Goal: Task Accomplishment & Management: Manage account settings

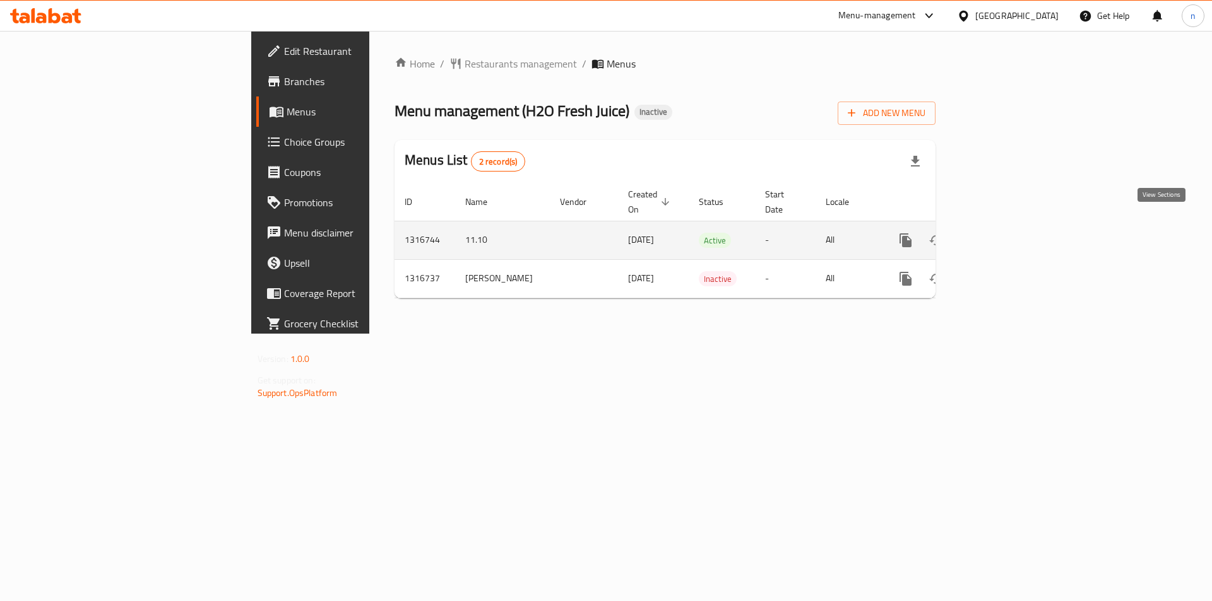
click at [1002, 235] on icon "enhanced table" at bounding box center [996, 240] width 11 height 11
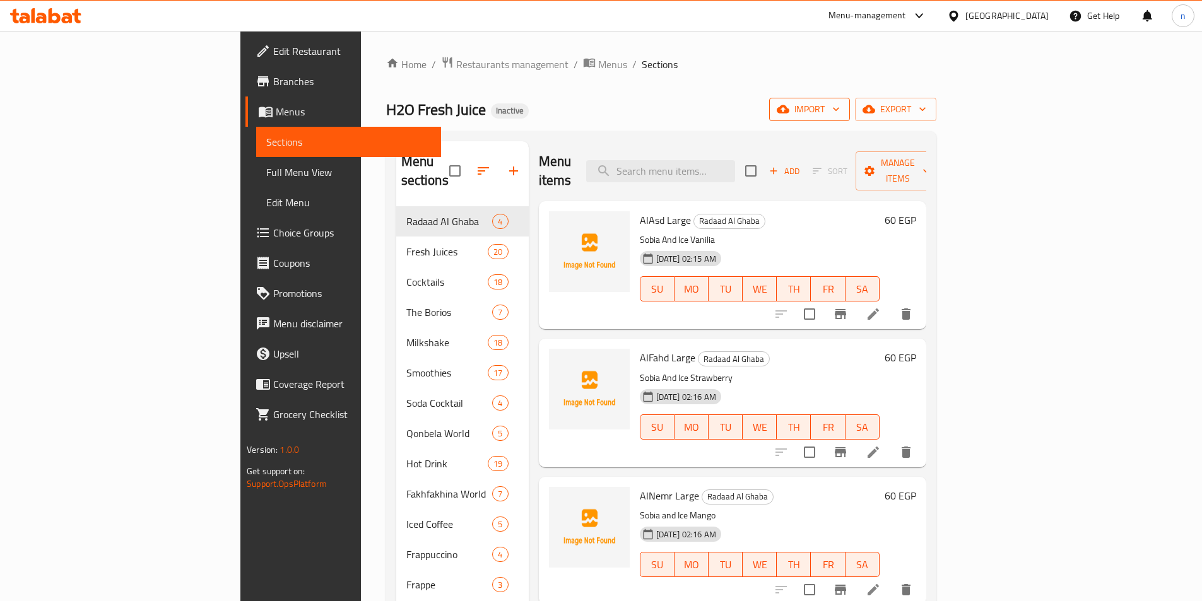
click at [850, 109] on button "import" at bounding box center [809, 109] width 81 height 23
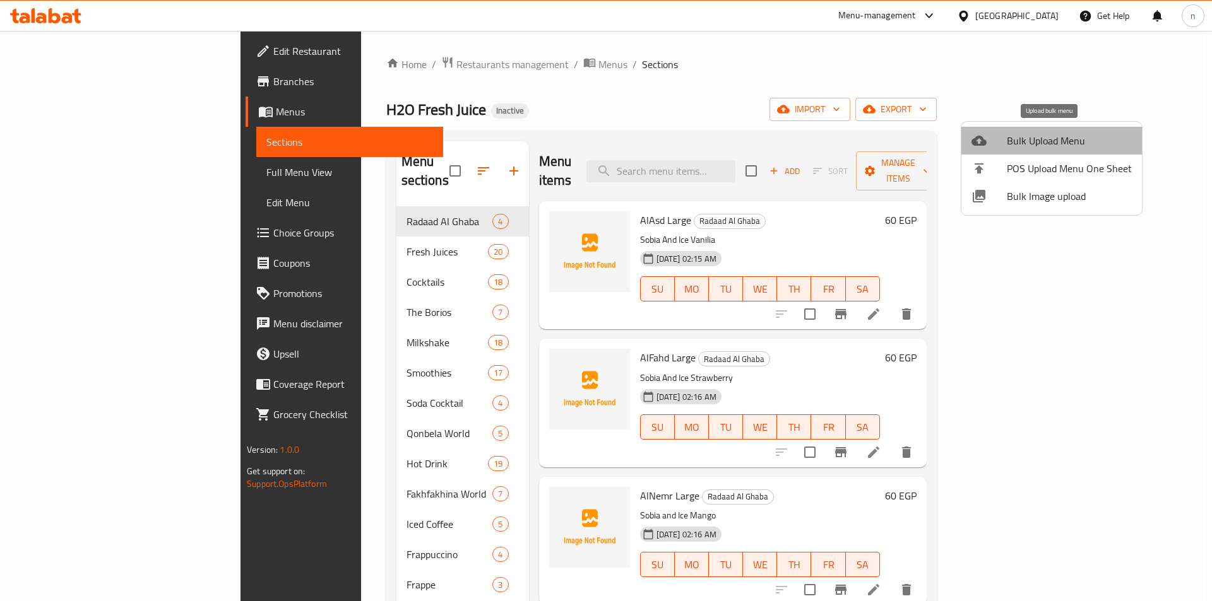
click at [1056, 139] on span "Bulk Upload Menu" at bounding box center [1069, 140] width 125 height 15
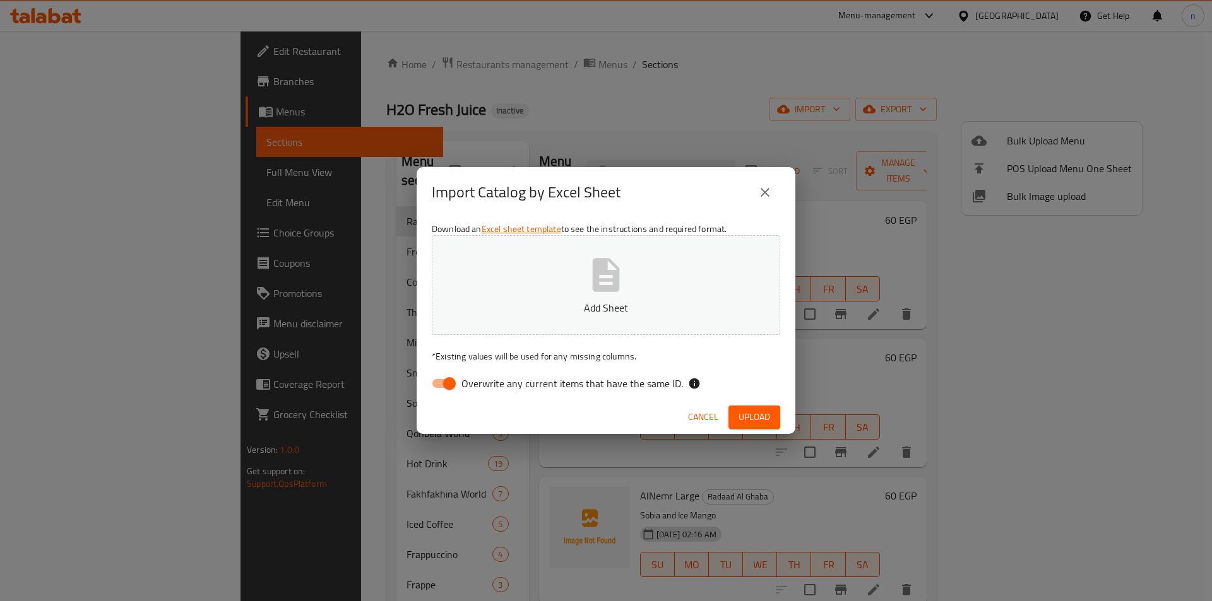
click at [441, 385] on input "Overwrite any current items that have the same ID." at bounding box center [449, 384] width 72 height 24
checkbox input "false"
click at [764, 420] on span "Upload" at bounding box center [754, 418] width 32 height 16
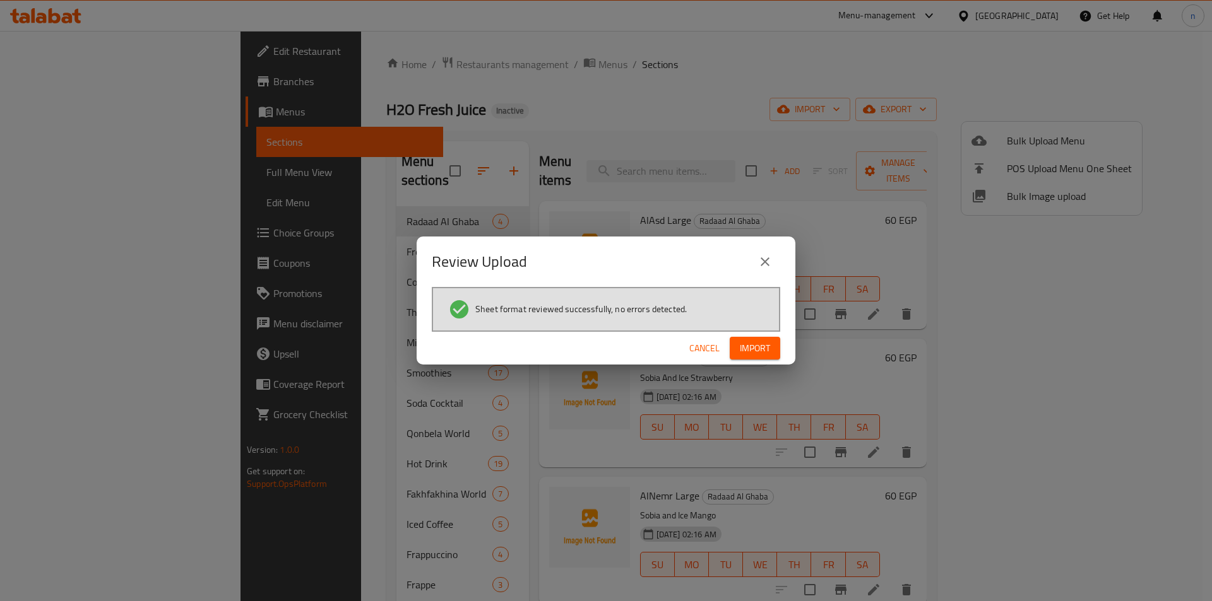
click at [760, 350] on span "Import" at bounding box center [755, 349] width 30 height 16
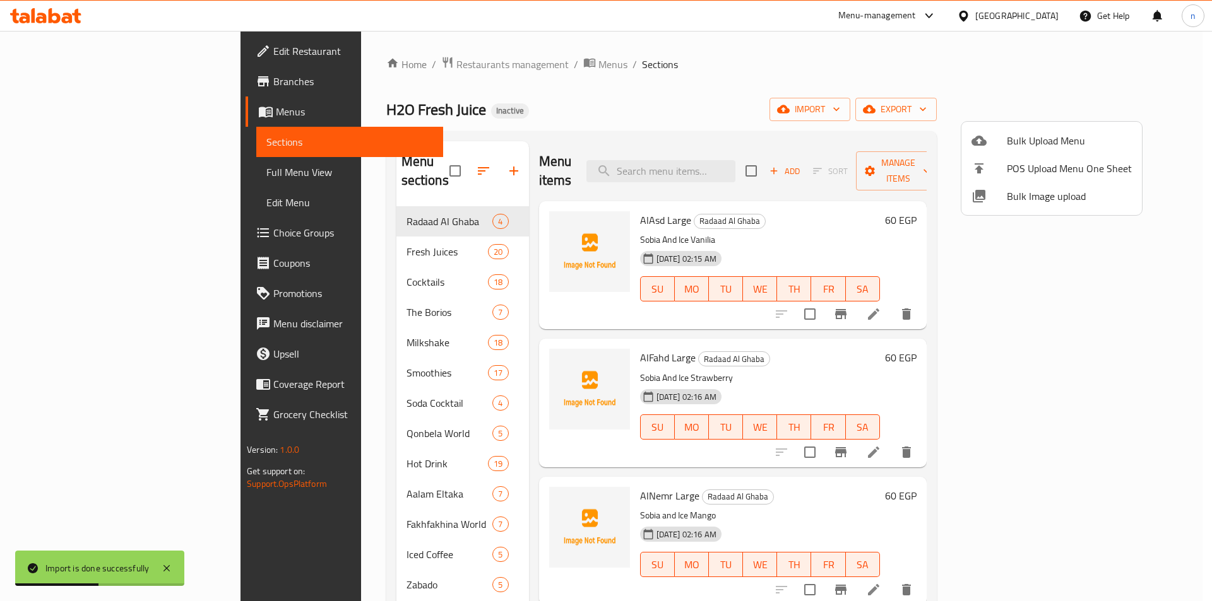
click at [54, 168] on div at bounding box center [606, 300] width 1212 height 601
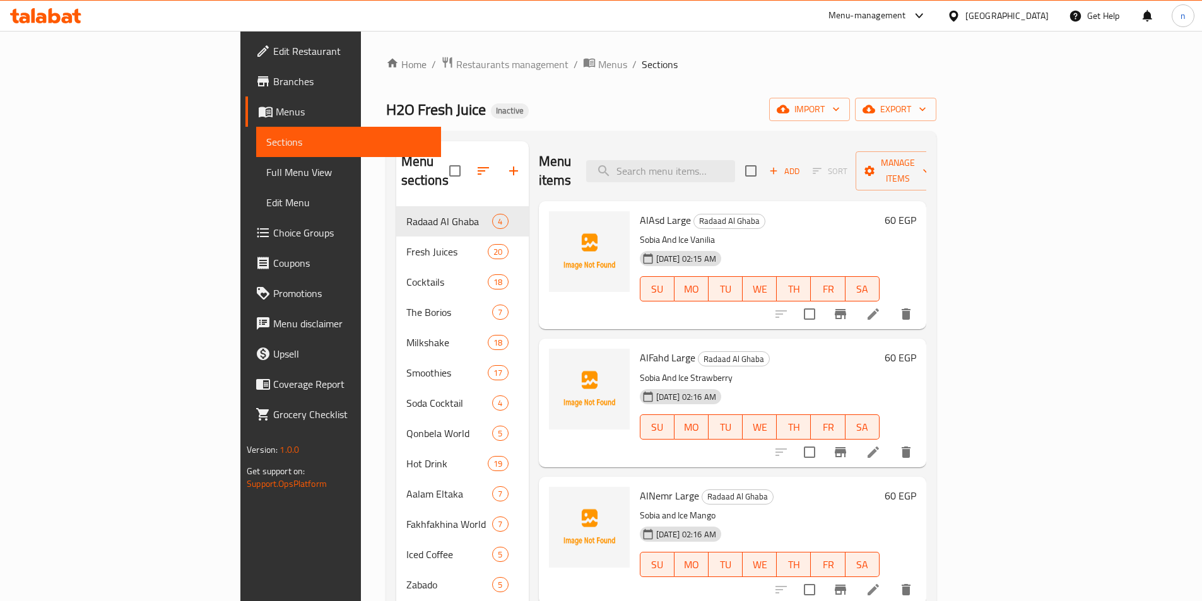
click at [266, 167] on span "Full Menu View" at bounding box center [348, 172] width 165 height 15
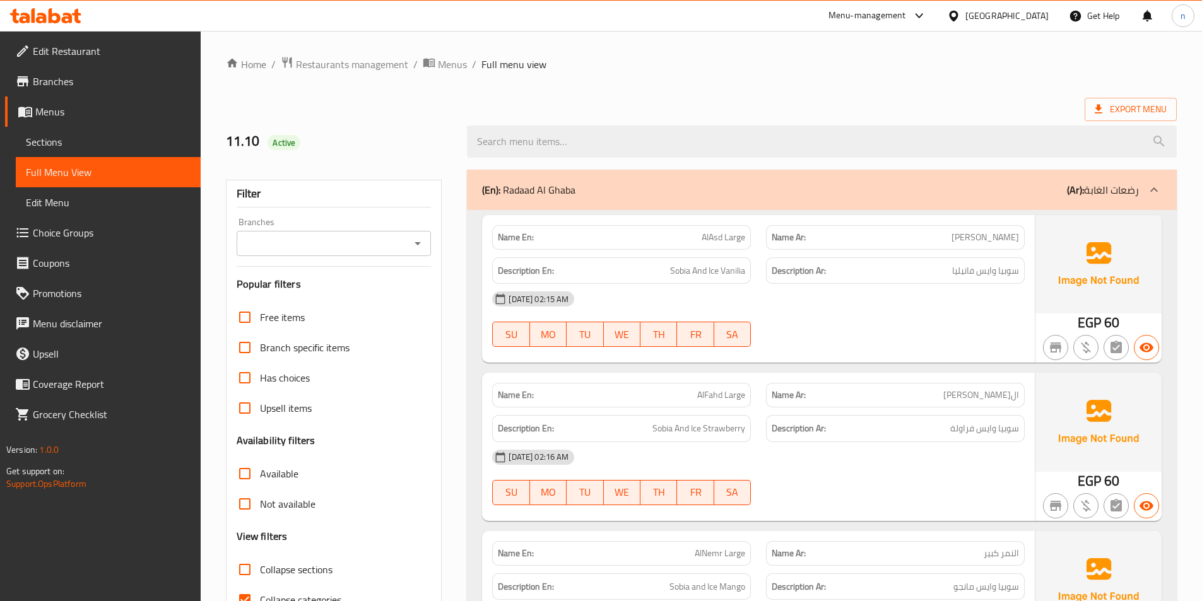
scroll to position [316, 0]
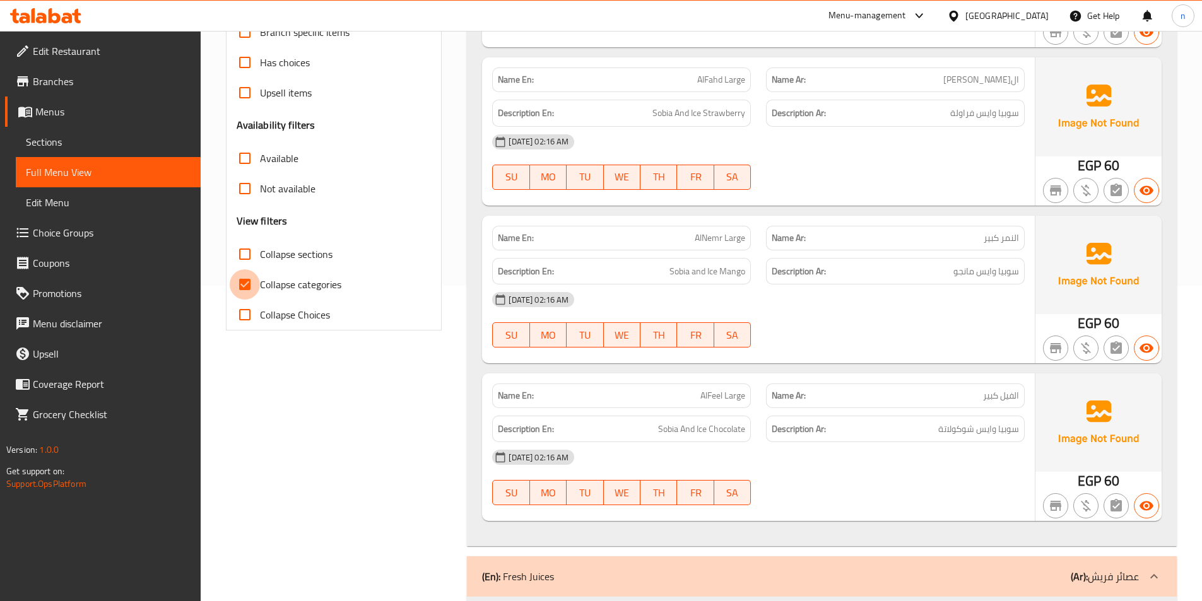
click at [241, 285] on input "Collapse categories" at bounding box center [245, 284] width 30 height 30
checkbox input "false"
click at [244, 255] on input "Collapse sections" at bounding box center [245, 254] width 30 height 30
checkbox input "true"
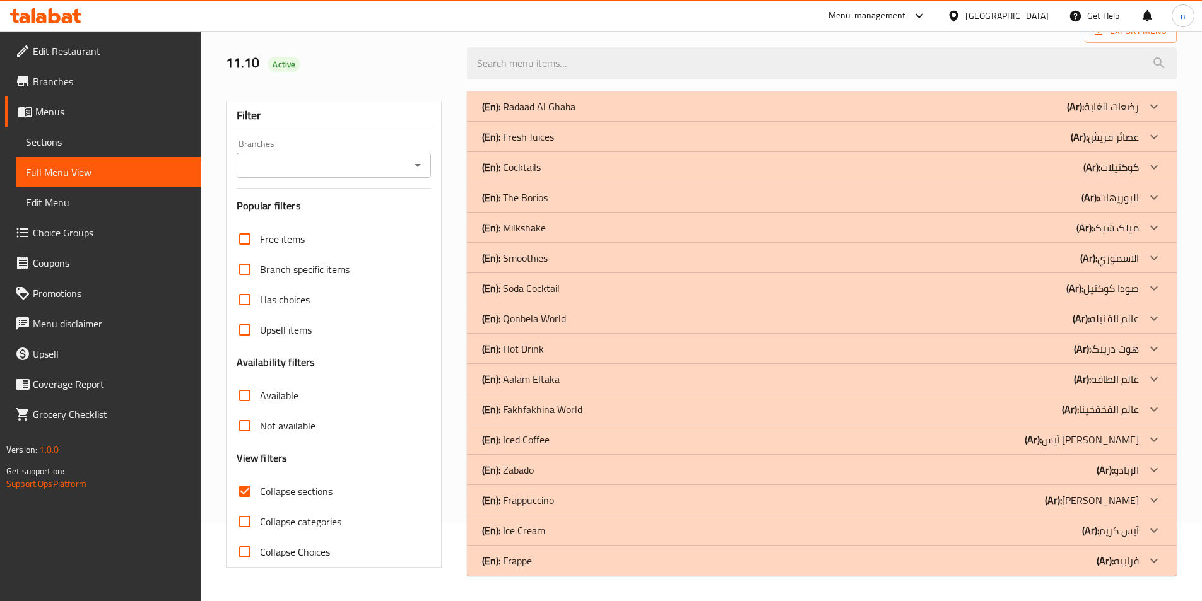
scroll to position [78, 0]
click at [567, 531] on div "(En): Ice Cream (Ar): آيس كريم" at bounding box center [810, 530] width 657 height 15
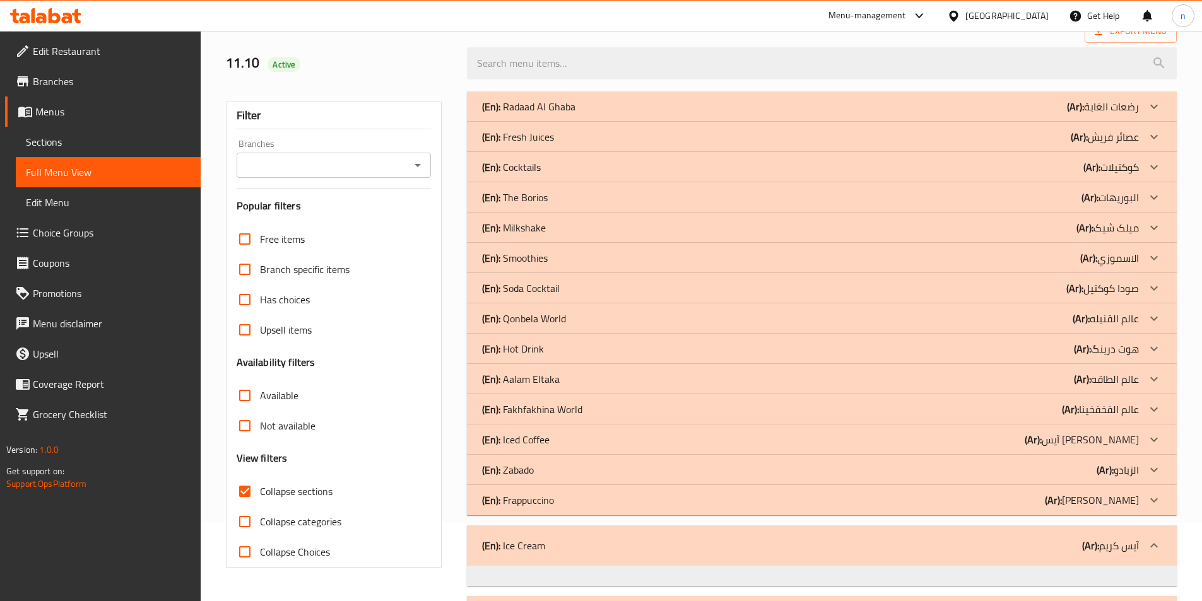
click at [577, 472] on div "(En): [PERSON_NAME] (Ar): الزبادو" at bounding box center [810, 470] width 657 height 15
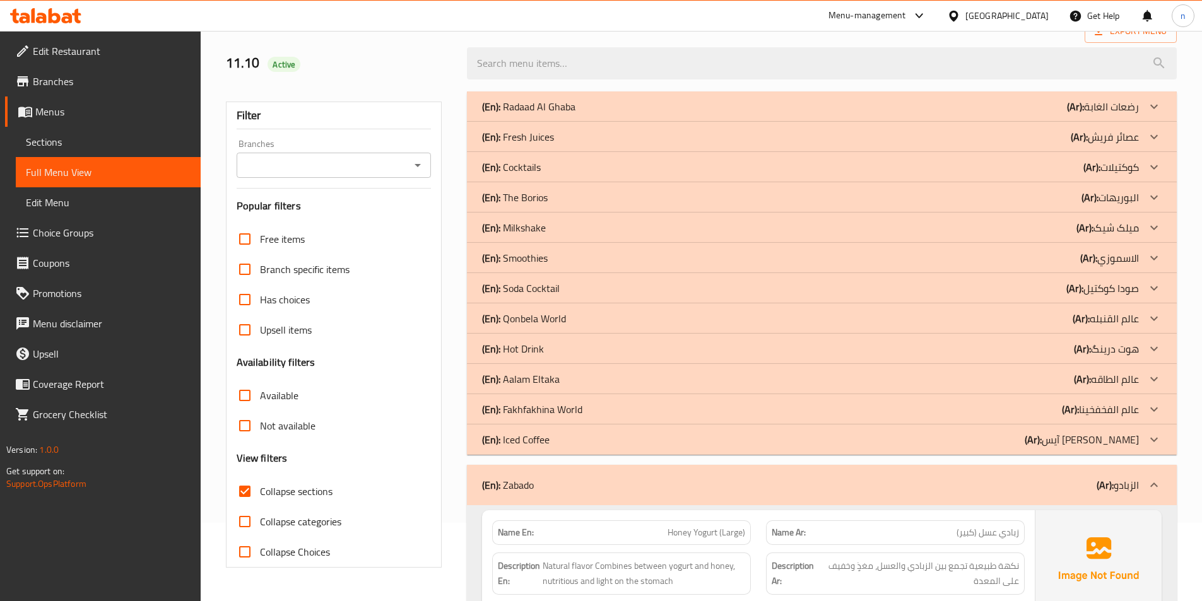
click at [586, 380] on div "(En): [PERSON_NAME] (Ar): عالم الطاقه" at bounding box center [810, 379] width 657 height 15
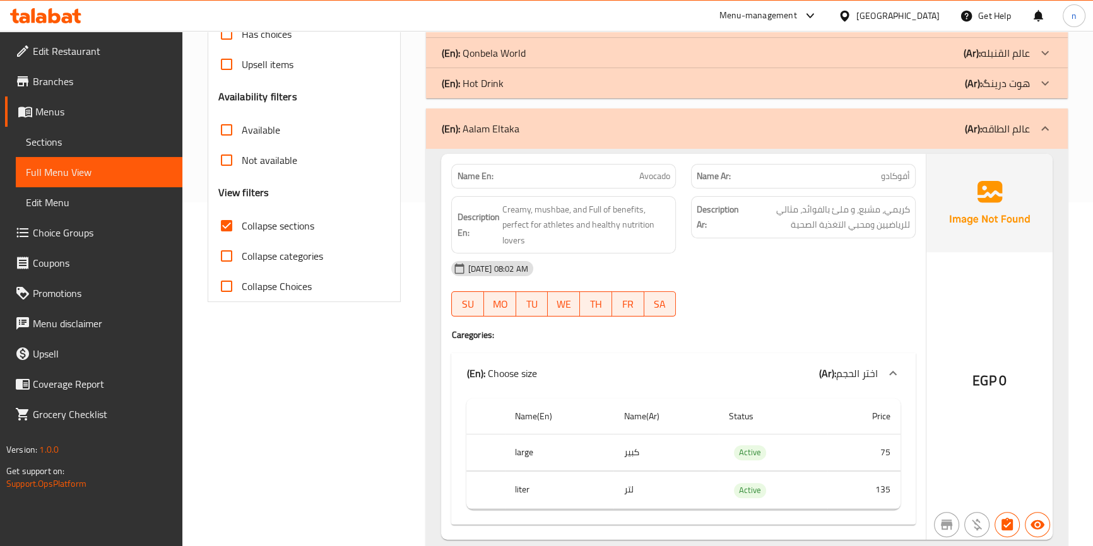
scroll to position [401, 0]
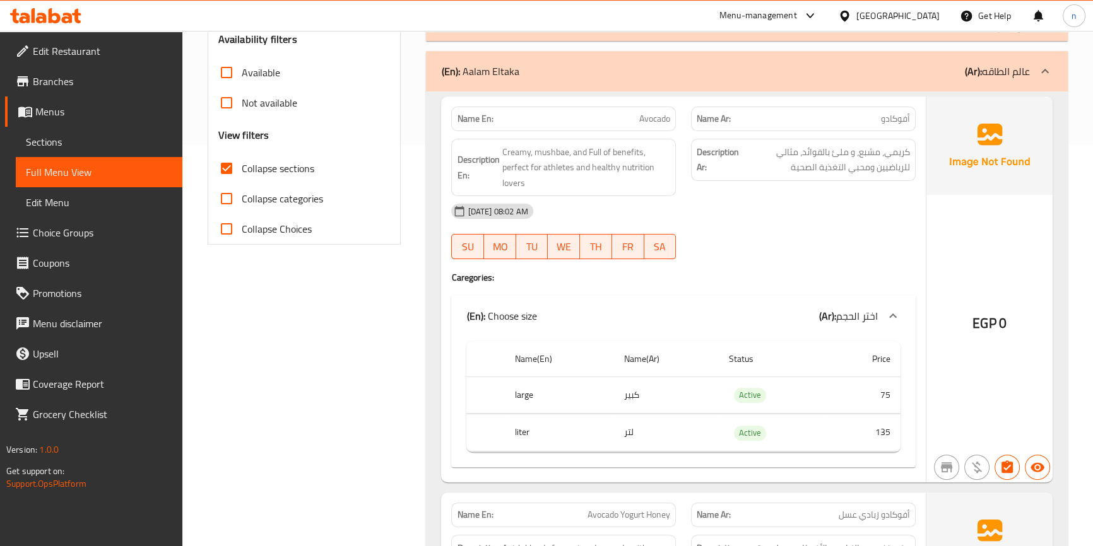
click at [654, 119] on span "Avocado" at bounding box center [654, 118] width 31 height 13
copy span "Avocado"
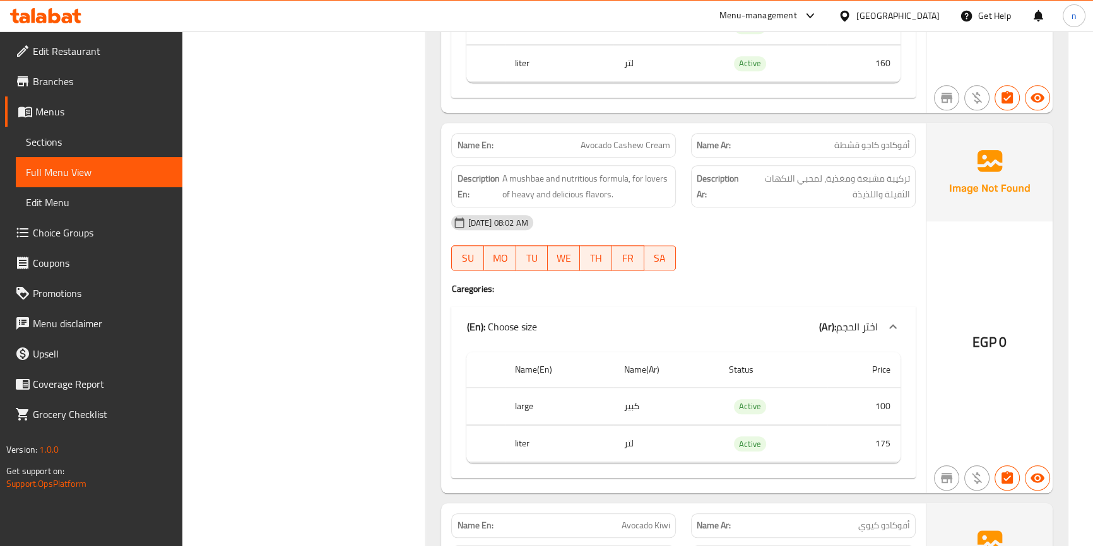
scroll to position [1549, 0]
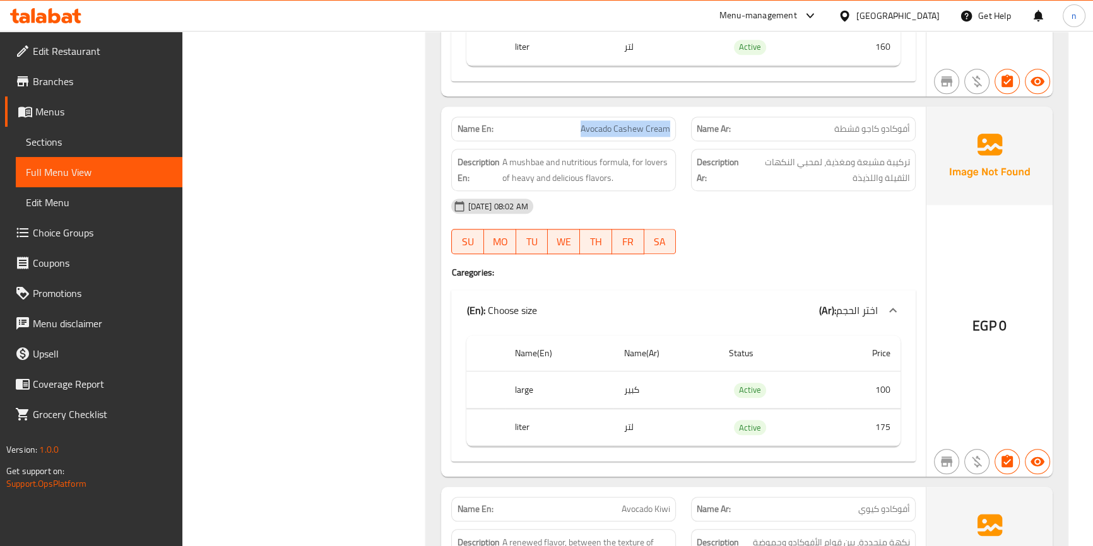
drag, startPoint x: 577, startPoint y: 122, endPoint x: 670, endPoint y: 129, distance: 93.0
click at [670, 129] on p "Name En: Avocado Cashew Cream" at bounding box center [563, 128] width 213 height 13
copy span "Avocado Cashew Cream"
click at [629, 126] on span "Avocado Cashew Cream" at bounding box center [626, 128] width 90 height 13
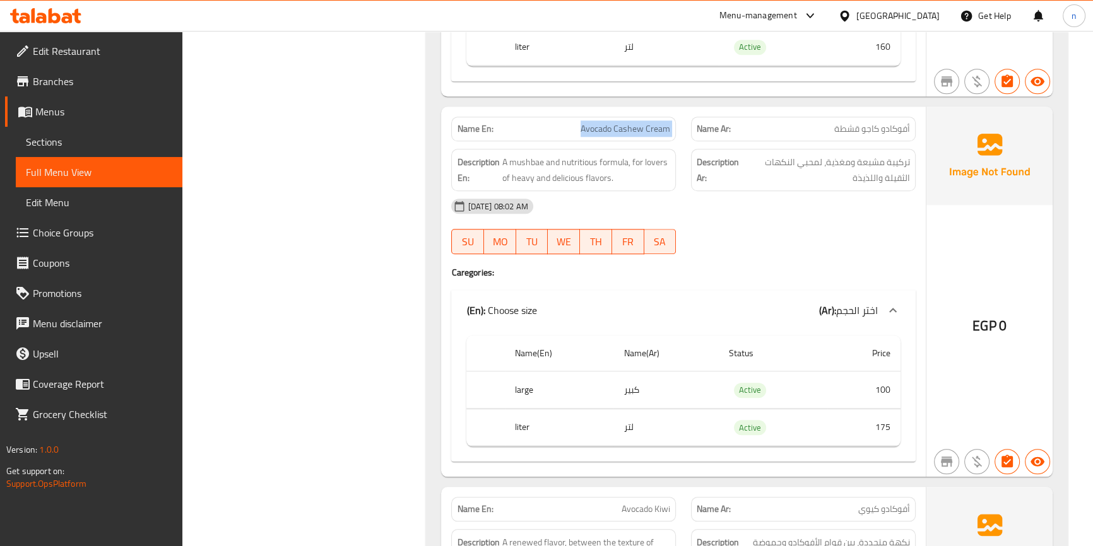
click at [629, 126] on span "Avocado Cashew Cream" at bounding box center [626, 128] width 90 height 13
click at [632, 129] on span "Avocado Cashew Cream" at bounding box center [626, 128] width 90 height 13
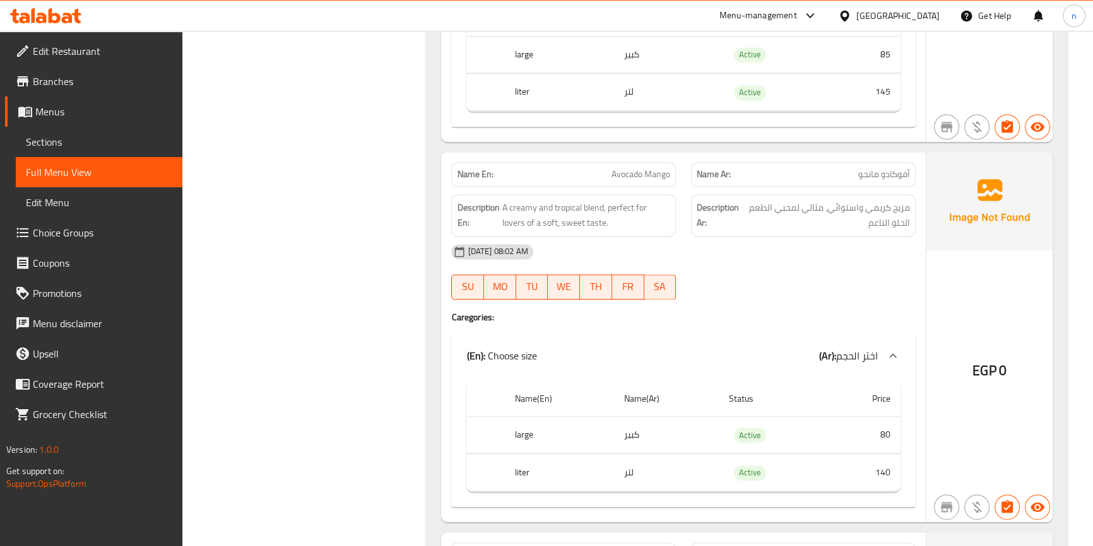
scroll to position [2294, 0]
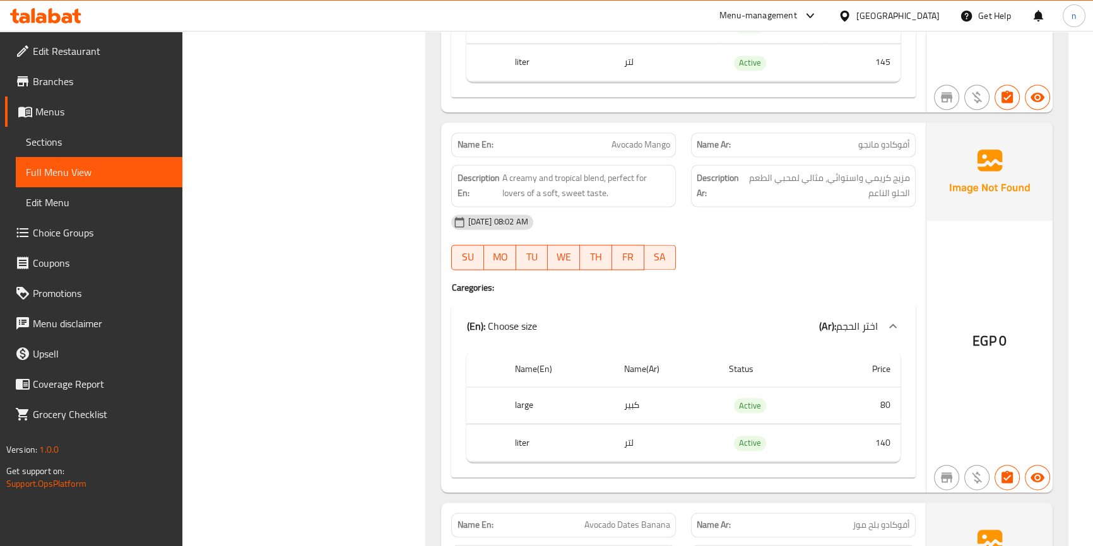
click at [629, 141] on span "Avocado Mango" at bounding box center [640, 144] width 59 height 13
click at [650, 138] on span "Avocado Mango" at bounding box center [640, 144] width 59 height 13
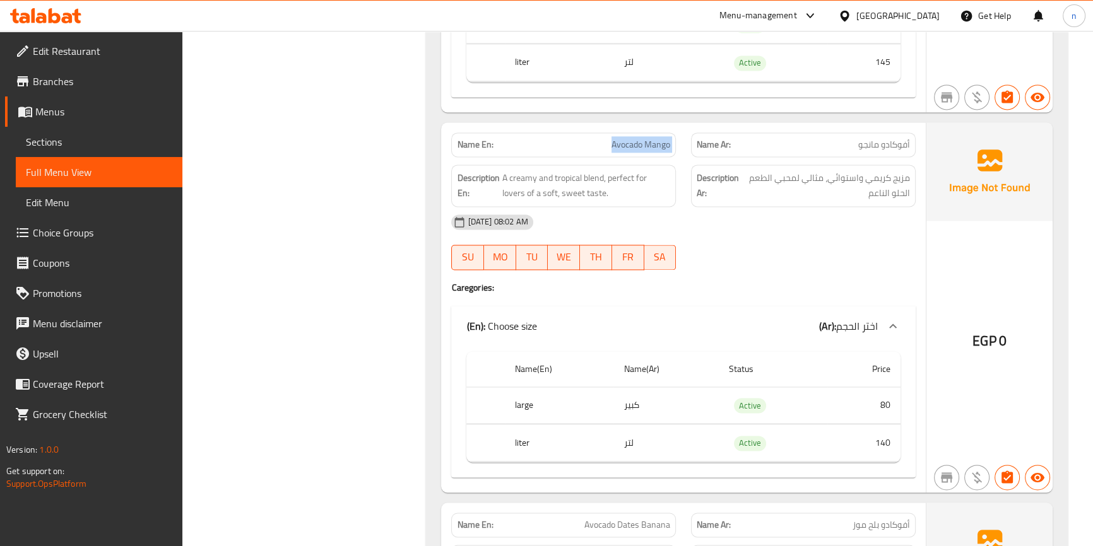
copy span "Avocado Mango"
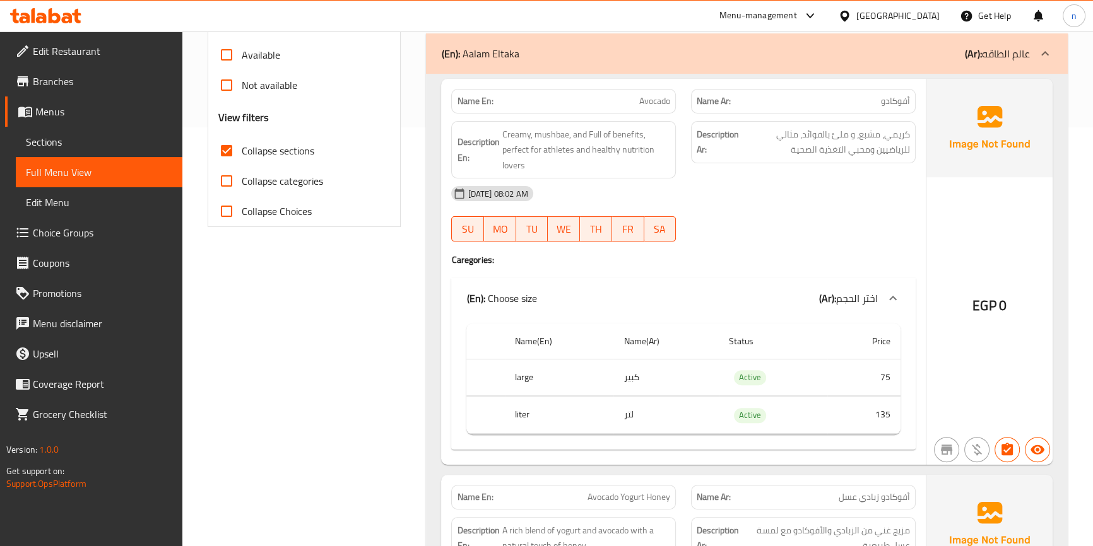
scroll to position [401, 0]
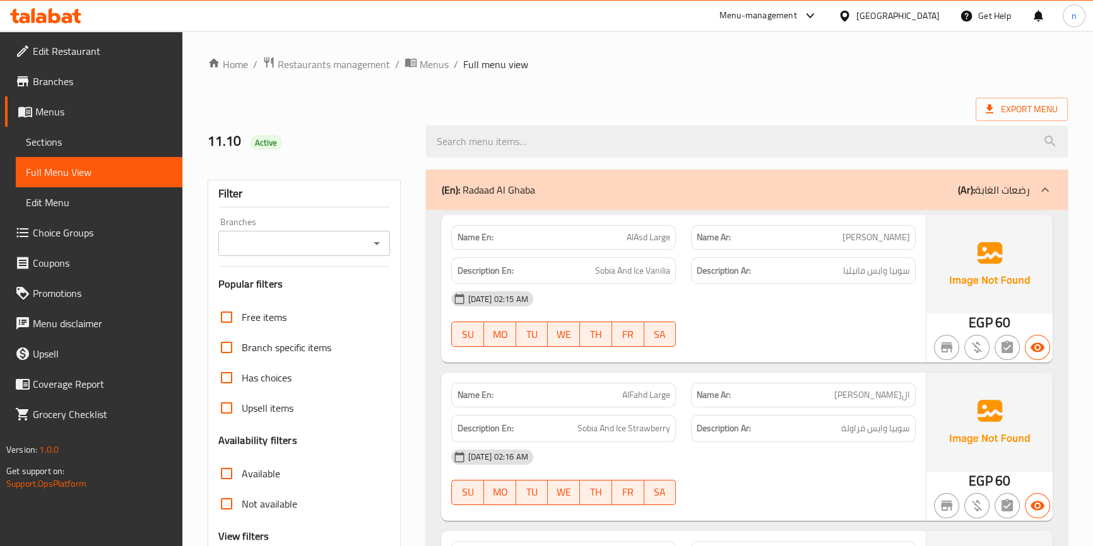
click at [37, 141] on span "Sections" at bounding box center [99, 141] width 146 height 15
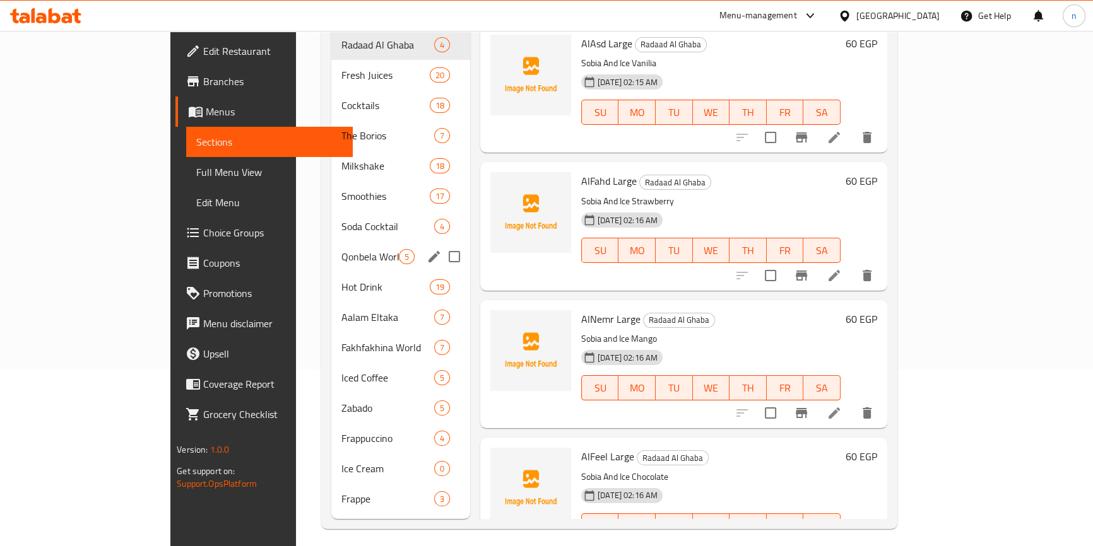
scroll to position [177, 0]
click at [341, 310] on span "Aalam Eltaka" at bounding box center [369, 317] width 57 height 15
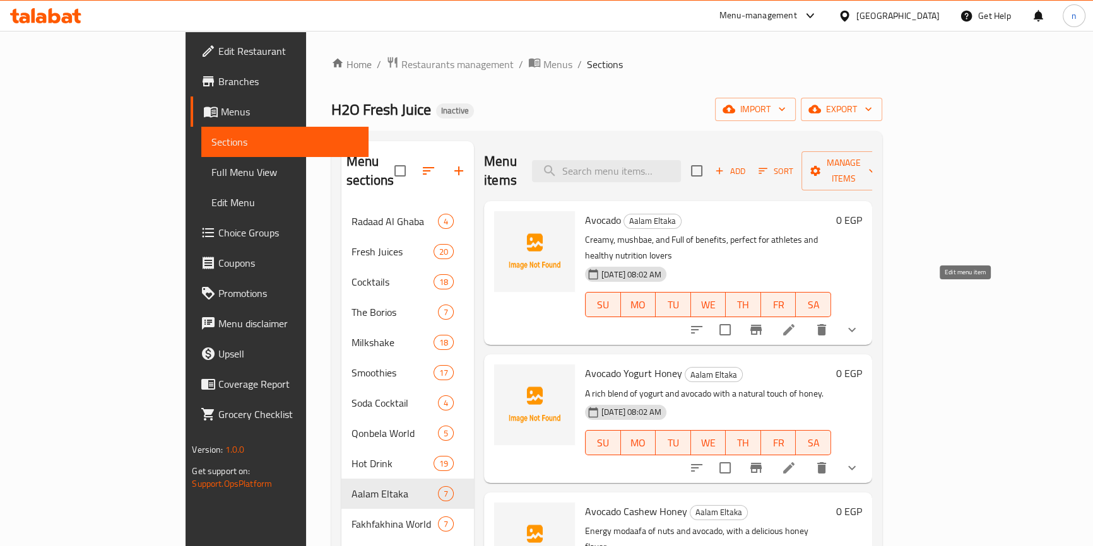
click at [796, 322] on icon at bounding box center [788, 329] width 15 height 15
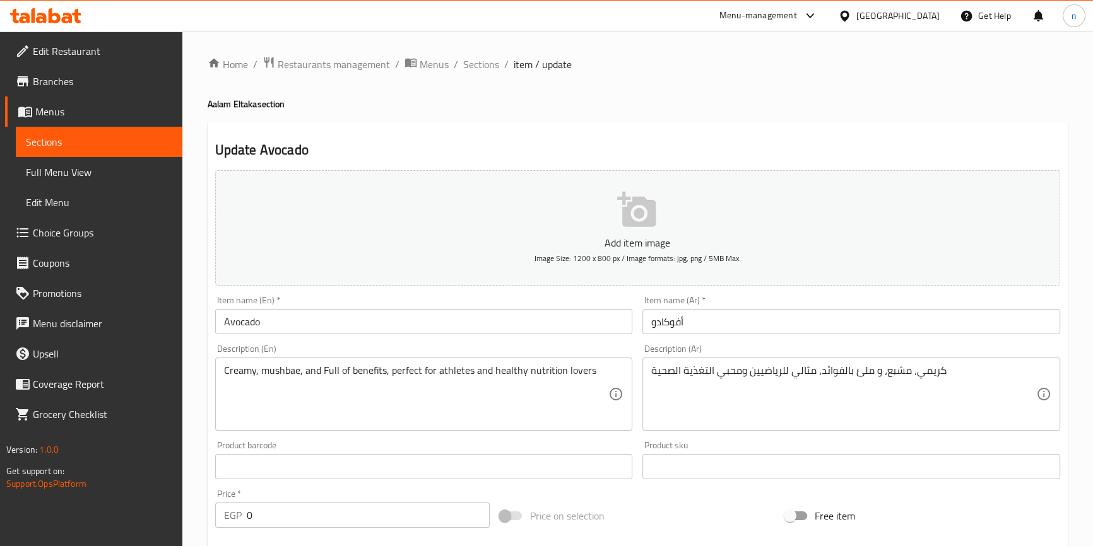
scroll to position [229, 0]
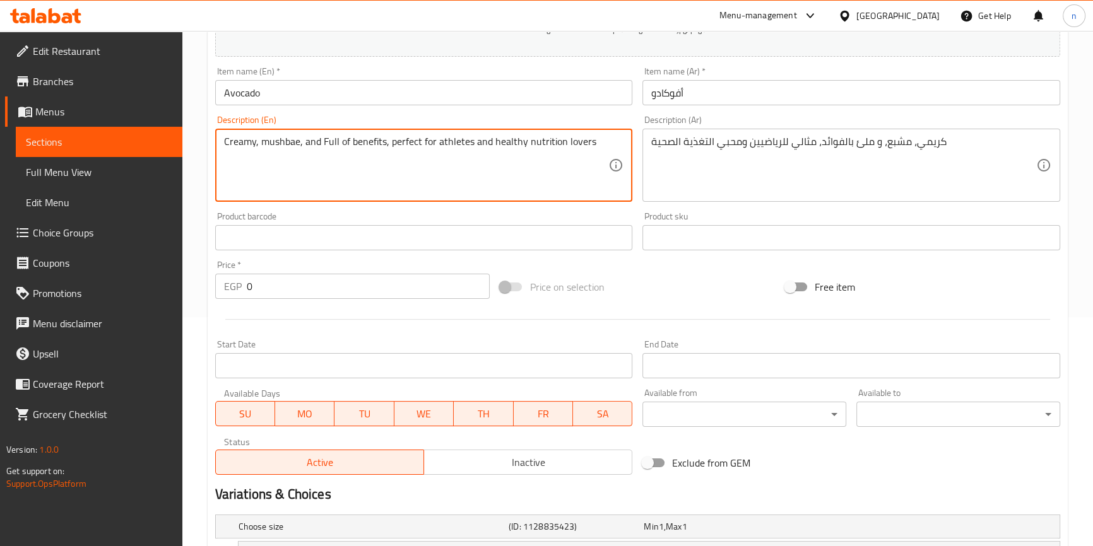
drag, startPoint x: 594, startPoint y: 140, endPoint x: 212, endPoint y: 134, distance: 382.5
paste textarea "Ripe avocado and packed with essential nutrients."
type textarea "Ripe avocado and packed with essential nutrients."
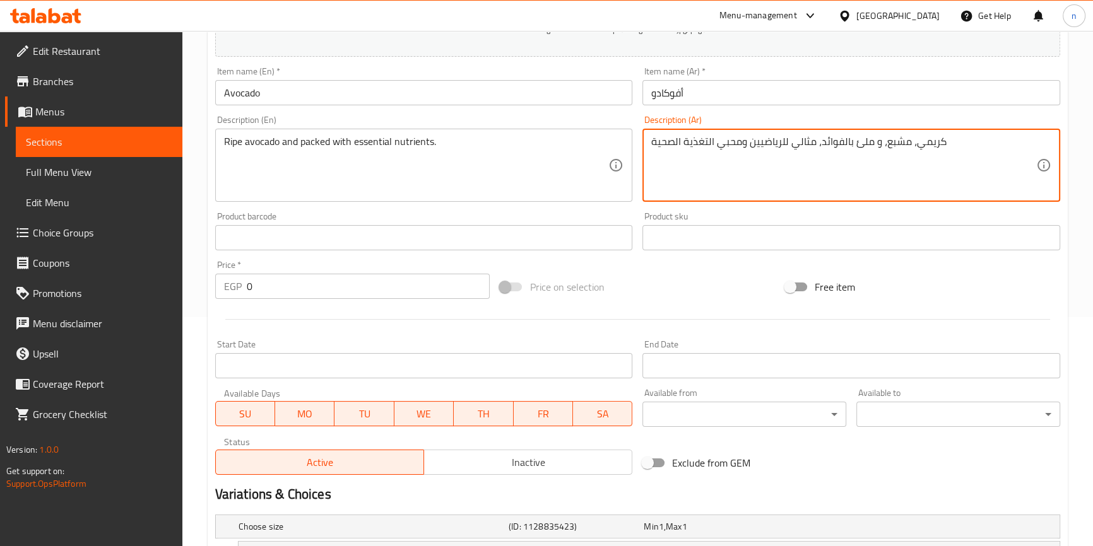
drag, startPoint x: 943, startPoint y: 138, endPoint x: 652, endPoint y: 142, distance: 290.9
paste textarea "أفوكادو ناضج ومحمّل بالعناصر الغذائية الأساسية."
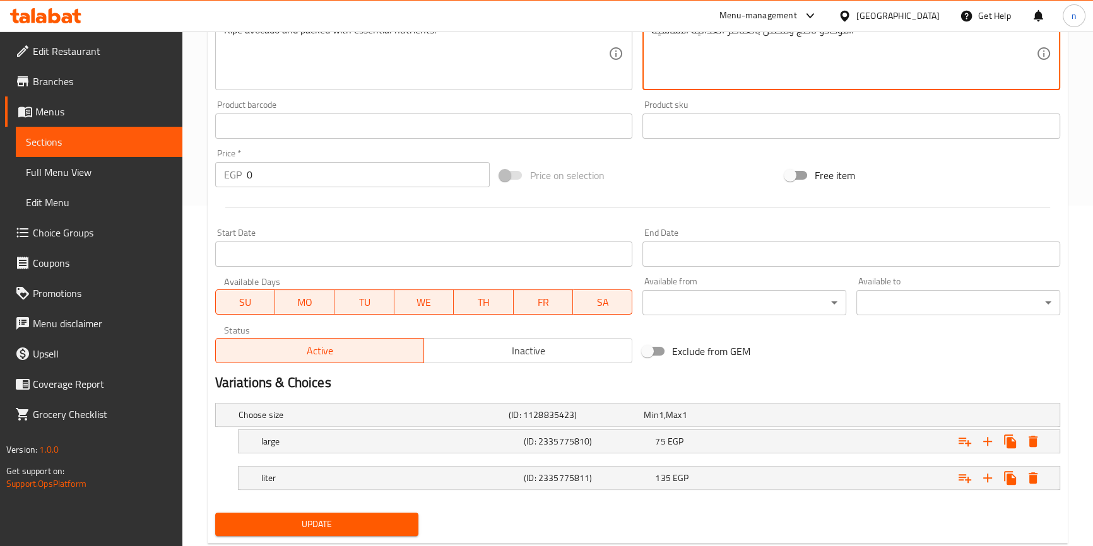
scroll to position [372, 0]
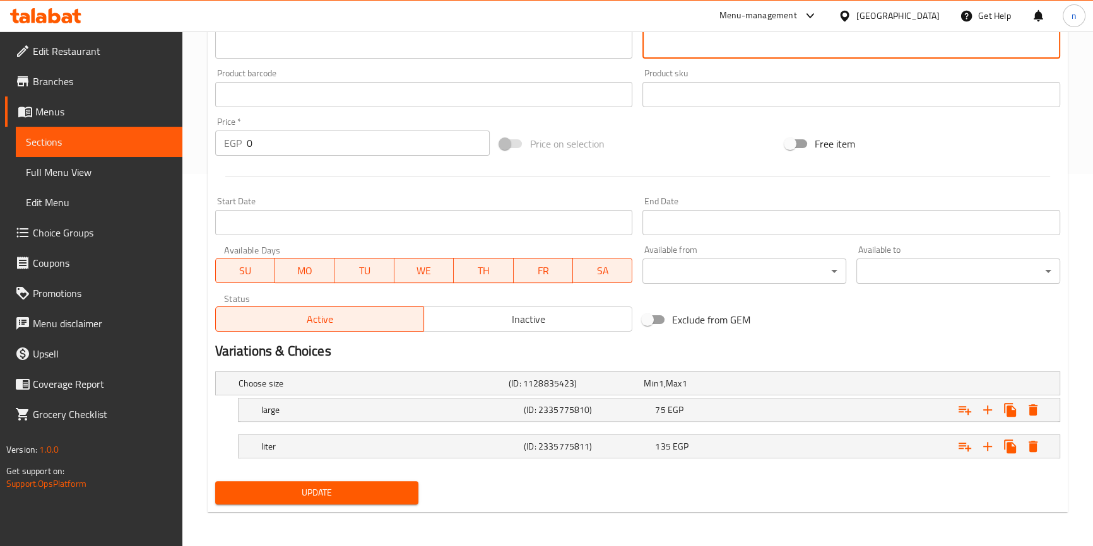
type textarea "أفوكادو ناضج ومحمّل بالعناصر الغذائية الأساسية."
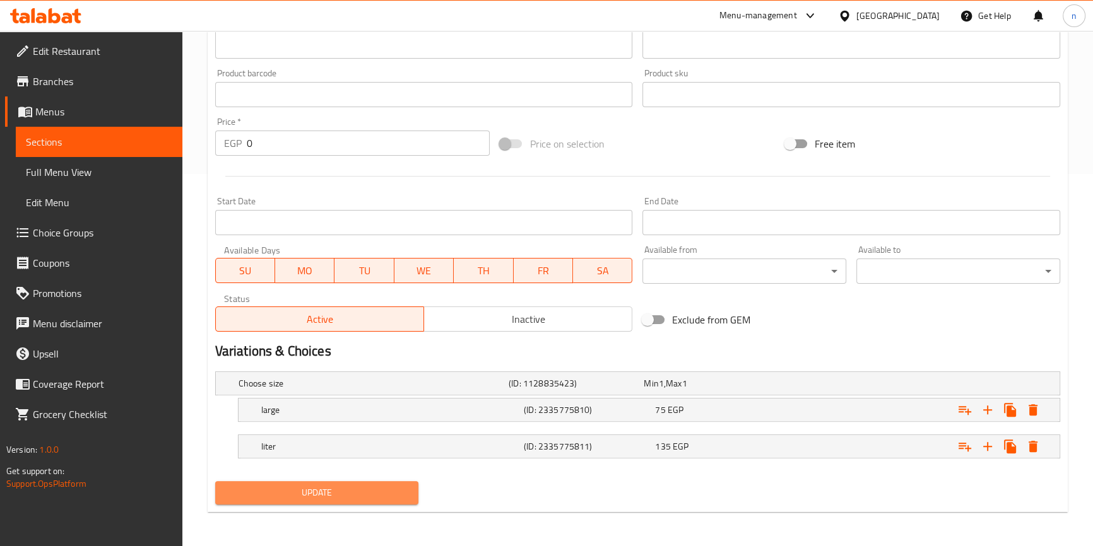
click at [300, 486] on span "Update" at bounding box center [317, 493] width 184 height 16
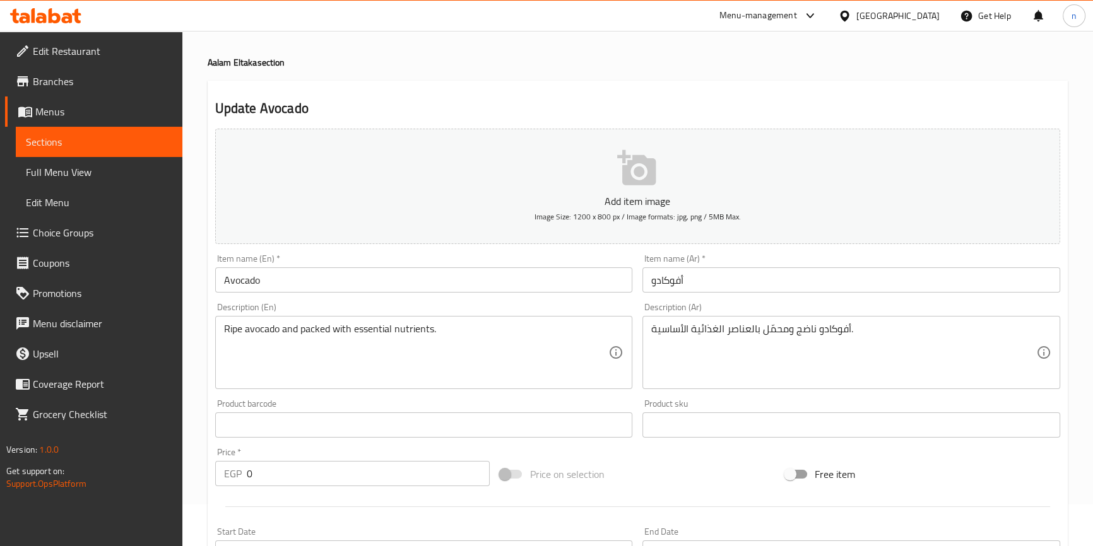
scroll to position [0, 0]
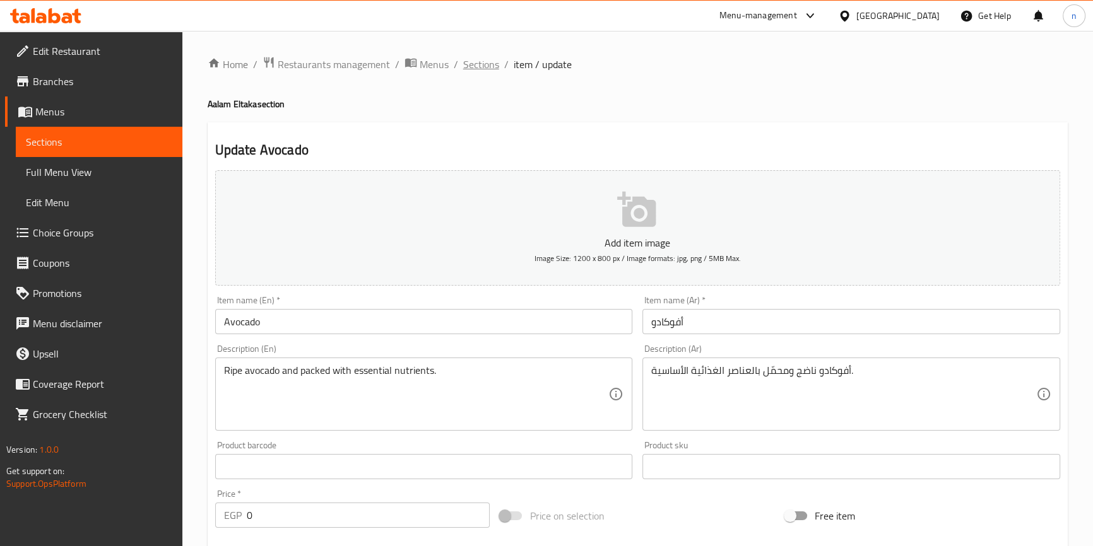
click at [471, 66] on span "Sections" at bounding box center [481, 64] width 36 height 15
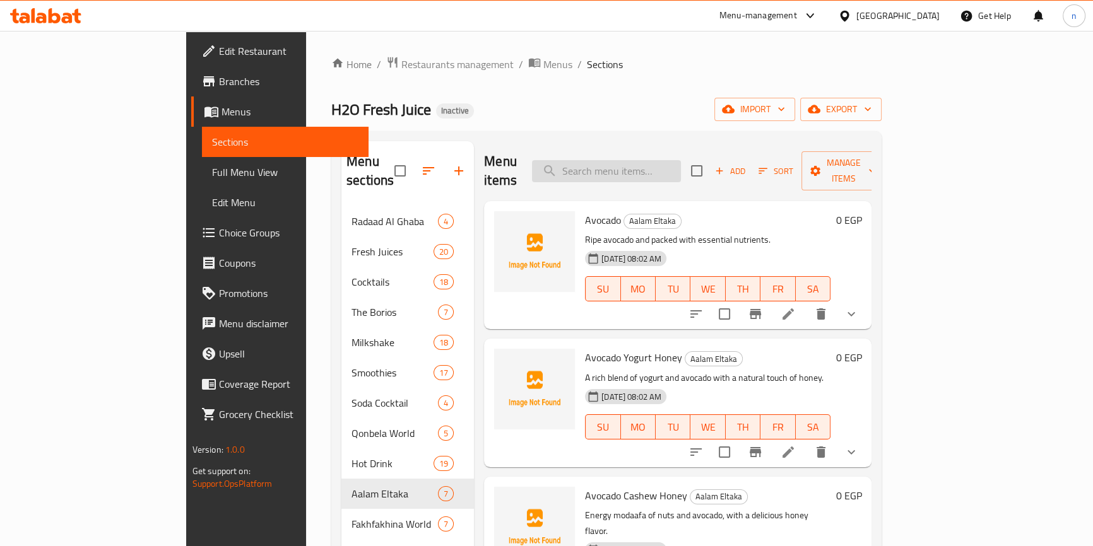
click at [642, 163] on input "search" at bounding box center [606, 171] width 149 height 22
paste input "Avocado Cashew Cream"
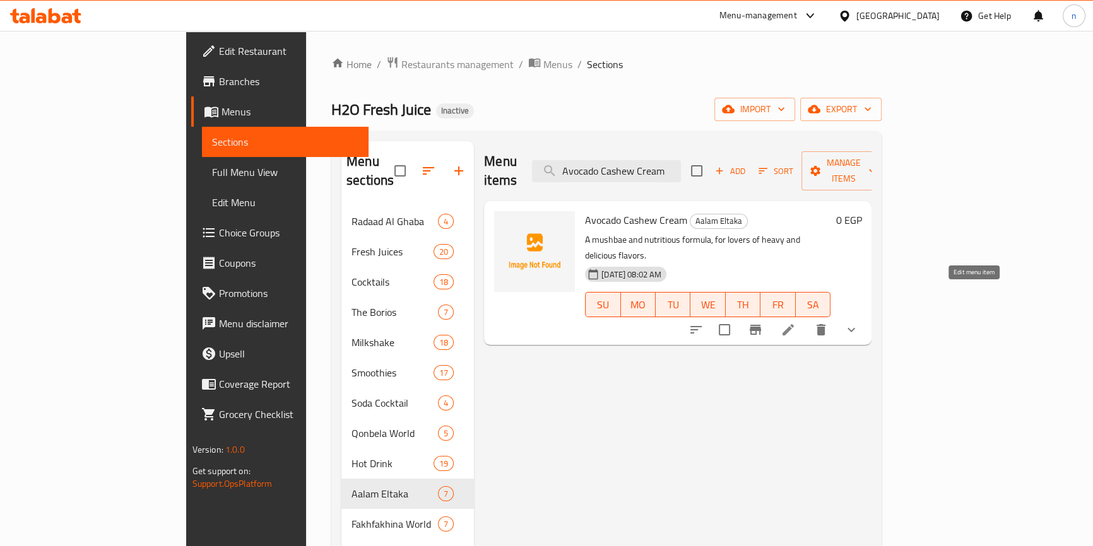
type input "Avocado Cashew Cream"
click at [796, 322] on icon at bounding box center [788, 329] width 15 height 15
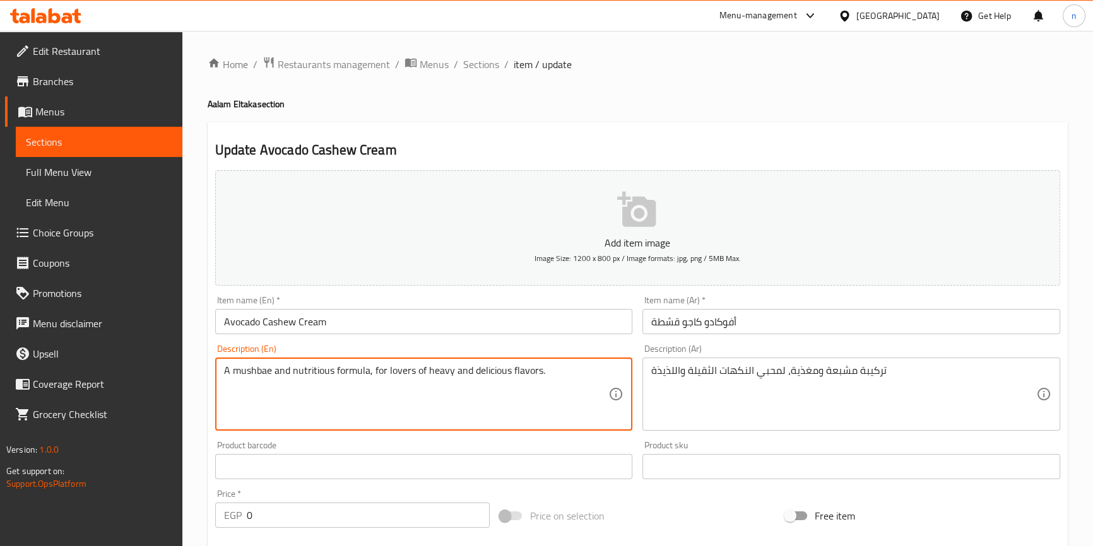
drag, startPoint x: 520, startPoint y: 371, endPoint x: 197, endPoint y: 369, distance: 323.1
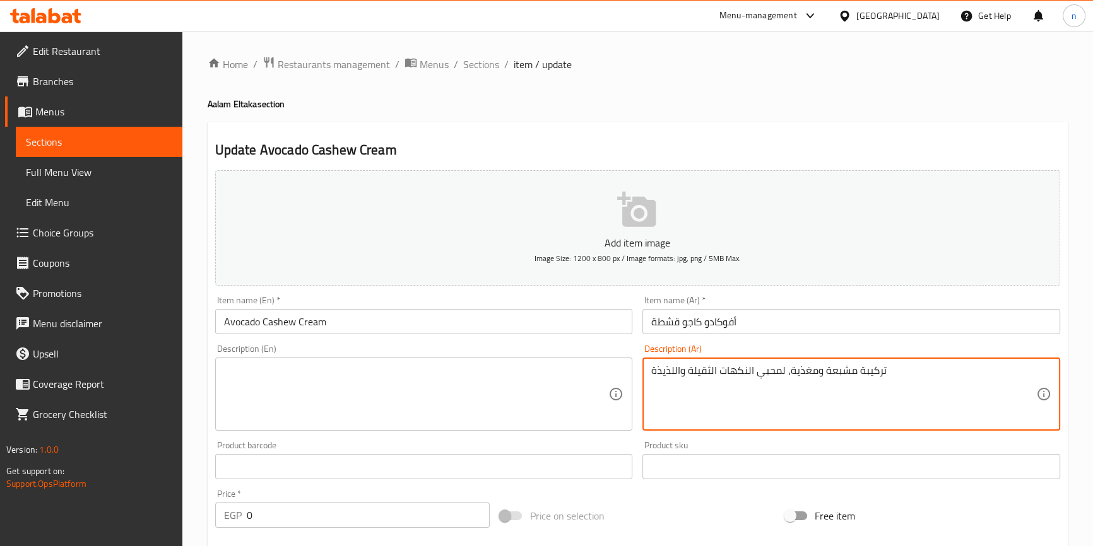
click at [700, 366] on textarea "تركيبة مشبعة ومغذية، لمحبي النكهات الثقيلة واللذيذة" at bounding box center [843, 395] width 385 height 60
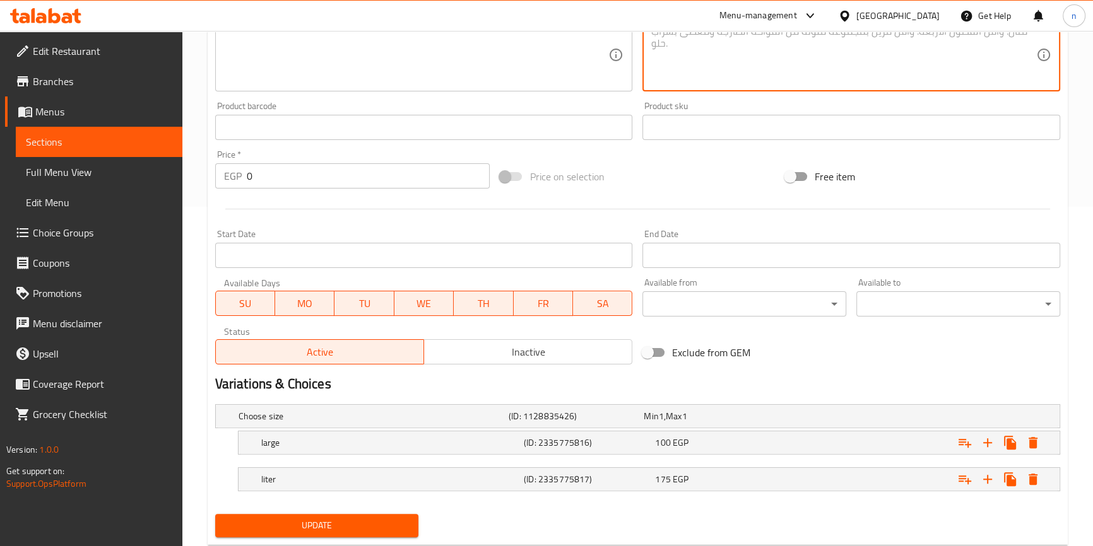
scroll to position [372, 0]
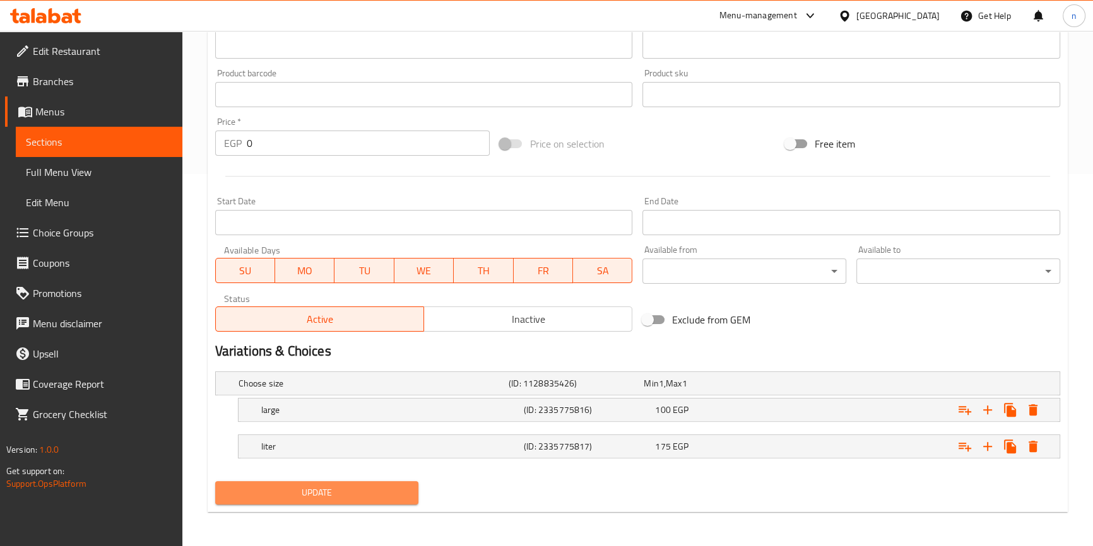
click at [314, 485] on span "Update" at bounding box center [317, 493] width 184 height 16
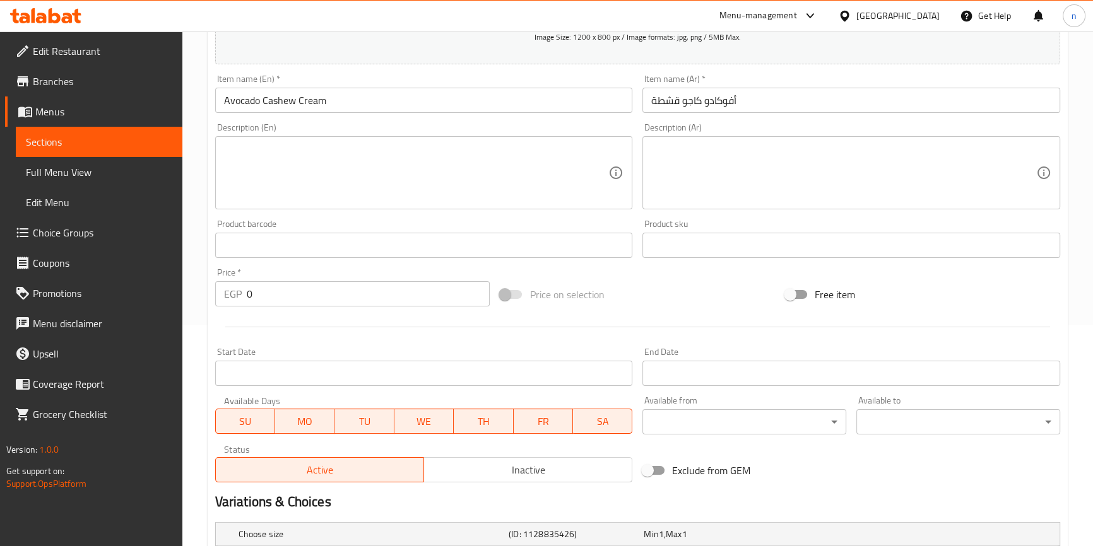
scroll to position [28, 0]
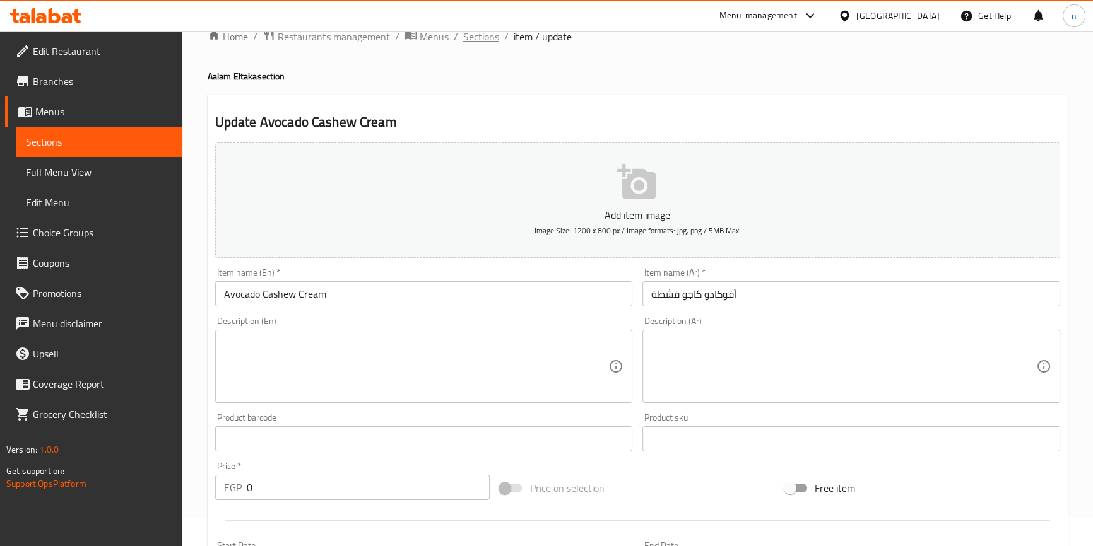
click at [486, 37] on span "Sections" at bounding box center [481, 36] width 36 height 15
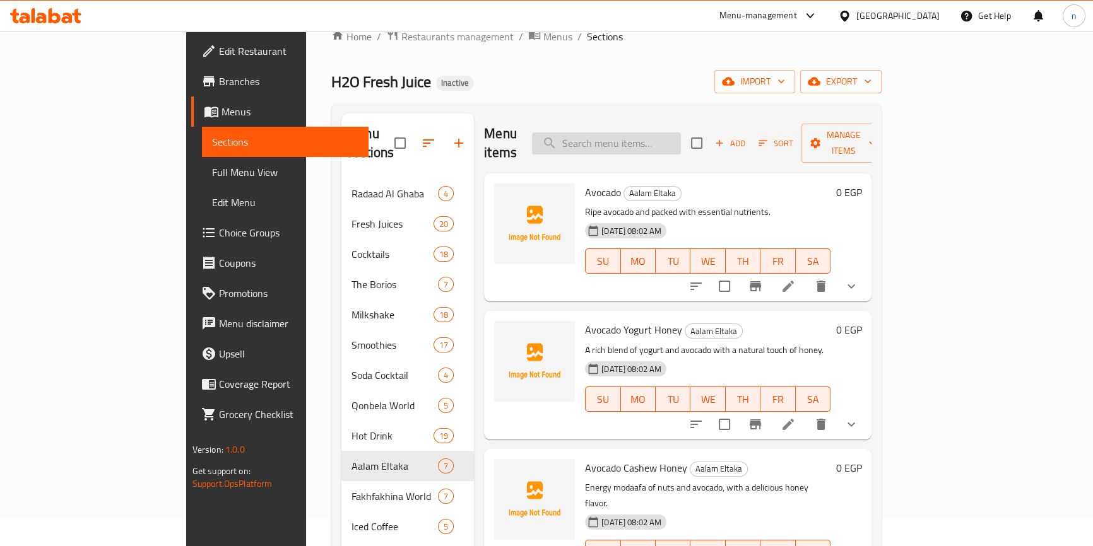
click at [665, 134] on input "search" at bounding box center [606, 144] width 149 height 22
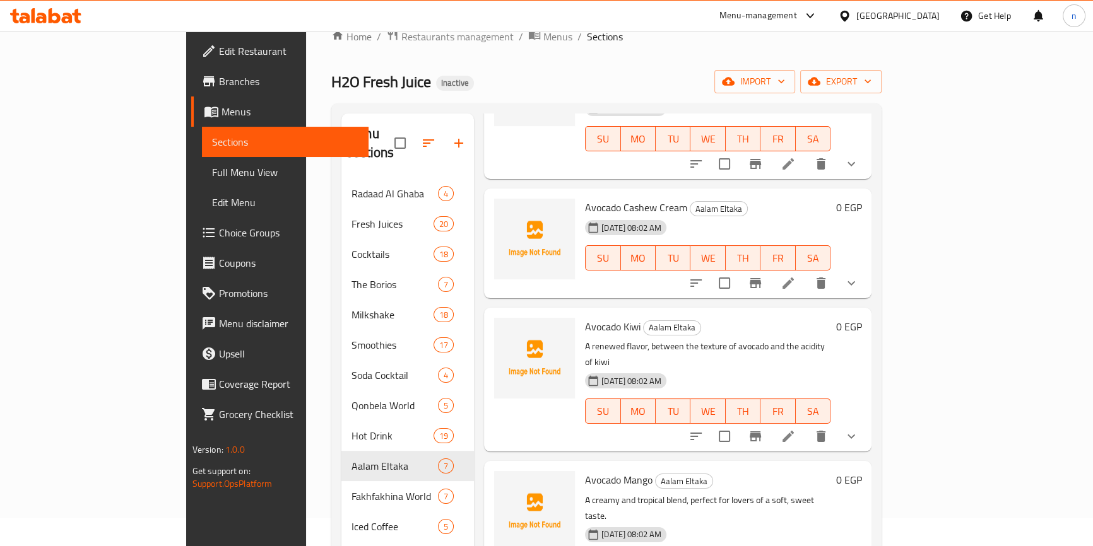
scroll to position [430, 0]
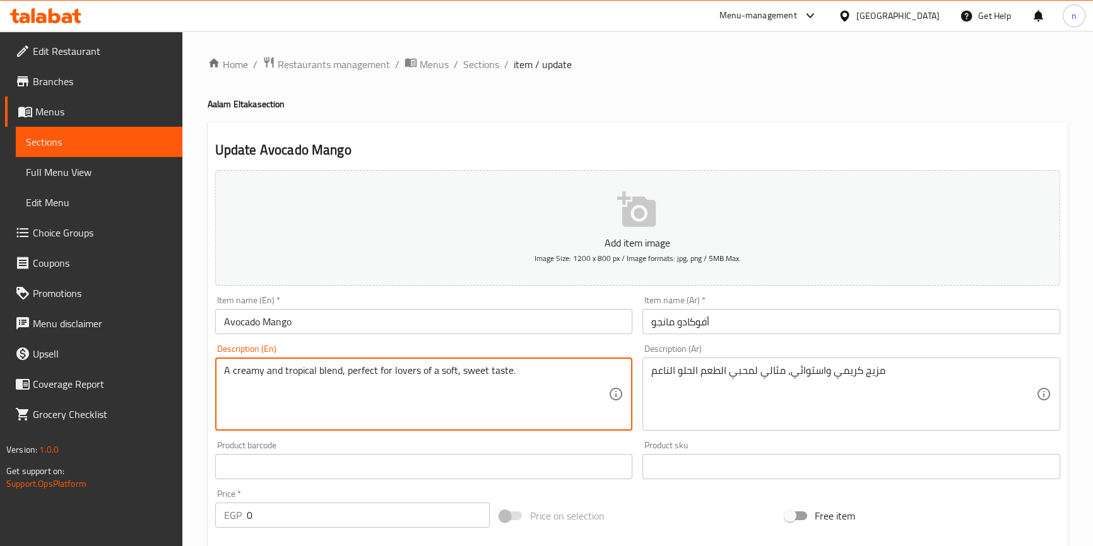
drag, startPoint x: 519, startPoint y: 377, endPoint x: 217, endPoint y: 375, distance: 301.6
paste textarea "Mix of avocado and mango"
type textarea "Mix of avocado and mango."
click at [780, 363] on div "مزيج كريمي واستوائي، مثالي لمحبي الطعم الحلو الناعم Description (Ar)" at bounding box center [851, 394] width 418 height 73
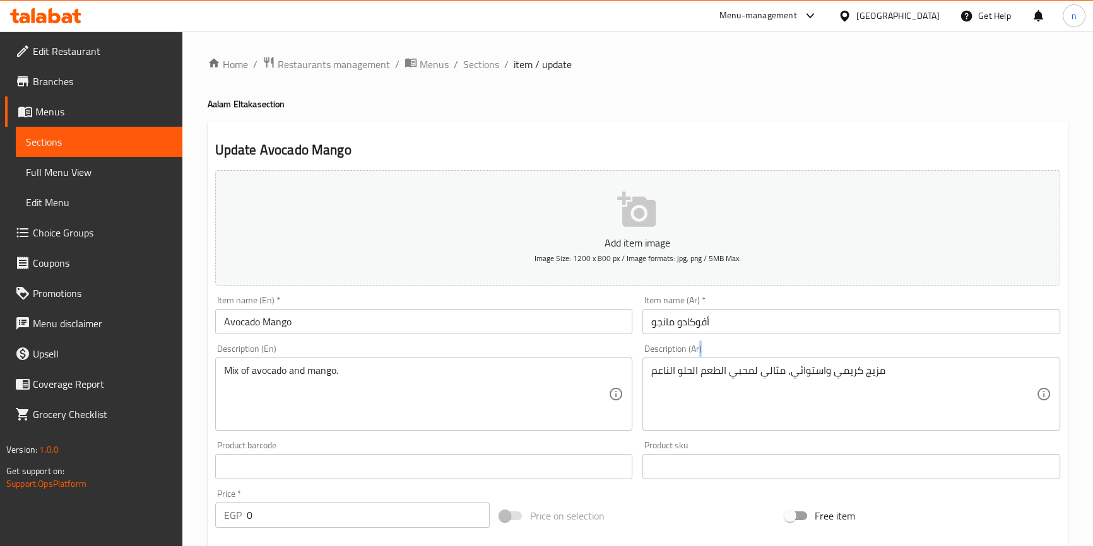
click at [780, 363] on div "مزيج كريمي واستوائي، مثالي لمحبي الطعم الحلو الناعم Description (Ar)" at bounding box center [851, 394] width 418 height 73
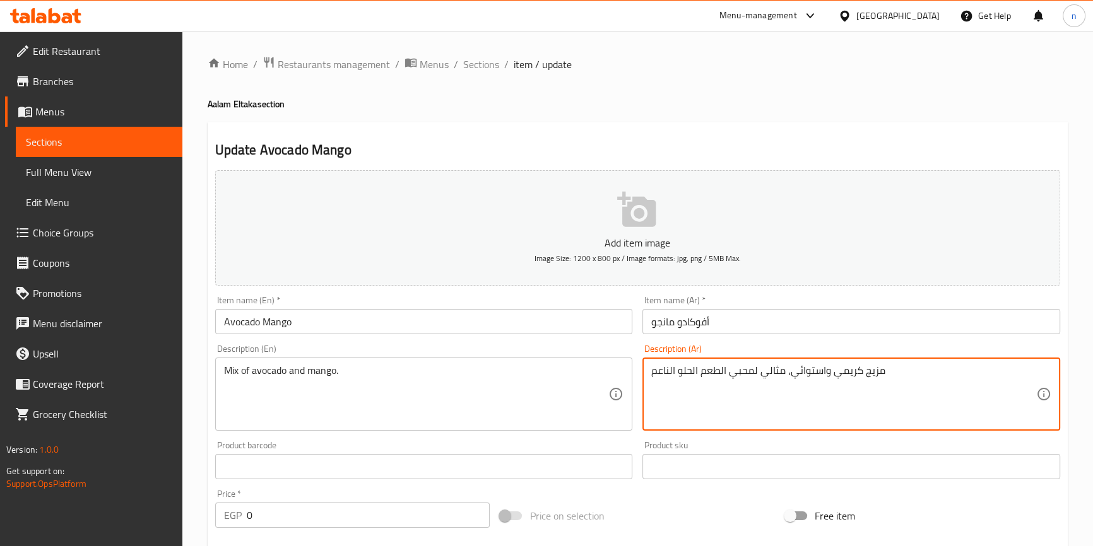
click at [780, 372] on textarea "مزيج كريمي واستوائي، مثالي لمحبي الطعم الحلو الناعم" at bounding box center [843, 395] width 385 height 60
paste textarea "ن الأفوكادو والمانجو."
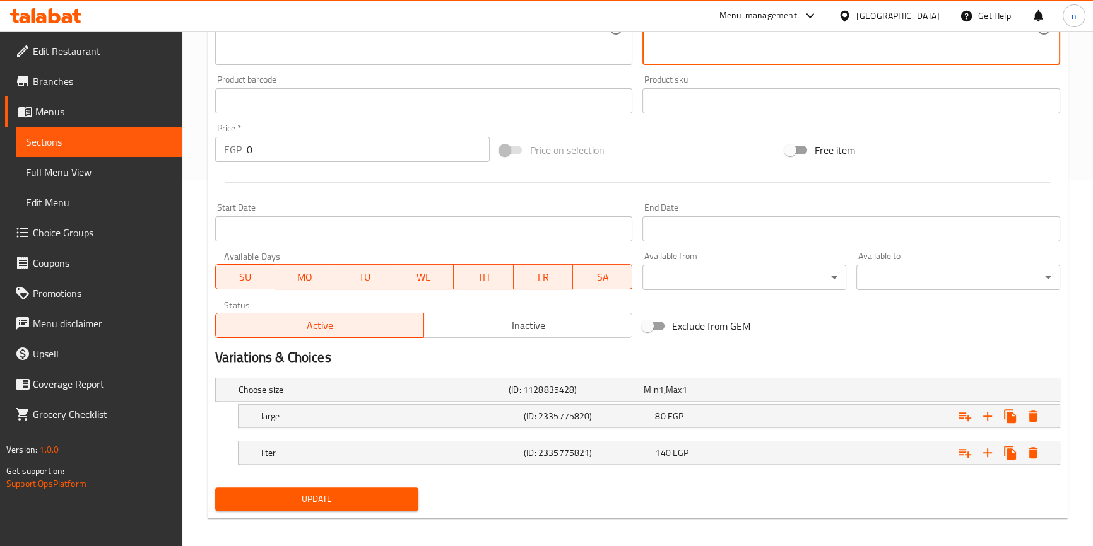
scroll to position [372, 0]
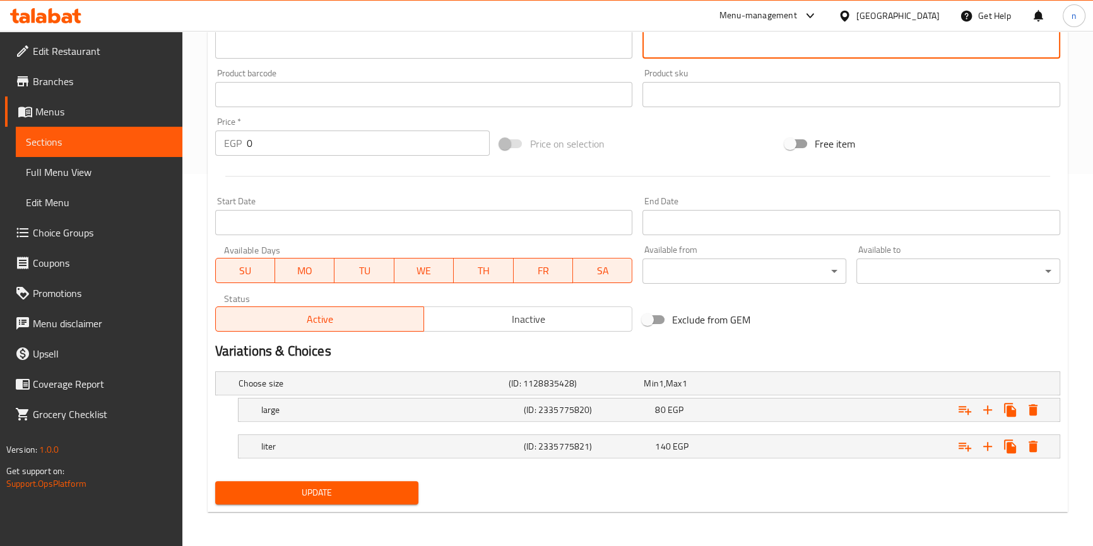
type textarea "مزيج من الأفوكادو والمانجو."
click at [353, 488] on span "Update" at bounding box center [317, 493] width 184 height 16
click at [328, 493] on span "Update" at bounding box center [317, 493] width 184 height 16
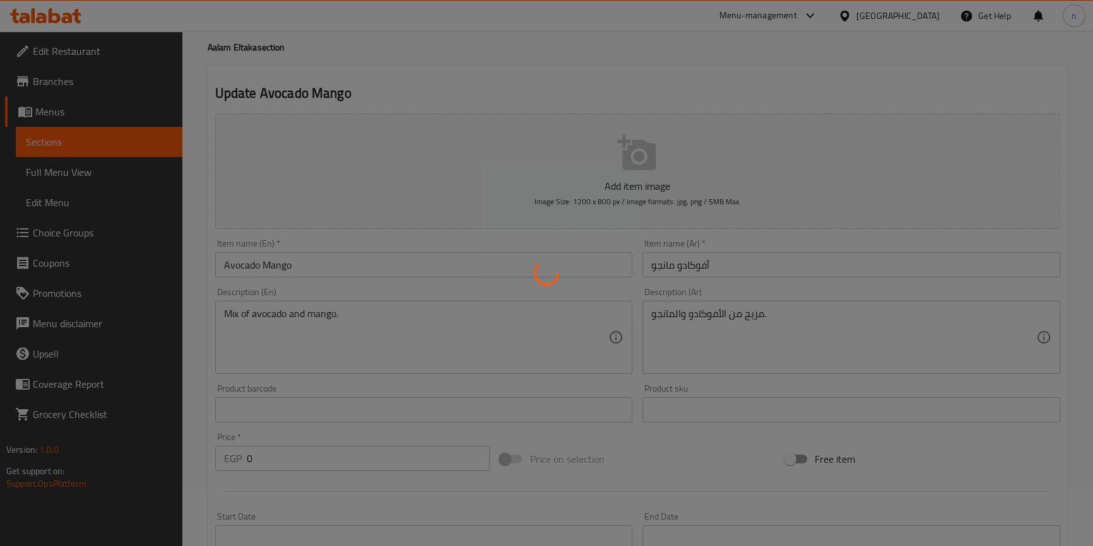
scroll to position [0, 0]
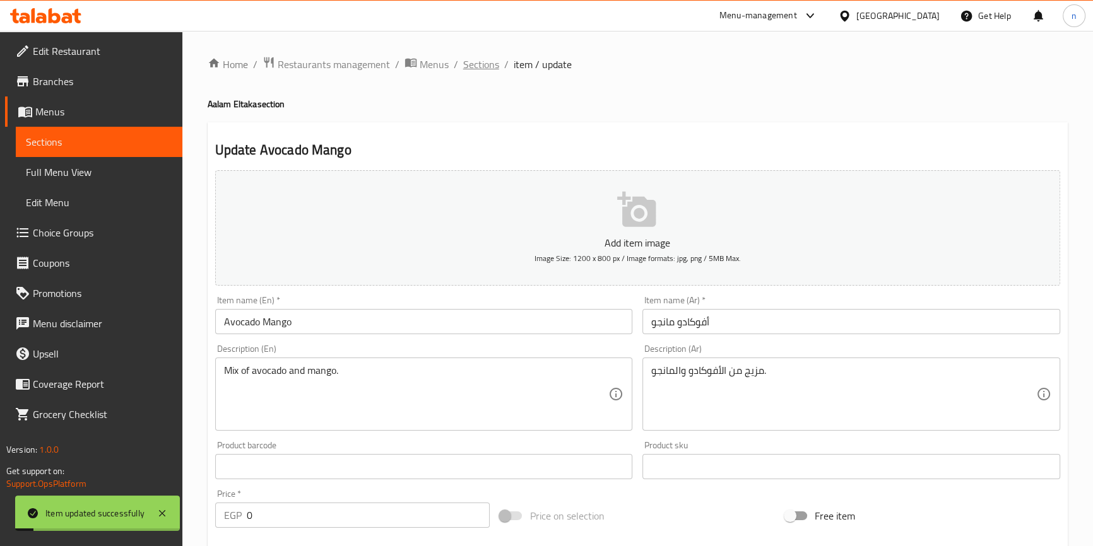
click at [473, 62] on span "Sections" at bounding box center [481, 64] width 36 height 15
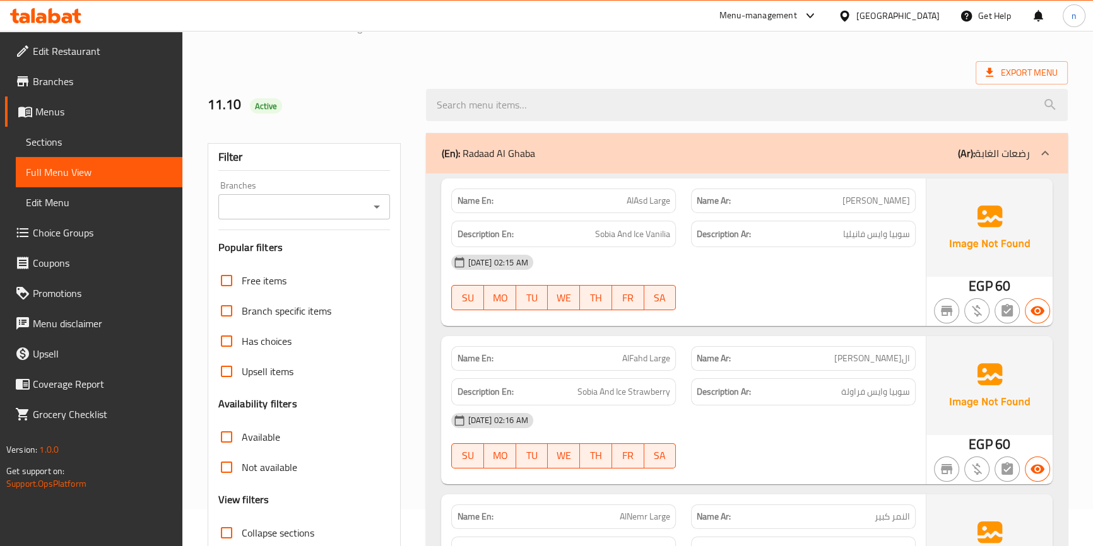
scroll to position [229, 0]
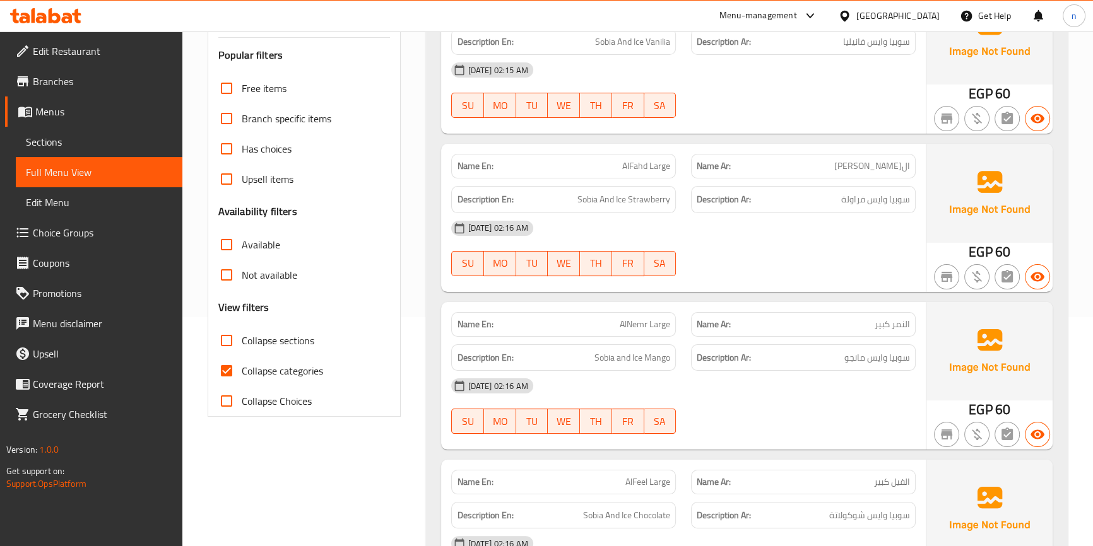
drag, startPoint x: 230, startPoint y: 370, endPoint x: 222, endPoint y: 343, distance: 28.2
click at [230, 370] on input "Collapse categories" at bounding box center [226, 371] width 30 height 30
checkbox input "false"
click at [227, 343] on input "Collapse sections" at bounding box center [226, 341] width 30 height 30
checkbox input "true"
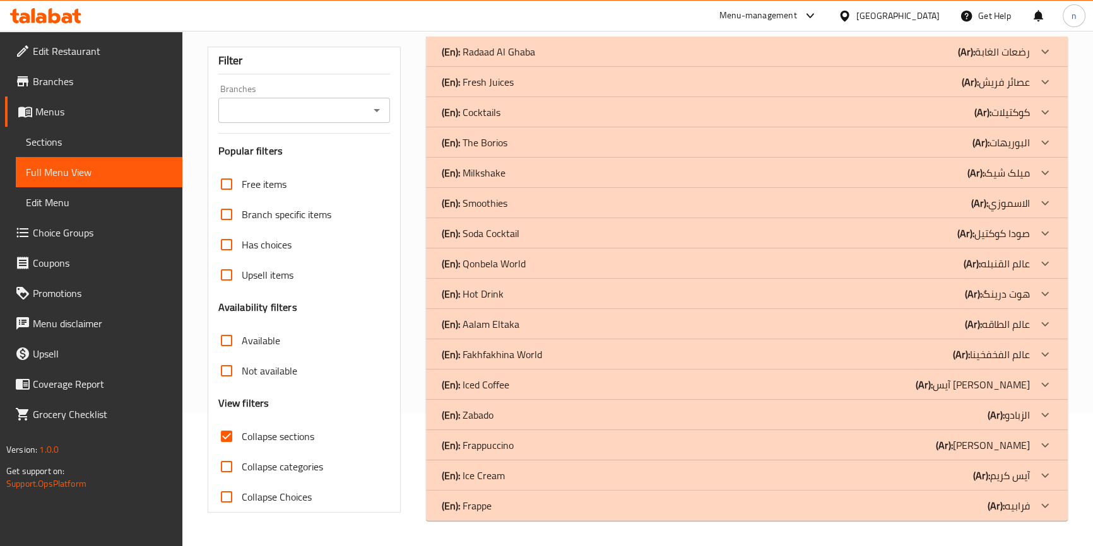
scroll to position [133, 0]
click at [536, 472] on div "(En): Ice Cream (Ar): آيس كريم" at bounding box center [735, 476] width 588 height 15
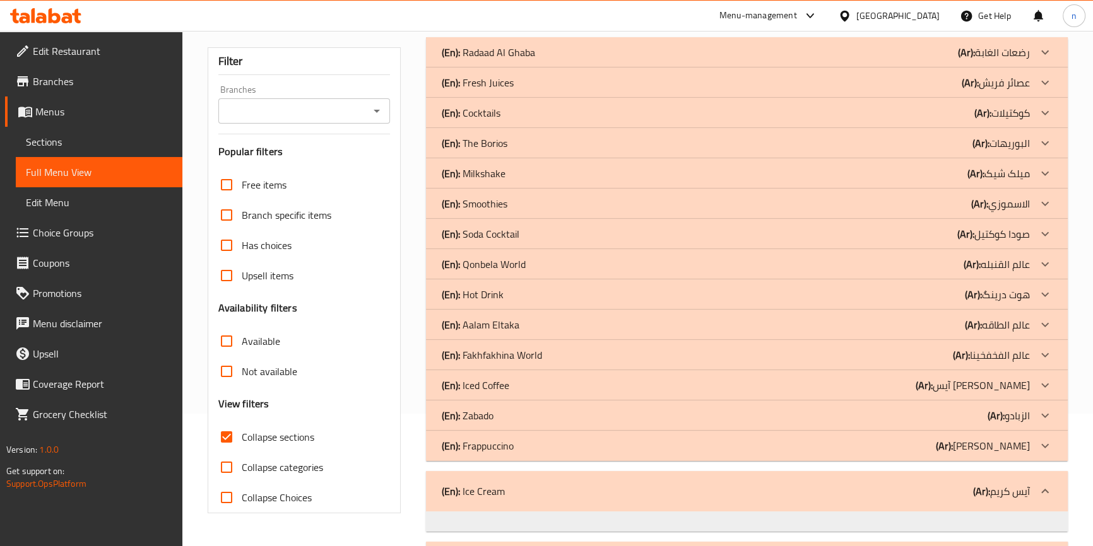
click at [564, 411] on div "(En): [PERSON_NAME] (Ar): الزبادو" at bounding box center [735, 415] width 588 height 15
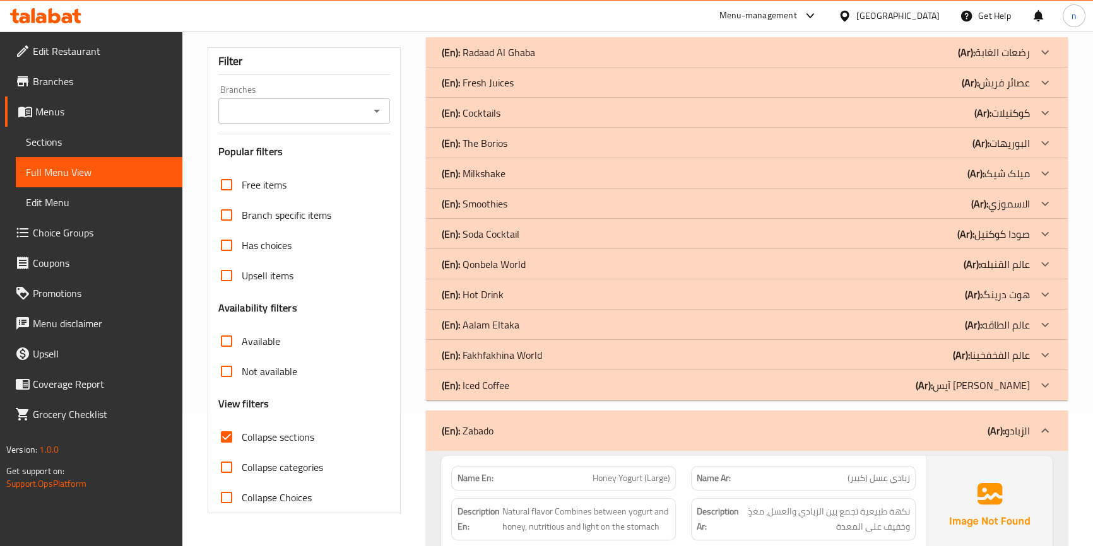
click at [567, 320] on div "(En): [PERSON_NAME] (Ar): عالم الطاقه" at bounding box center [735, 324] width 588 height 15
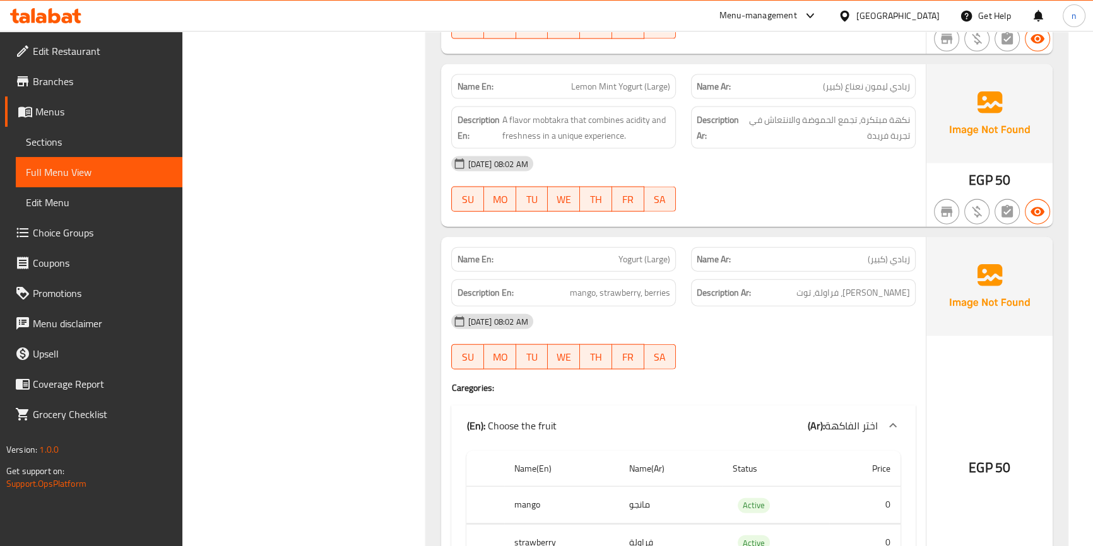
scroll to position [3575, 0]
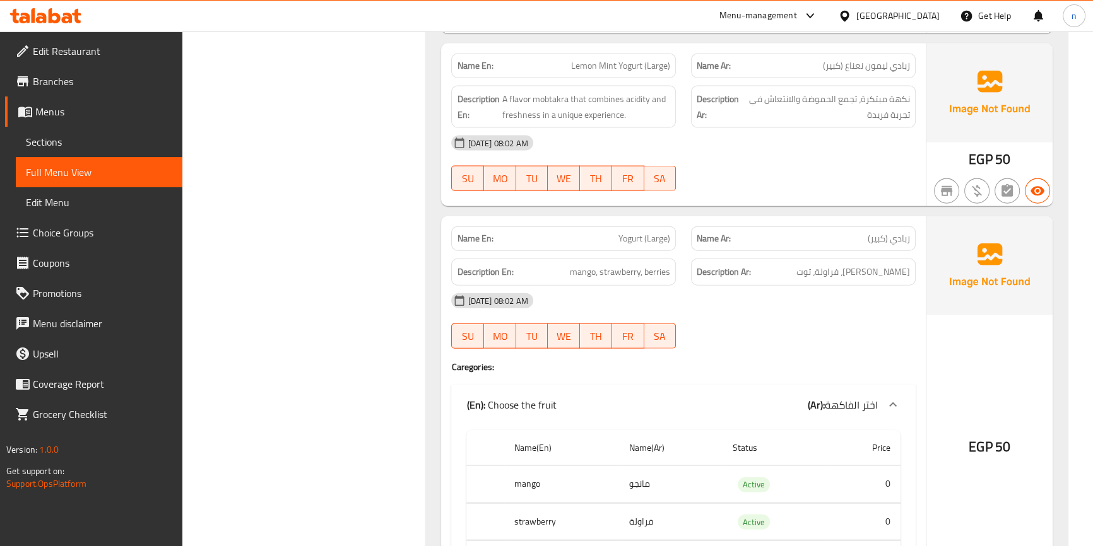
click at [604, 67] on span "Lemon Mint Yogurt (Large)" at bounding box center [620, 65] width 99 height 13
drag, startPoint x: 642, startPoint y: 64, endPoint x: 572, endPoint y: 65, distance: 70.7
click at [572, 65] on span "Lemon Mint Yogurt (Large)" at bounding box center [620, 65] width 99 height 13
copy span "Lemon Mint Yogurt"
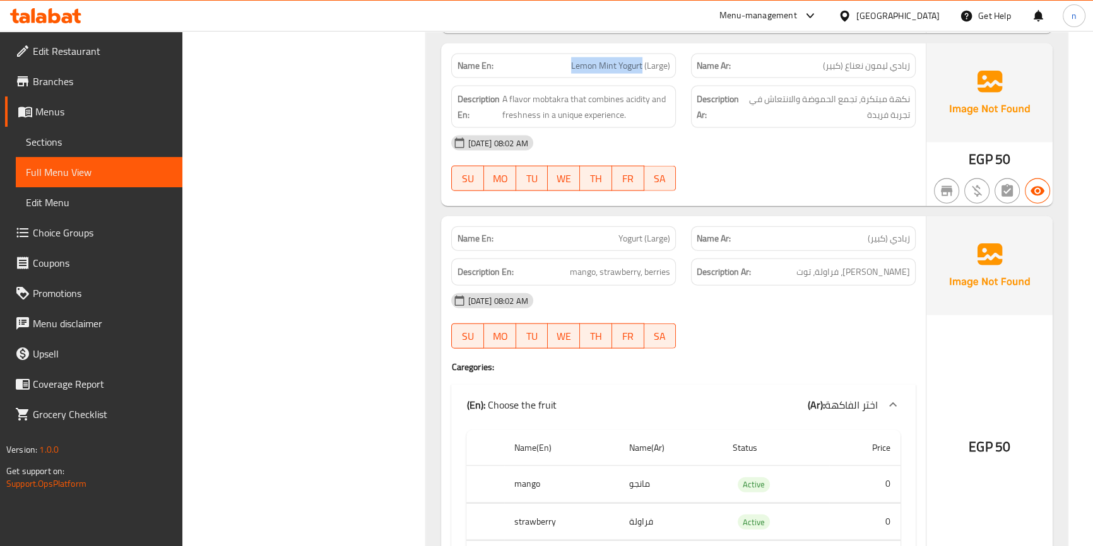
click at [593, 63] on span "Lemon Mint Yogurt (Large)" at bounding box center [620, 65] width 99 height 13
click at [615, 67] on span "Lemon Mint Yogurt (Large)" at bounding box center [620, 65] width 99 height 13
drag, startPoint x: 643, startPoint y: 64, endPoint x: 569, endPoint y: 63, distance: 74.5
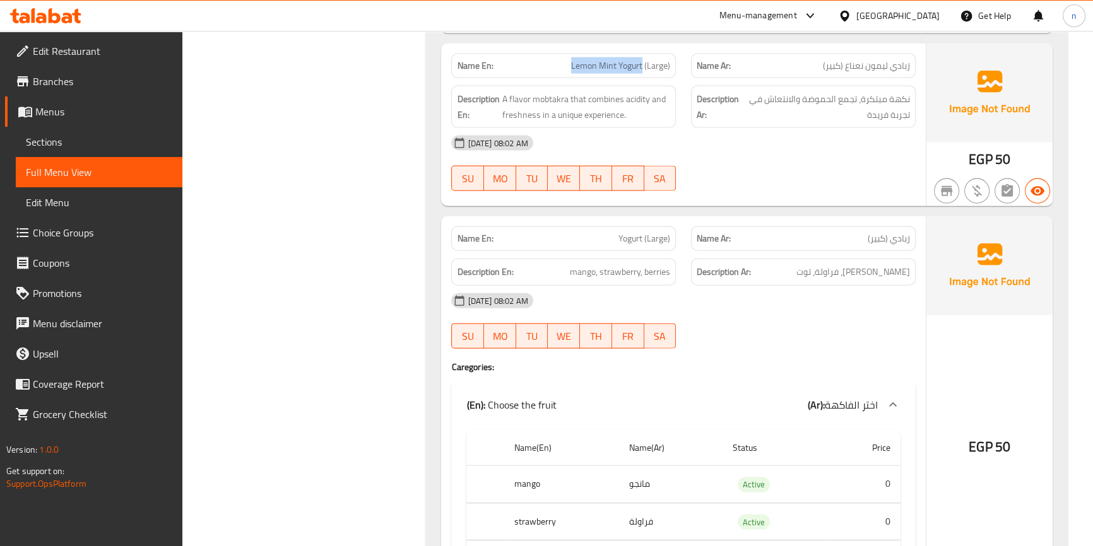
click at [569, 63] on p "Name En: Lemon Mint Yogurt (Large)" at bounding box center [563, 65] width 213 height 13
copy span "Lemon Mint Yogurt"
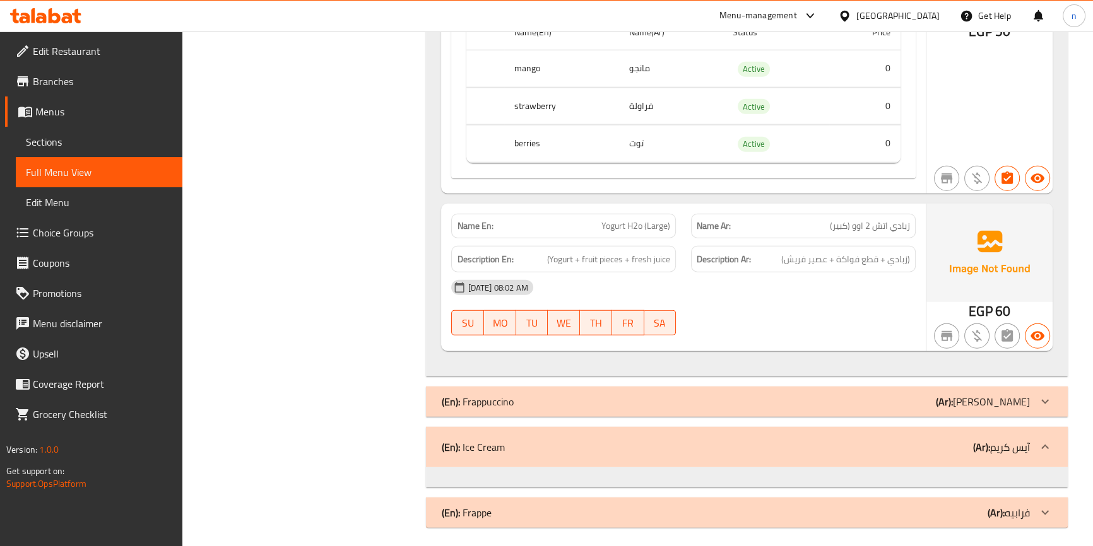
scroll to position [3995, 0]
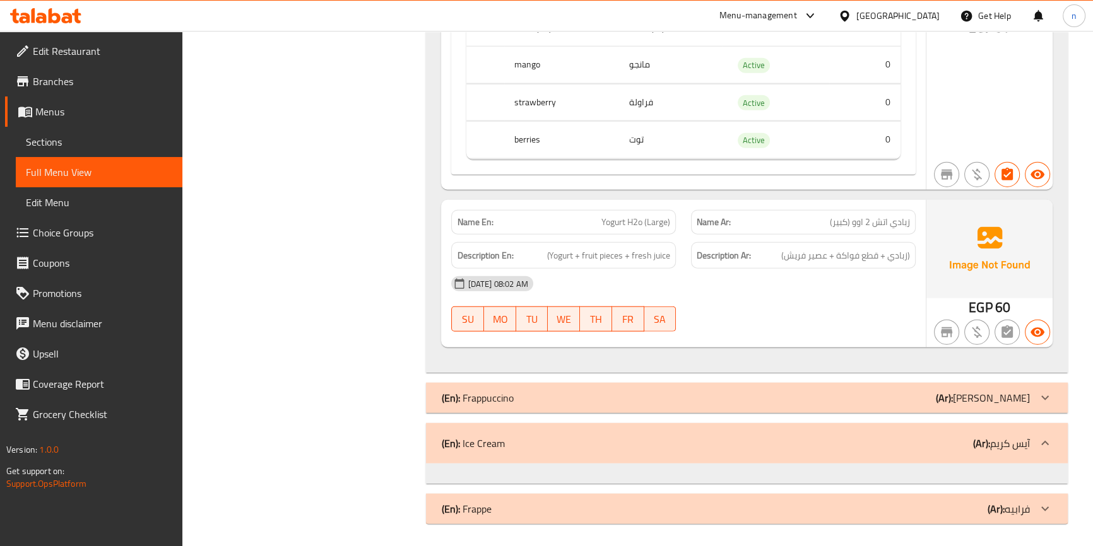
click at [592, 432] on div "(En): Ice Cream (Ar): آيس كريم" at bounding box center [746, 443] width 641 height 40
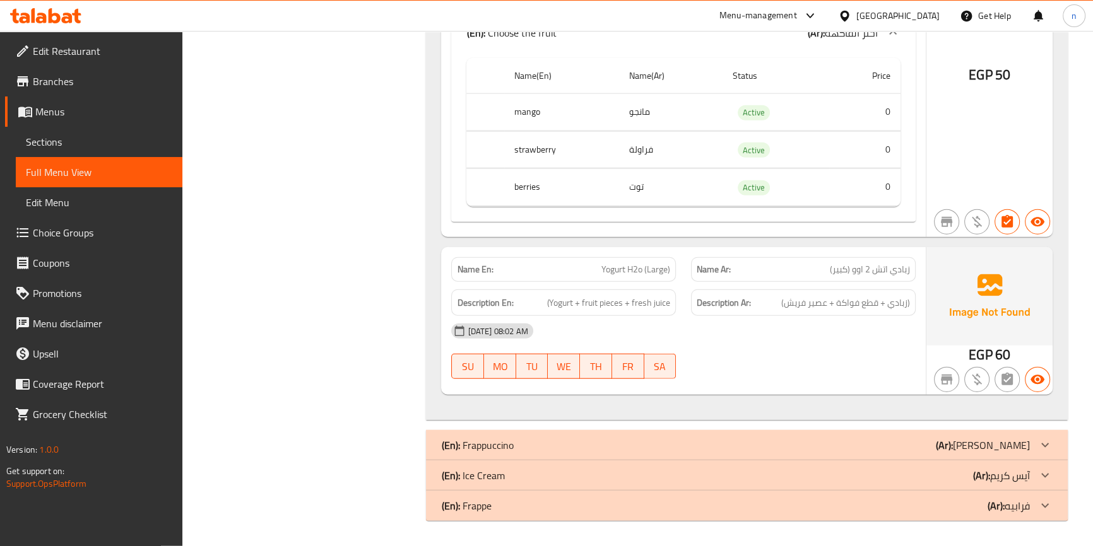
scroll to position [3944, 0]
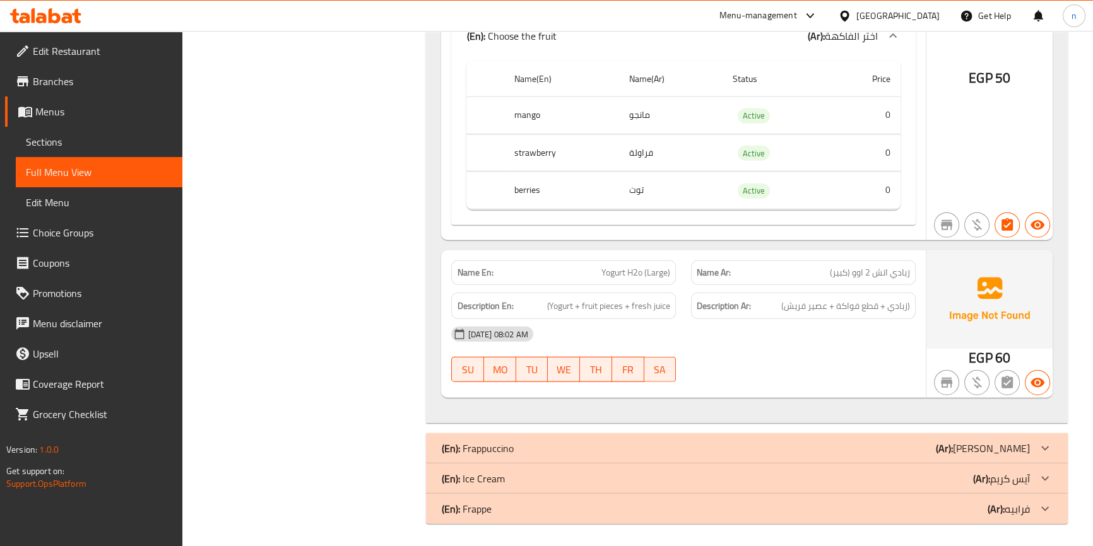
click at [1043, 480] on icon at bounding box center [1044, 478] width 15 height 15
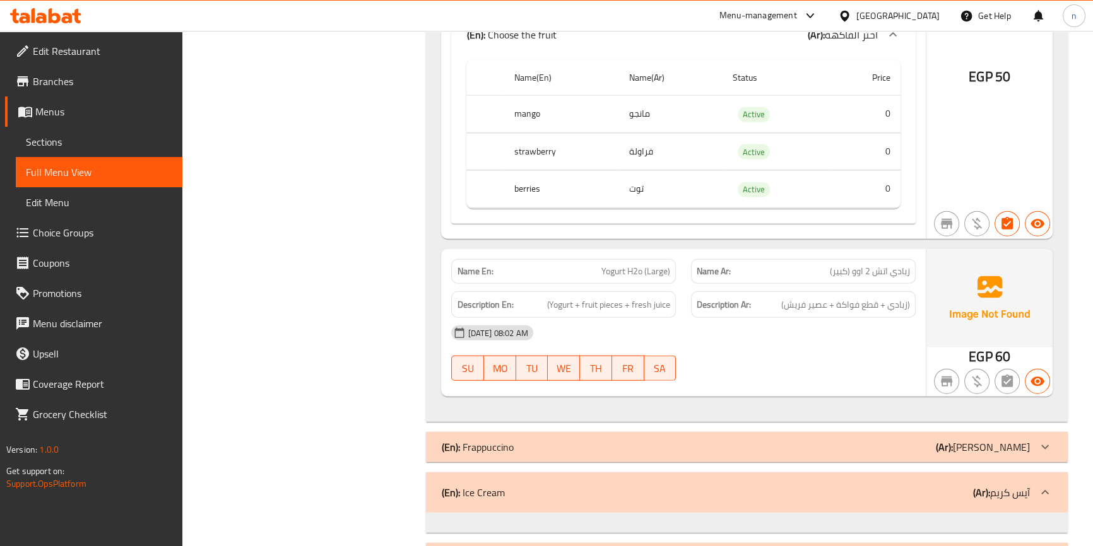
scroll to position [3995, 0]
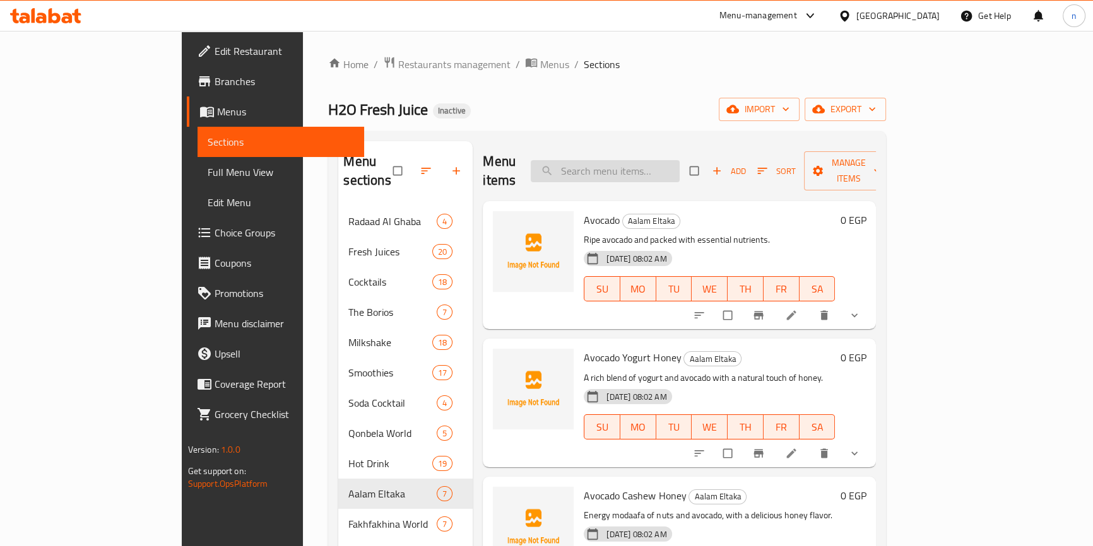
click at [633, 160] on input "search" at bounding box center [605, 171] width 149 height 22
paste input "Lemon Mint Yogurt"
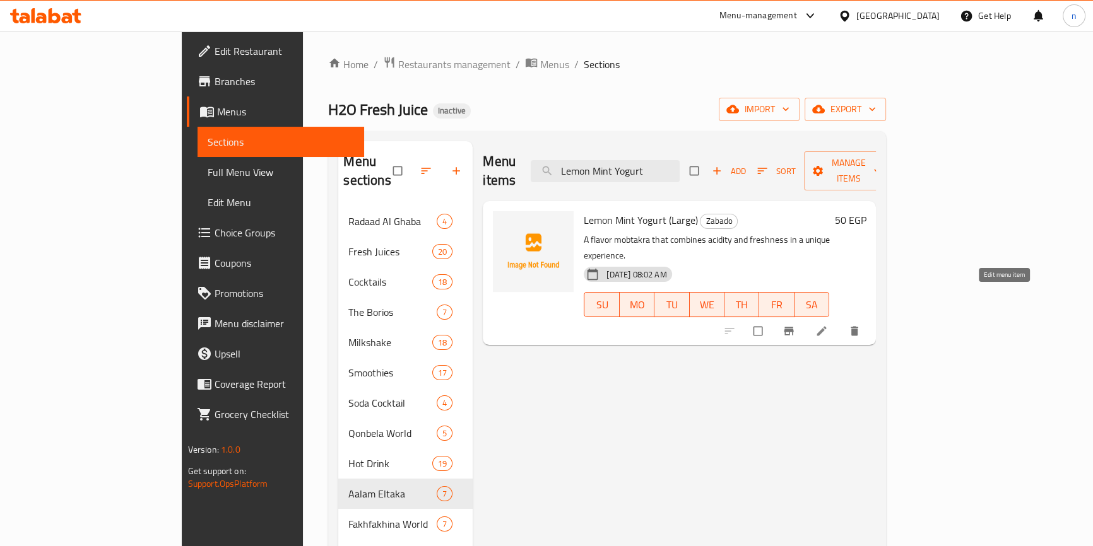
type input "Lemon Mint Yogurt"
click at [828, 325] on icon at bounding box center [821, 331] width 13 height 13
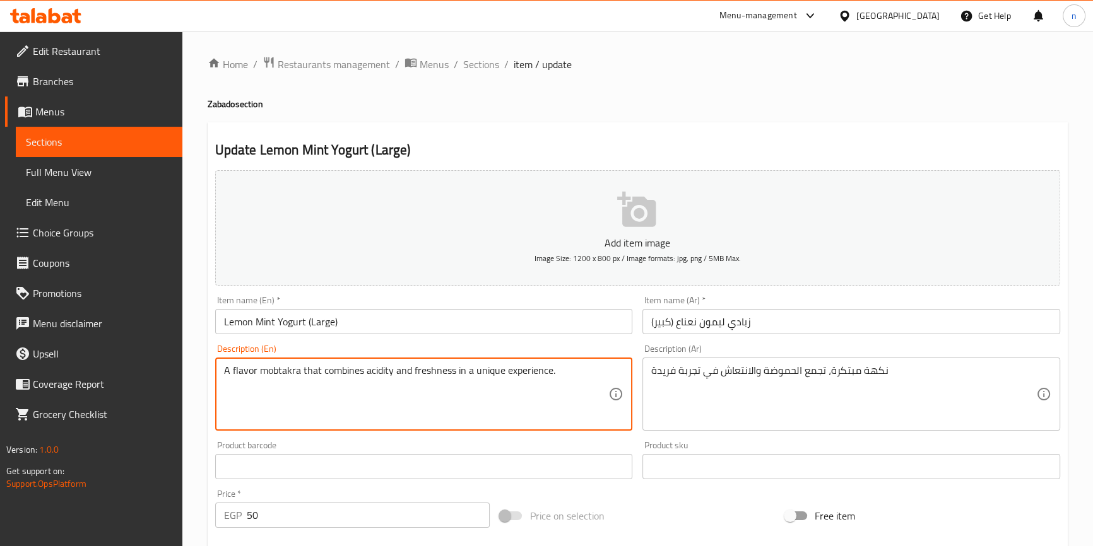
click at [302, 371] on textarea "A flavor mobtakra that combines acidity and freshness in a unique experience." at bounding box center [416, 395] width 385 height 60
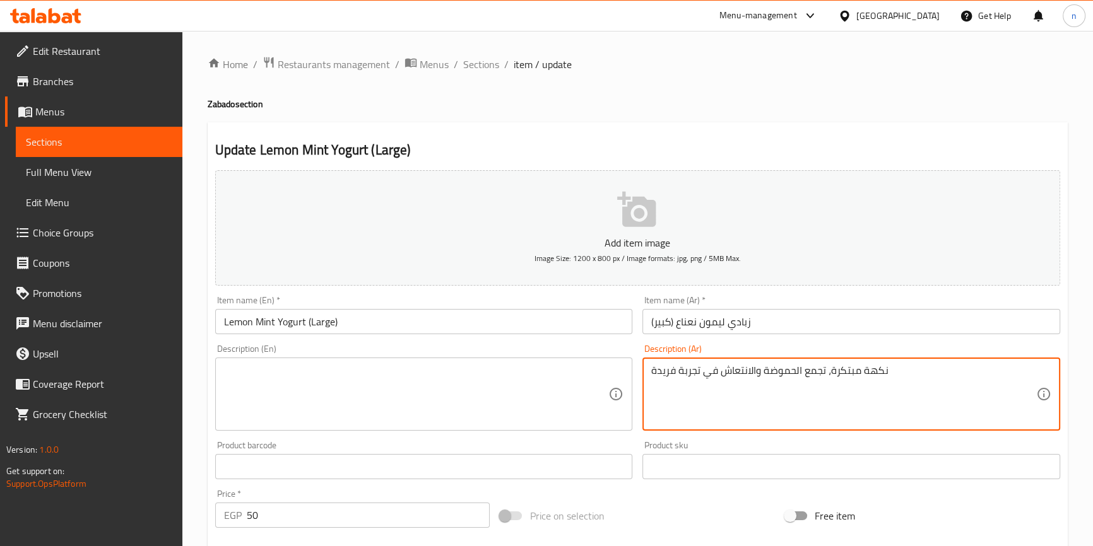
click at [762, 376] on textarea "نكهة مبتكرة، تجمع الحموضة والانتعاش في تجربة فريدة" at bounding box center [843, 395] width 385 height 60
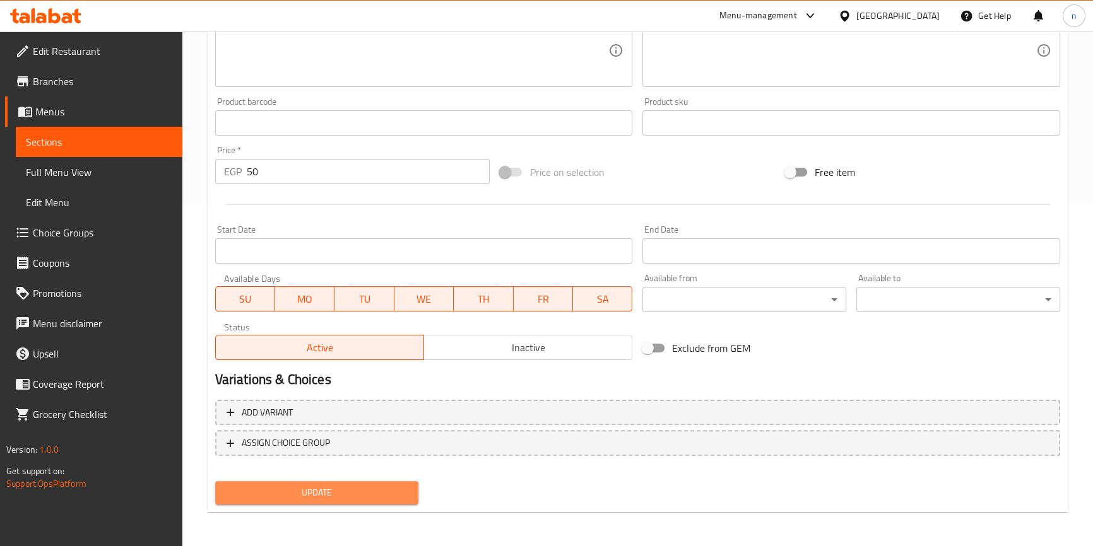
click at [296, 496] on span "Update" at bounding box center [317, 493] width 184 height 16
click at [50, 141] on span "Sections" at bounding box center [99, 141] width 146 height 15
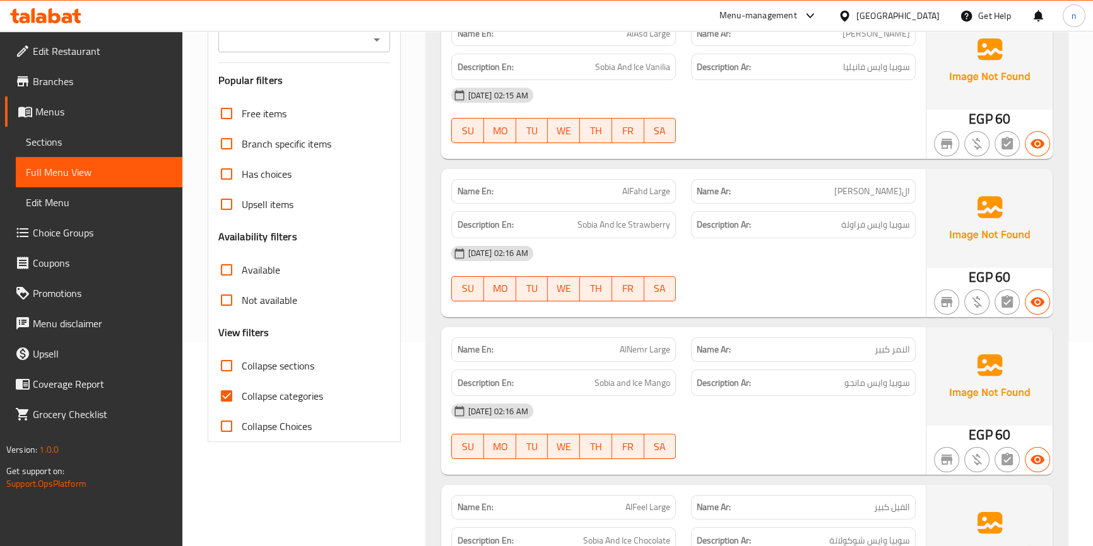
scroll to position [286, 0]
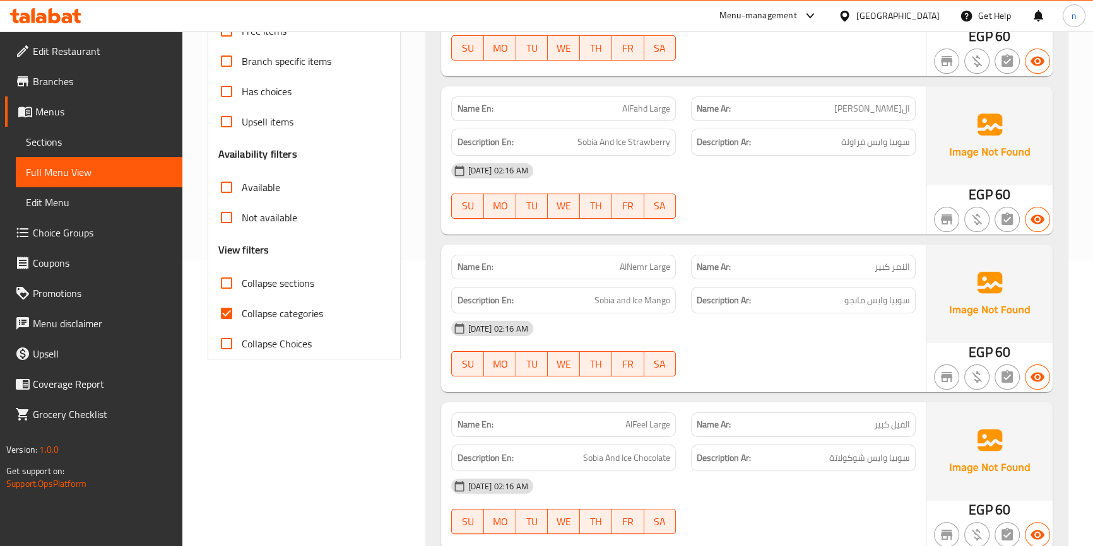
click at [228, 312] on input "Collapse categories" at bounding box center [226, 313] width 30 height 30
checkbox input "false"
click at [227, 279] on input "Collapse sections" at bounding box center [226, 283] width 30 height 30
checkbox input "true"
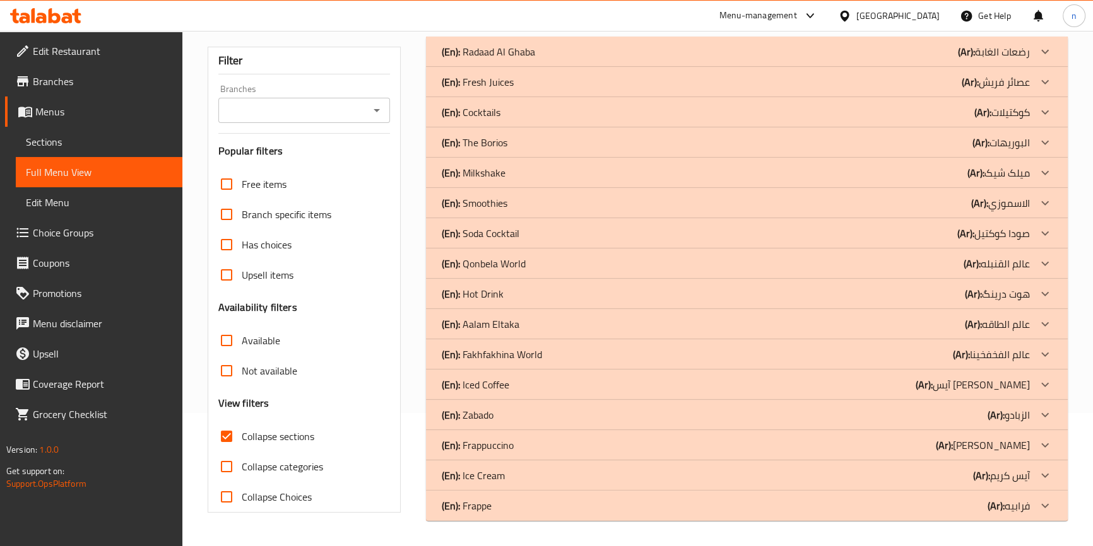
scroll to position [133, 0]
click at [540, 476] on div "(En): Ice Cream (Ar): آيس كريم" at bounding box center [735, 476] width 588 height 15
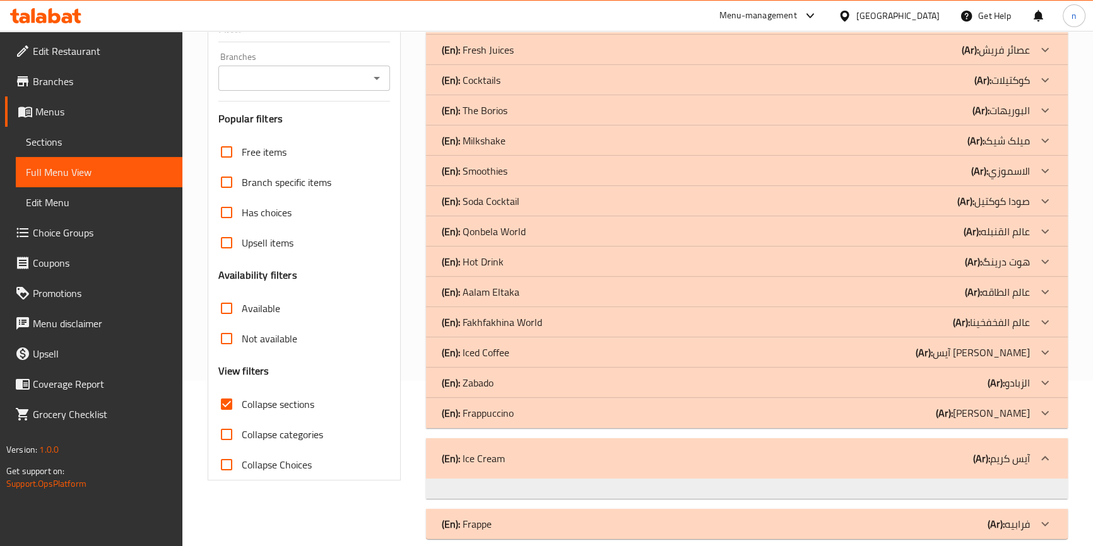
scroll to position [183, 0]
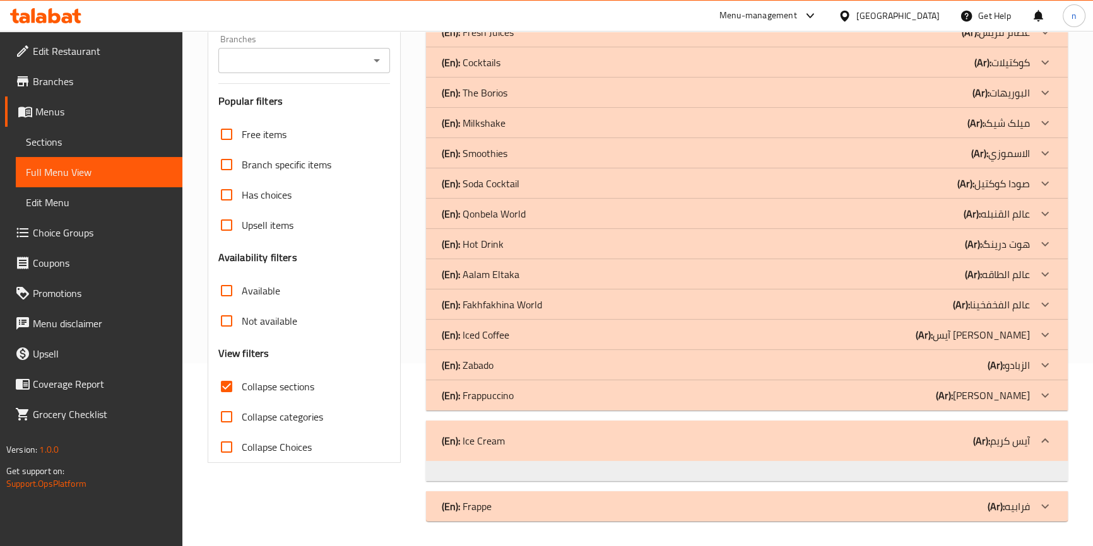
click at [551, 362] on div "(En): Zabado (Ar): الزبادو" at bounding box center [735, 365] width 588 height 15
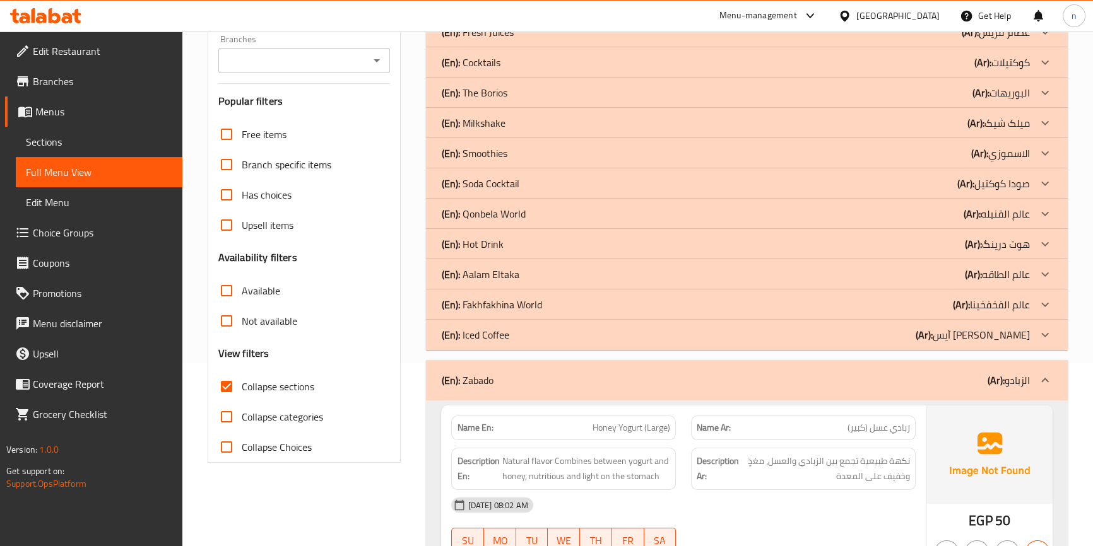
scroll to position [69, 0]
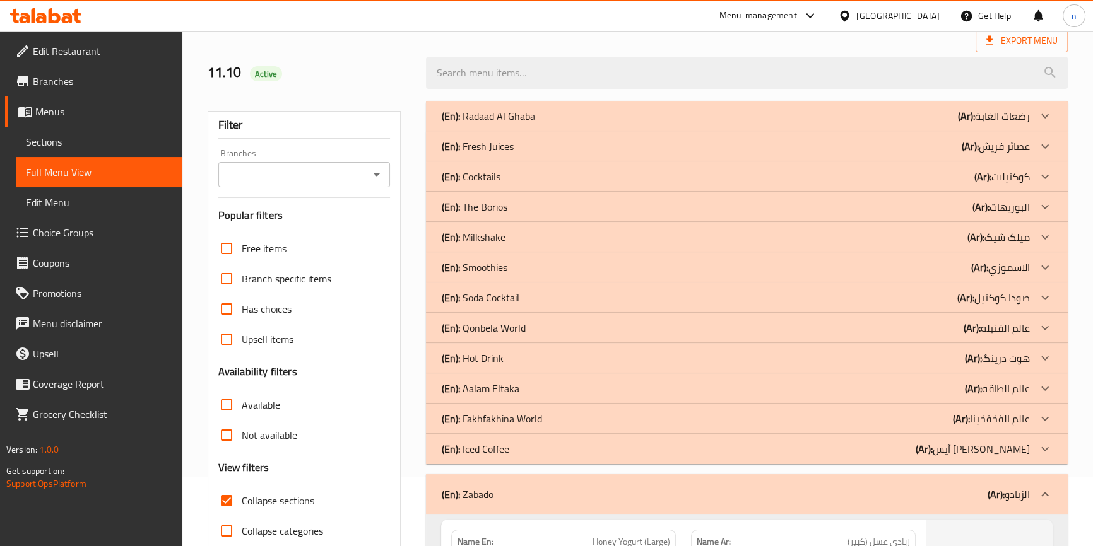
click at [564, 389] on div "(En): Aalam Eltaka (Ar): عالم الطاقه" at bounding box center [735, 388] width 588 height 15
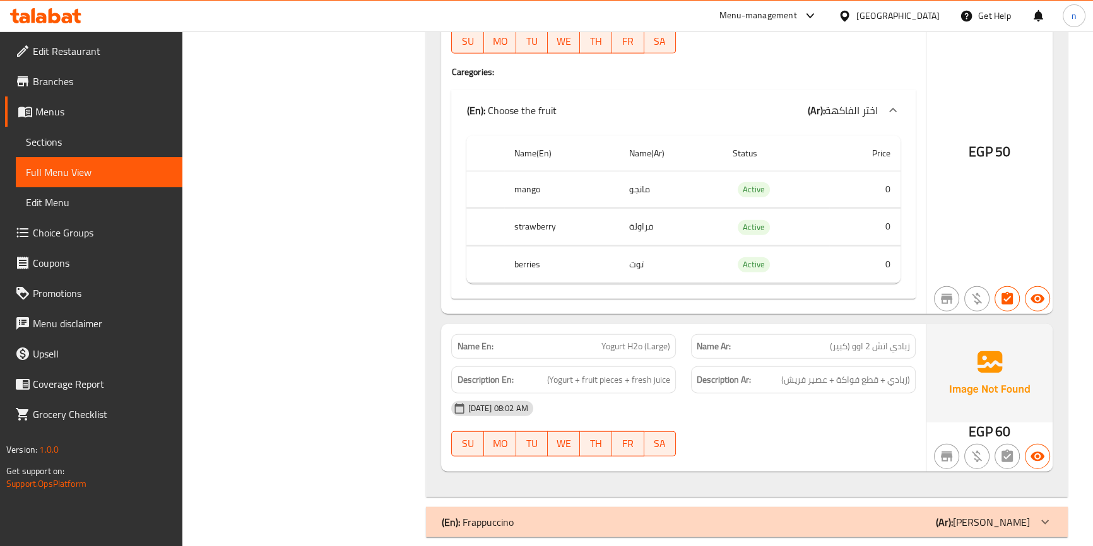
scroll to position [3980, 0]
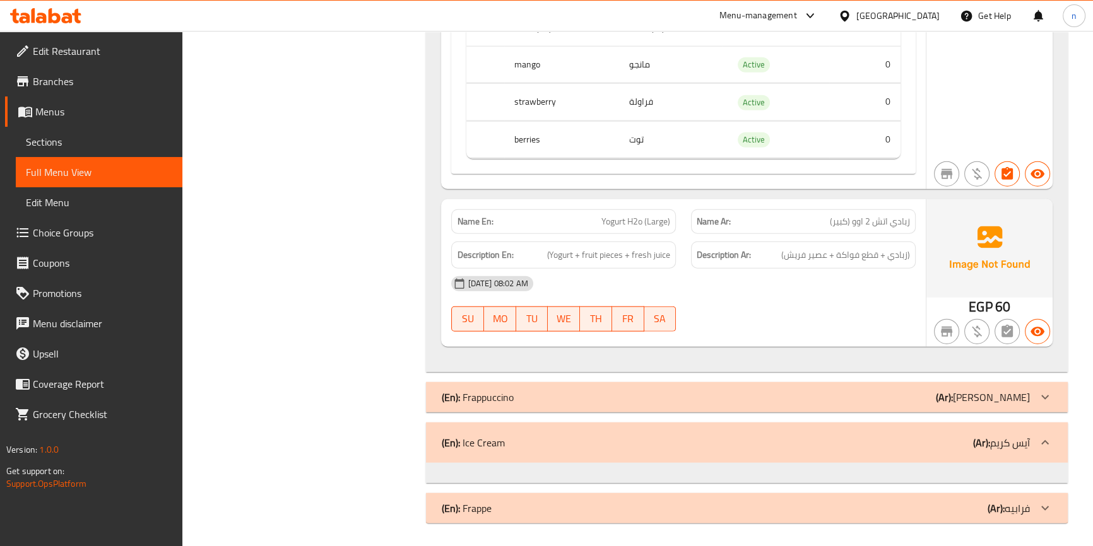
click at [578, 439] on div "(En): Ice Cream (Ar): آيس كريم" at bounding box center [735, 442] width 588 height 15
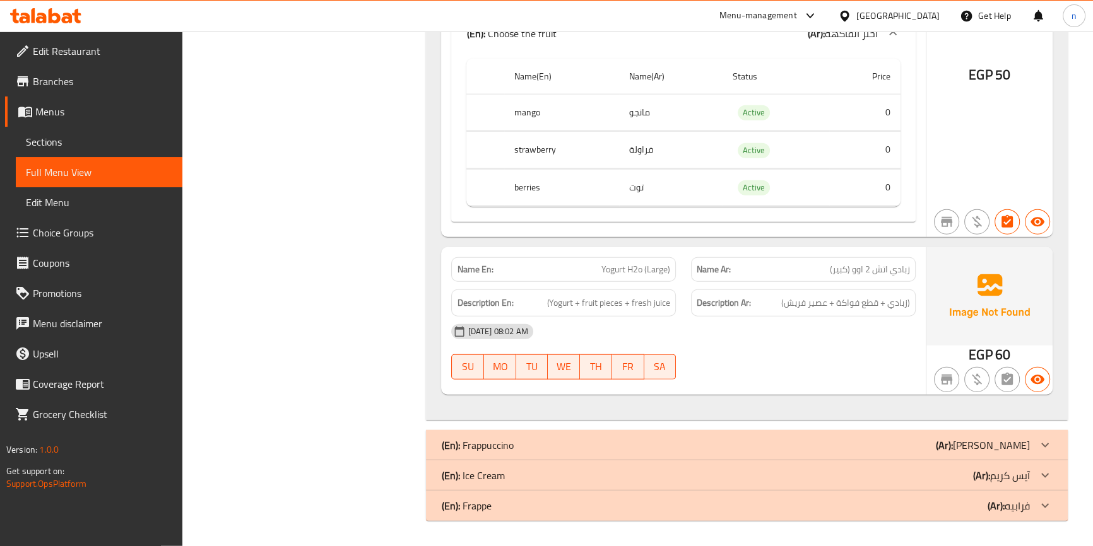
scroll to position [3930, 0]
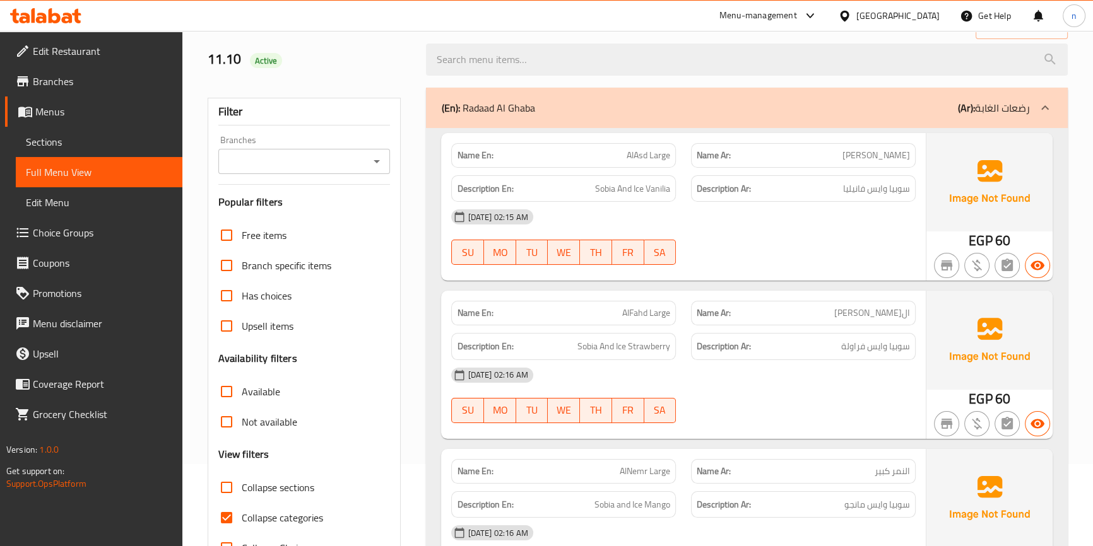
scroll to position [172, 0]
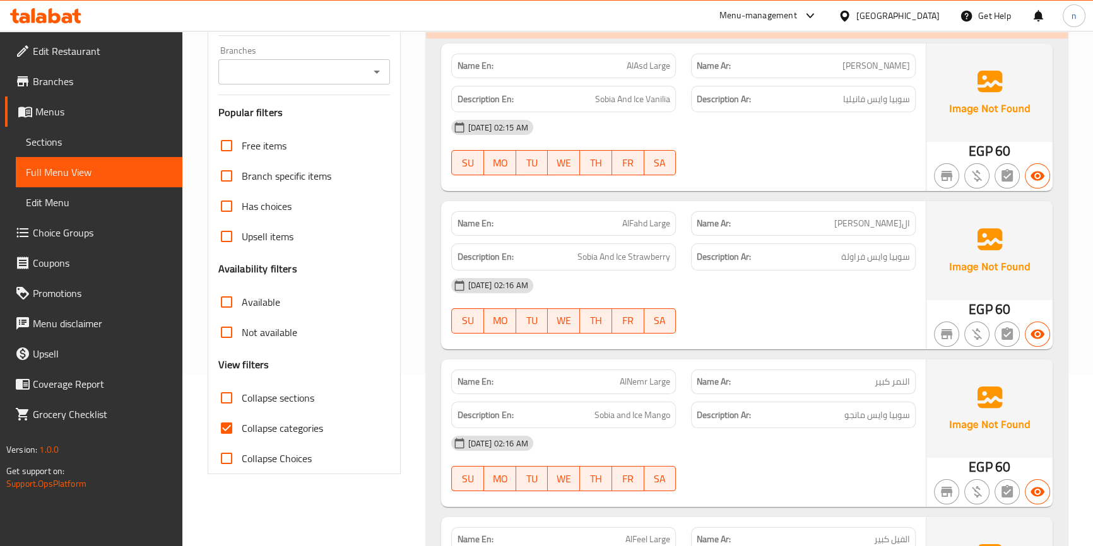
click at [219, 426] on input "Collapse categories" at bounding box center [226, 428] width 30 height 30
checkbox input "false"
click at [221, 398] on input "Collapse sections" at bounding box center [226, 398] width 30 height 30
checkbox input "true"
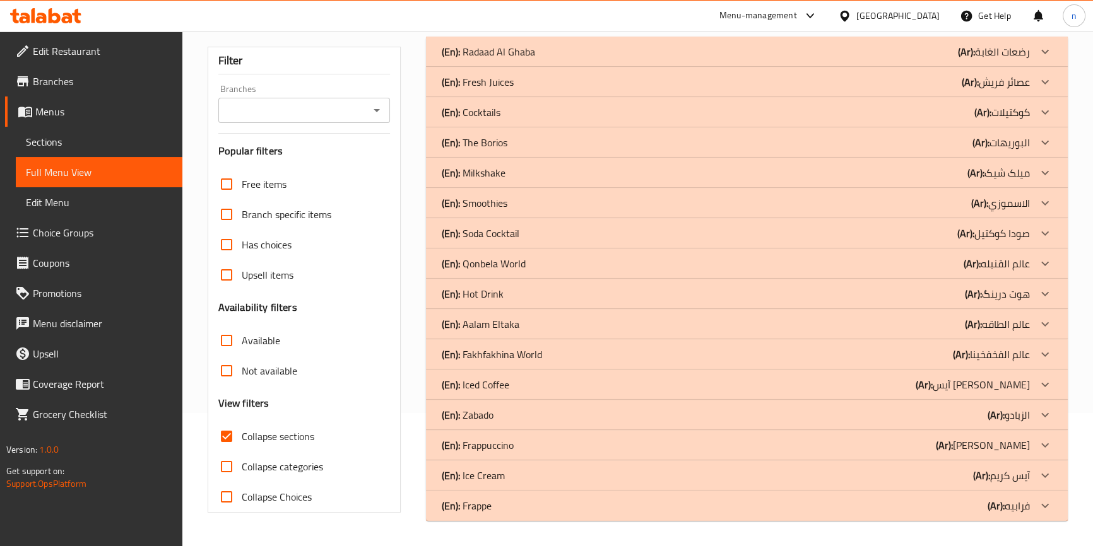
scroll to position [133, 0]
click at [685, 480] on div "(En): Ice Cream (Ar): آيس كريم" at bounding box center [735, 476] width 588 height 15
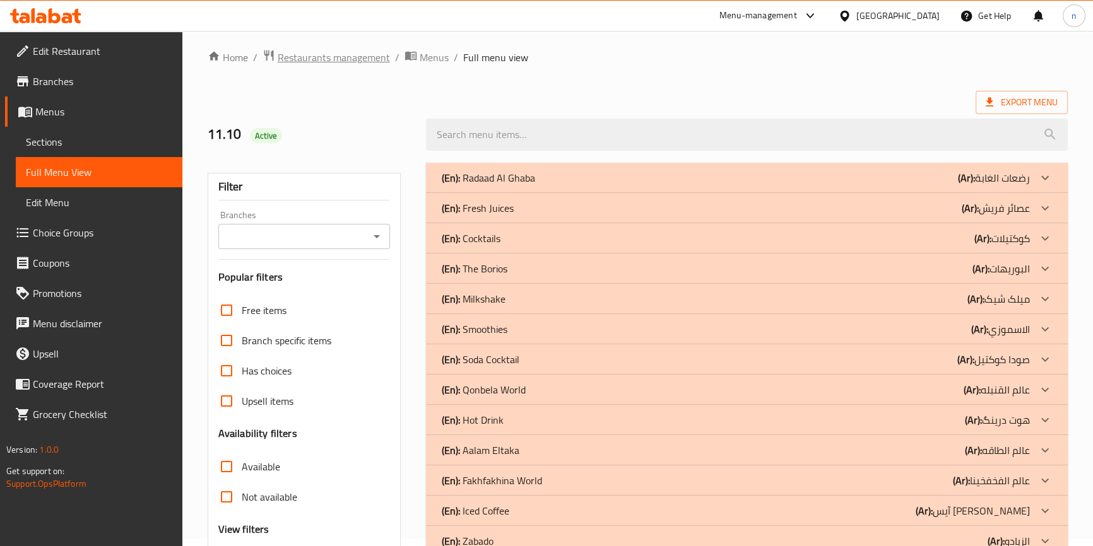
scroll to position [0, 0]
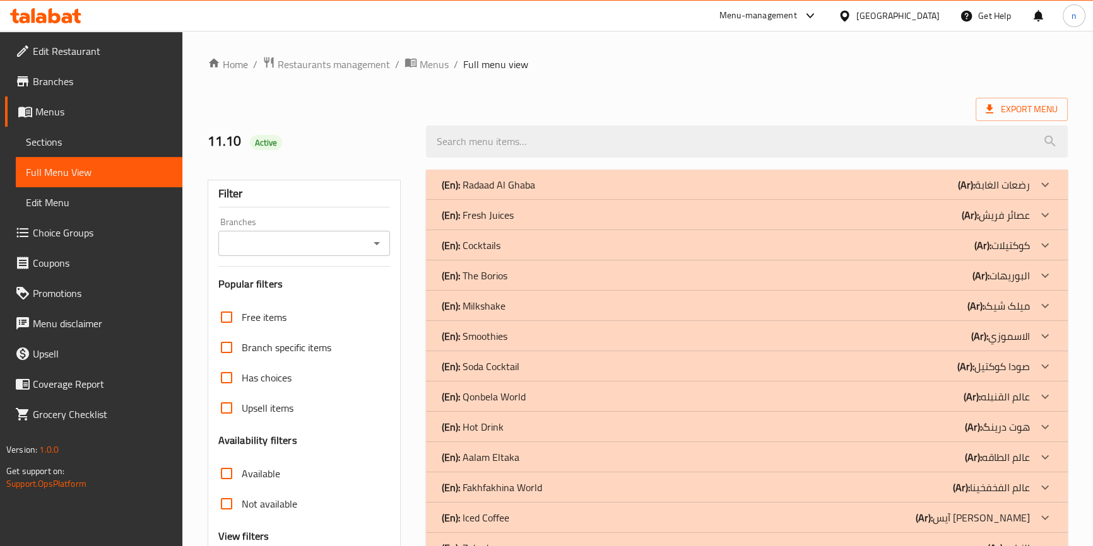
click at [42, 139] on span "Sections" at bounding box center [99, 141] width 146 height 15
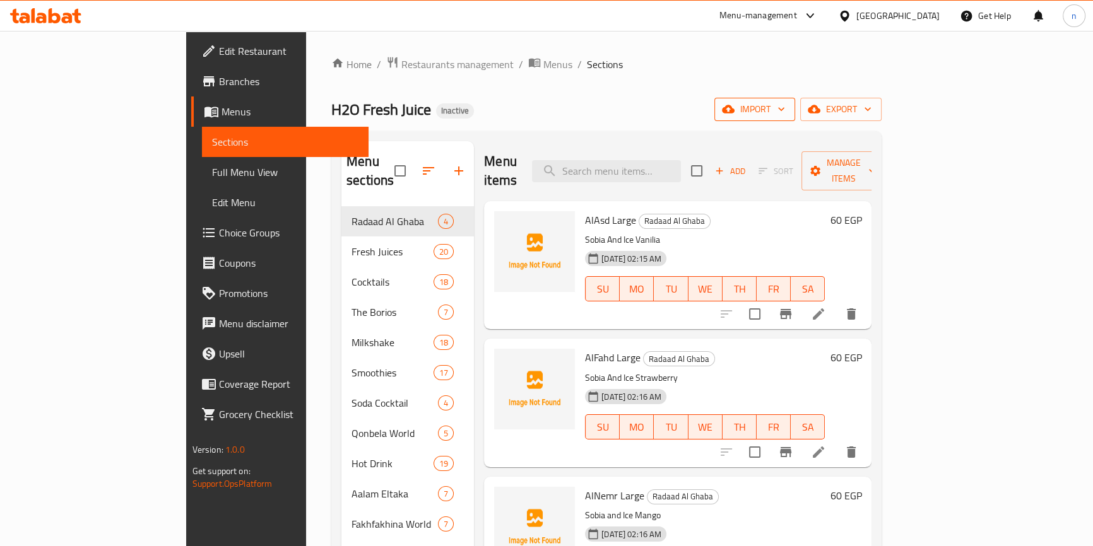
click at [795, 105] on button "import" at bounding box center [754, 109] width 81 height 23
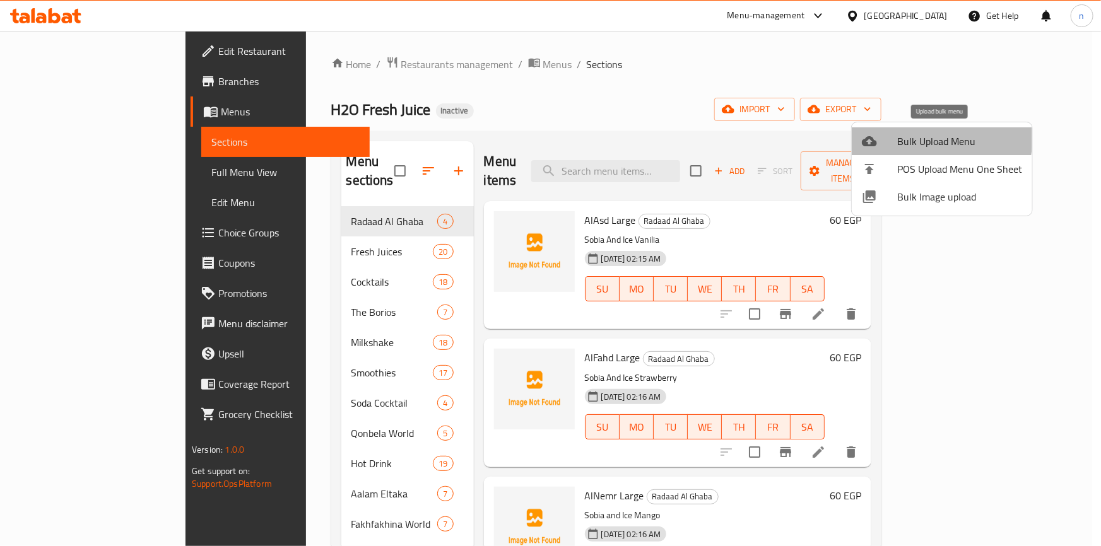
click at [928, 138] on span "Bulk Upload Menu" at bounding box center [959, 141] width 125 height 15
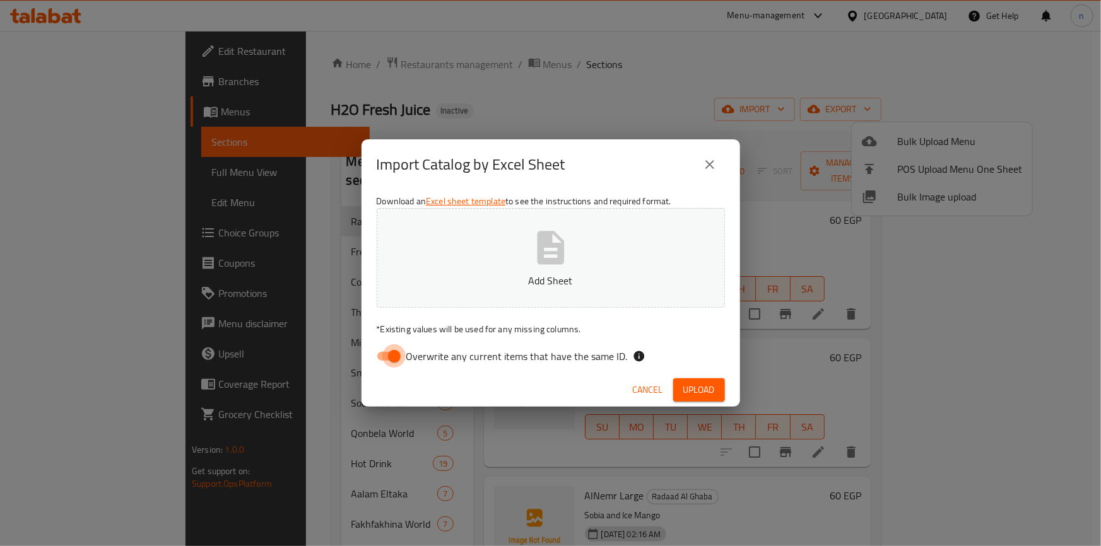
click at [388, 355] on input "Overwrite any current items that have the same ID." at bounding box center [394, 357] width 72 height 24
checkbox input "false"
click at [689, 394] on span "Upload" at bounding box center [699, 390] width 32 height 16
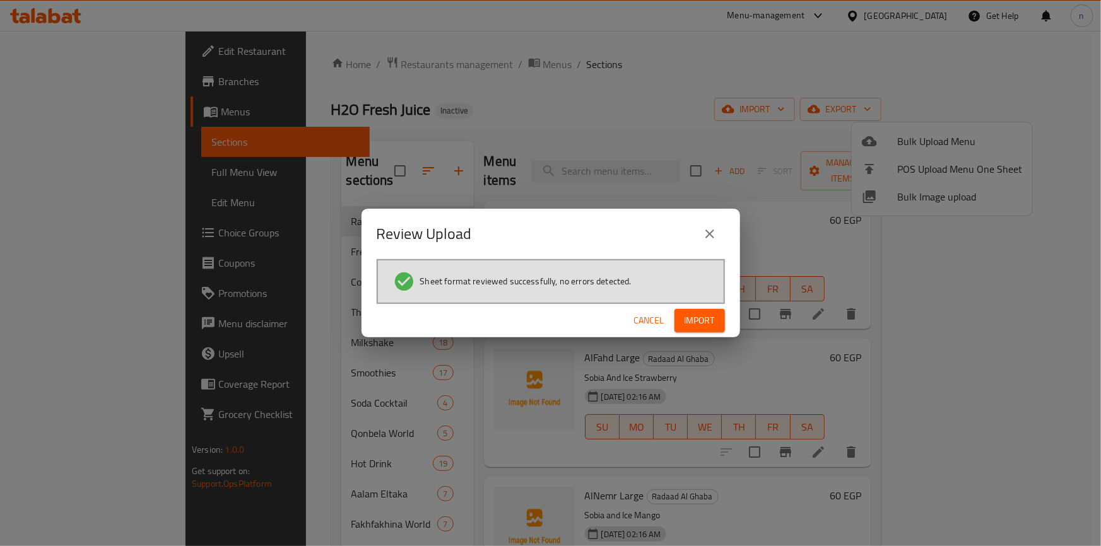
click at [700, 320] on span "Import" at bounding box center [700, 321] width 30 height 16
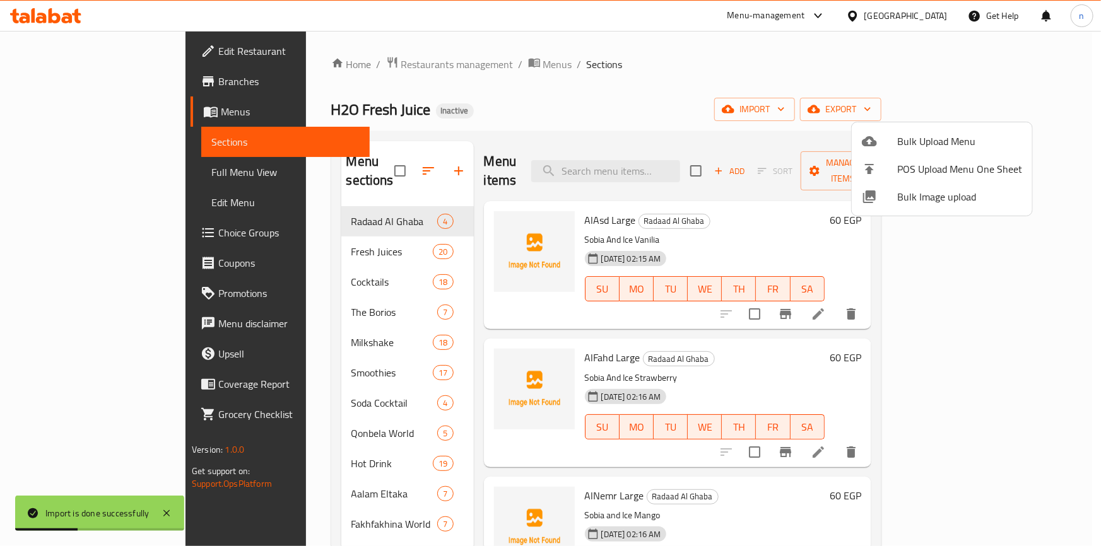
click at [570, 66] on div at bounding box center [550, 273] width 1101 height 546
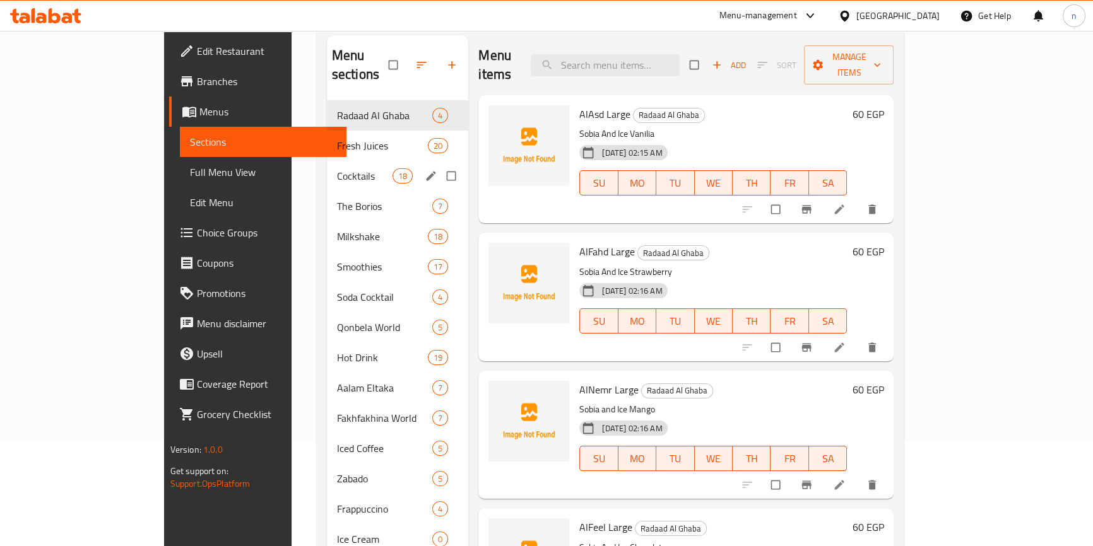
scroll to position [196, 0]
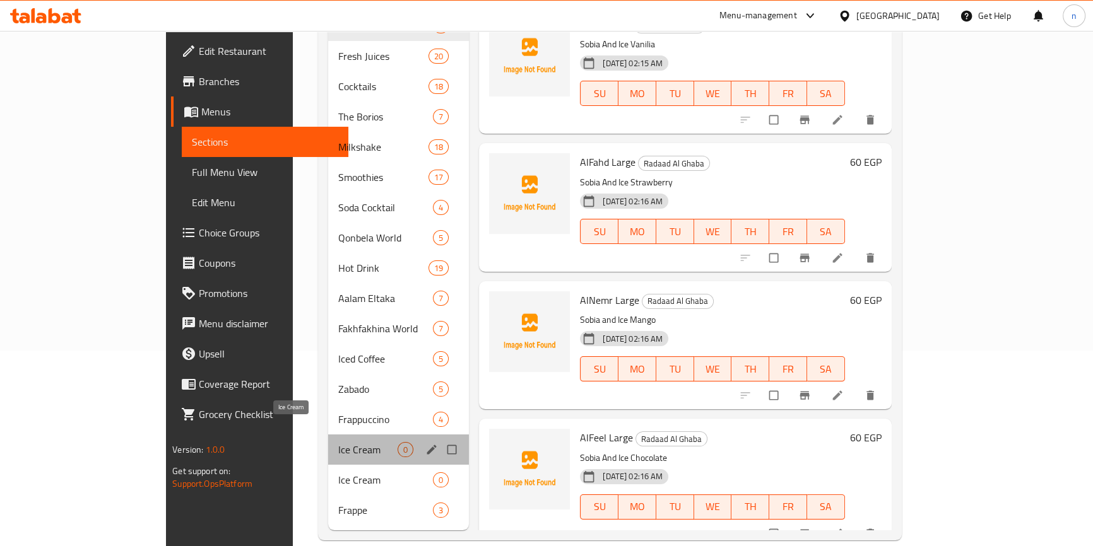
click at [338, 442] on span "Ice Cream" at bounding box center [367, 449] width 59 height 15
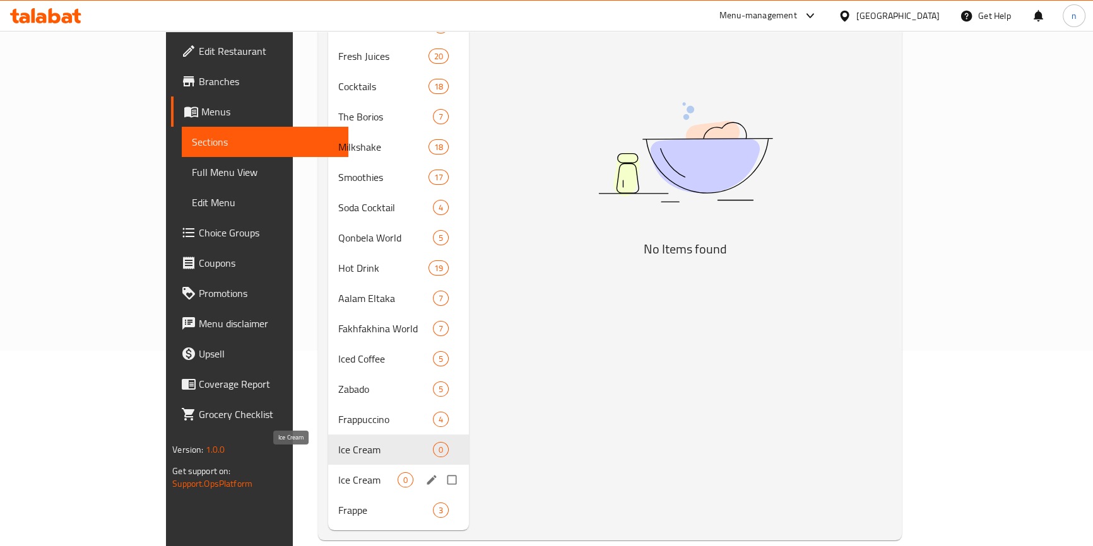
click at [338, 473] on span "Ice Cream" at bounding box center [367, 480] width 59 height 15
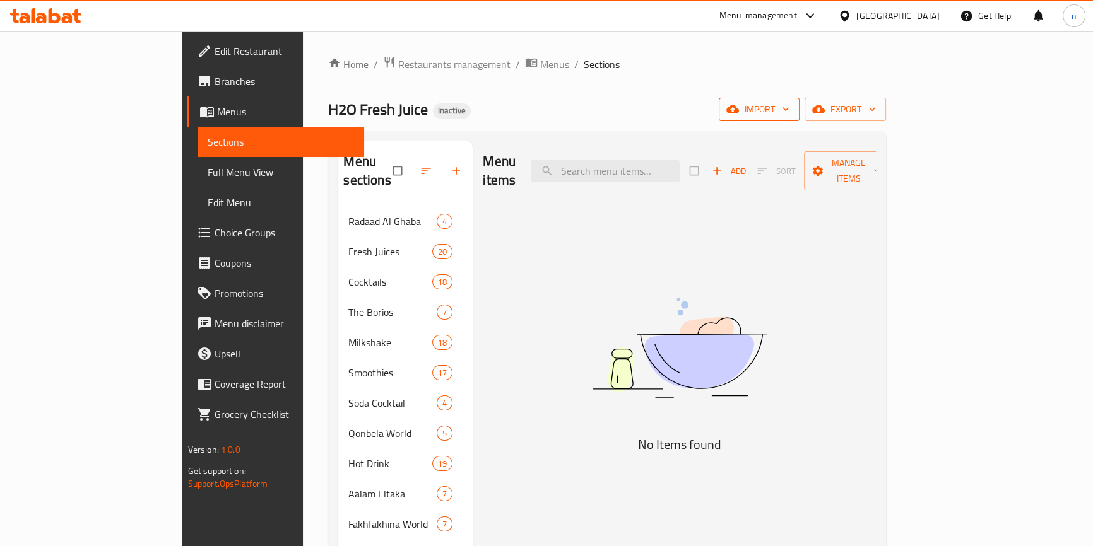
click at [792, 115] on icon "button" at bounding box center [785, 109] width 13 height 13
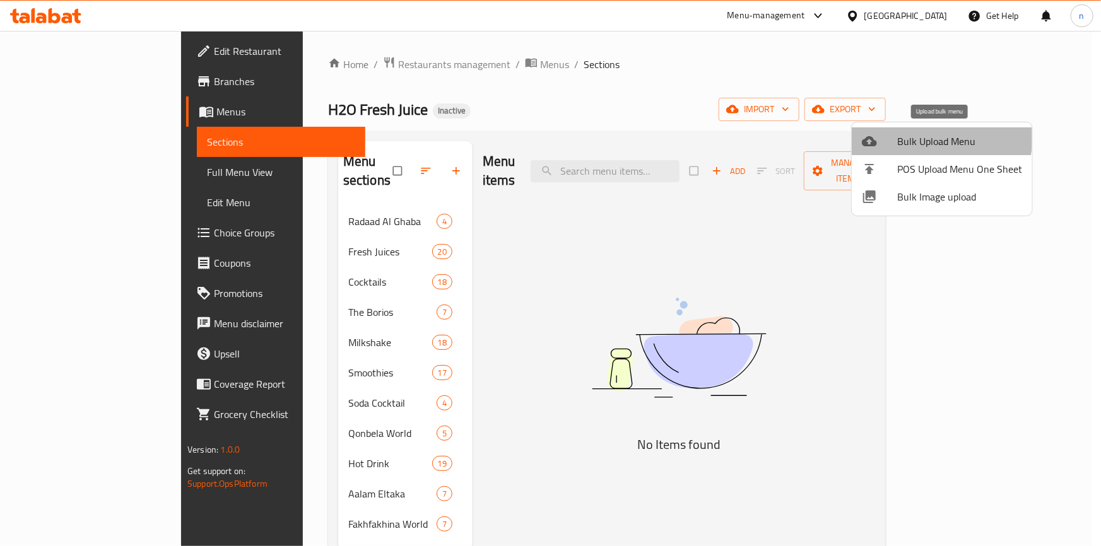
click at [934, 137] on span "Bulk Upload Menu" at bounding box center [959, 141] width 125 height 15
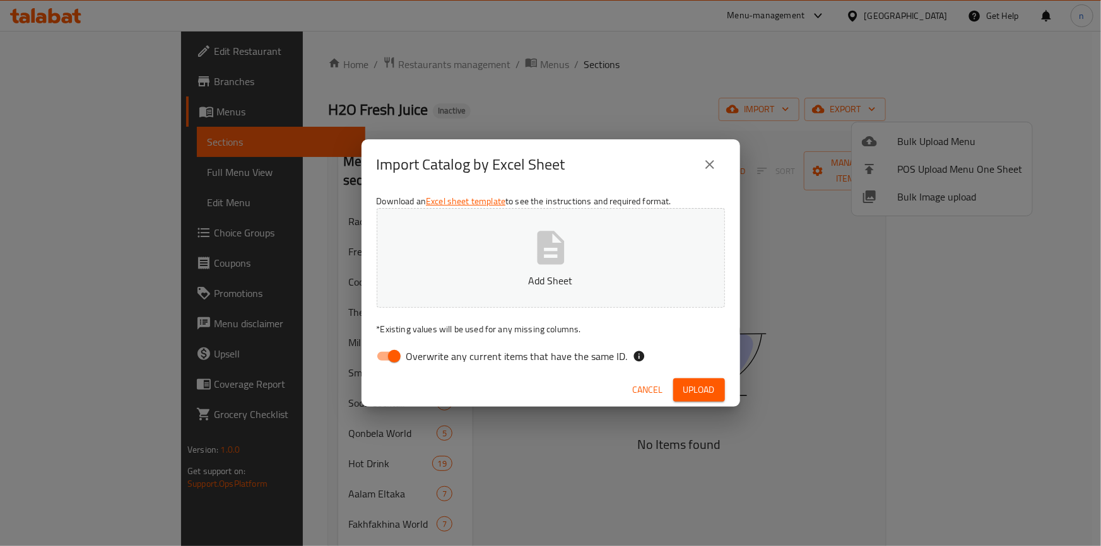
click at [380, 358] on input "Overwrite any current items that have the same ID." at bounding box center [394, 357] width 72 height 24
checkbox input "false"
click at [702, 387] on span "Upload" at bounding box center [699, 390] width 32 height 16
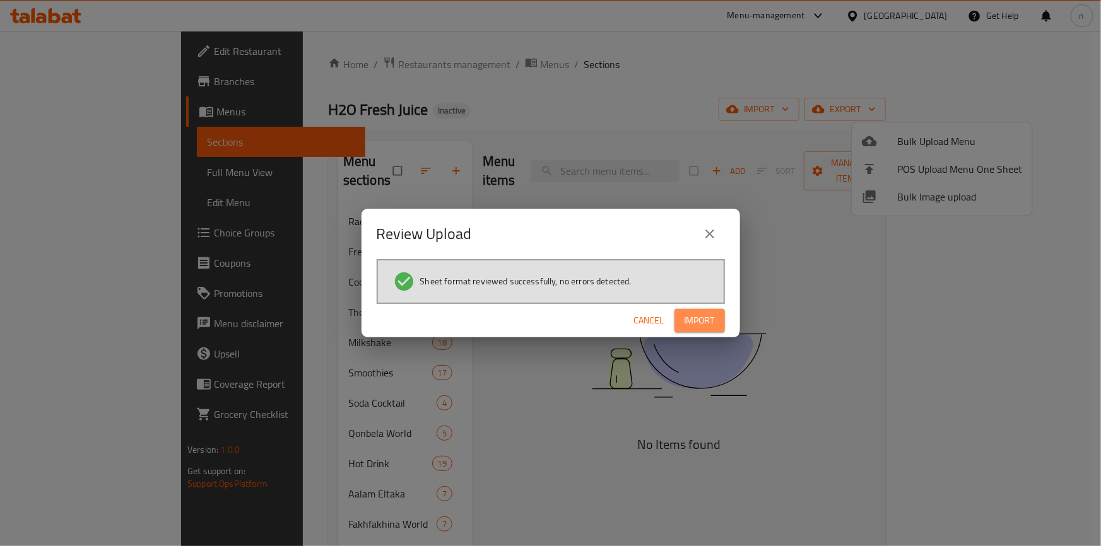
click at [690, 313] on span "Import" at bounding box center [700, 321] width 30 height 16
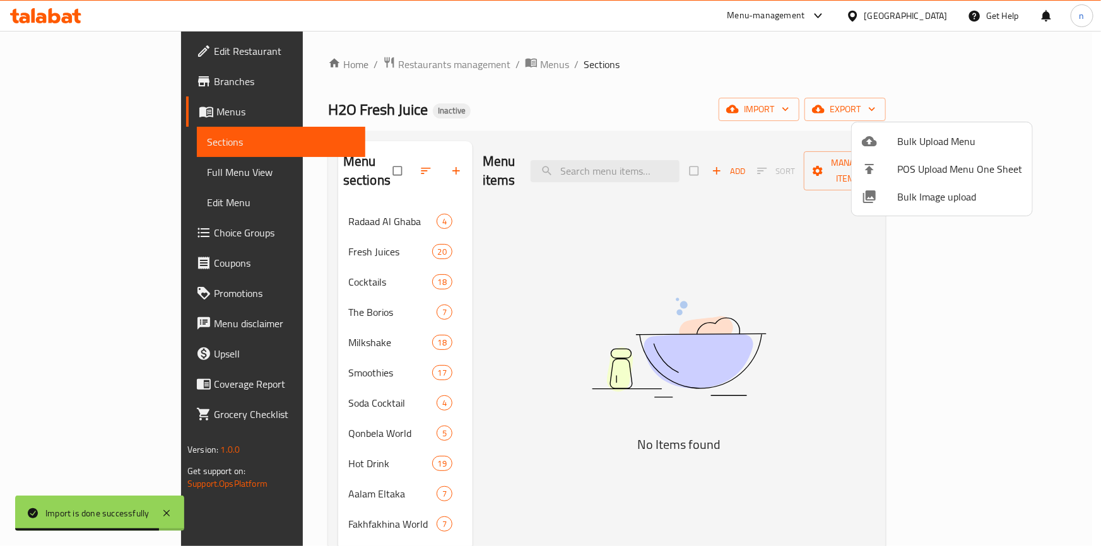
click at [765, 61] on div at bounding box center [550, 273] width 1101 height 546
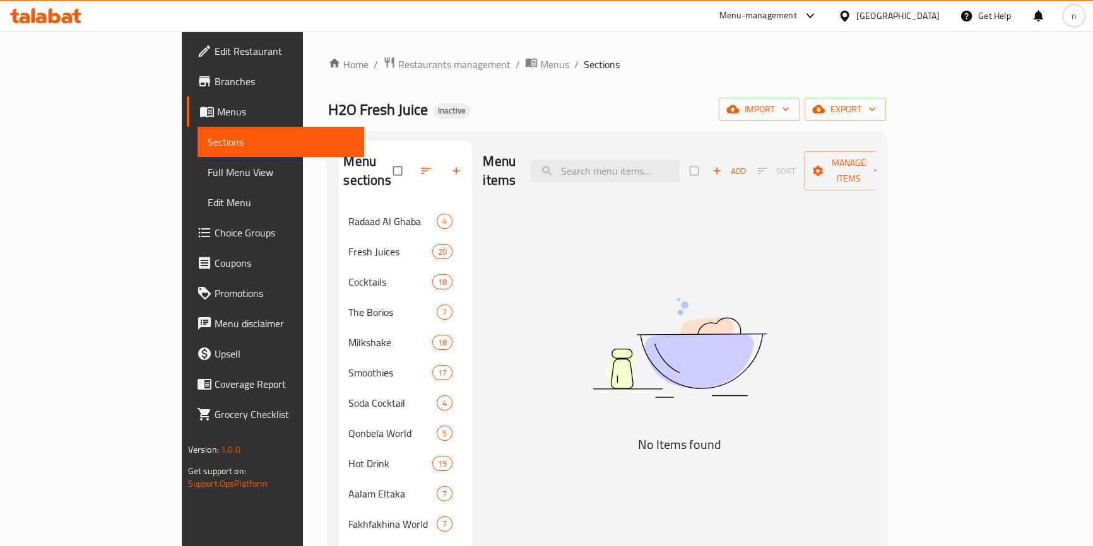
scroll to position [226, 0]
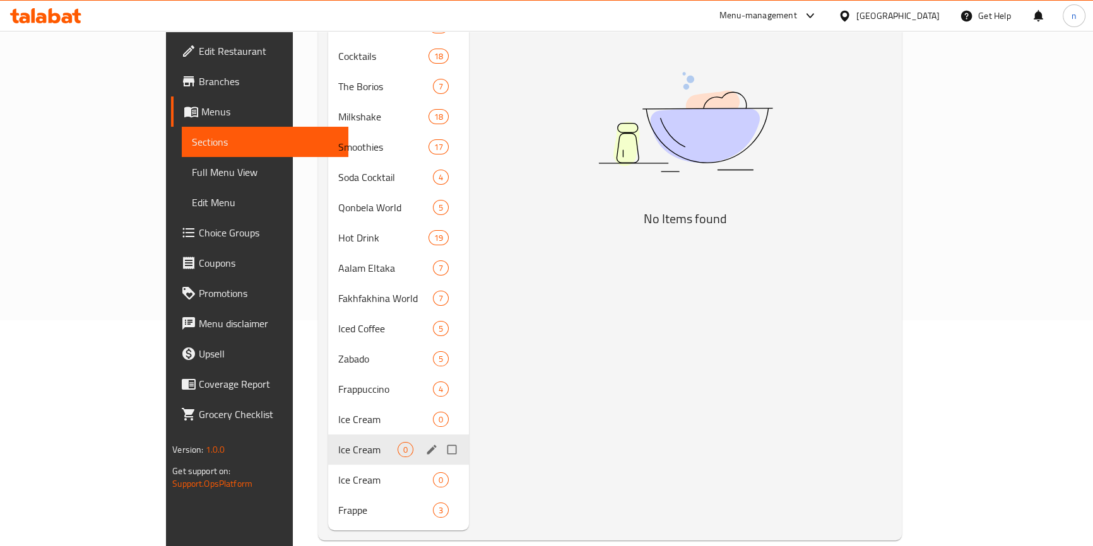
click at [328, 440] on div "Ice Cream 0" at bounding box center [398, 450] width 141 height 30
click at [328, 465] on div "Ice Cream 0" at bounding box center [398, 480] width 141 height 30
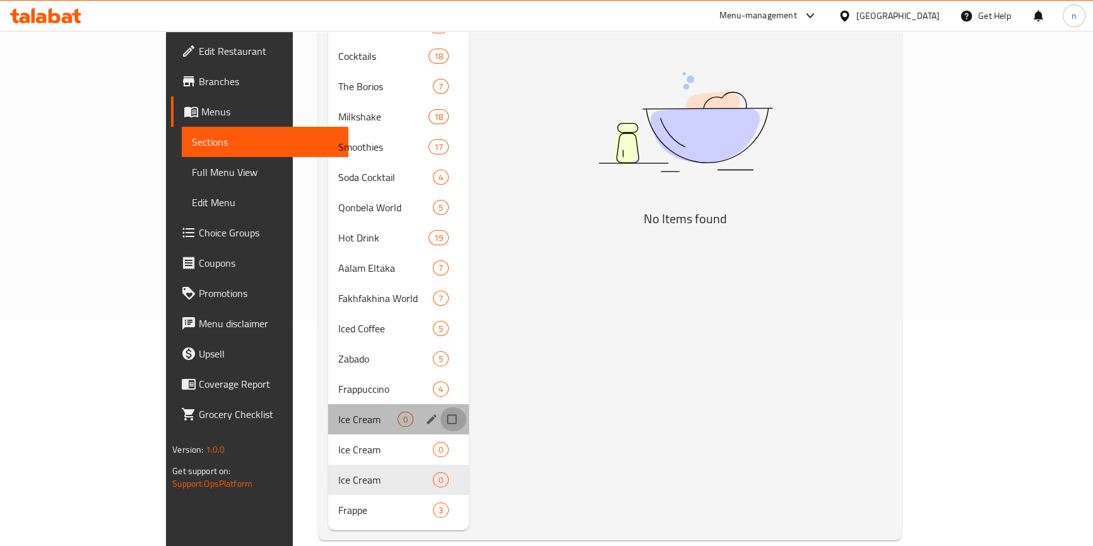
click at [440, 408] on input "Menu sections" at bounding box center [453, 420] width 27 height 24
checkbox input "true"
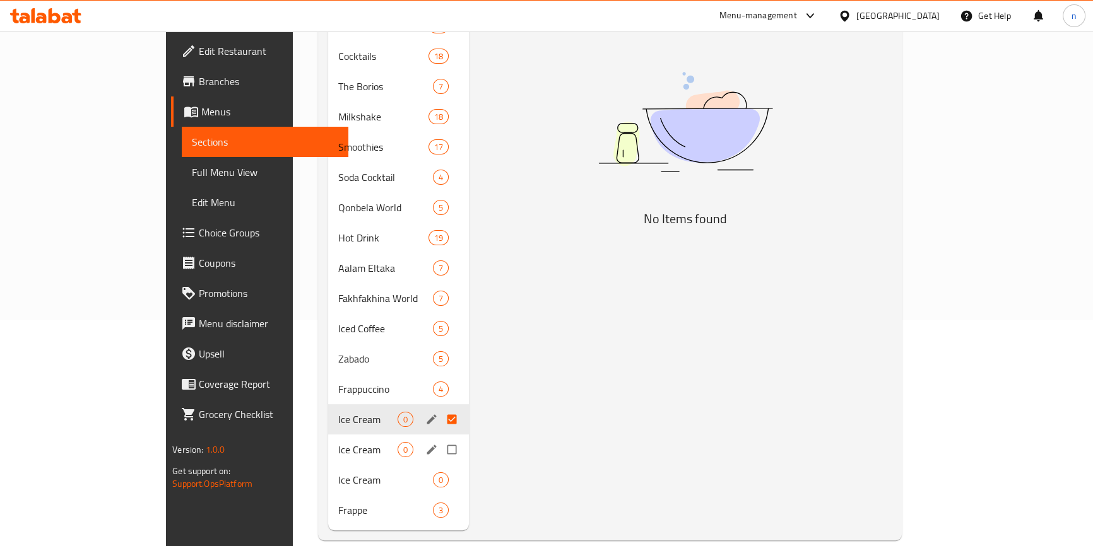
click at [440, 438] on input "Menu sections" at bounding box center [453, 450] width 27 height 24
checkbox input "true"
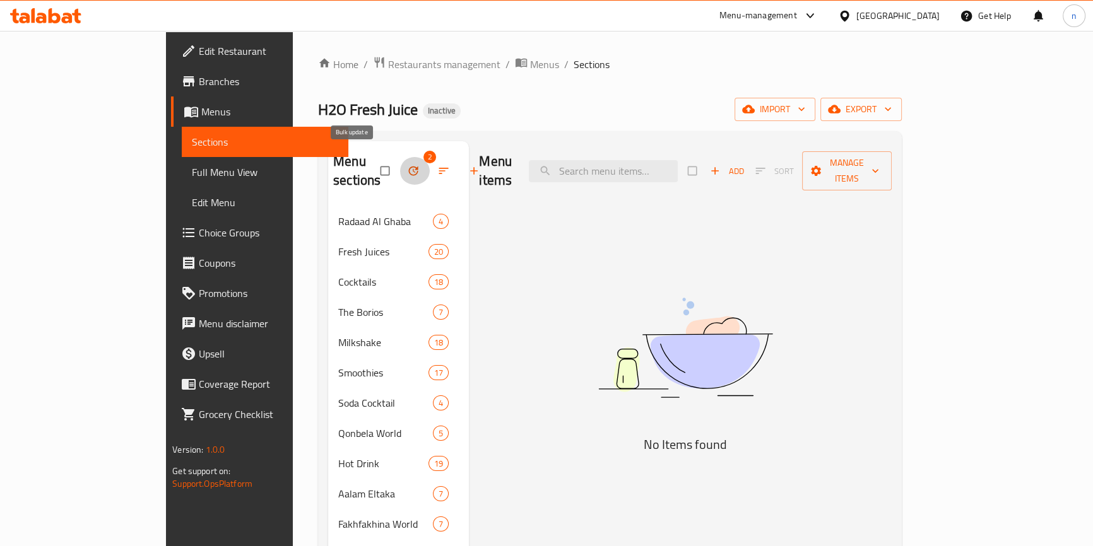
click at [407, 165] on icon "button" at bounding box center [413, 171] width 13 height 13
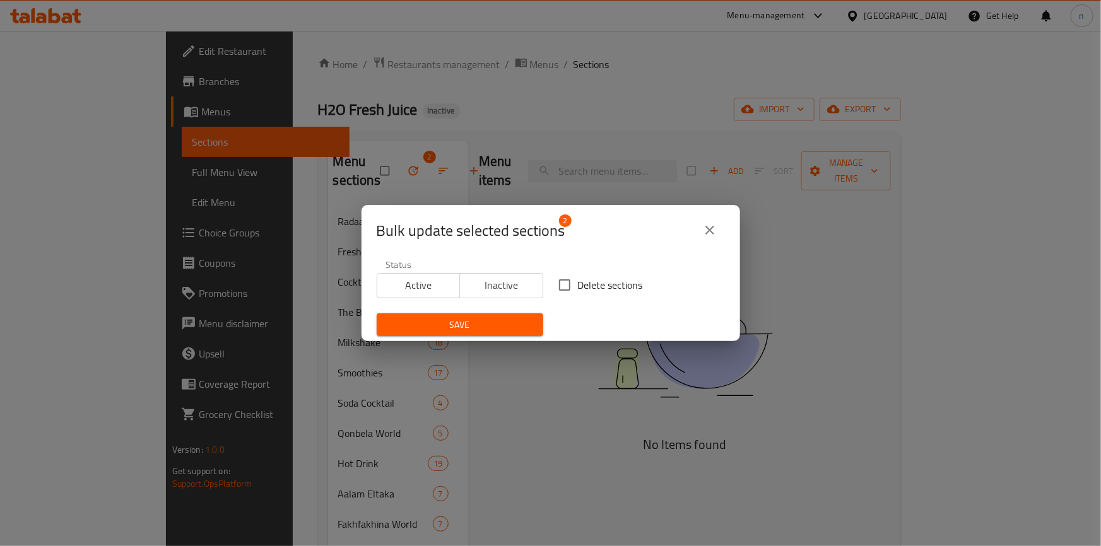
click at [568, 283] on input "Delete sections" at bounding box center [565, 285] width 27 height 27
checkbox input "true"
click at [485, 324] on span "Save" at bounding box center [460, 325] width 146 height 16
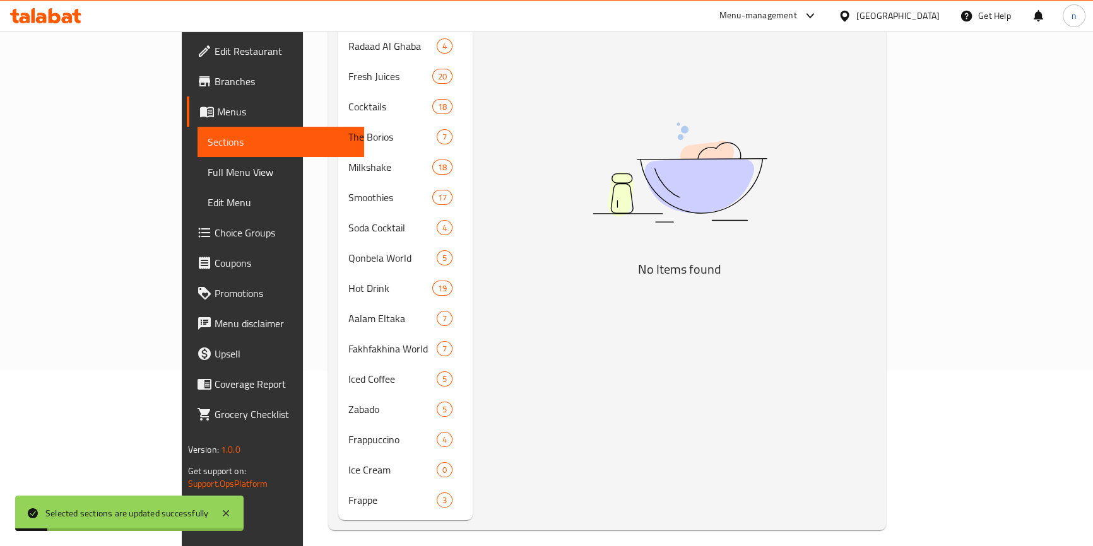
scroll to position [177, 0]
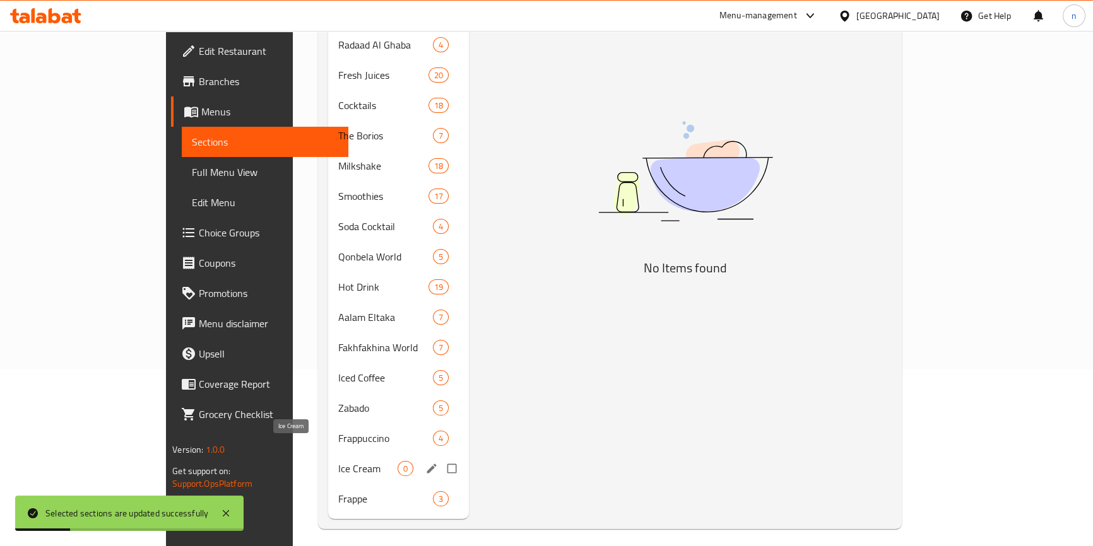
click at [338, 461] on span "Ice Cream" at bounding box center [367, 468] width 59 height 15
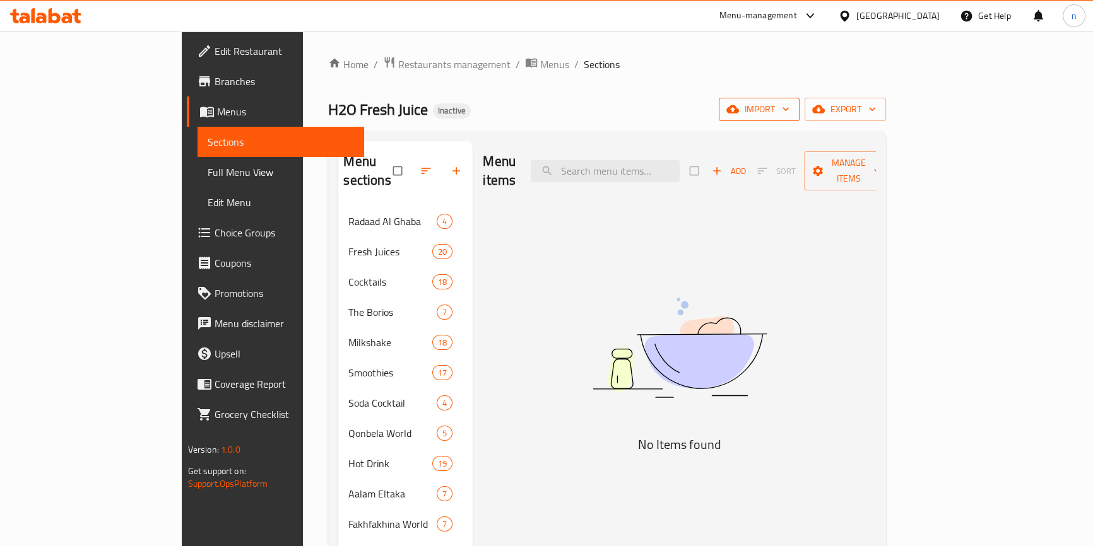
click at [789, 110] on span "import" at bounding box center [759, 110] width 61 height 16
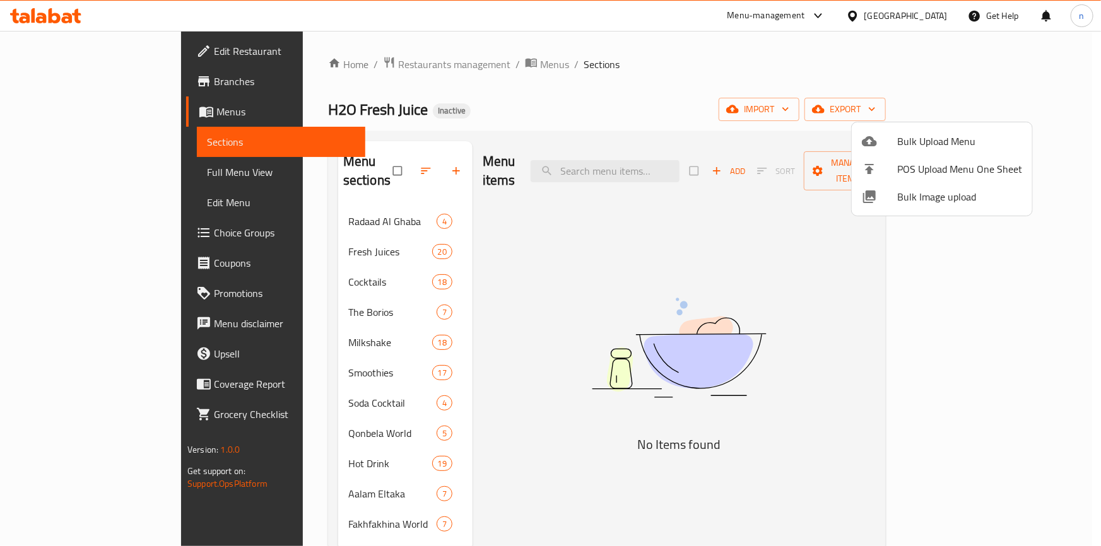
click at [938, 138] on span "Bulk Upload Menu" at bounding box center [959, 141] width 125 height 15
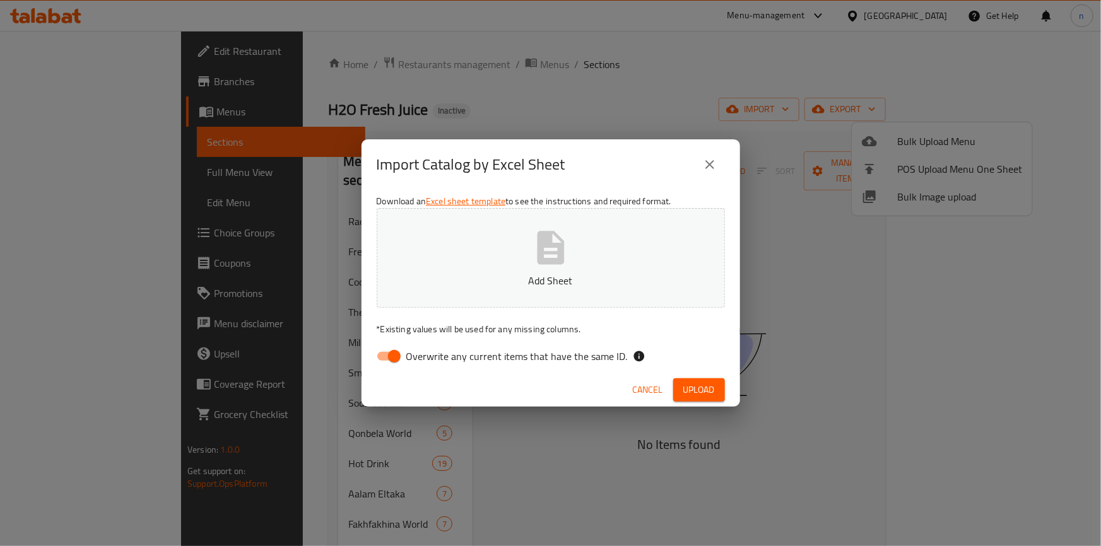
click at [390, 360] on input "Overwrite any current items that have the same ID." at bounding box center [394, 357] width 72 height 24
checkbox input "false"
click at [706, 384] on span "Upload" at bounding box center [699, 390] width 32 height 16
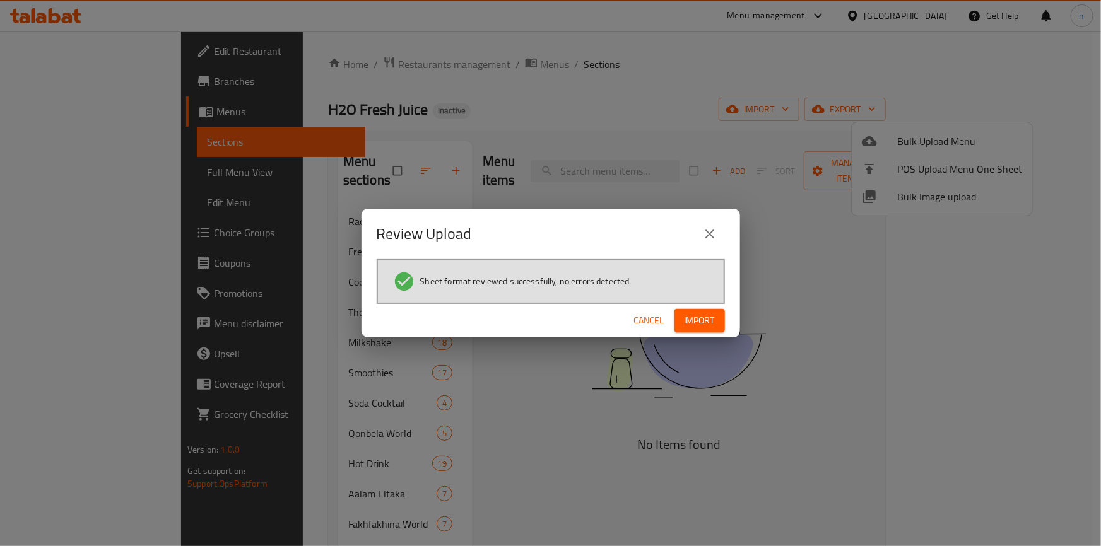
click at [700, 326] on span "Import" at bounding box center [700, 321] width 30 height 16
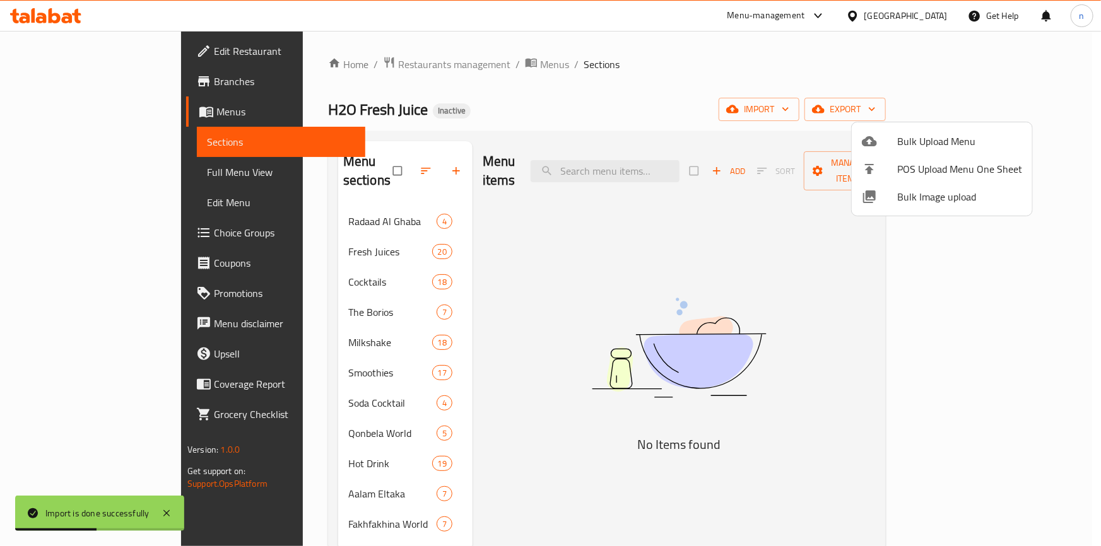
click at [613, 85] on div at bounding box center [550, 273] width 1101 height 546
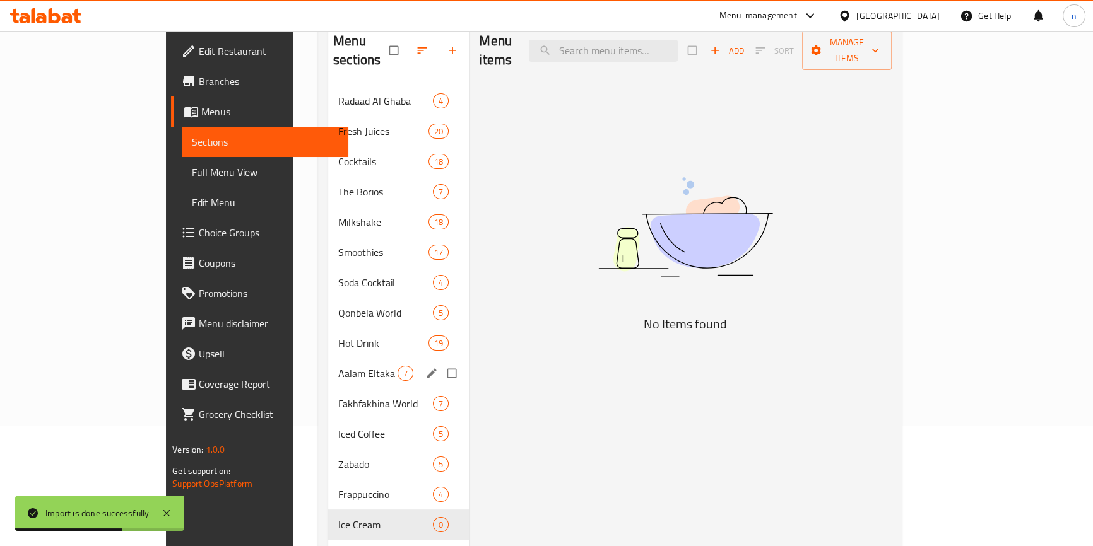
scroll to position [196, 0]
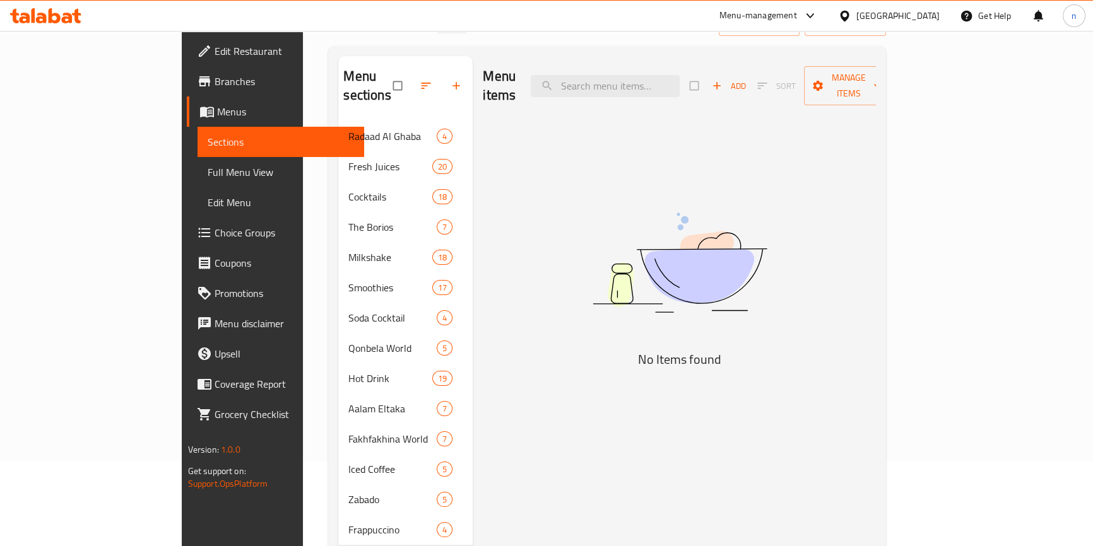
scroll to position [196, 0]
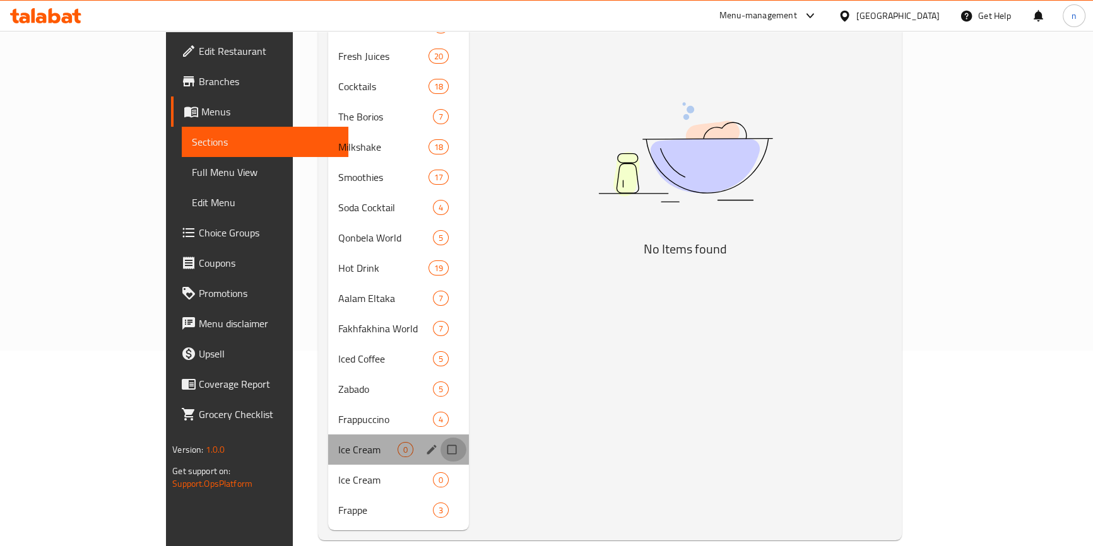
click at [440, 438] on input "Menu sections" at bounding box center [453, 450] width 27 height 24
checkbox input "true"
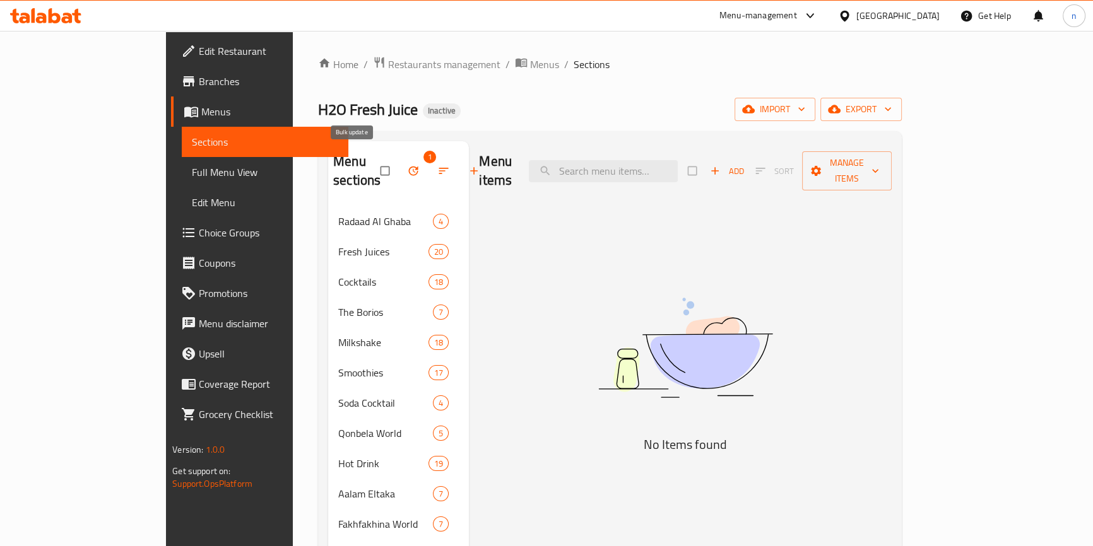
click at [407, 165] on icon "button" at bounding box center [413, 171] width 13 height 13
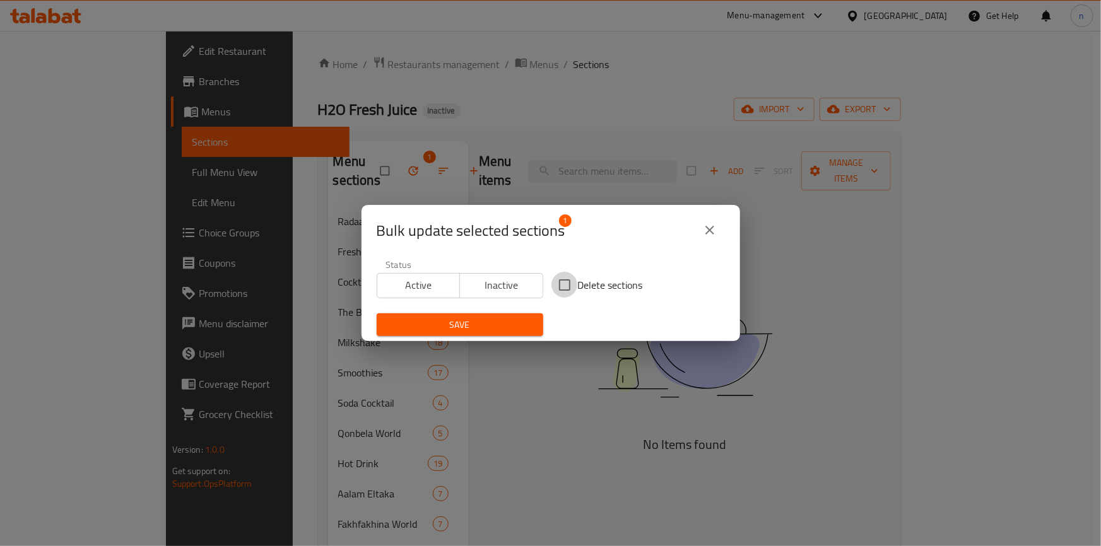
click at [564, 283] on input "Delete sections" at bounding box center [565, 285] width 27 height 27
checkbox input "true"
click at [486, 320] on span "Save" at bounding box center [460, 325] width 146 height 16
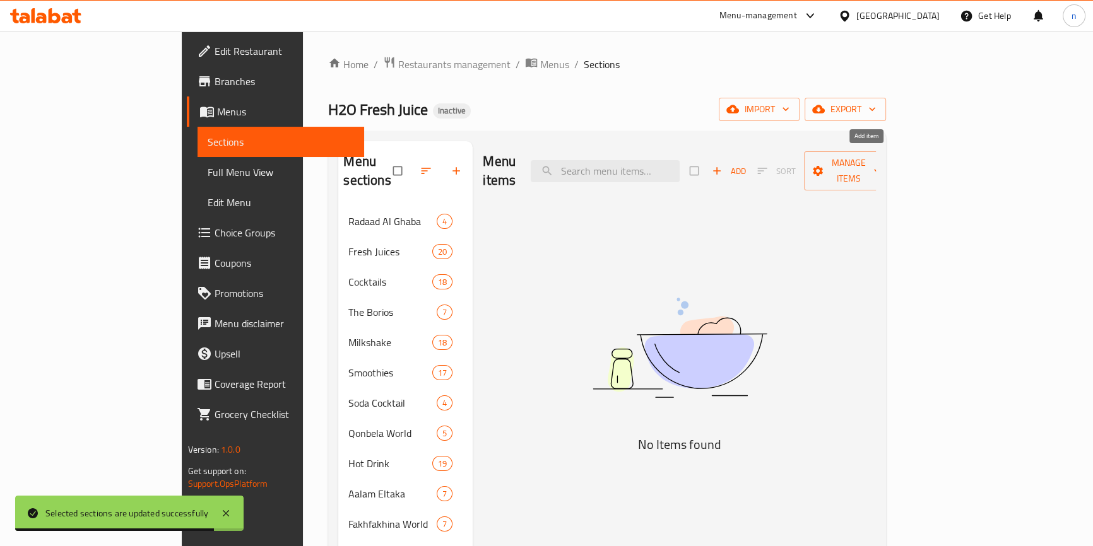
click at [746, 165] on span "Add" at bounding box center [729, 171] width 34 height 15
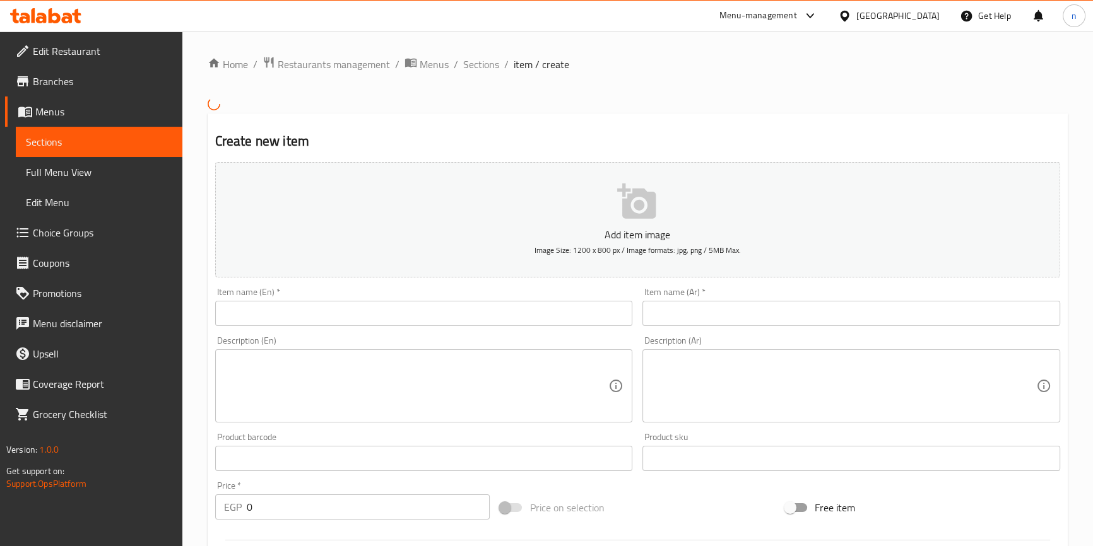
click at [246, 318] on input "text" at bounding box center [424, 313] width 418 height 25
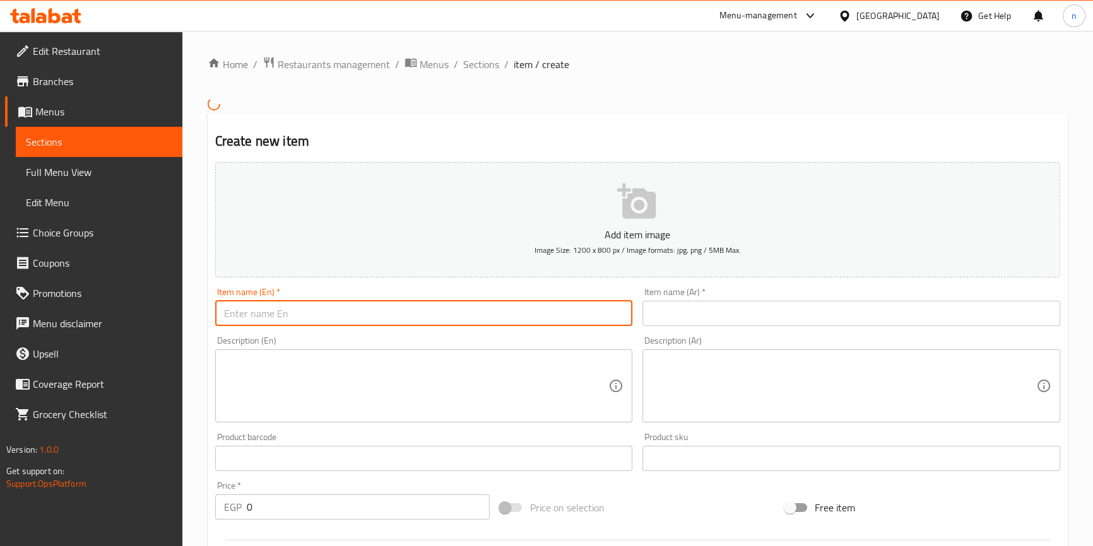
paste input "1 Scoop"
type input "1 Scoop"
click at [670, 307] on input "text" at bounding box center [851, 313] width 418 height 25
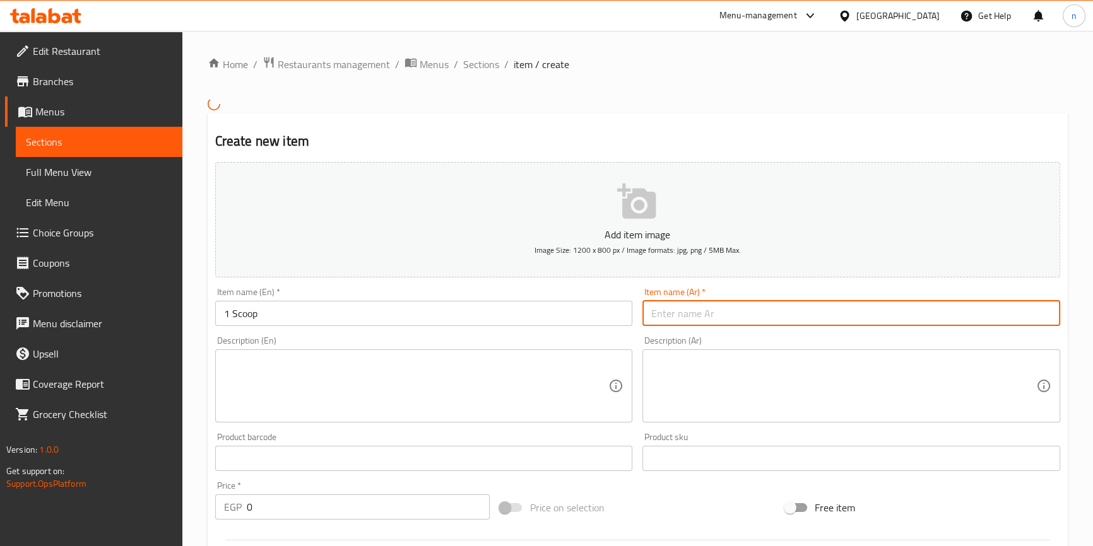
paste input "ا بولة"
type input "ا بولة"
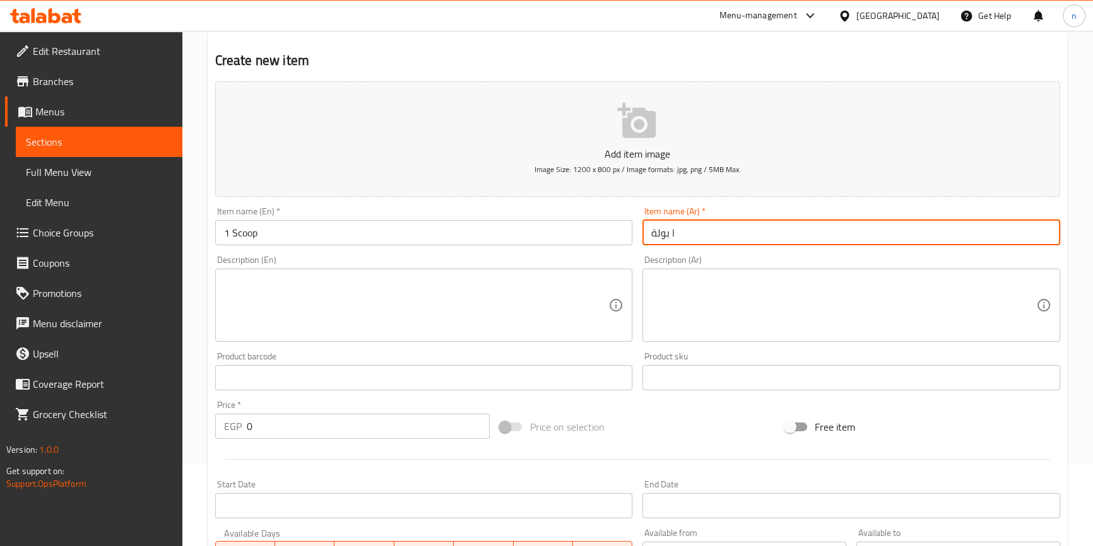
scroll to position [229, 0]
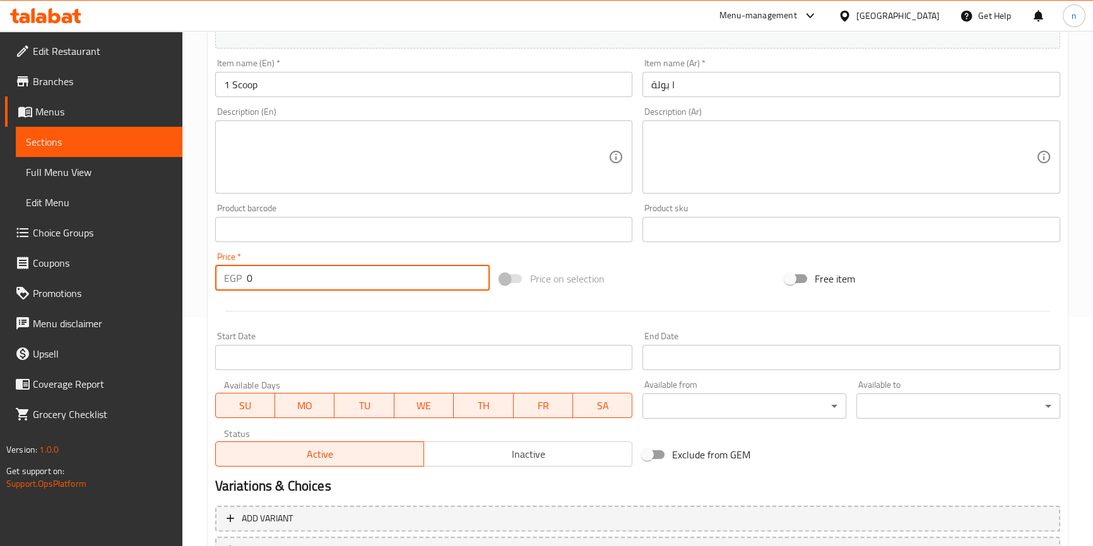
drag, startPoint x: 259, startPoint y: 280, endPoint x: 245, endPoint y: 278, distance: 14.0
click at [245, 278] on div "EGP 0 Price *" at bounding box center [352, 278] width 275 height 25
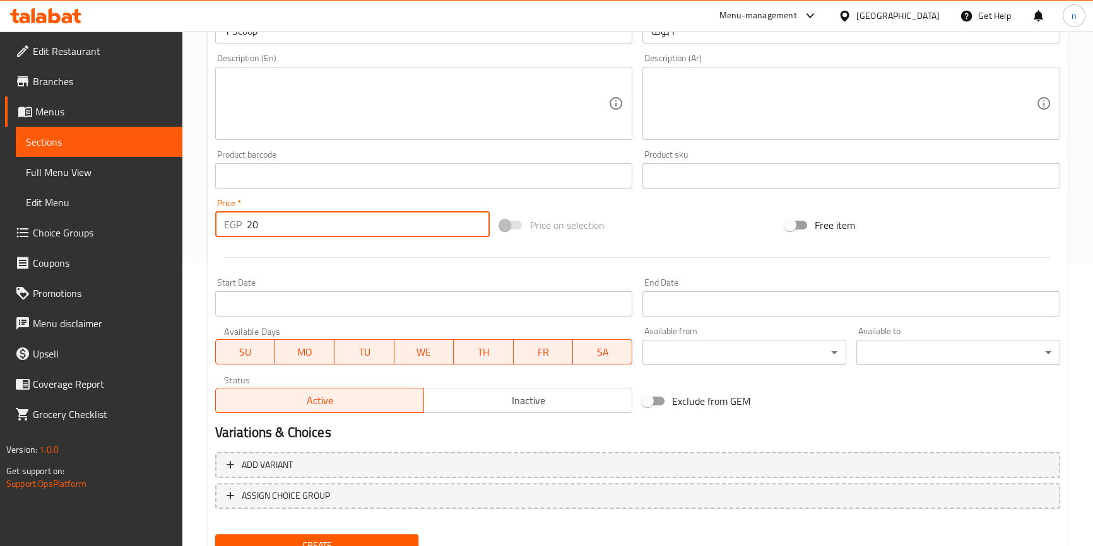
scroll to position [336, 0]
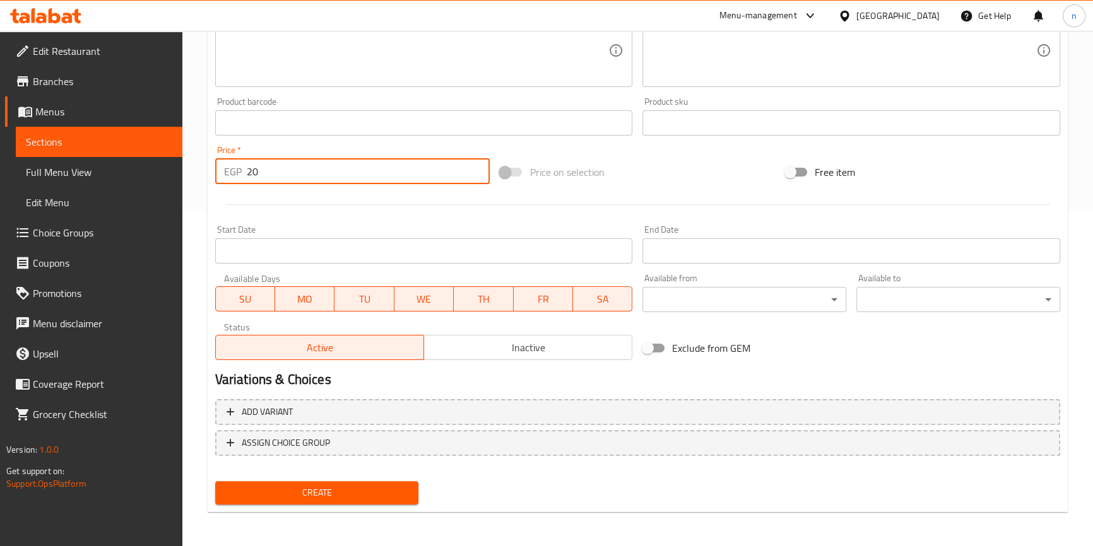
type input "20"
click at [307, 491] on span "Create" at bounding box center [317, 493] width 184 height 16
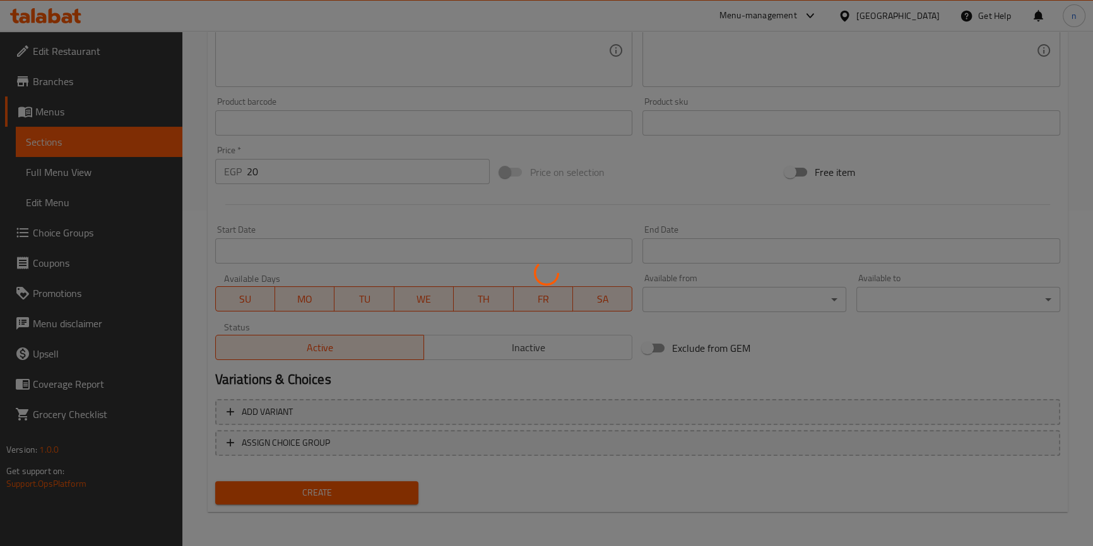
type input "0"
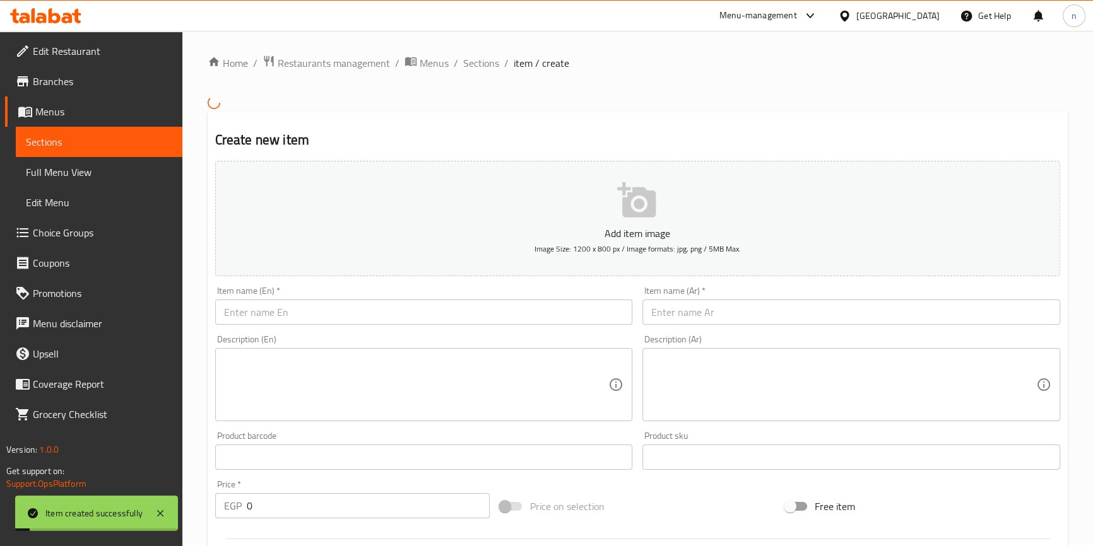
scroll to position [0, 0]
click at [273, 314] on input "text" at bounding box center [424, 313] width 418 height 25
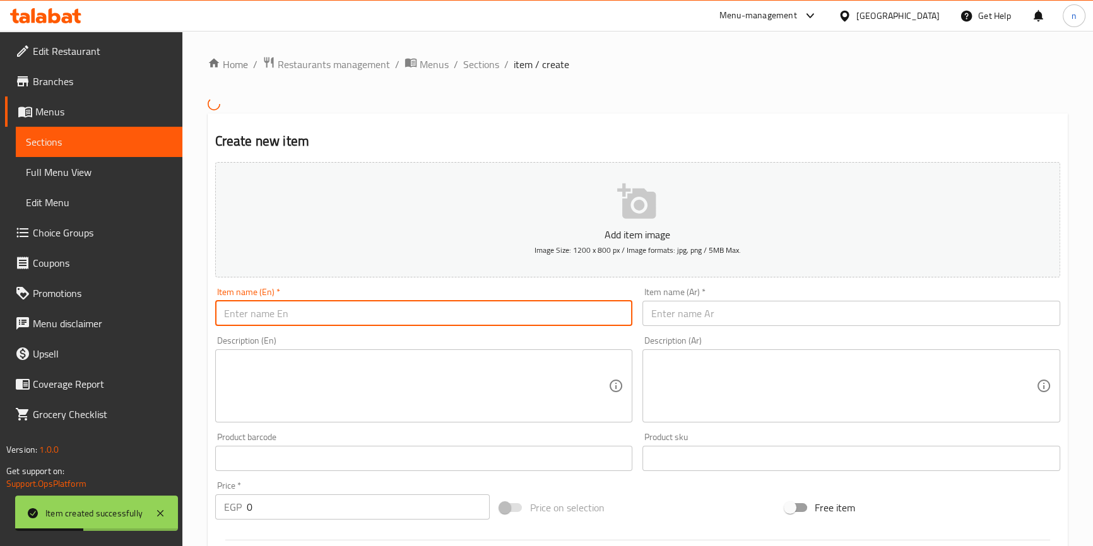
paste input "2 Scoop"
type input "2 Scoop"
click at [688, 312] on input "text" at bounding box center [851, 313] width 418 height 25
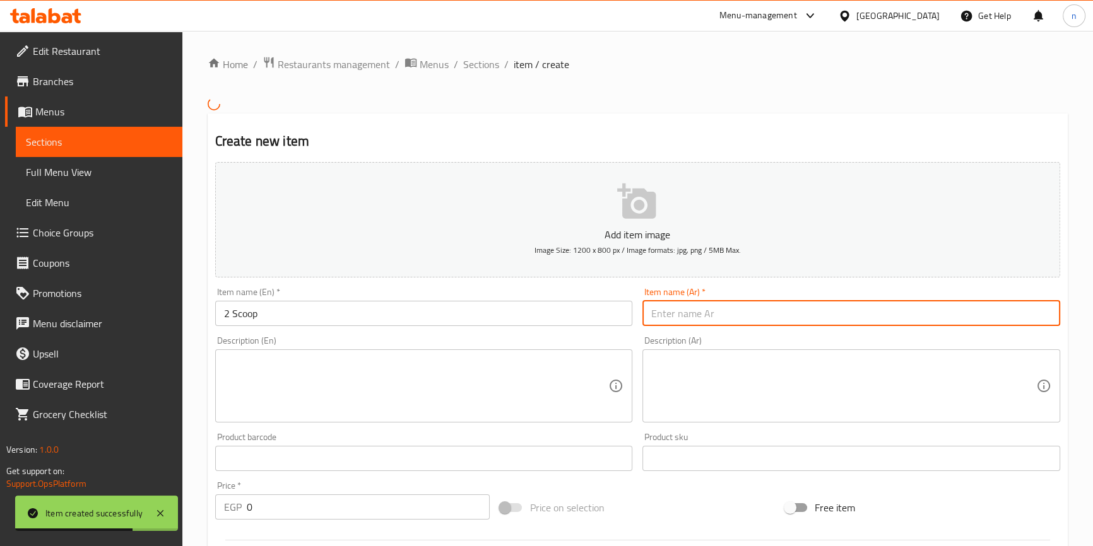
paste input "٢ بولة"
type input "٢ بولة"
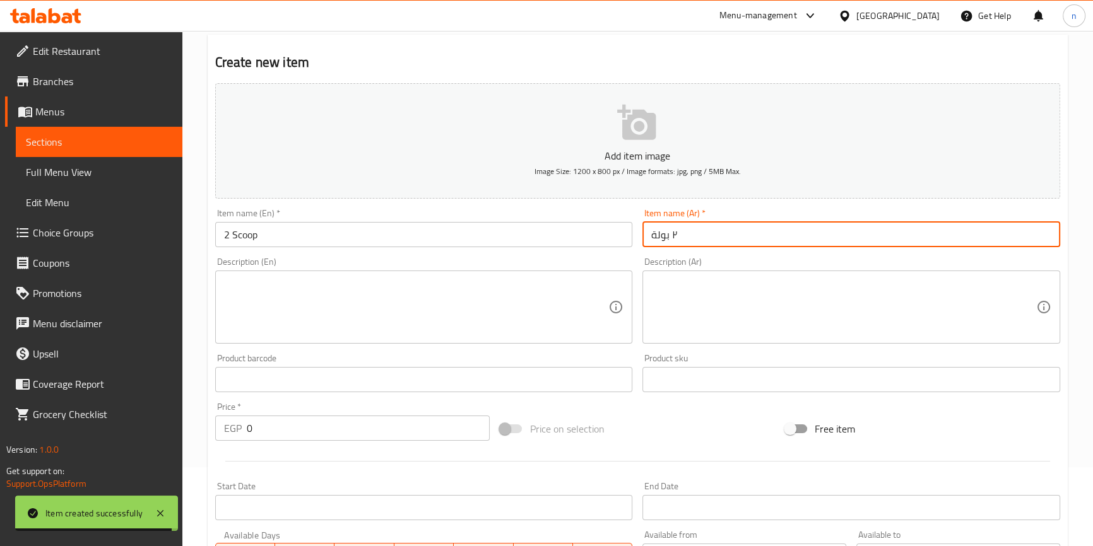
scroll to position [172, 0]
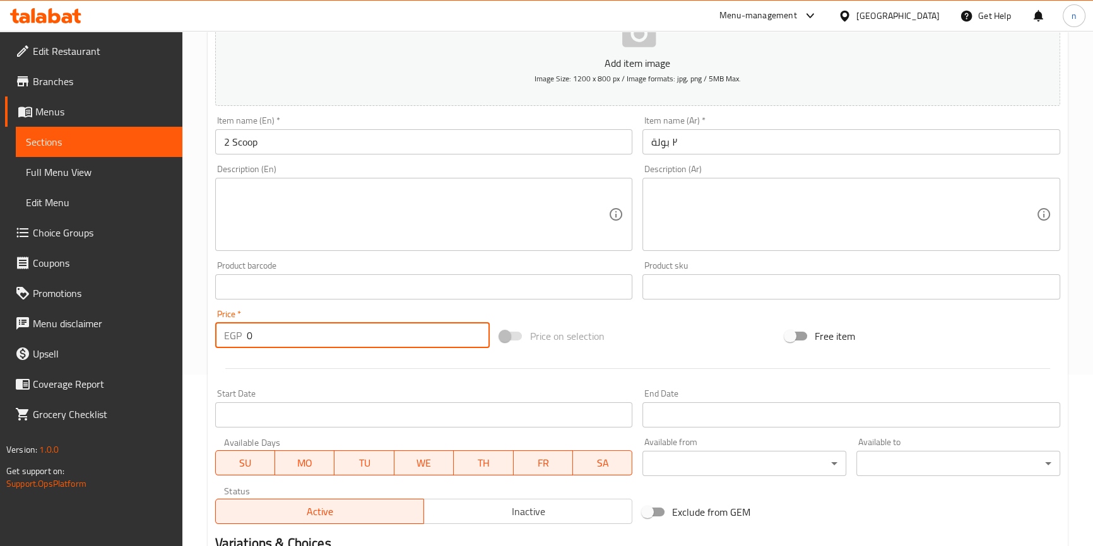
click at [252, 331] on input "0" at bounding box center [369, 335] width 244 height 25
paste input "3"
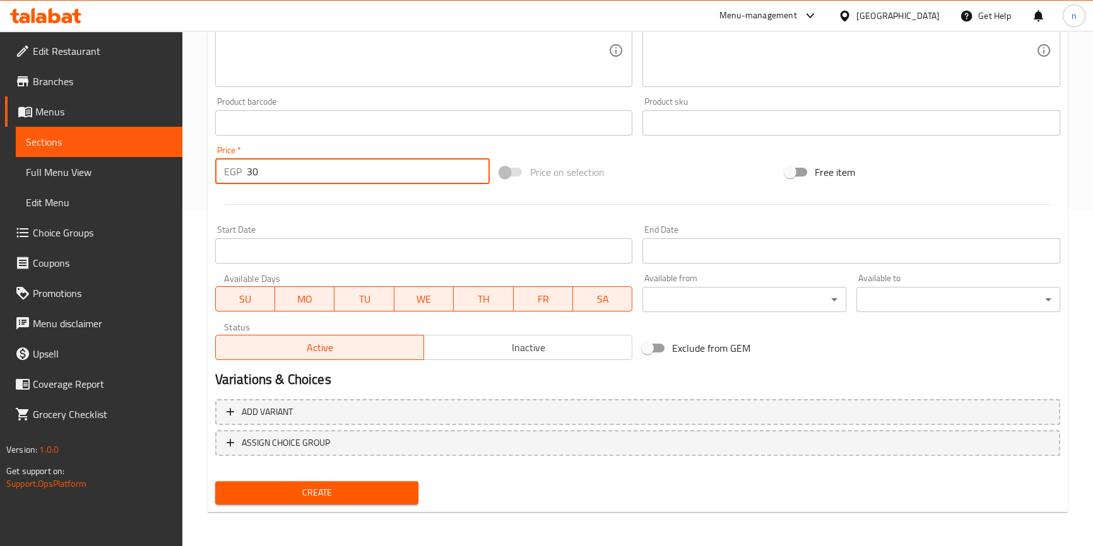
type input "30"
click at [299, 482] on button "Create" at bounding box center [317, 492] width 204 height 23
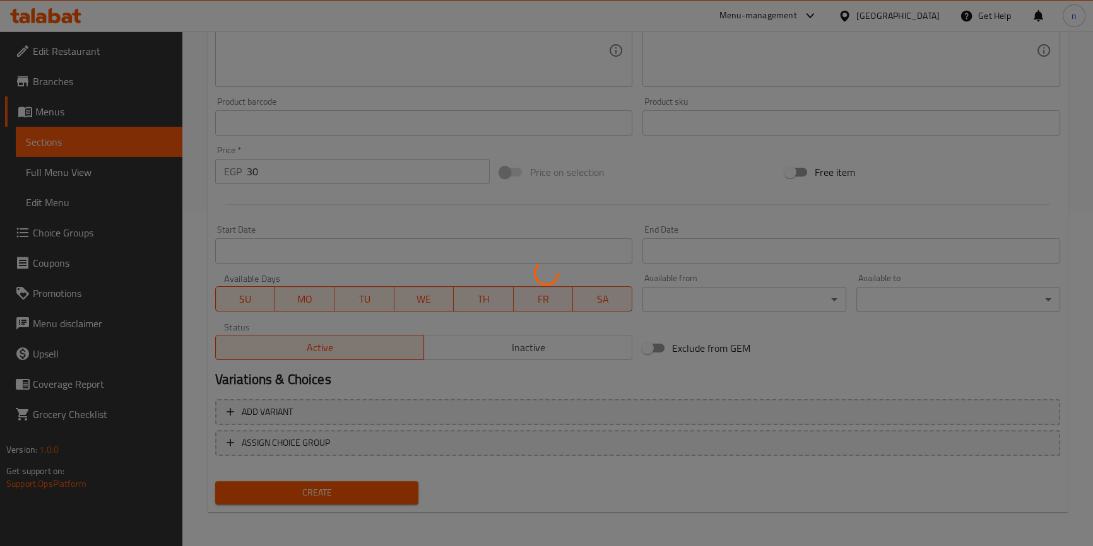
type input "0"
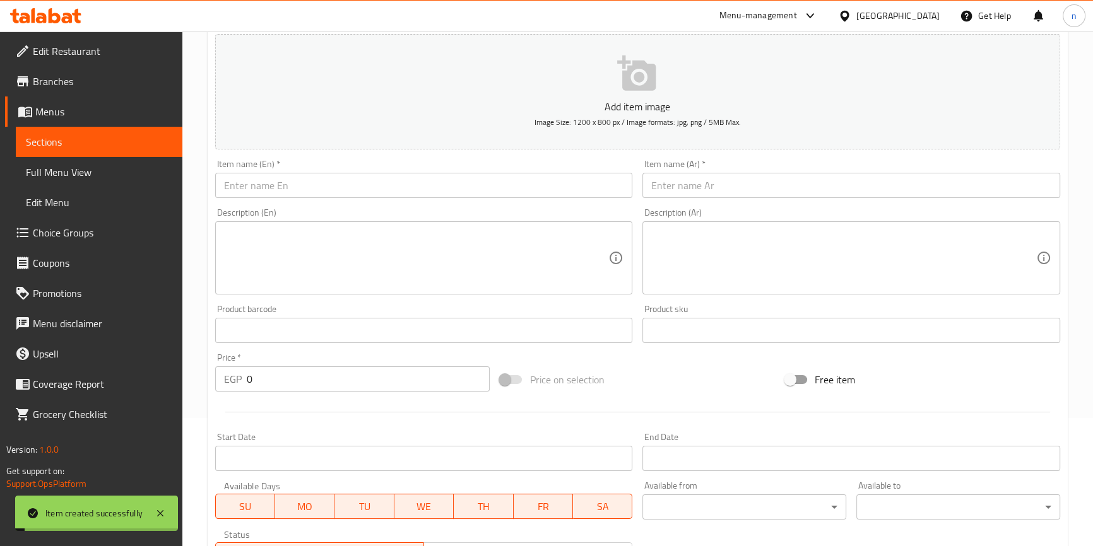
scroll to position [0, 0]
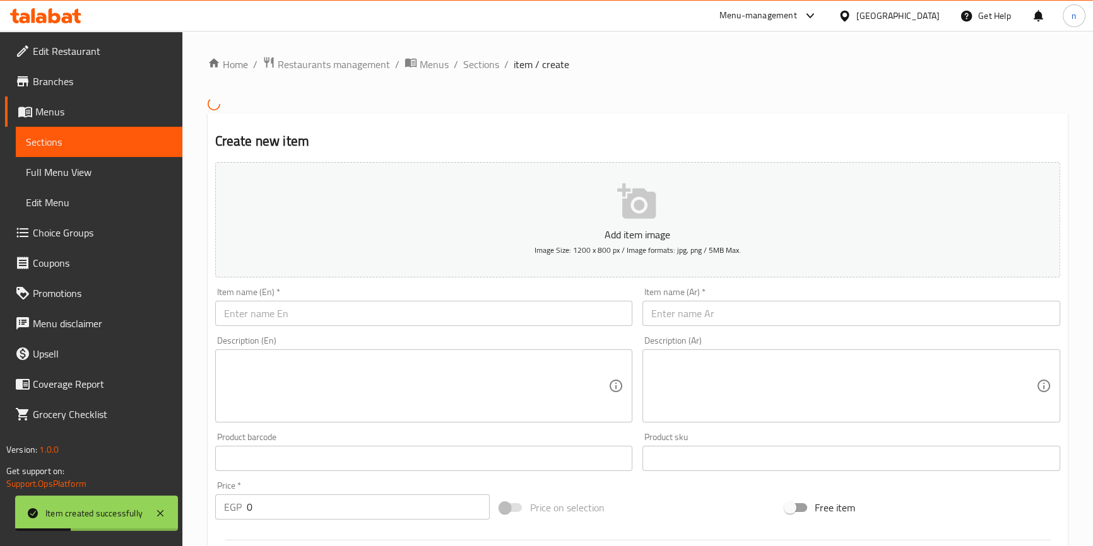
click at [252, 310] on input "text" at bounding box center [424, 313] width 418 height 25
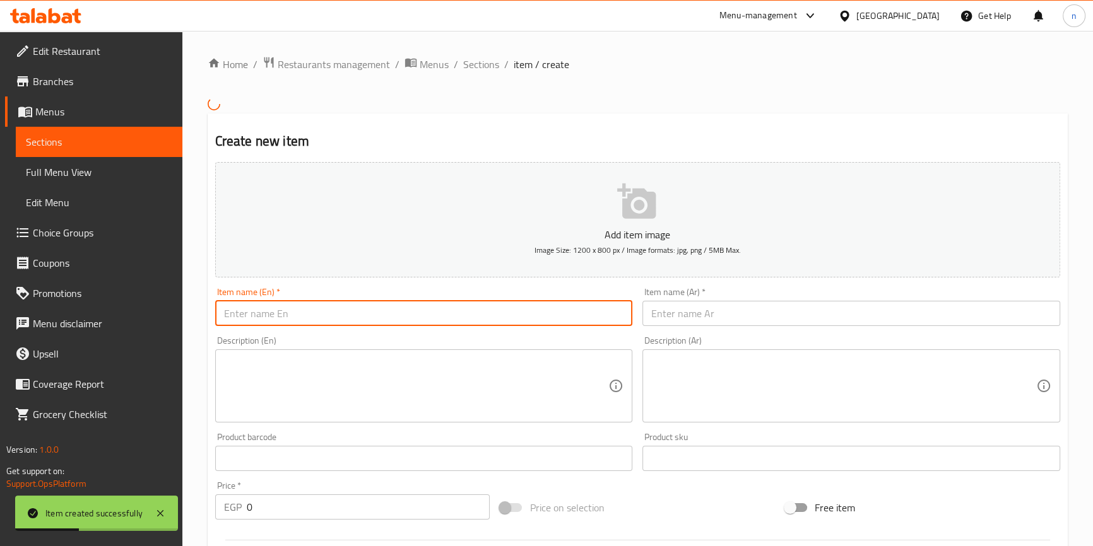
paste input "3 Scoop"
type input "3 Scoop"
click at [688, 312] on input "text" at bounding box center [851, 313] width 418 height 25
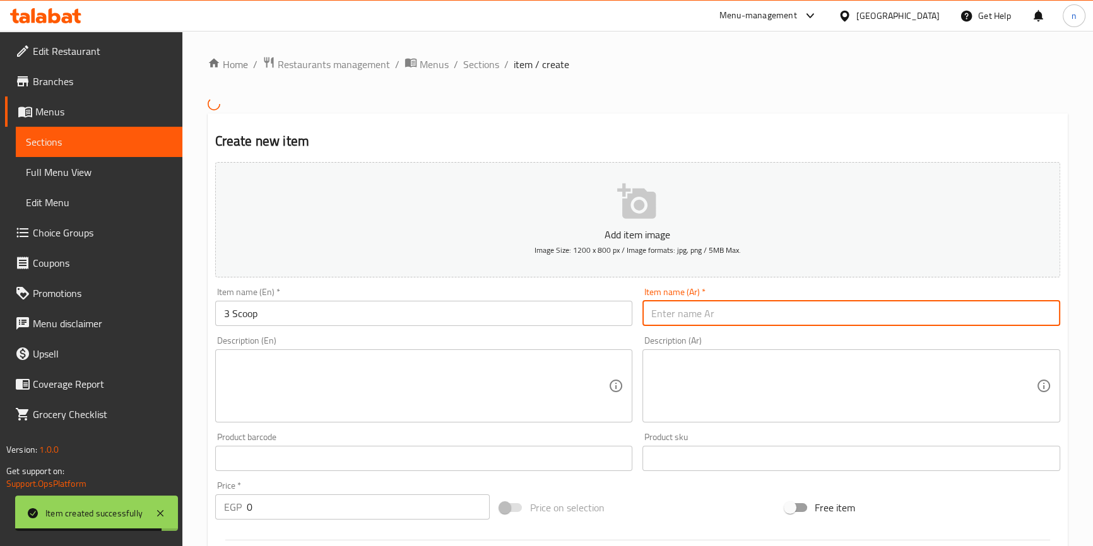
paste input "٣ بولة"
type input "٣ بولة"
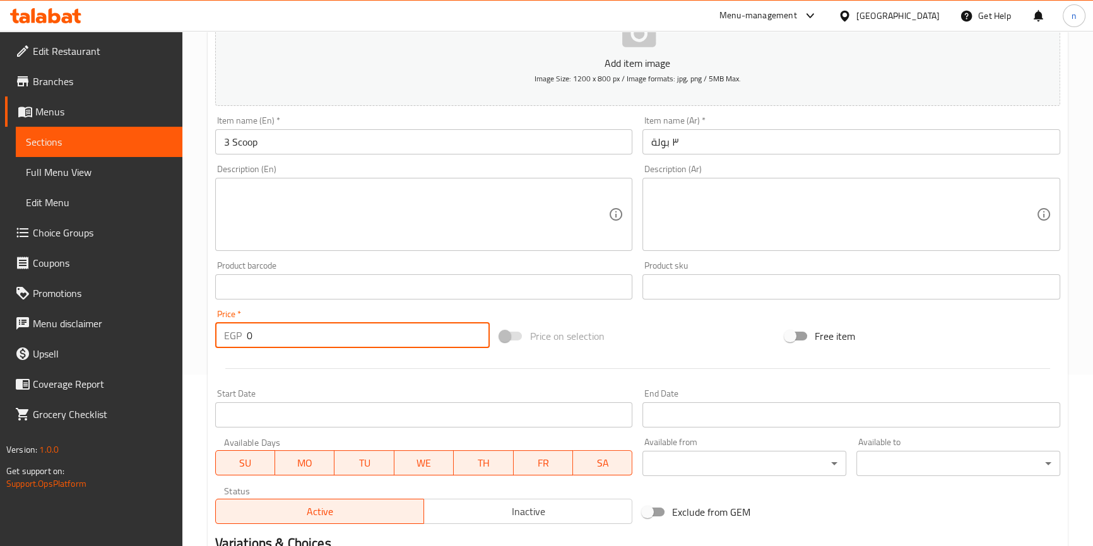
drag, startPoint x: 258, startPoint y: 334, endPoint x: 240, endPoint y: 336, distance: 18.5
click at [240, 336] on div "EGP 0 Price *" at bounding box center [352, 335] width 275 height 25
paste input "45"
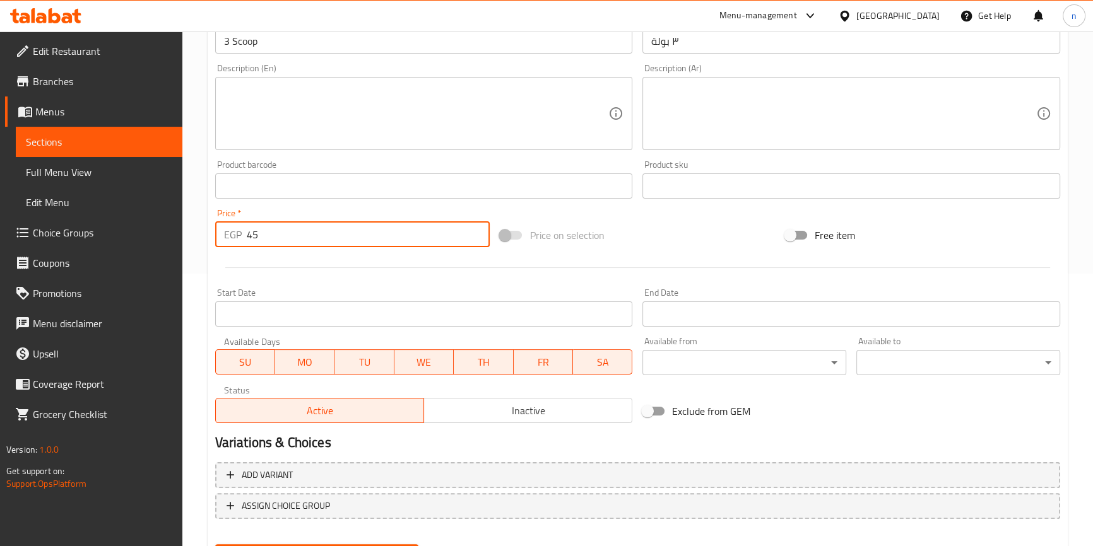
scroll to position [336, 0]
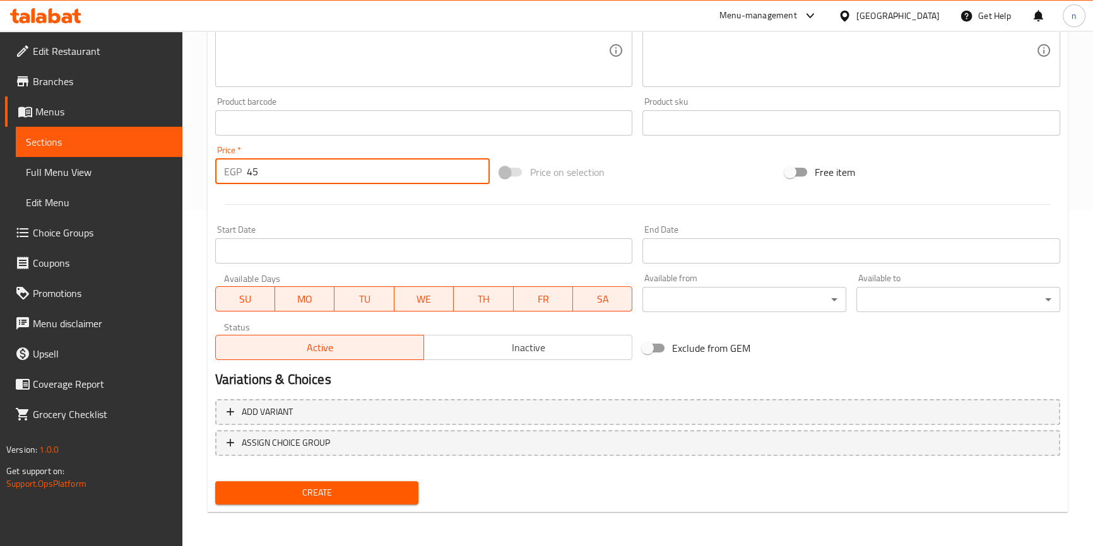
type input "45"
click at [272, 492] on span "Create" at bounding box center [317, 493] width 184 height 16
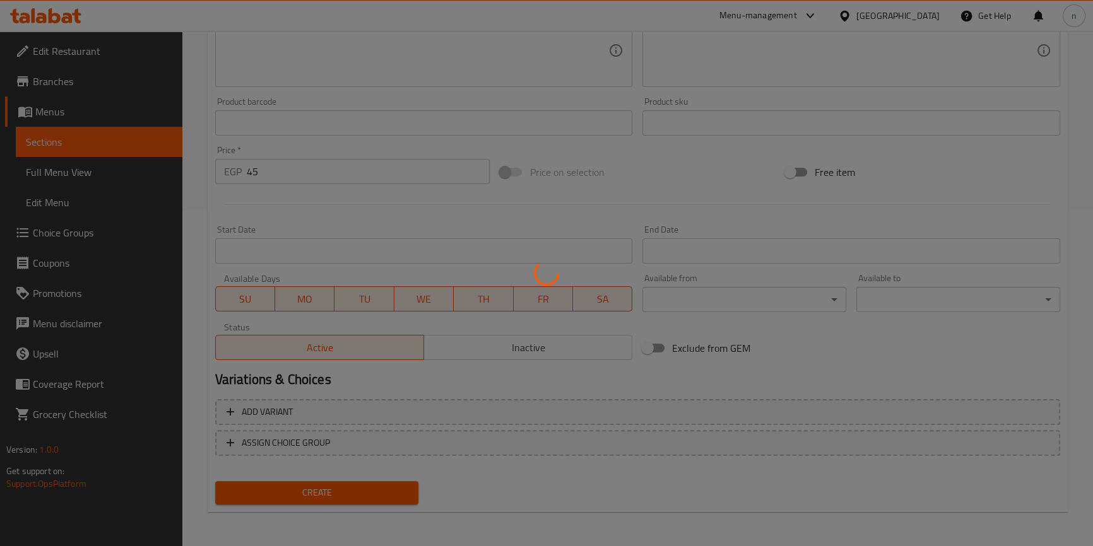
type input "0"
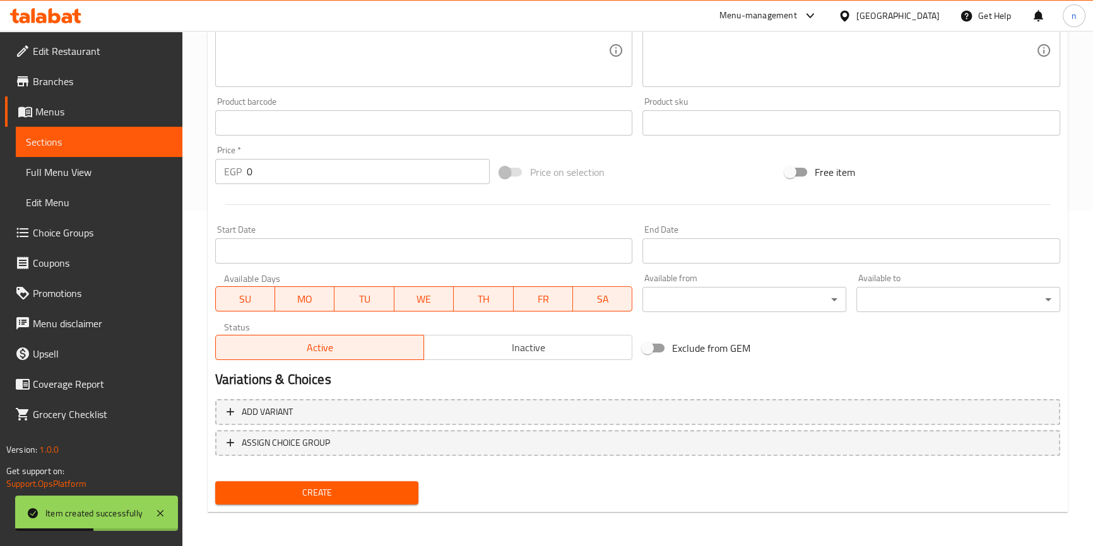
scroll to position [49, 0]
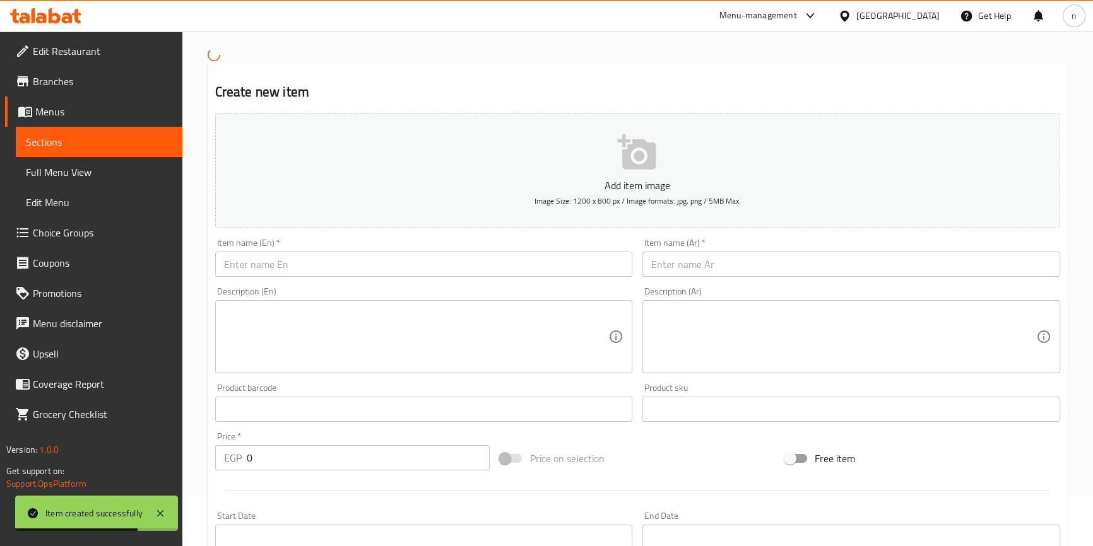
click at [275, 264] on input "text" at bounding box center [424, 264] width 418 height 25
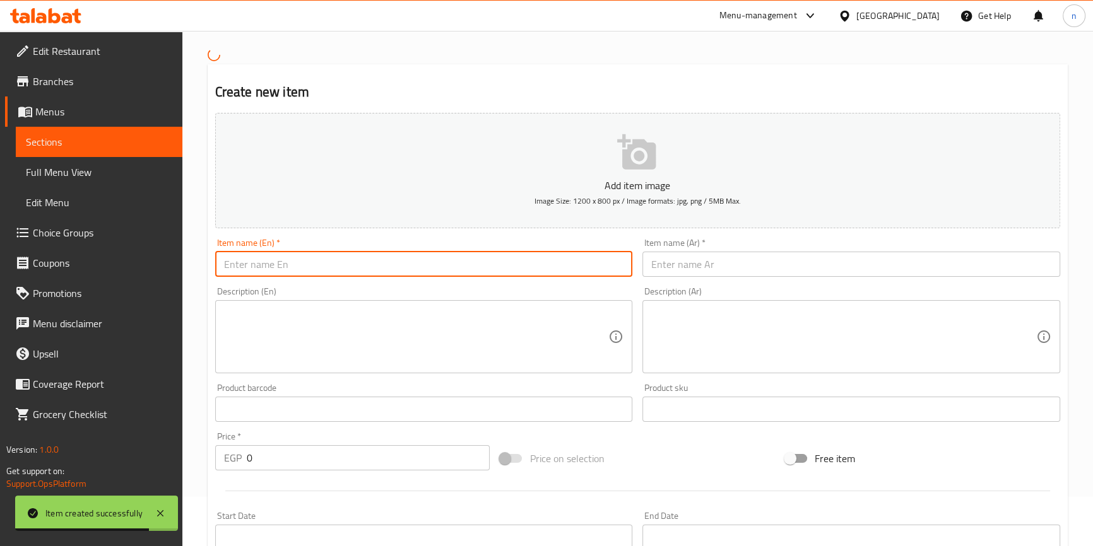
paste input "Banana Boat"
type input "Banana Boat"
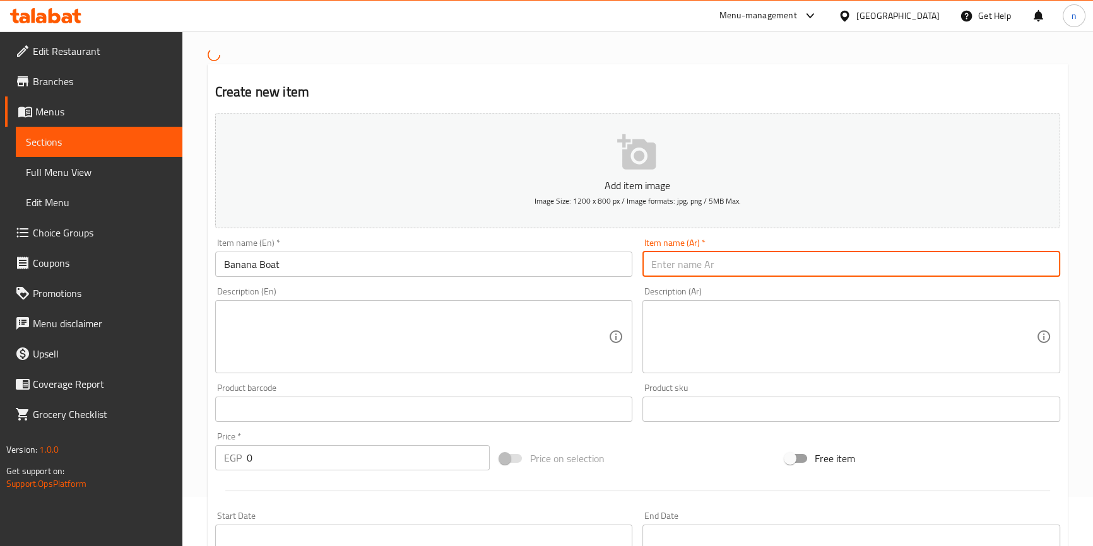
click at [669, 262] on input "text" at bounding box center [851, 264] width 418 height 25
paste input "بانانا بوت"
type input "بانانا بوت"
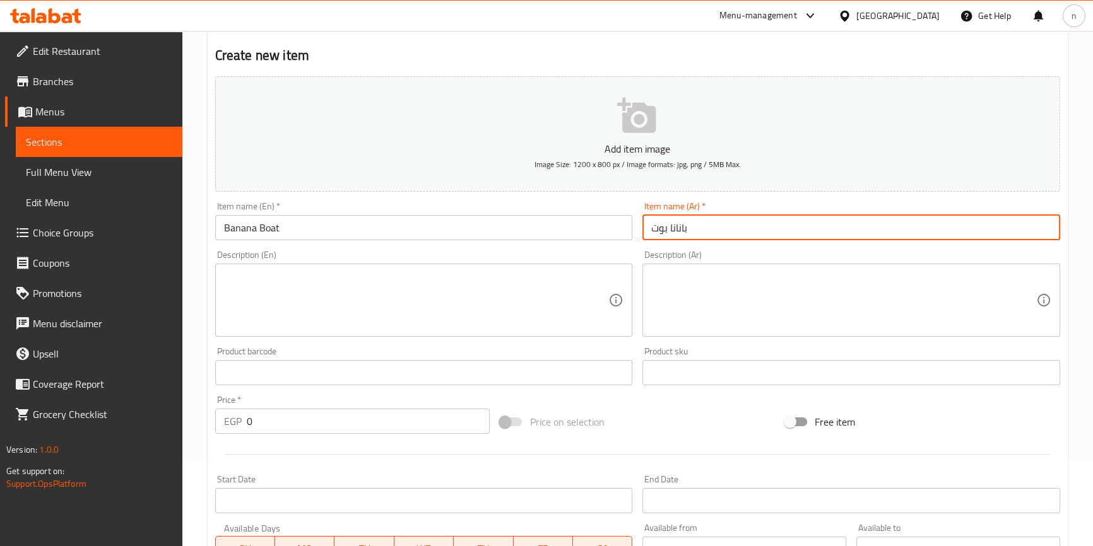
scroll to position [107, 0]
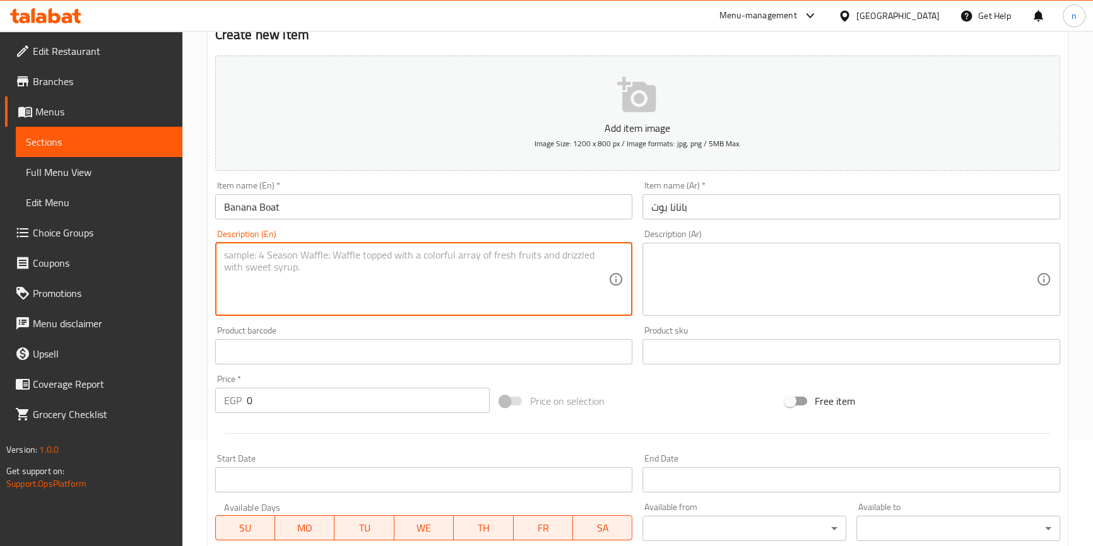
click at [273, 281] on textarea at bounding box center [416, 279] width 385 height 60
paste textarea "2 Scoop Ice Cream - Banana Pieces"
type textarea "2 Scoop Ice Cream - Banana Pieces"
click at [706, 256] on textarea at bounding box center [843, 279] width 385 height 60
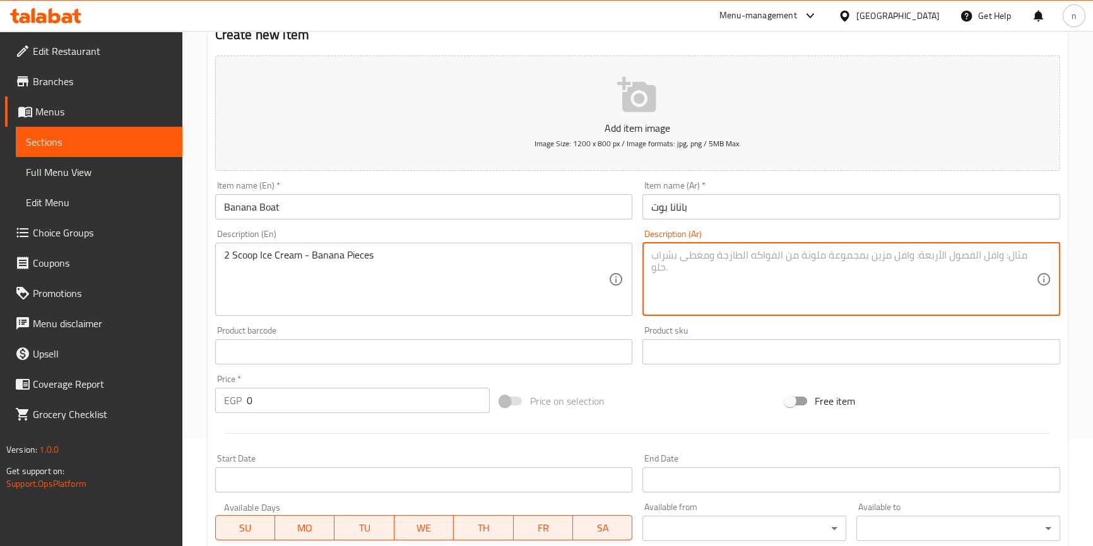
paste textarea "2 بولة ايس كريم - قطع موز"
type textarea "2 بولة ايس كريم - قطع موز"
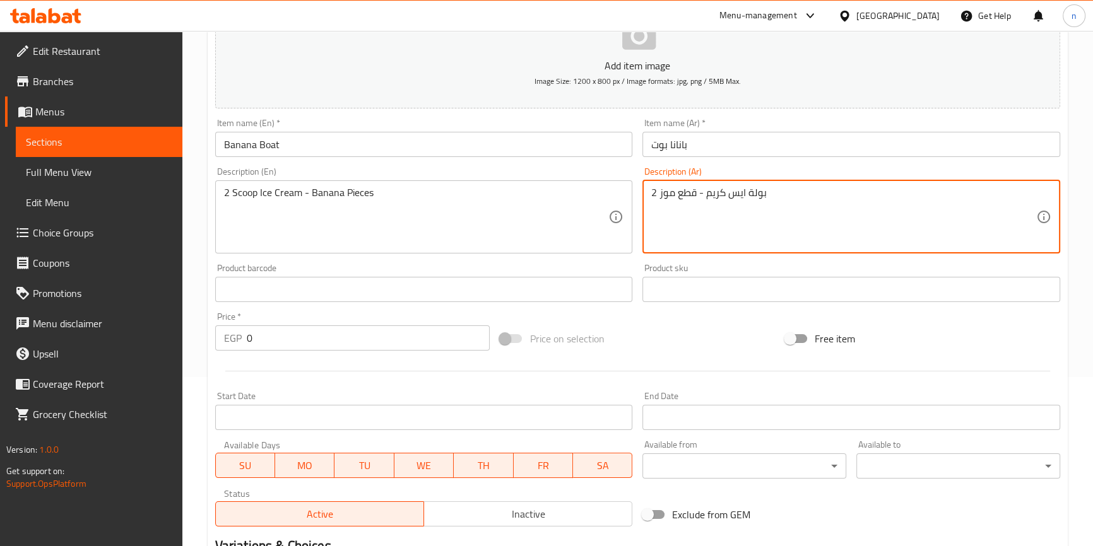
scroll to position [278, 0]
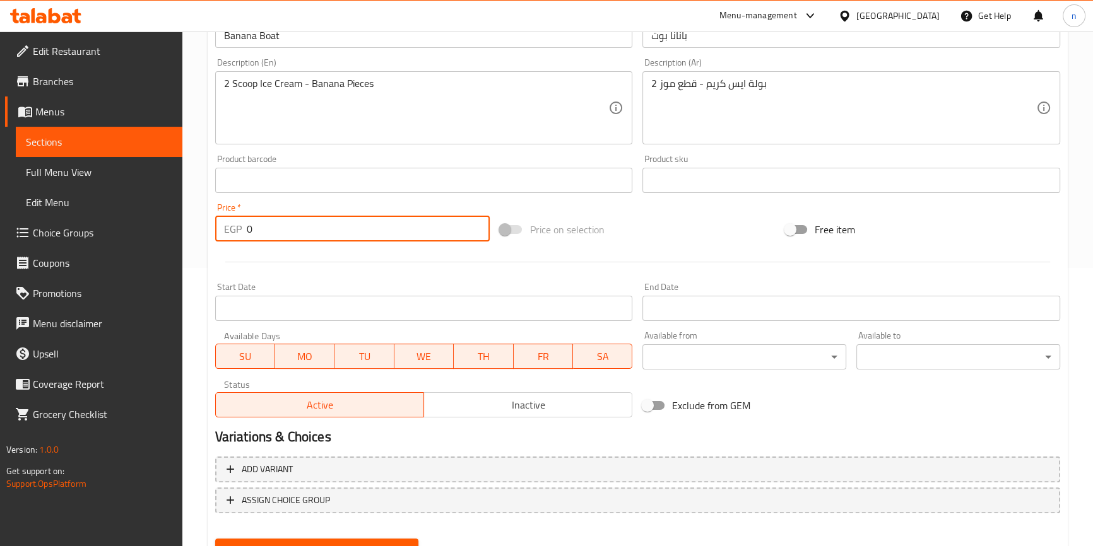
drag, startPoint x: 259, startPoint y: 228, endPoint x: 243, endPoint y: 228, distance: 15.8
click at [243, 228] on div "EGP 0 Price *" at bounding box center [352, 228] width 275 height 25
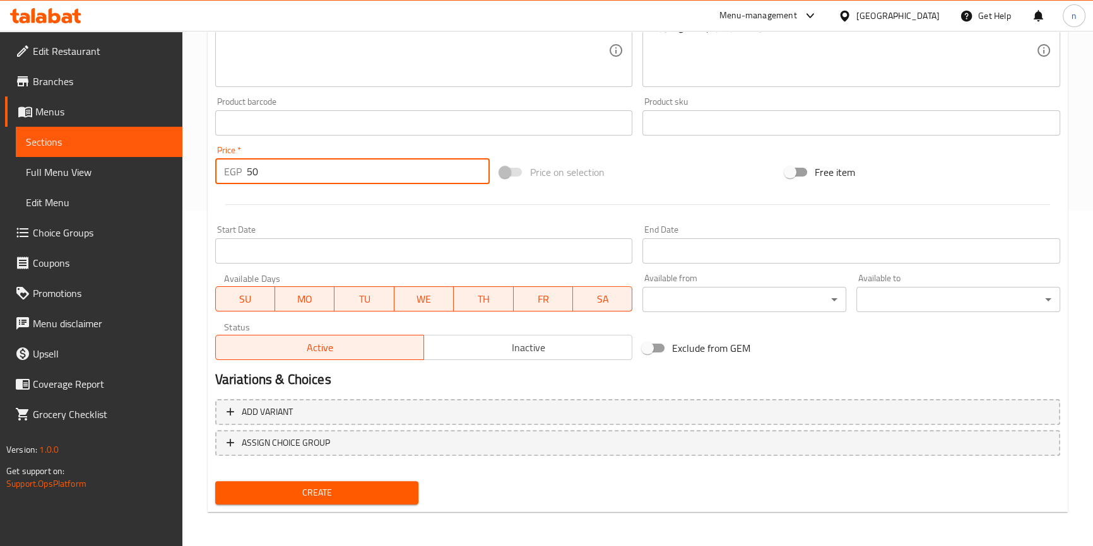
type input "50"
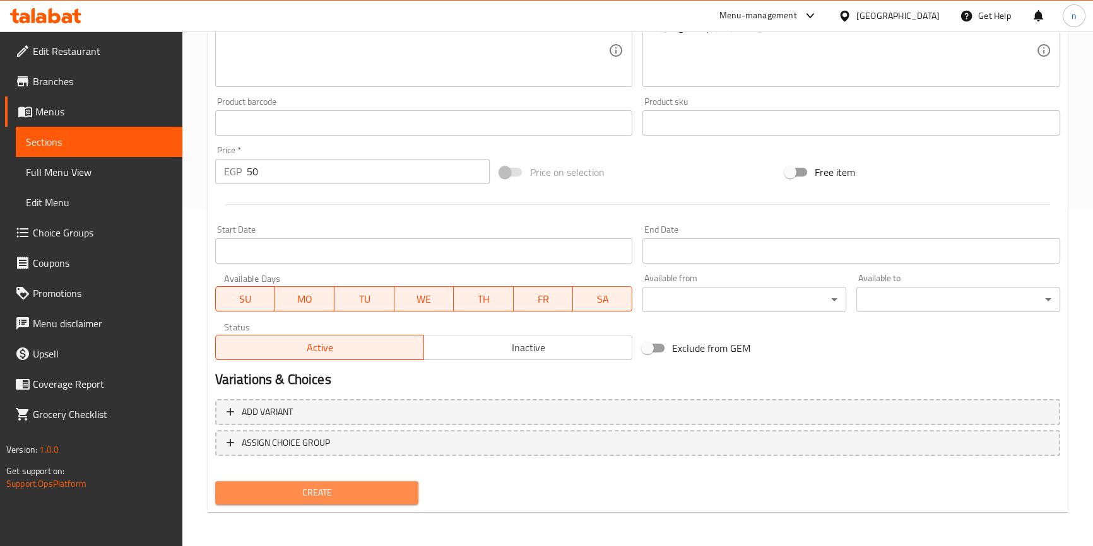
click at [314, 492] on span "Create" at bounding box center [317, 493] width 184 height 16
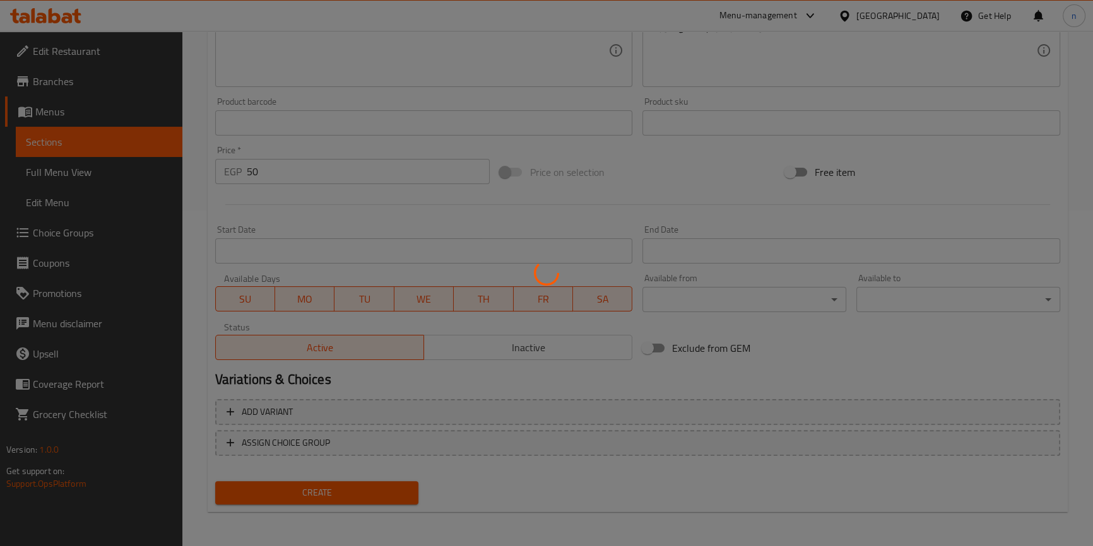
type input "0"
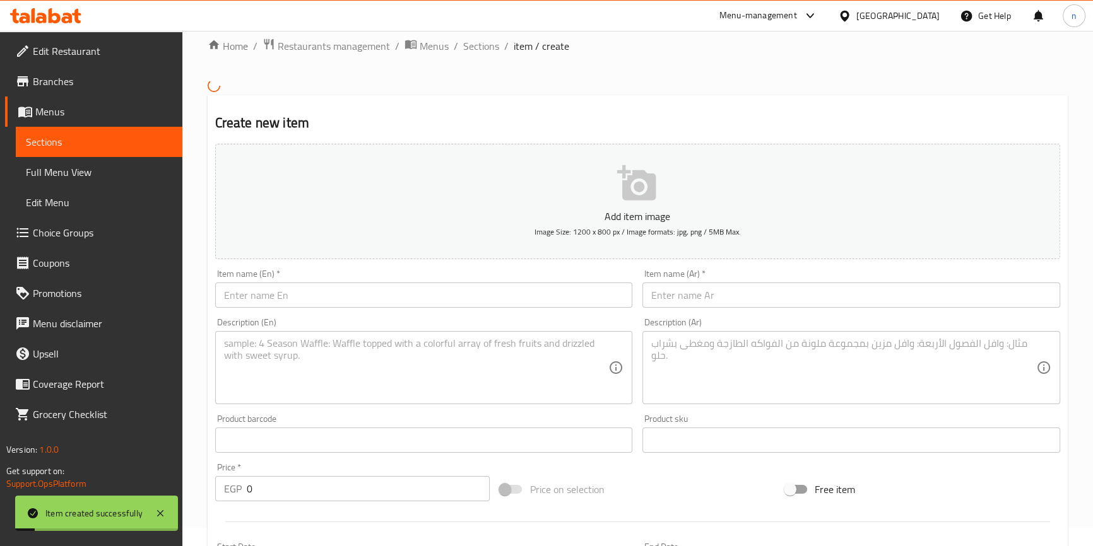
scroll to position [0, 0]
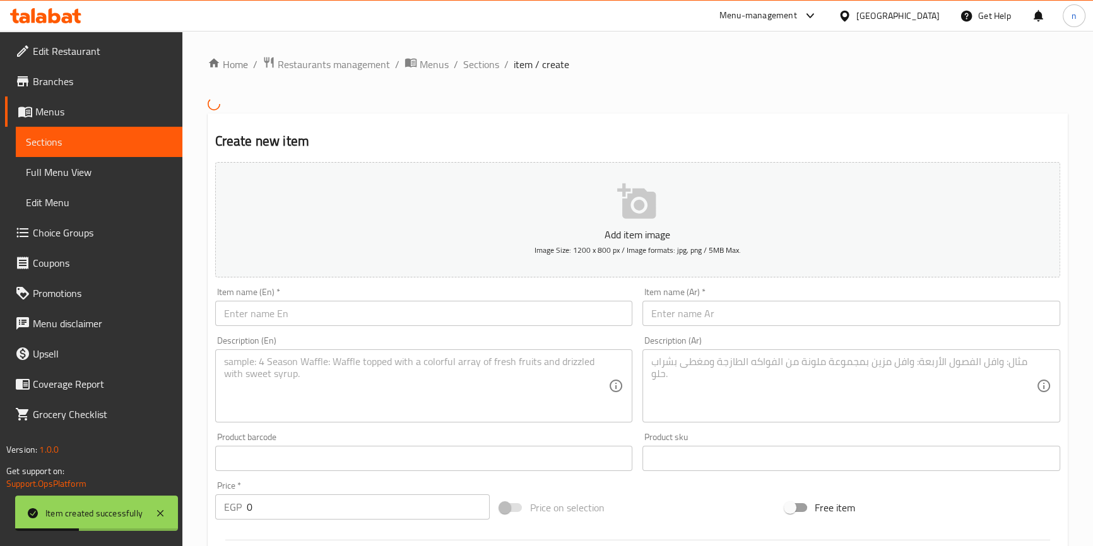
click at [260, 317] on input "text" at bounding box center [424, 313] width 418 height 25
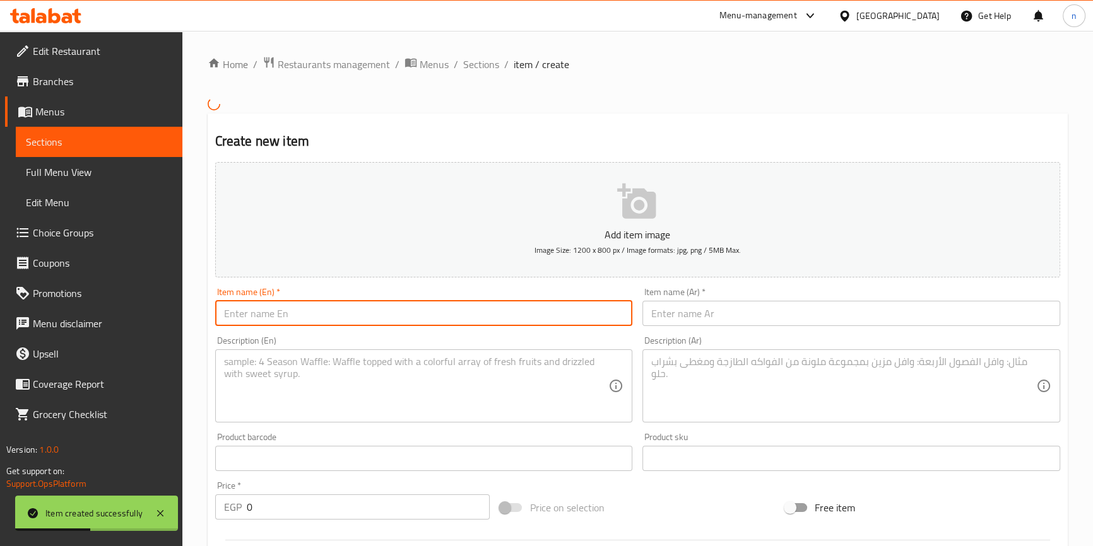
paste input "Ice H2o"
type input "Ice H2o"
click at [671, 312] on input "text" at bounding box center [851, 313] width 418 height 25
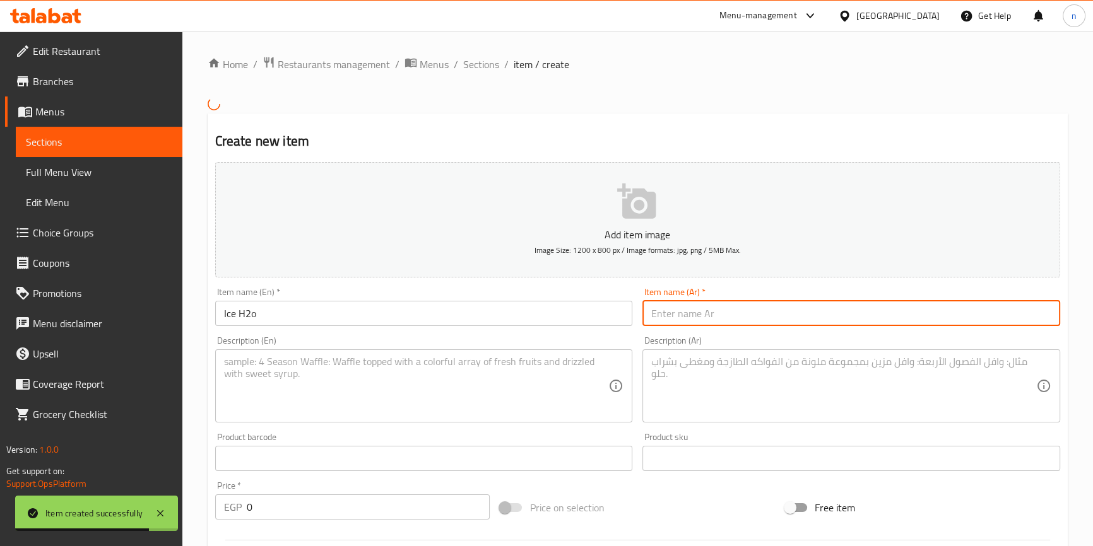
paste input "ايس اتش 2 اوو"
type input "ايس اتش 2 اوو"
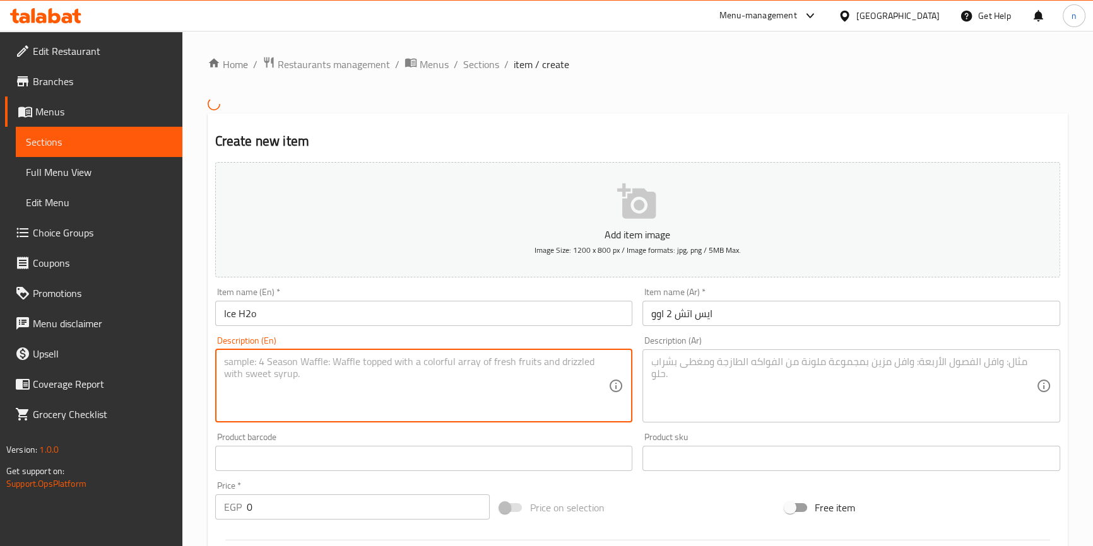
click at [273, 384] on textarea at bounding box center [416, 386] width 385 height 60
paste textarea "2 Scoop Ice Cream - Borio Pieces - Nuts"
type textarea "2 Scoop Ice Cream - Borio Pieces - Nuts"
click at [723, 382] on textarea at bounding box center [843, 386] width 385 height 60
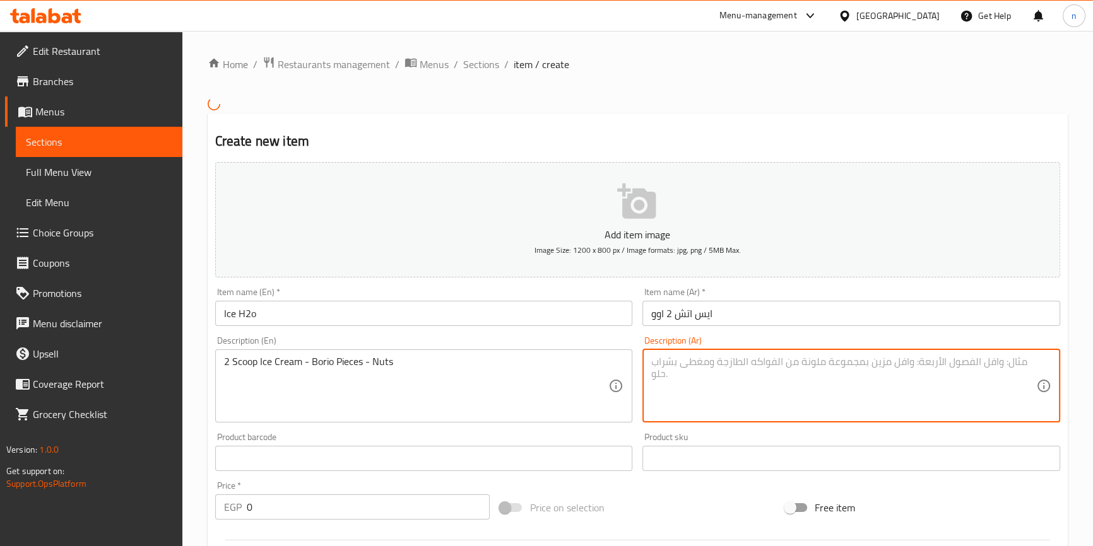
paste textarea "2 بولة ايس كريم -قطع بوريو - مكسرات"
type textarea "2 بولة ايس كريم -قطع بوريو - مكسرات"
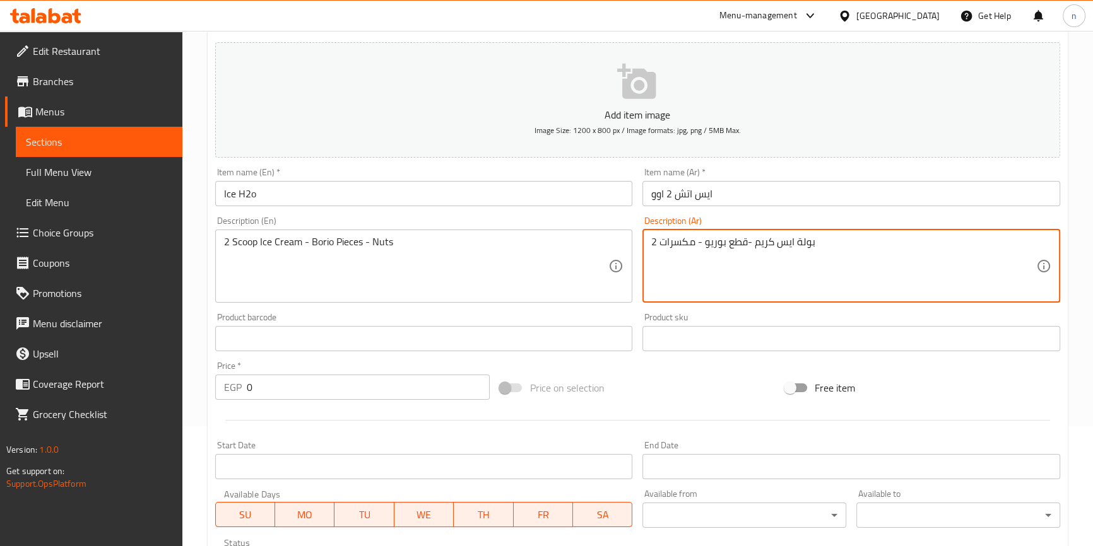
scroll to position [229, 0]
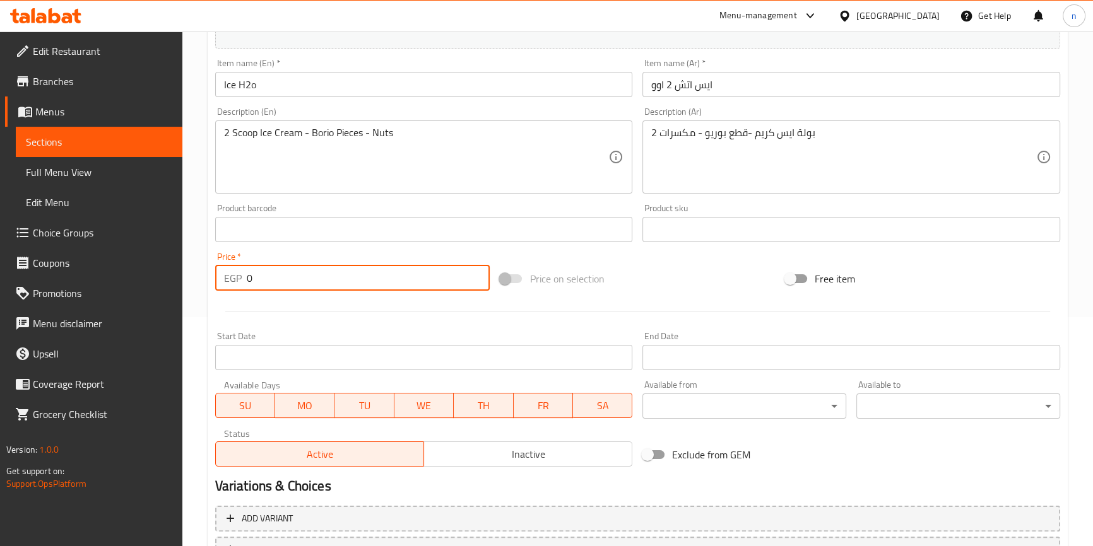
drag, startPoint x: 259, startPoint y: 279, endPoint x: 240, endPoint y: 283, distance: 18.8
click at [240, 283] on div "EGP 0 Price *" at bounding box center [352, 278] width 275 height 25
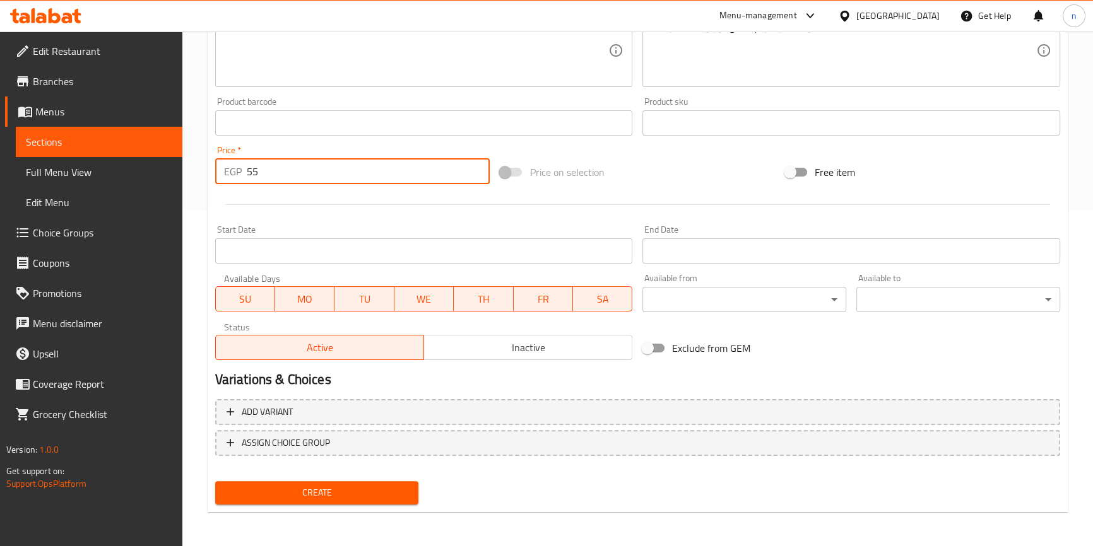
type input "55"
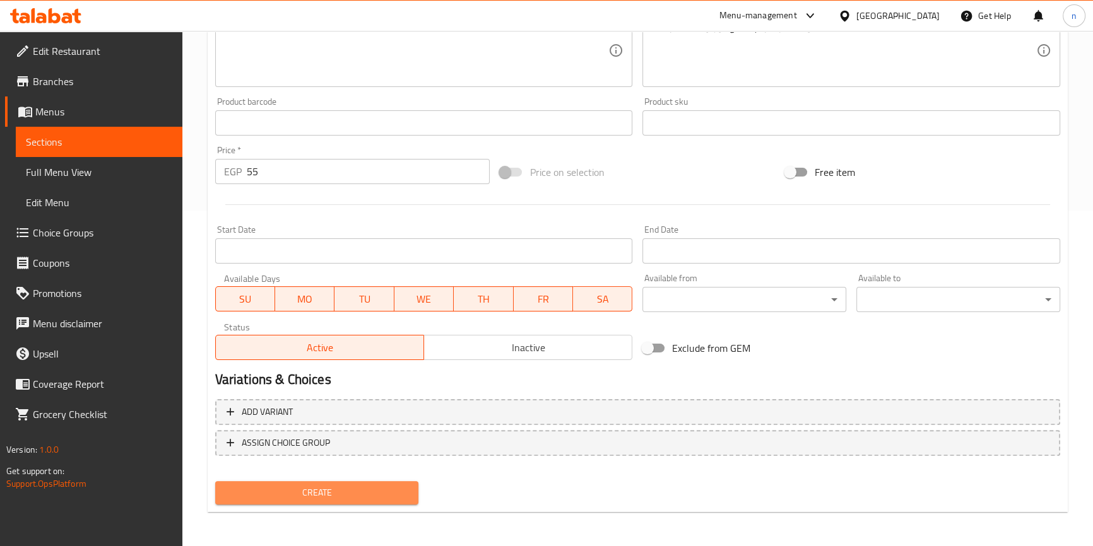
click at [322, 494] on span "Create" at bounding box center [317, 493] width 184 height 16
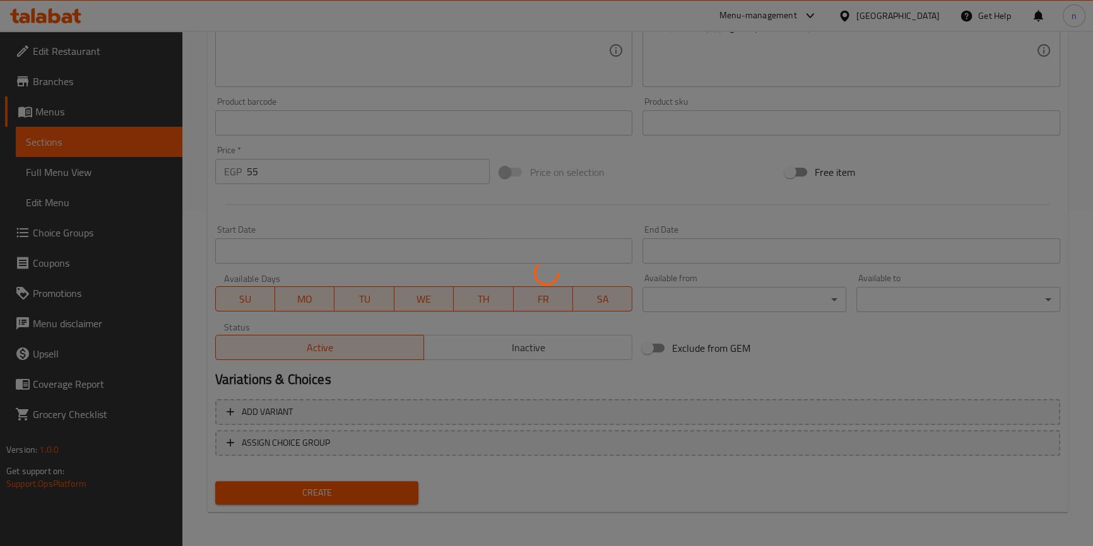
type input "0"
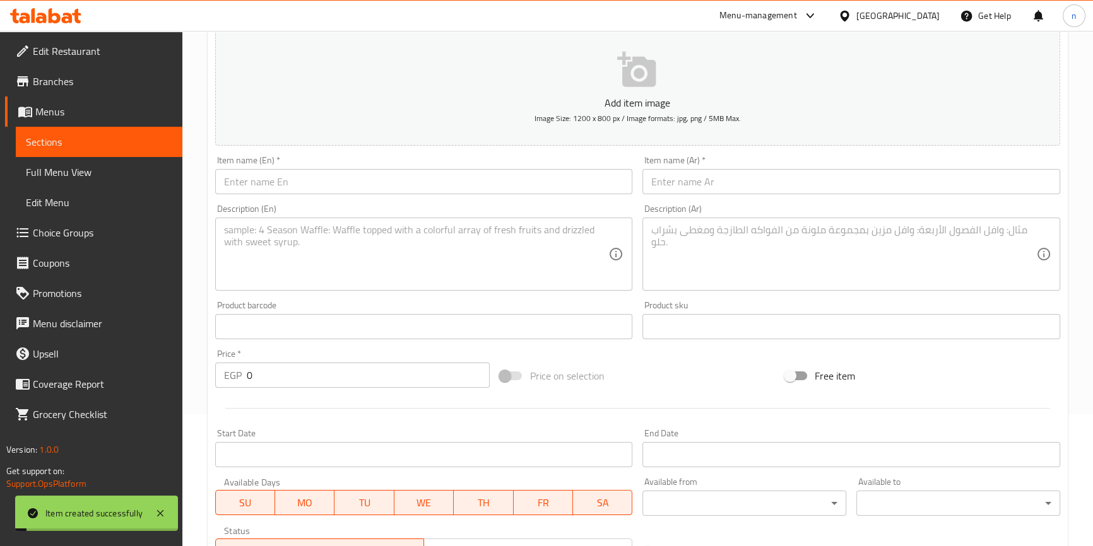
scroll to position [0, 0]
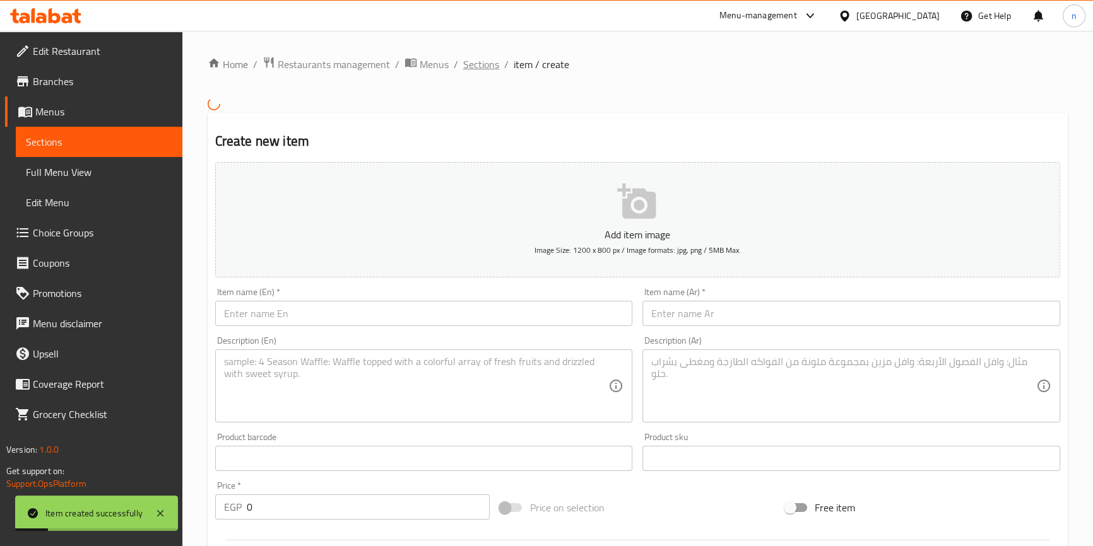
click at [478, 65] on span "Sections" at bounding box center [481, 64] width 36 height 15
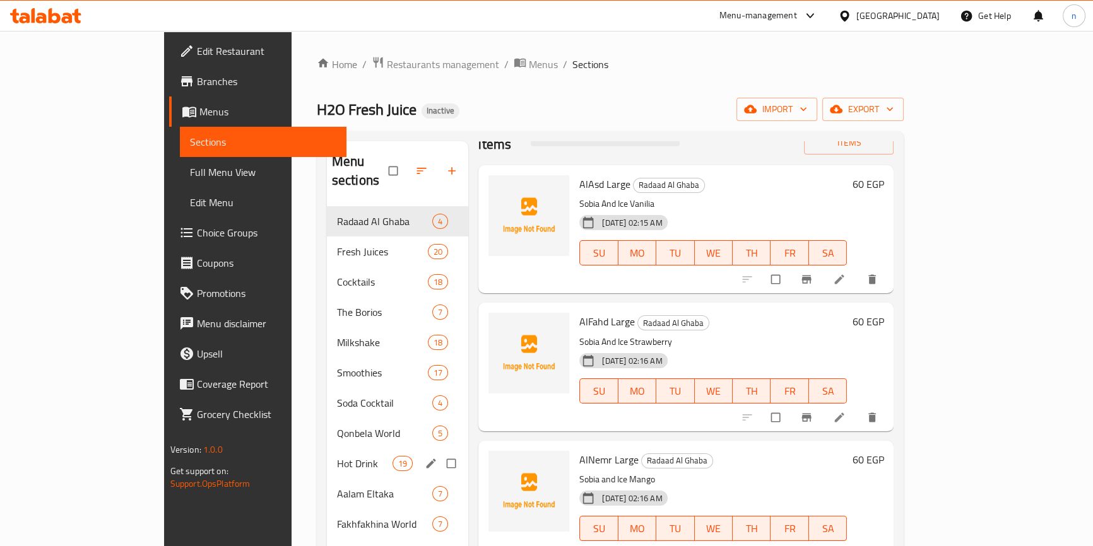
scroll to position [177, 0]
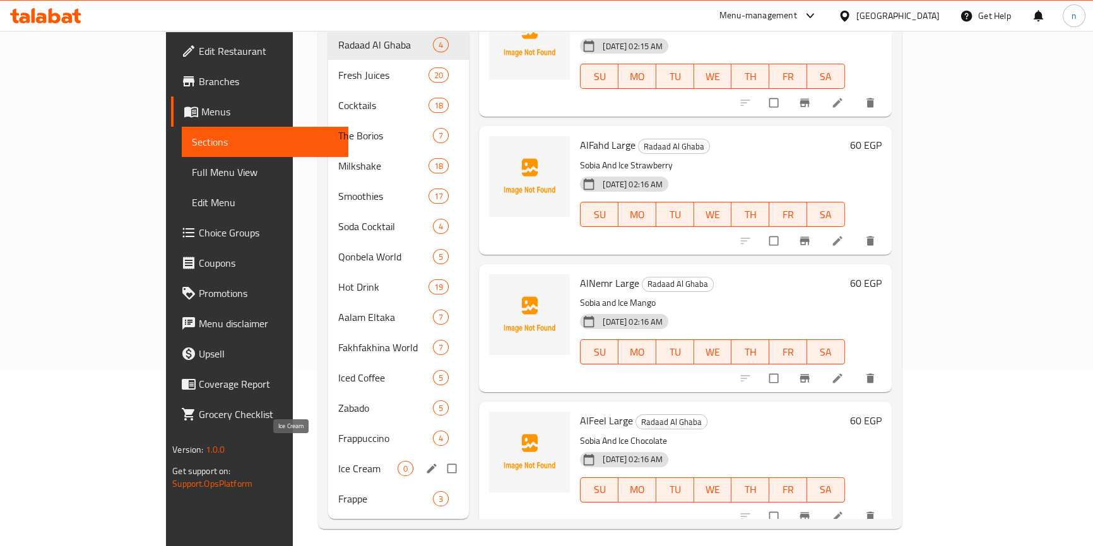
click at [338, 461] on span "Ice Cream" at bounding box center [367, 468] width 59 height 15
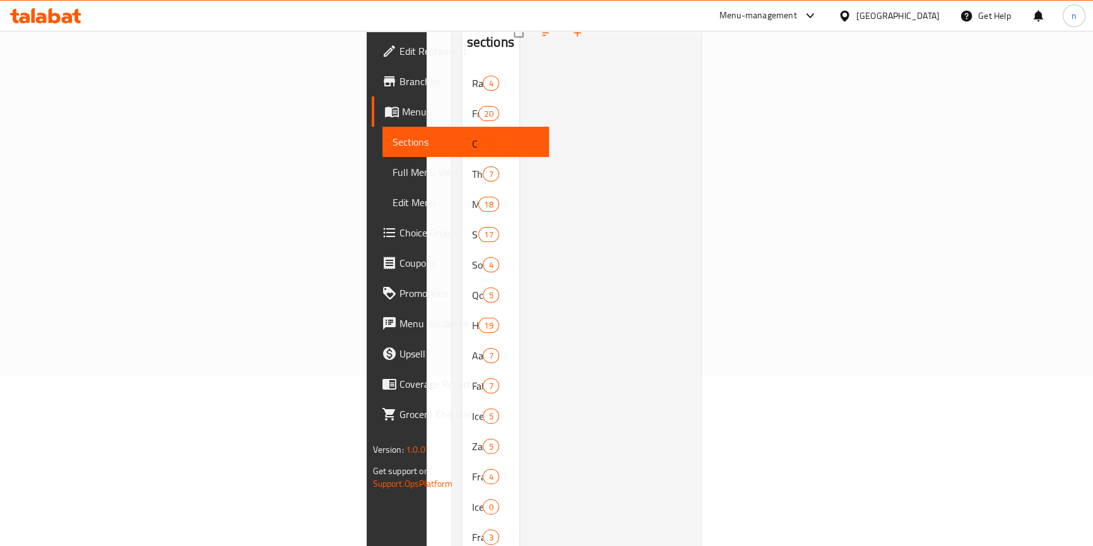
scroll to position [177, 0]
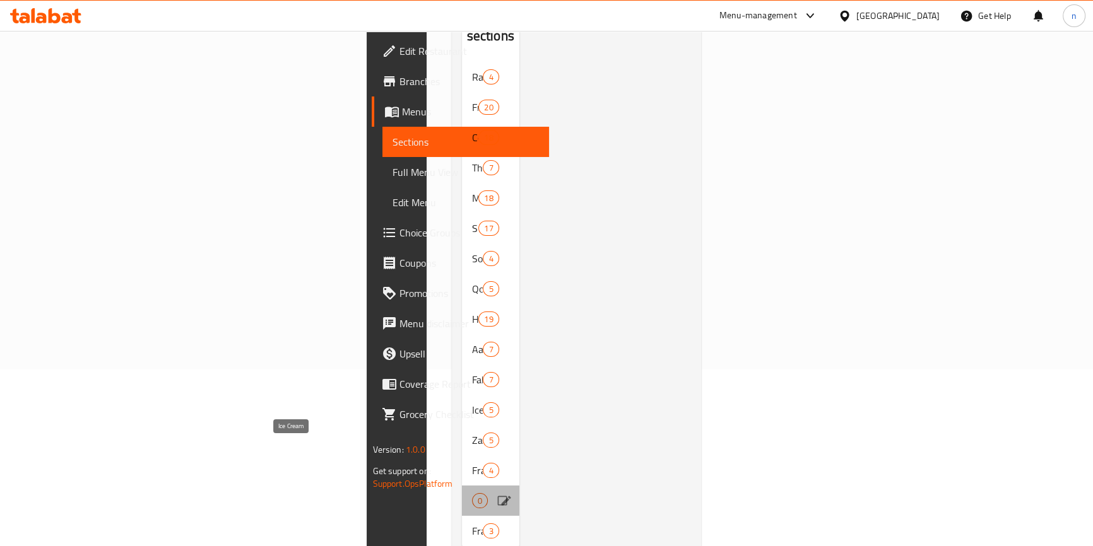
click at [472, 493] on span "Ice Cream" at bounding box center [472, 500] width 0 height 15
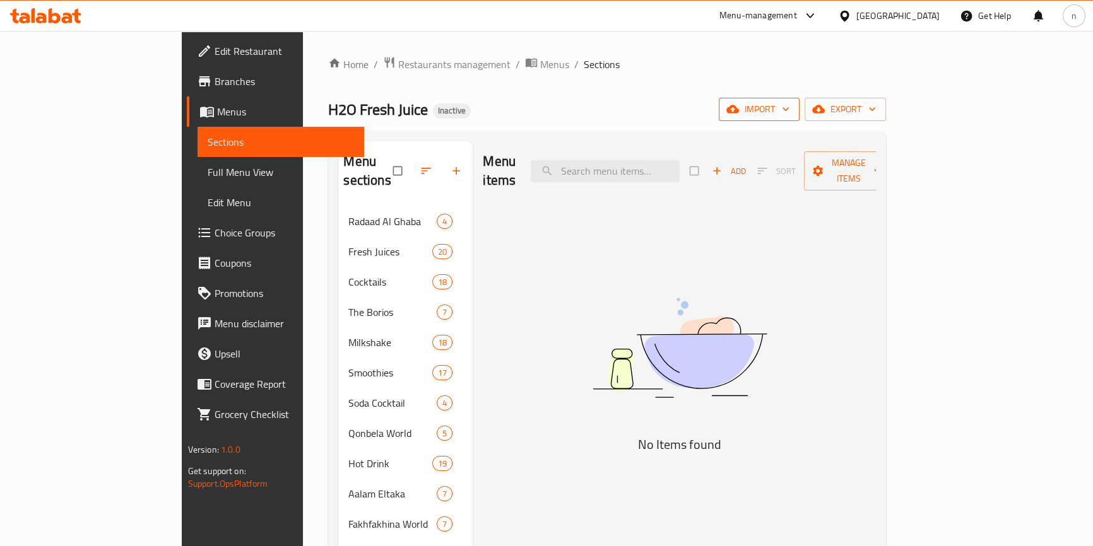
click at [789, 102] on span "import" at bounding box center [759, 110] width 61 height 16
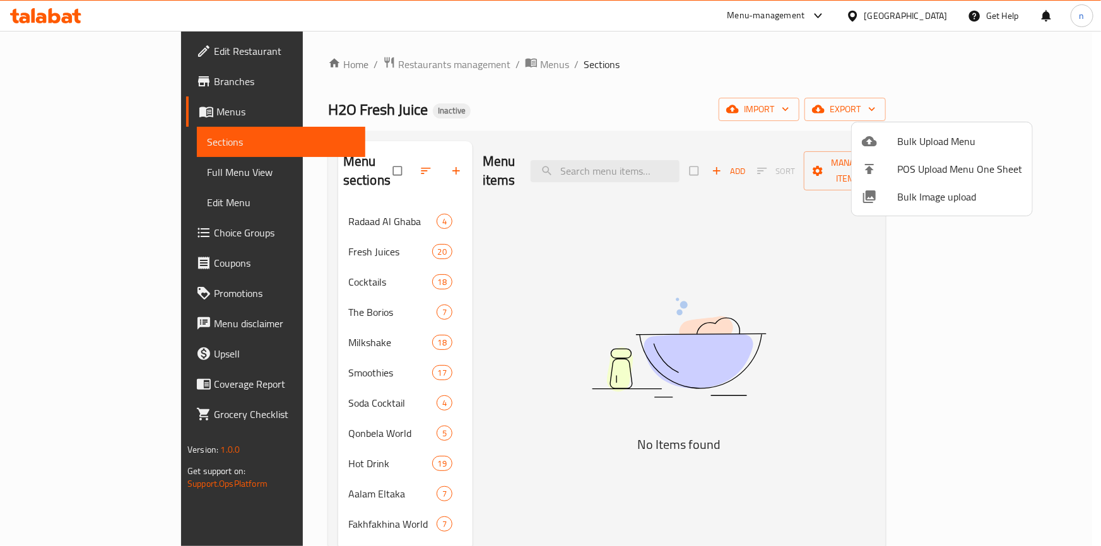
click at [949, 135] on span "Bulk Upload Menu" at bounding box center [959, 141] width 125 height 15
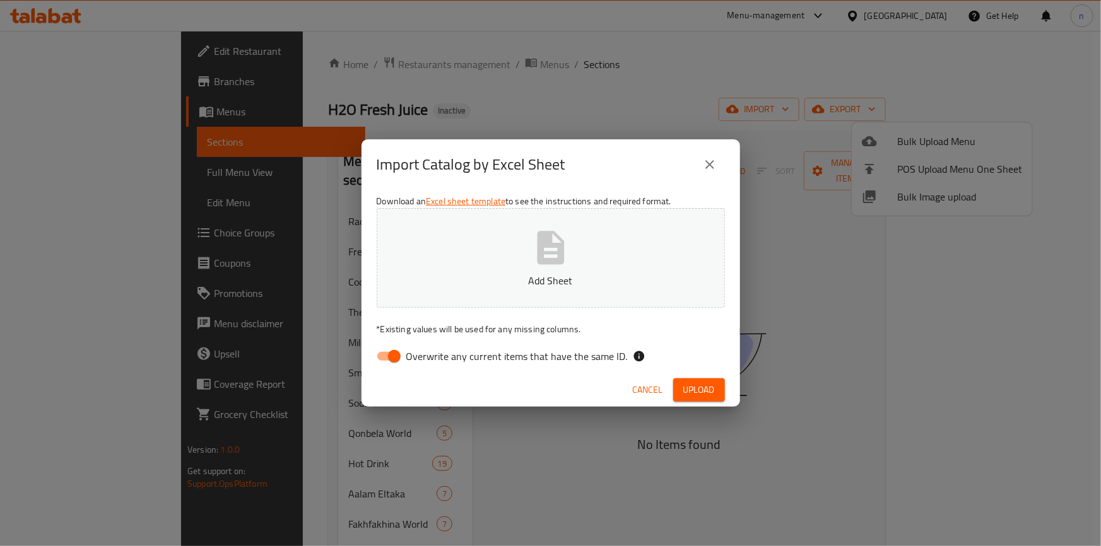
click at [384, 354] on input "Overwrite any current items that have the same ID." at bounding box center [394, 357] width 72 height 24
checkbox input "false"
click at [688, 396] on span "Upload" at bounding box center [699, 390] width 32 height 16
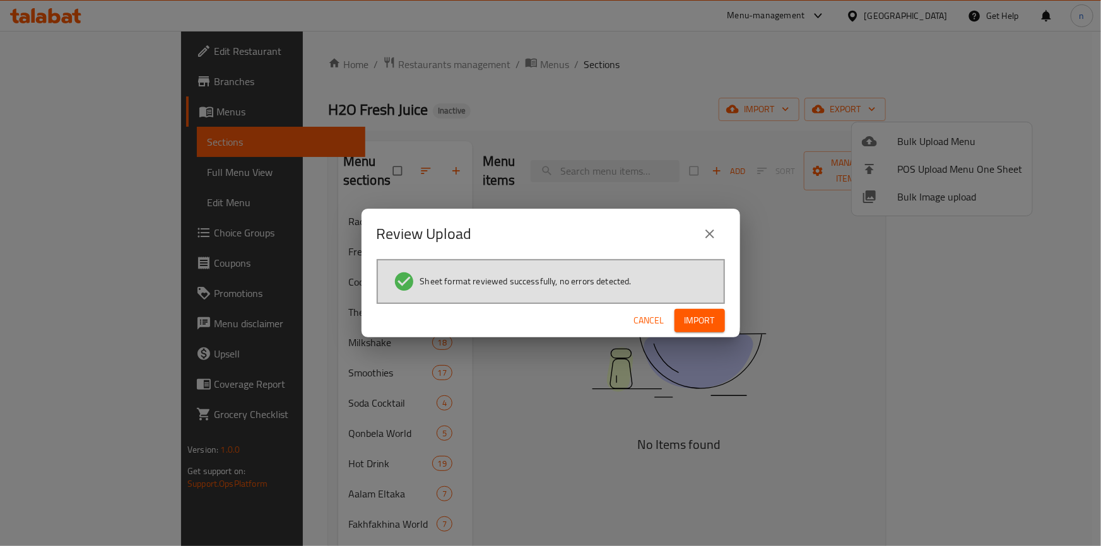
click at [700, 322] on span "Import" at bounding box center [700, 321] width 30 height 16
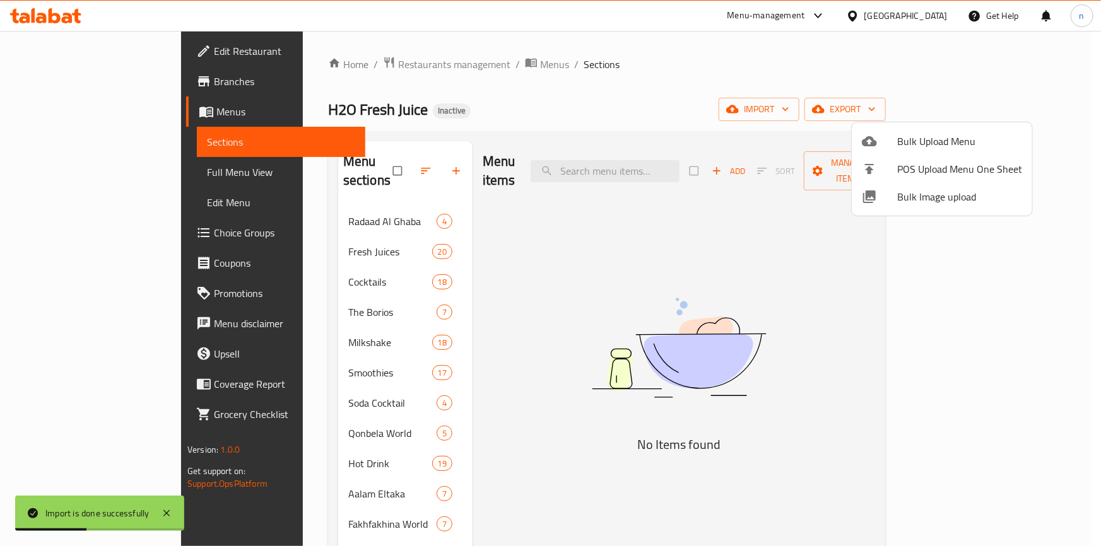
click at [728, 88] on div at bounding box center [550, 273] width 1101 height 546
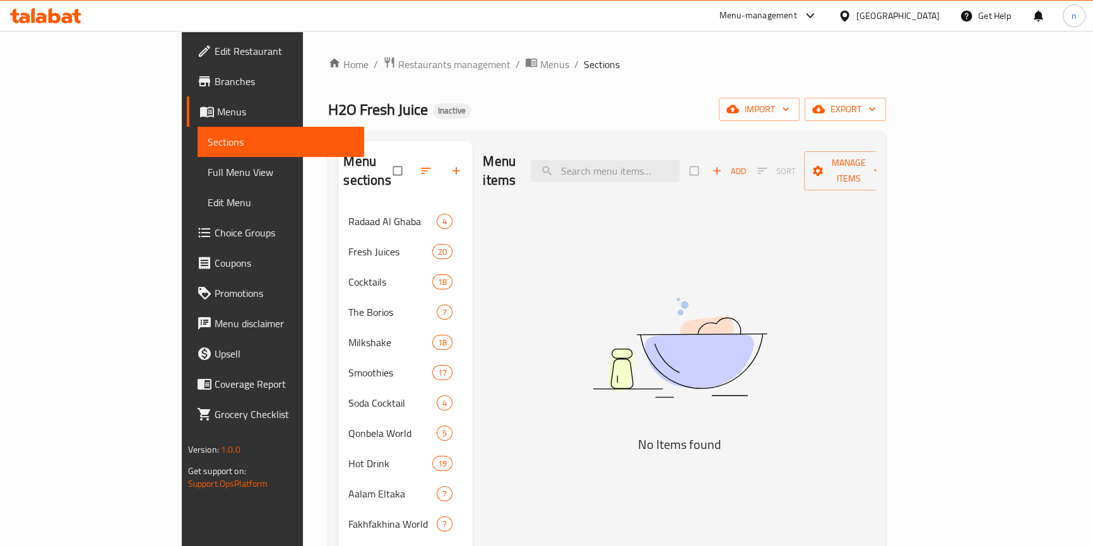
scroll to position [177, 0]
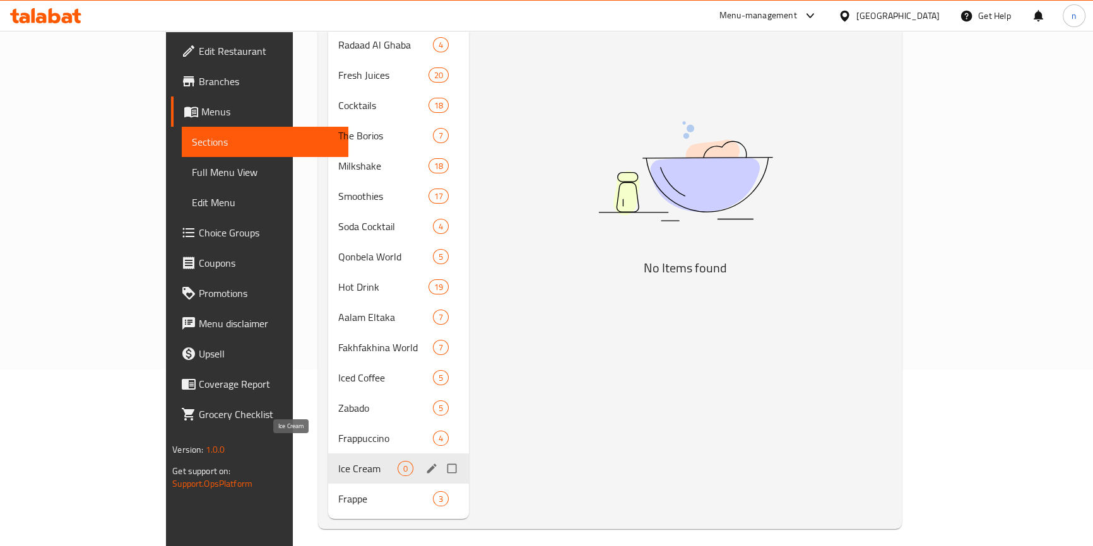
click at [338, 461] on span "Ice Cream" at bounding box center [367, 468] width 59 height 15
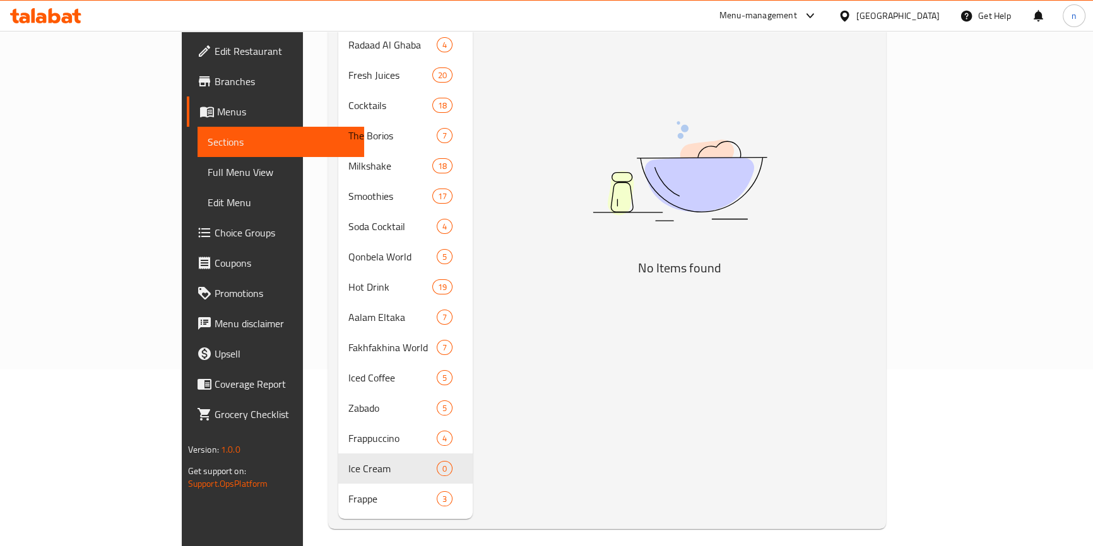
click at [208, 134] on span "Sections" at bounding box center [281, 141] width 146 height 15
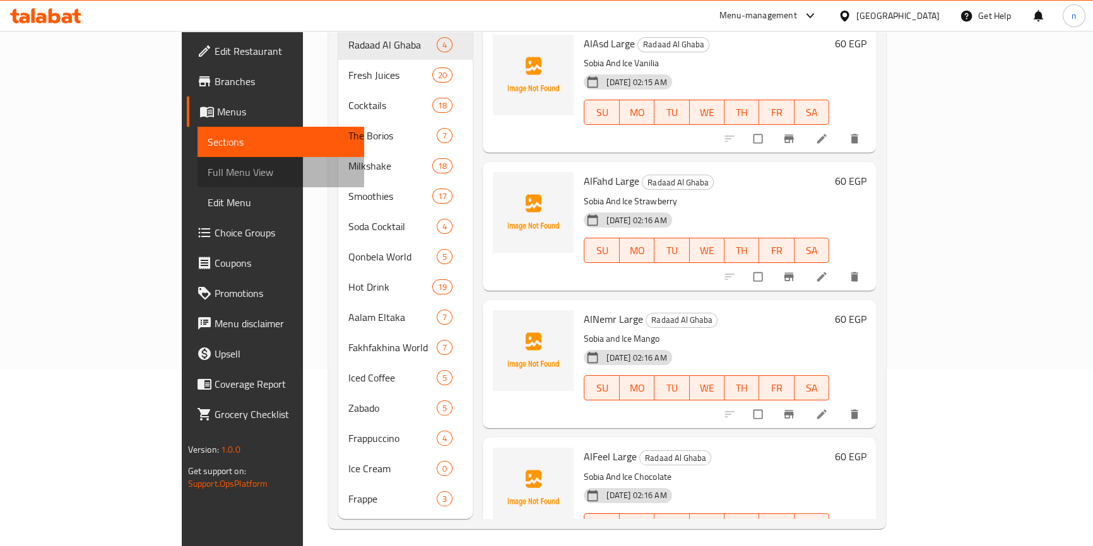
click at [208, 170] on span "Full Menu View" at bounding box center [281, 172] width 146 height 15
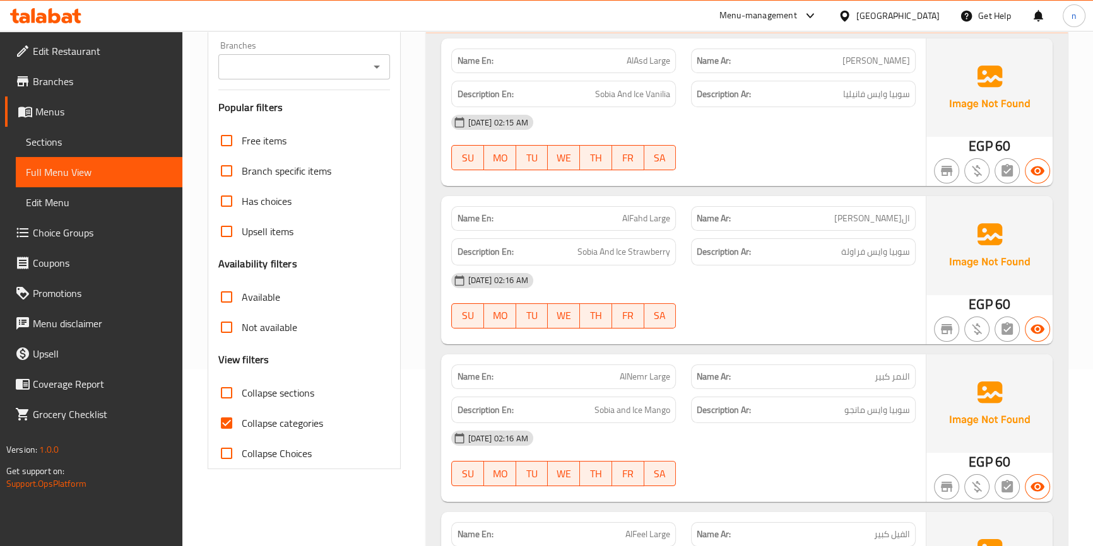
click at [222, 421] on input "Collapse categories" at bounding box center [226, 423] width 30 height 30
checkbox input "false"
click at [227, 389] on input "Collapse sections" at bounding box center [226, 393] width 30 height 30
checkbox input "true"
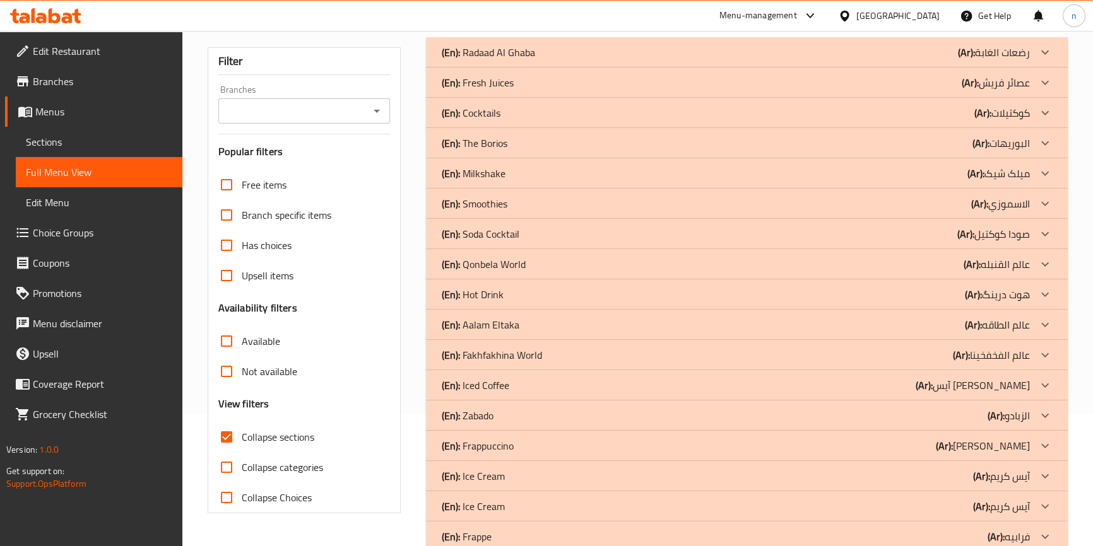
scroll to position [163, 0]
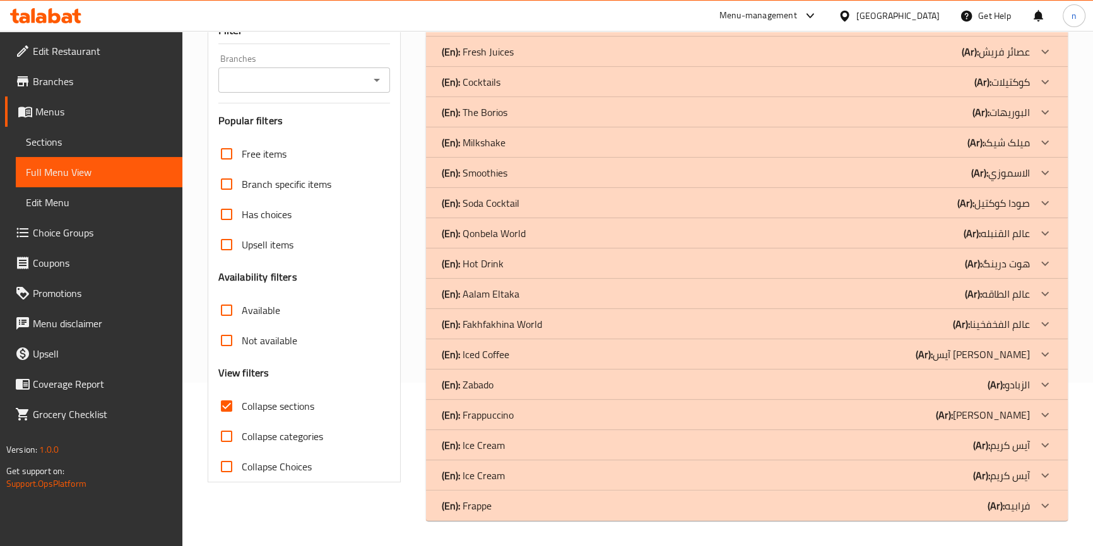
click at [569, 473] on div "(En): Ice Cream (Ar): آيس كريم" at bounding box center [735, 475] width 588 height 15
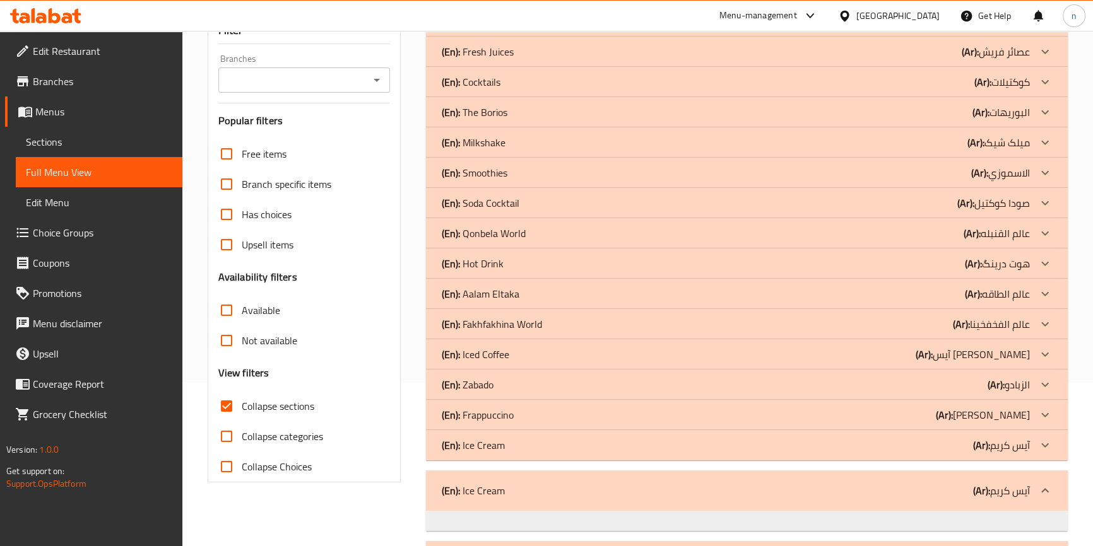
click at [570, 450] on div "(En): Ice Cream (Ar): آيس كريم" at bounding box center [735, 445] width 588 height 15
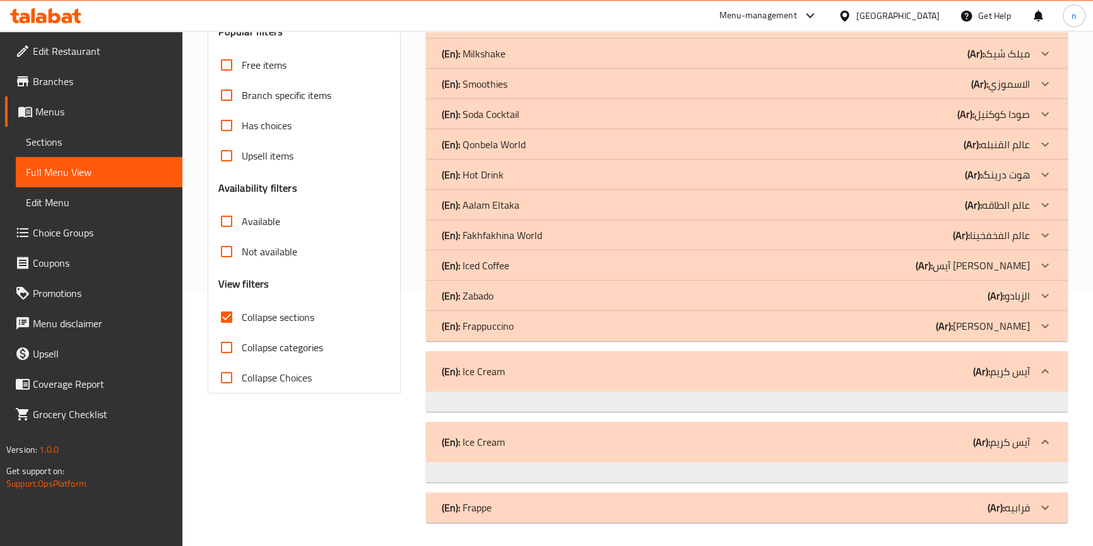
scroll to position [254, 0]
click at [37, 138] on span "Sections" at bounding box center [99, 141] width 146 height 15
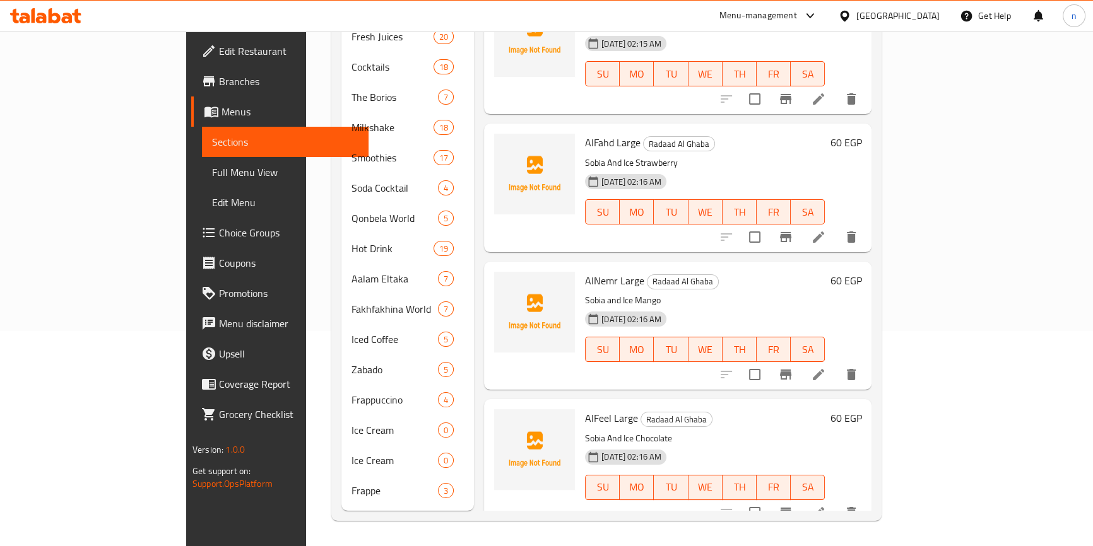
scroll to position [177, 0]
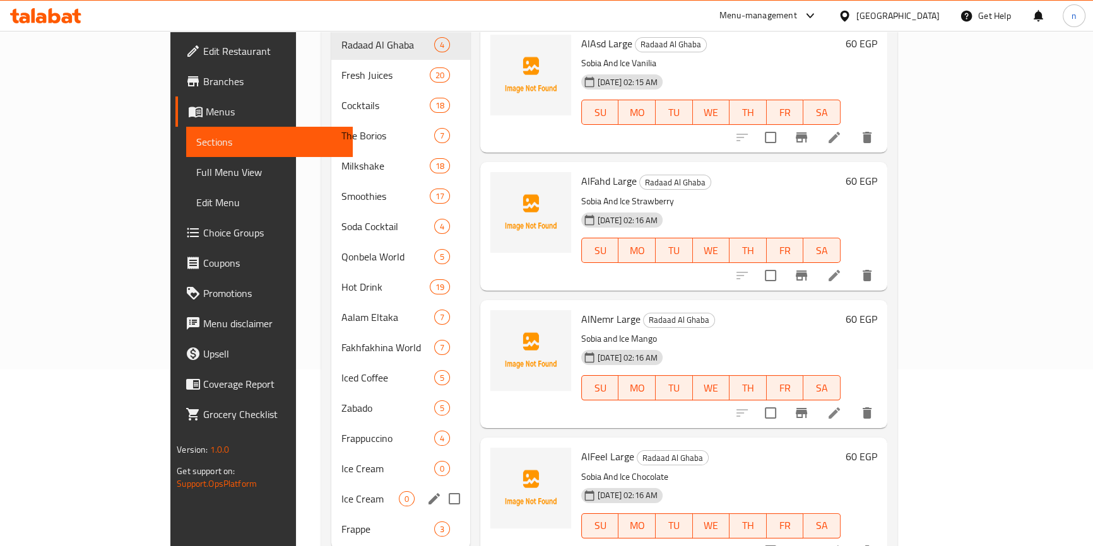
click at [441, 486] on input "Menu sections" at bounding box center [454, 499] width 27 height 27
checkbox input "true"
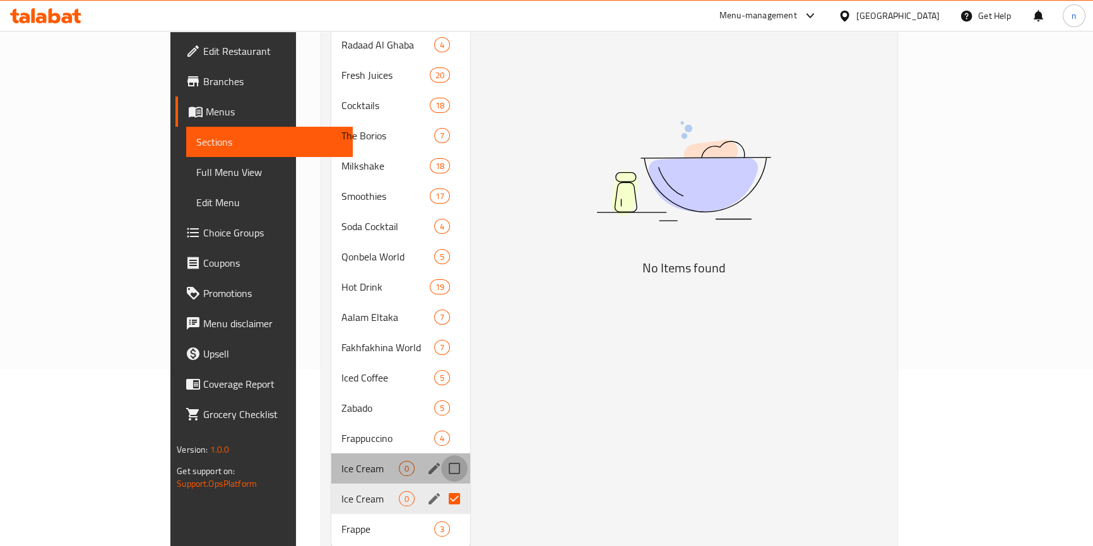
click at [441, 456] on input "Menu sections" at bounding box center [454, 469] width 27 height 27
checkbox input "true"
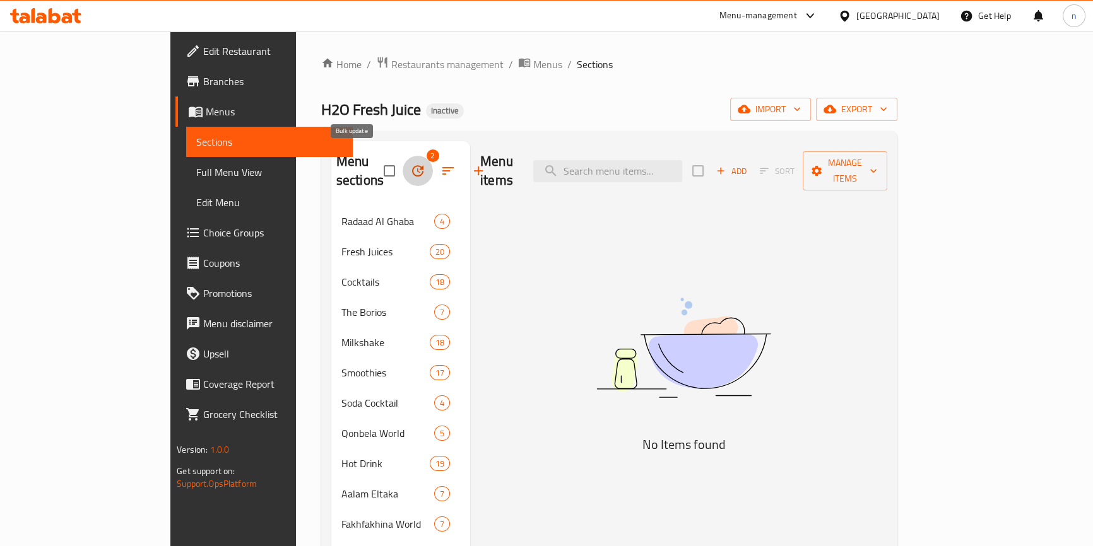
click at [403, 156] on button "button" at bounding box center [418, 171] width 30 height 30
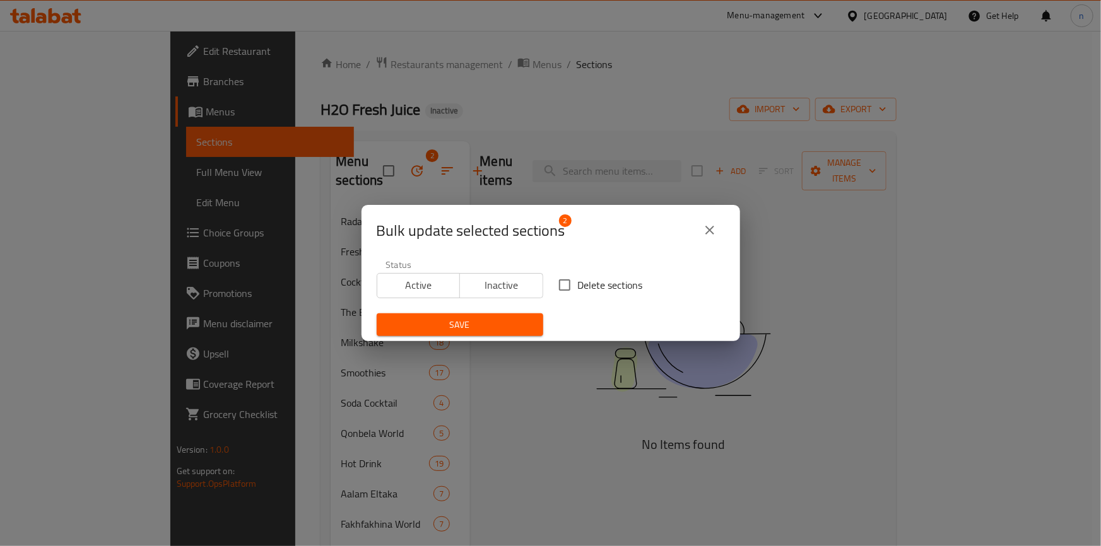
click at [560, 284] on input "Delete sections" at bounding box center [565, 285] width 27 height 27
checkbox input "true"
click at [489, 324] on span "Save" at bounding box center [460, 325] width 146 height 16
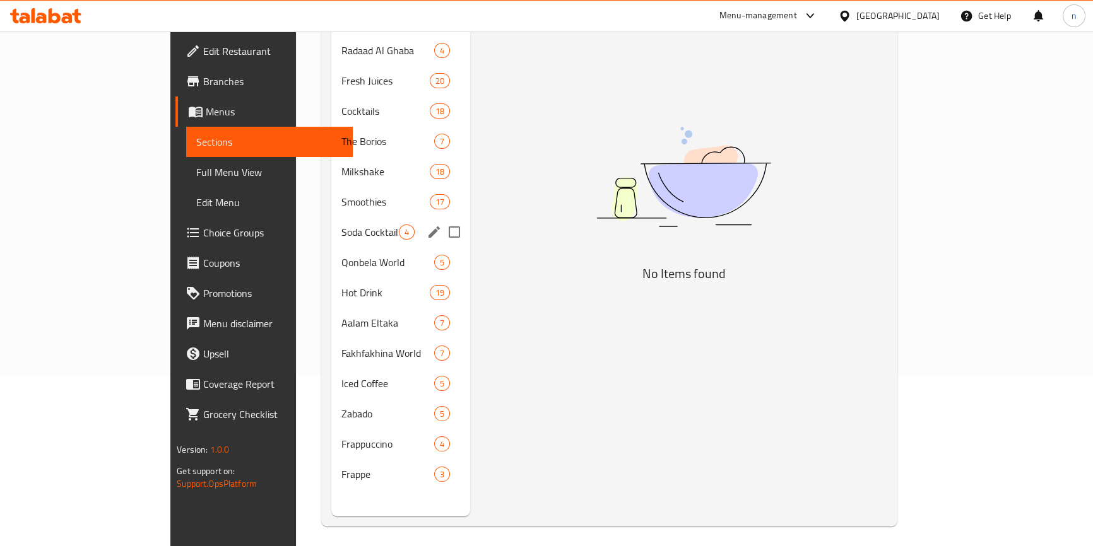
scroll to position [172, 0]
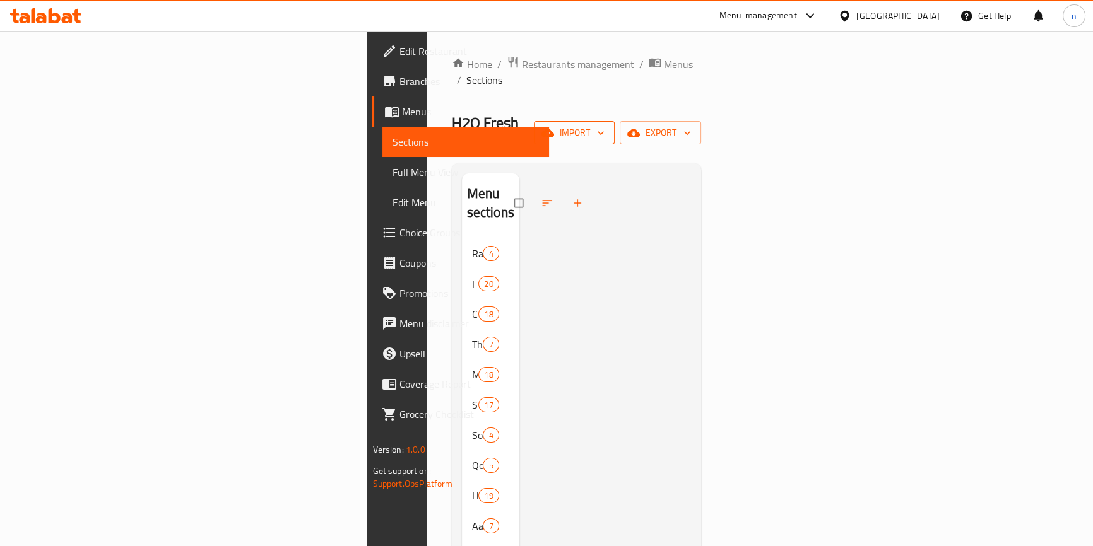
click at [607, 127] on icon "button" at bounding box center [600, 133] width 13 height 13
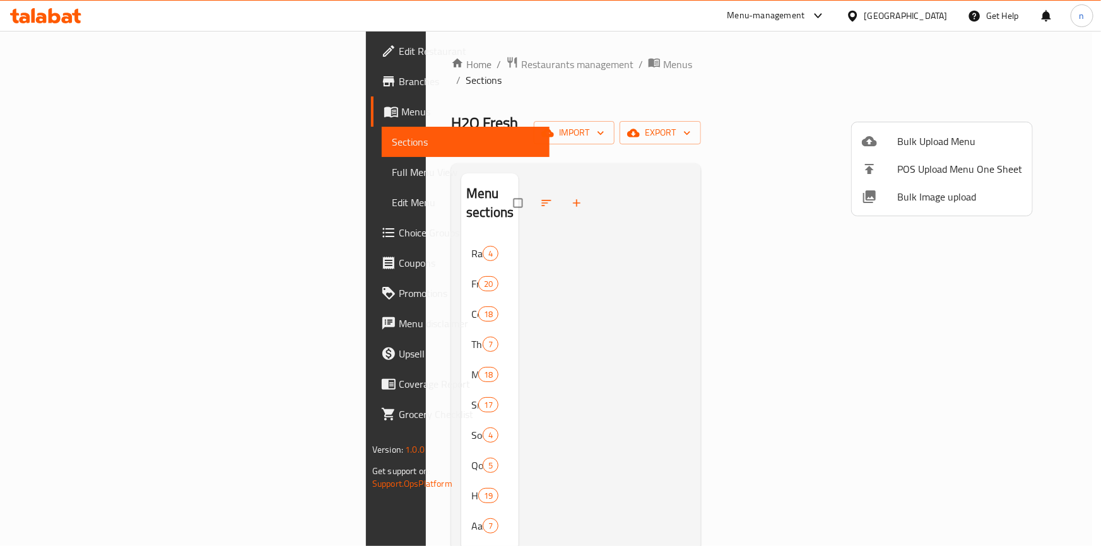
click at [926, 139] on span "Bulk Upload Menu" at bounding box center [959, 141] width 125 height 15
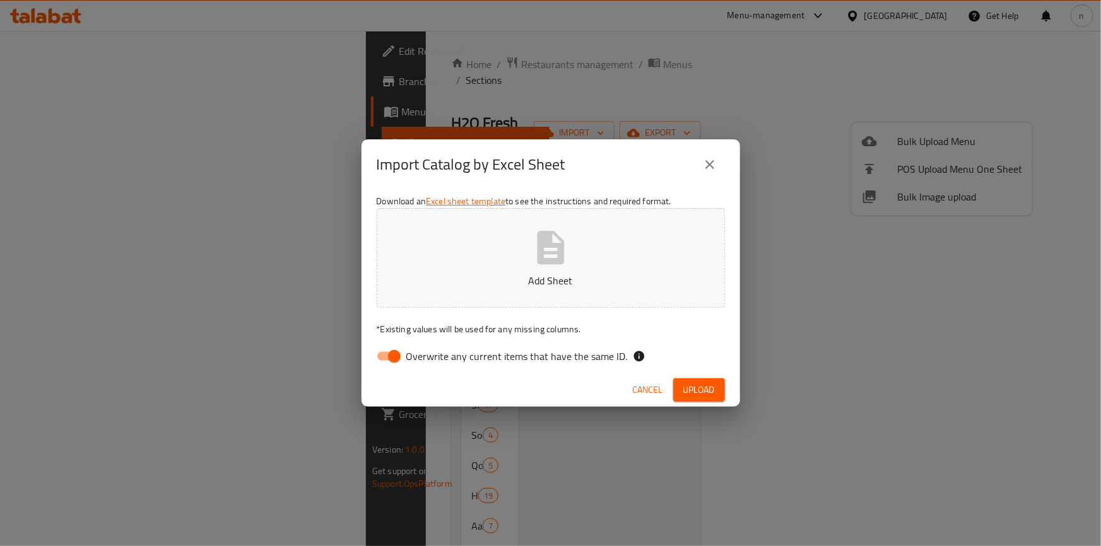
click at [389, 354] on input "Overwrite any current items that have the same ID." at bounding box center [394, 357] width 72 height 24
checkbox input "false"
click at [694, 387] on span "Upload" at bounding box center [699, 390] width 32 height 16
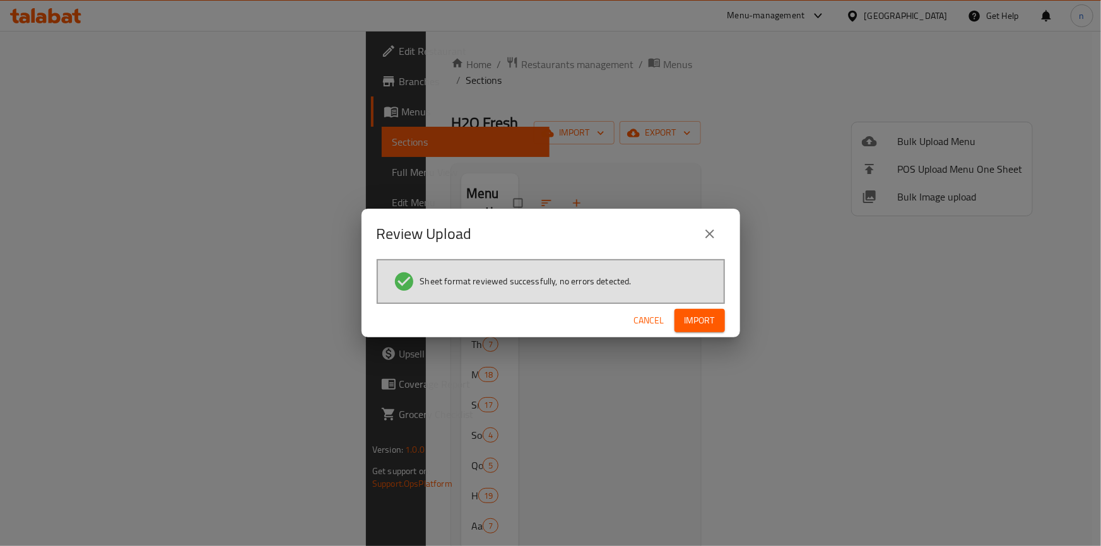
click at [714, 325] on span "Import" at bounding box center [700, 321] width 30 height 16
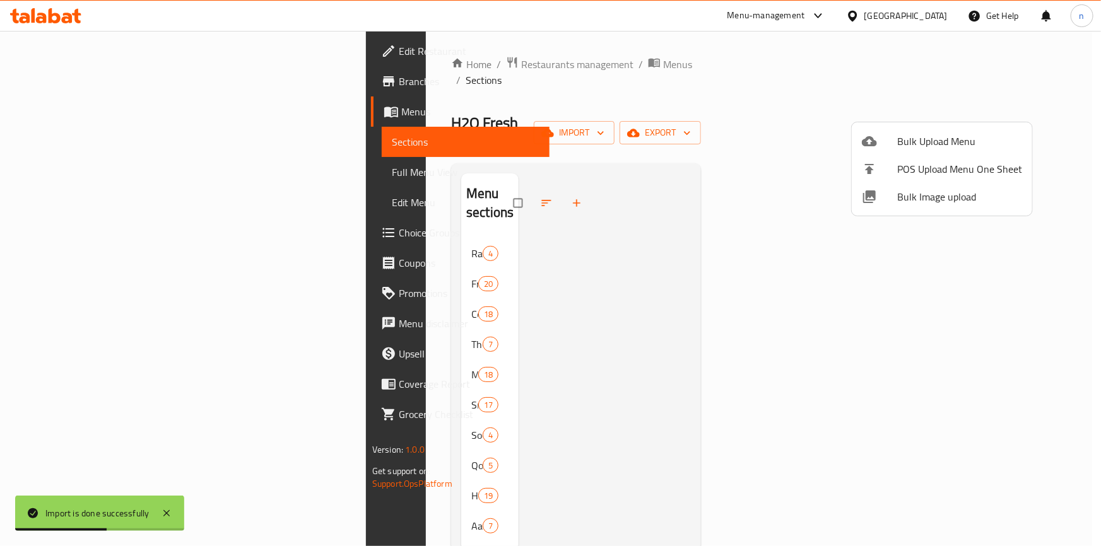
click at [767, 70] on div at bounding box center [550, 273] width 1101 height 546
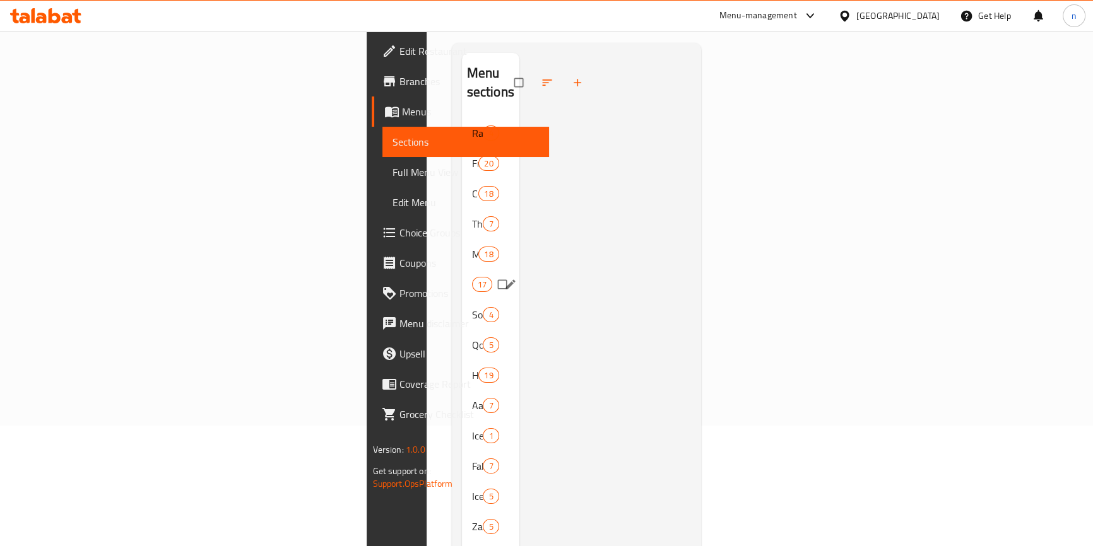
scroll to position [177, 0]
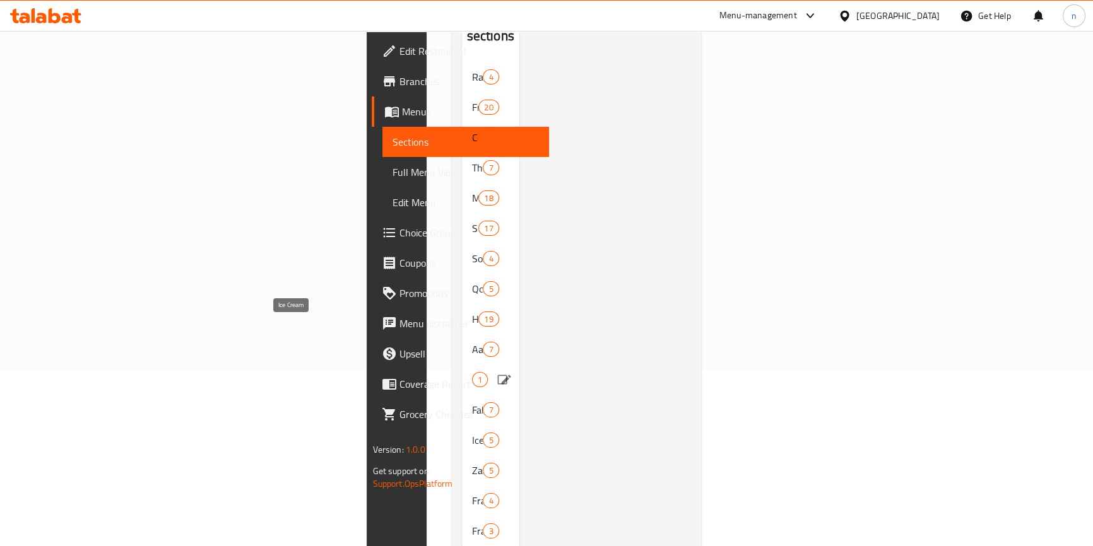
click at [472, 372] on span "Ice Cream" at bounding box center [472, 379] width 0 height 15
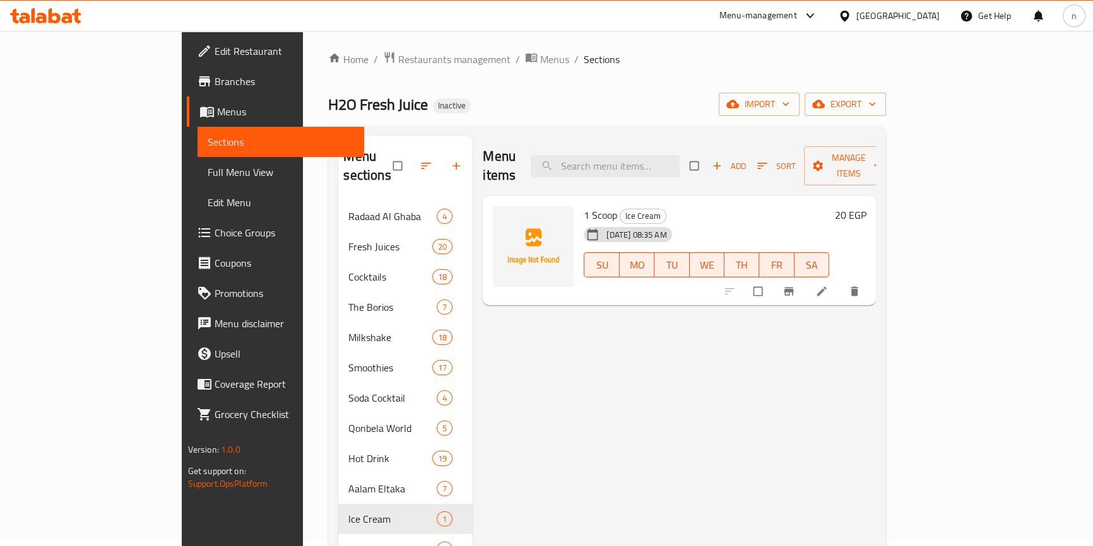
scroll to position [177, 0]
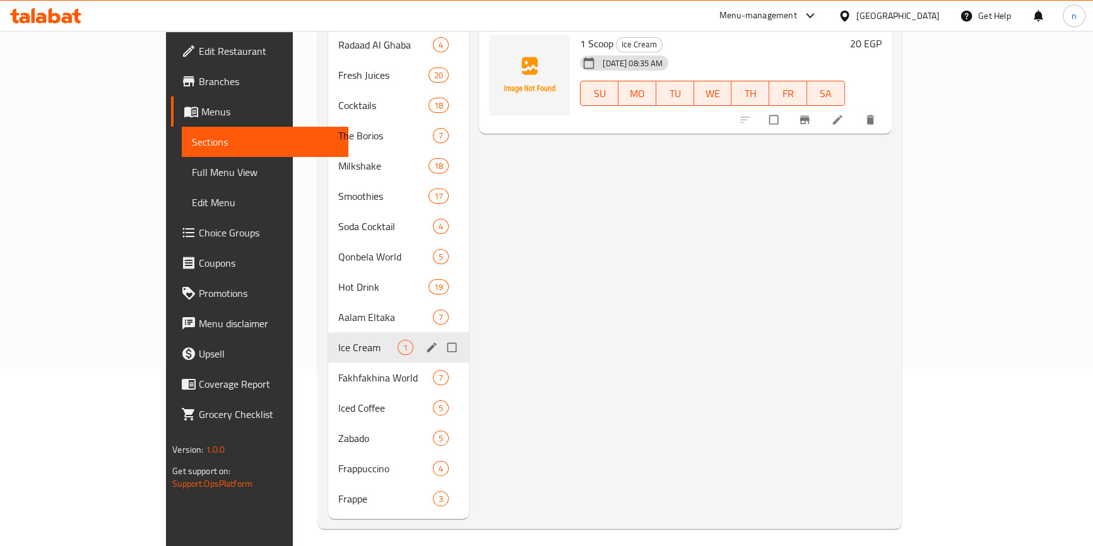
click at [440, 336] on input "Menu sections" at bounding box center [453, 348] width 27 height 24
checkbox input "true"
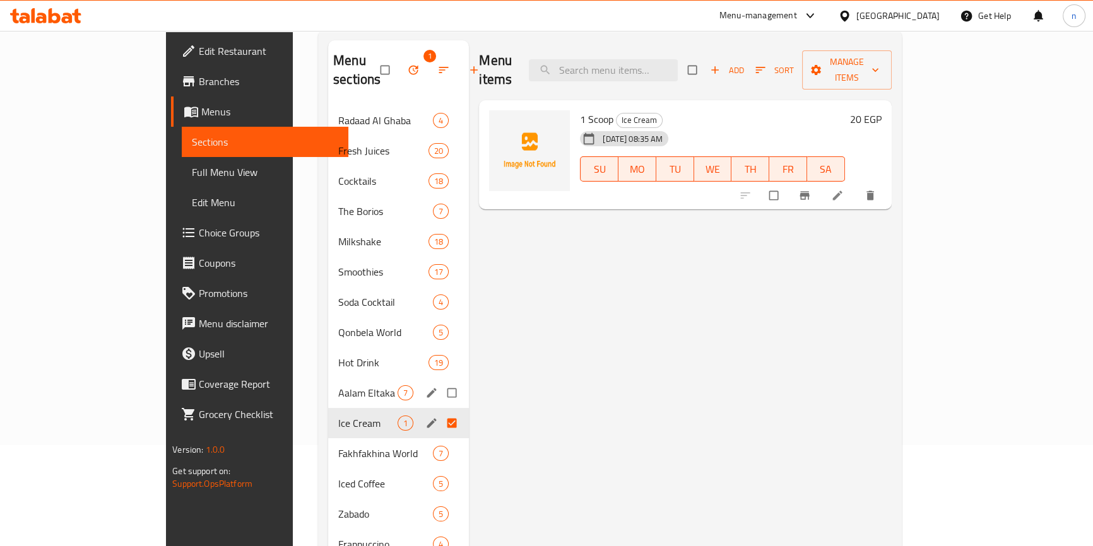
scroll to position [0, 0]
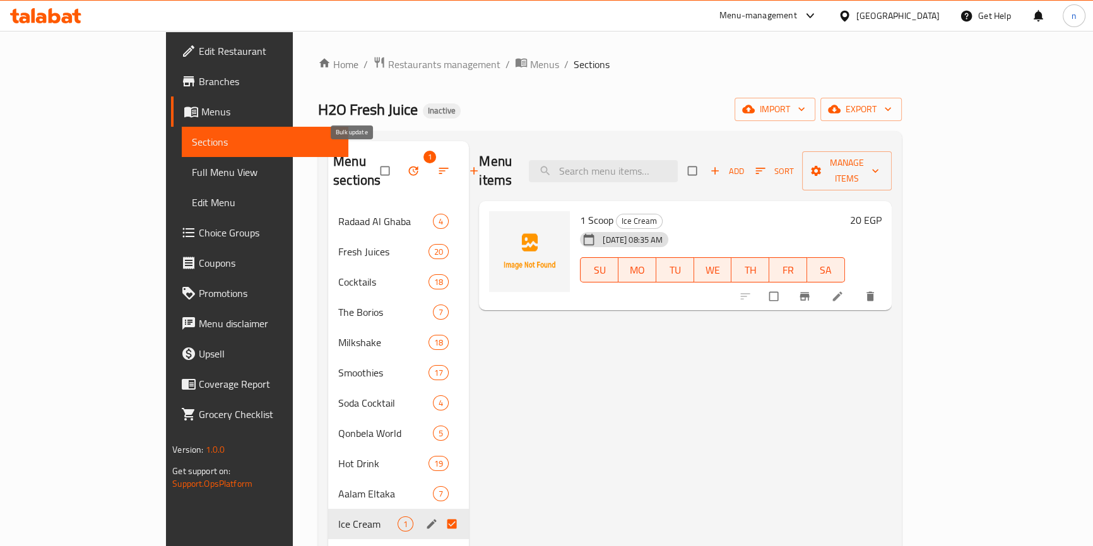
click at [399, 164] on button "button" at bounding box center [414, 171] width 30 height 28
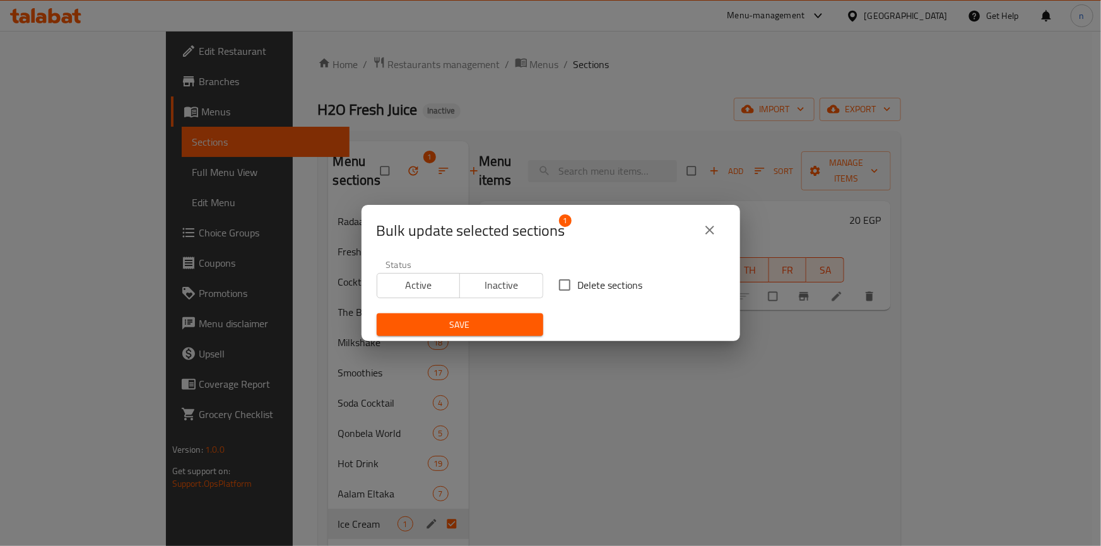
click at [558, 284] on input "Delete sections" at bounding box center [565, 285] width 27 height 27
checkbox input "true"
click at [465, 322] on span "Save" at bounding box center [460, 325] width 146 height 16
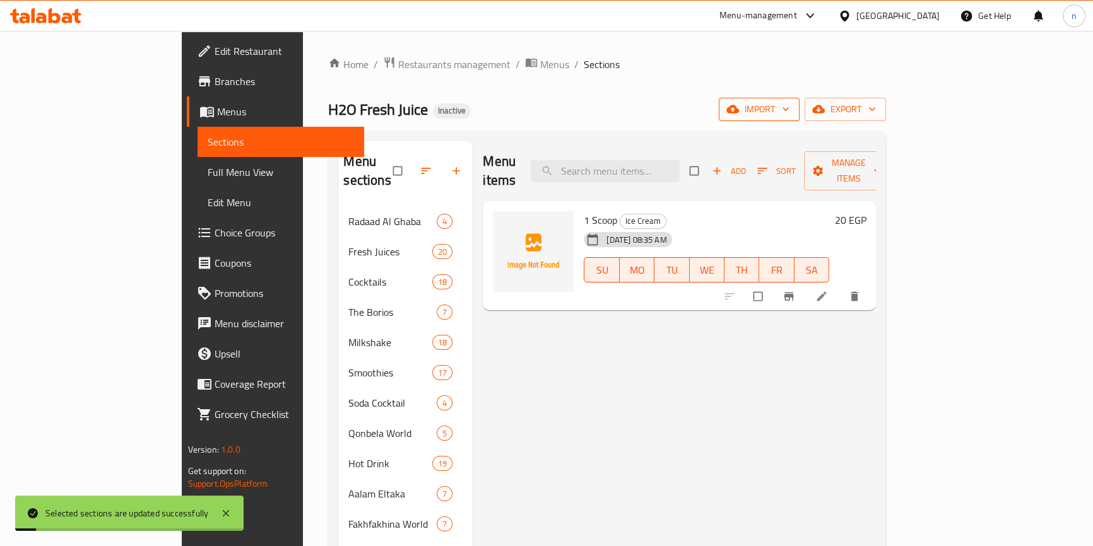
click at [789, 107] on span "import" at bounding box center [759, 110] width 61 height 16
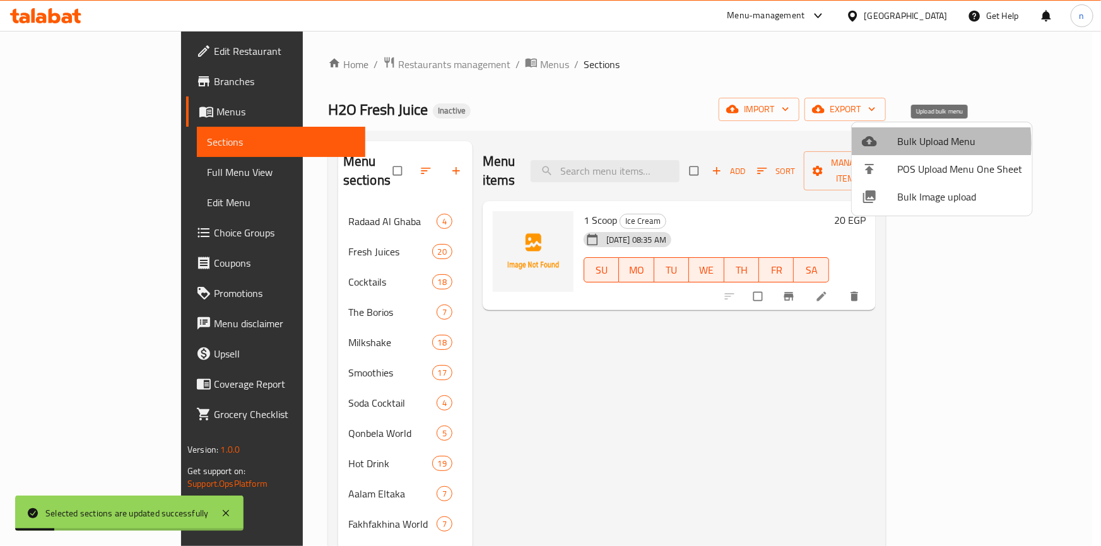
click at [885, 143] on div at bounding box center [879, 141] width 35 height 15
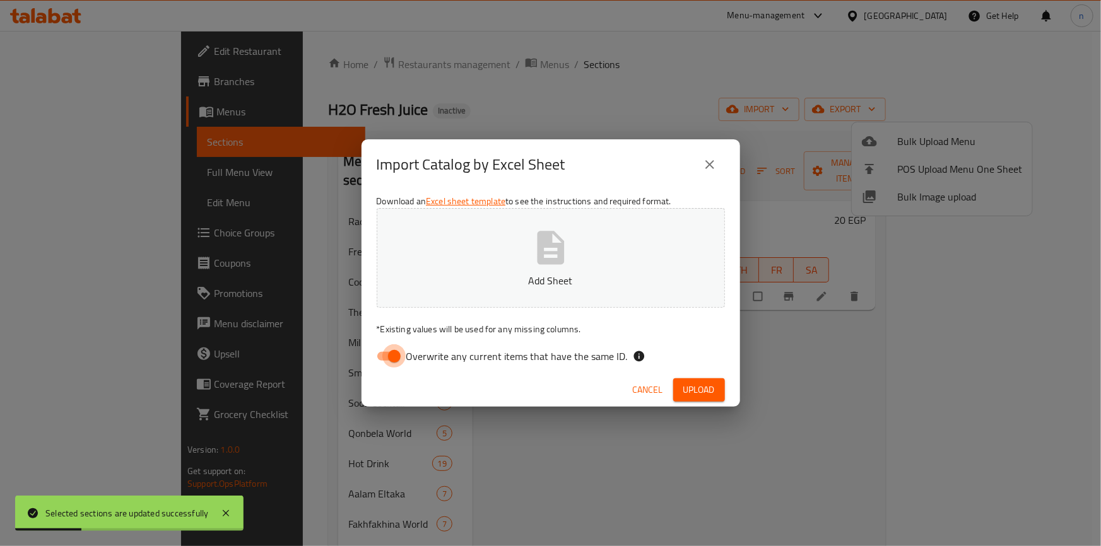
click at [387, 359] on input "Overwrite any current items that have the same ID." at bounding box center [394, 357] width 72 height 24
checkbox input "false"
click at [713, 390] on span "Upload" at bounding box center [699, 390] width 32 height 16
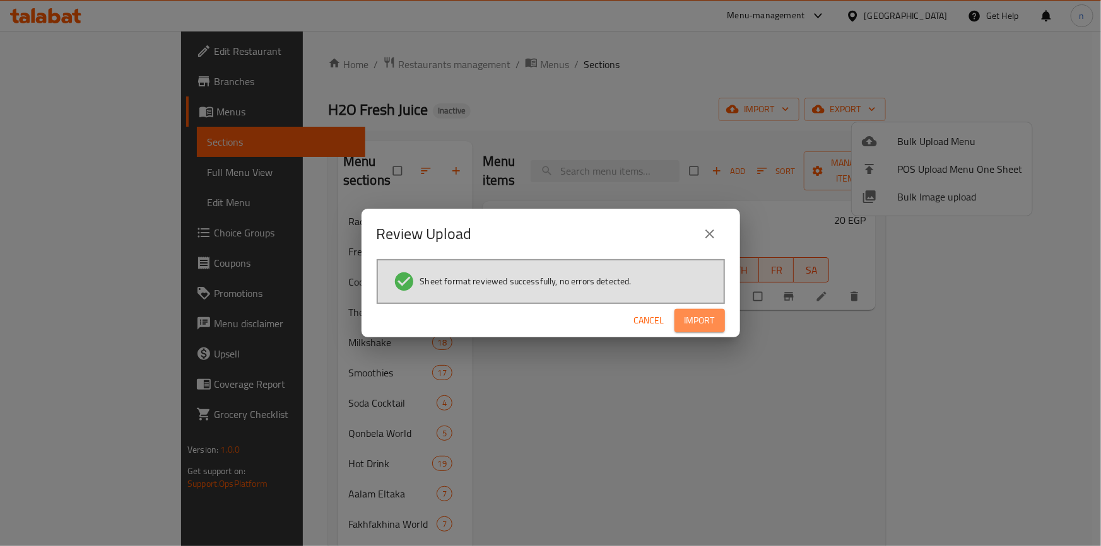
click at [704, 321] on span "Import" at bounding box center [700, 321] width 30 height 16
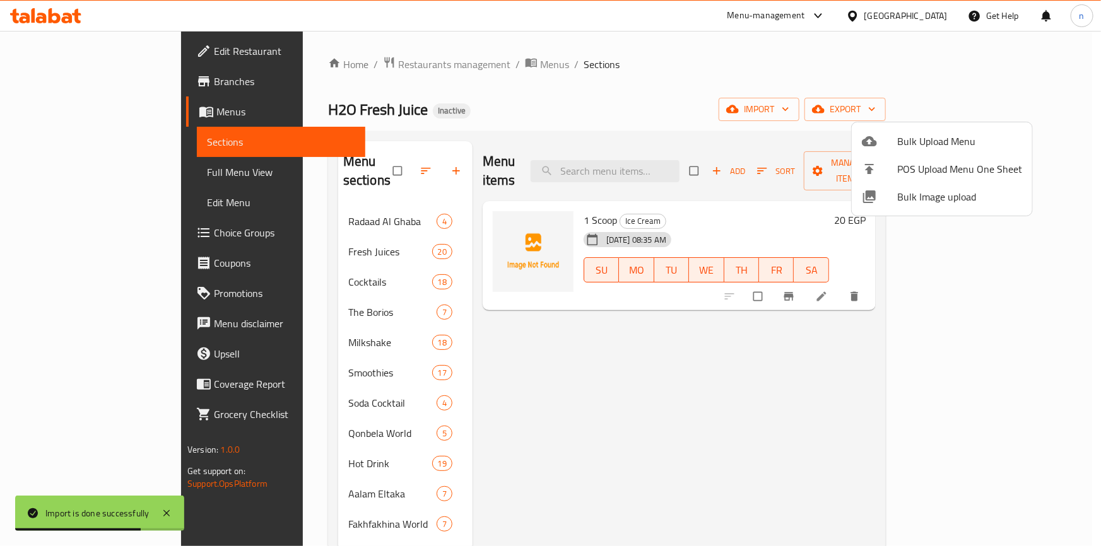
click at [706, 77] on div at bounding box center [550, 273] width 1101 height 546
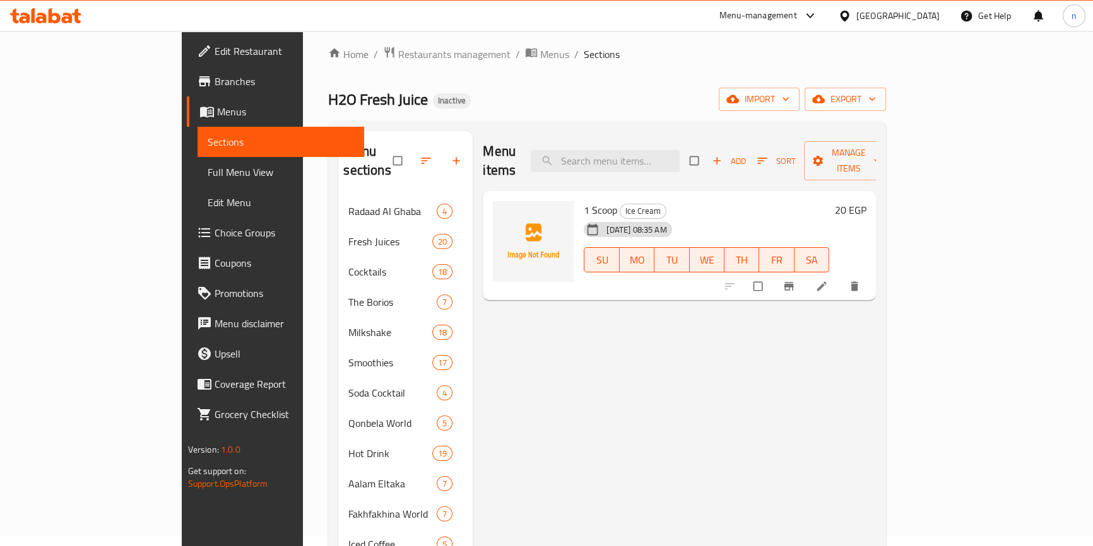
scroll to position [5, 0]
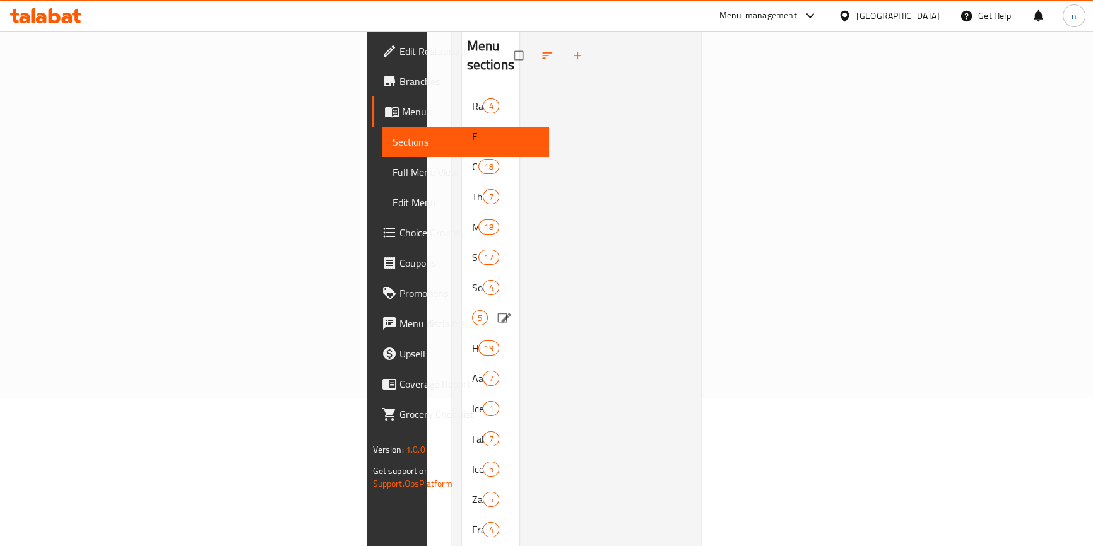
scroll to position [172, 0]
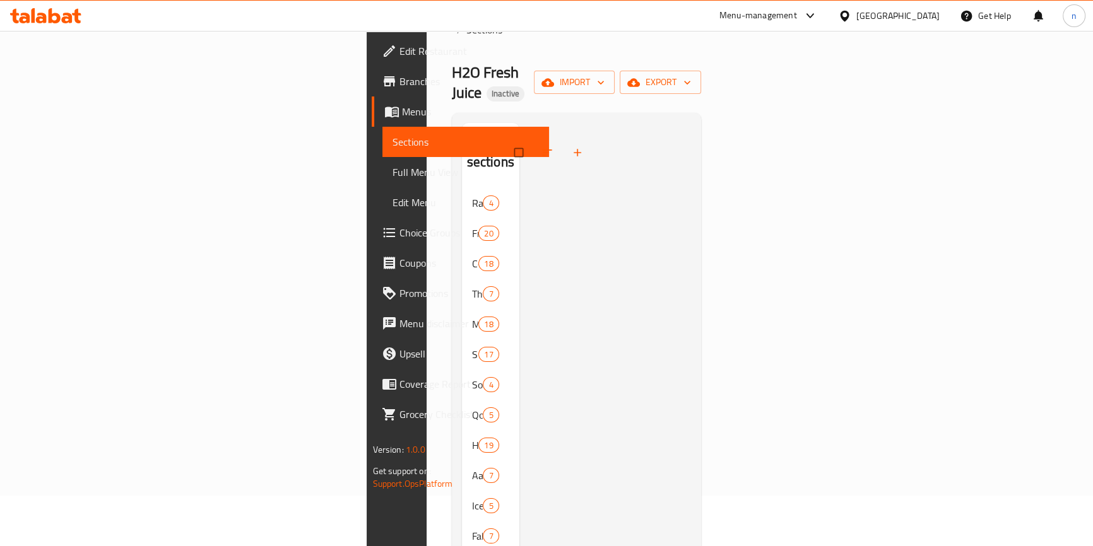
scroll to position [57, 0]
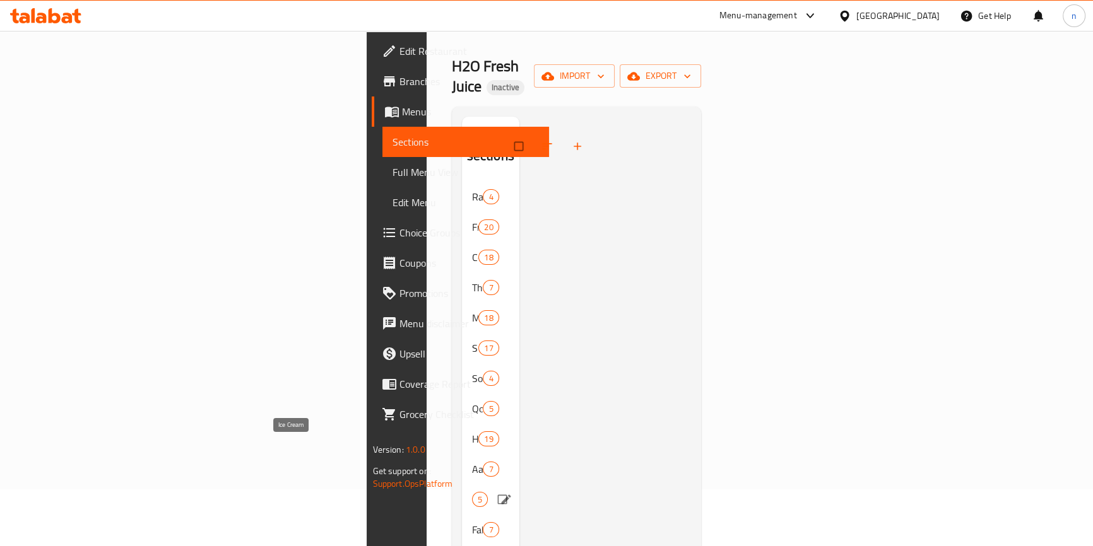
click at [472, 492] on span "Ice Cream" at bounding box center [472, 499] width 0 height 15
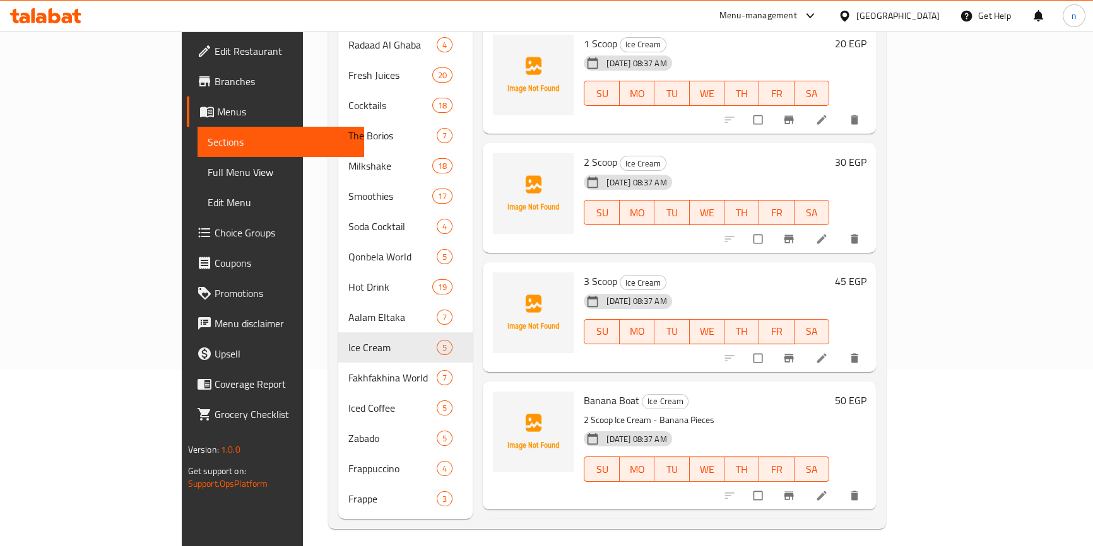
click at [208, 170] on span "Full Menu View" at bounding box center [281, 172] width 146 height 15
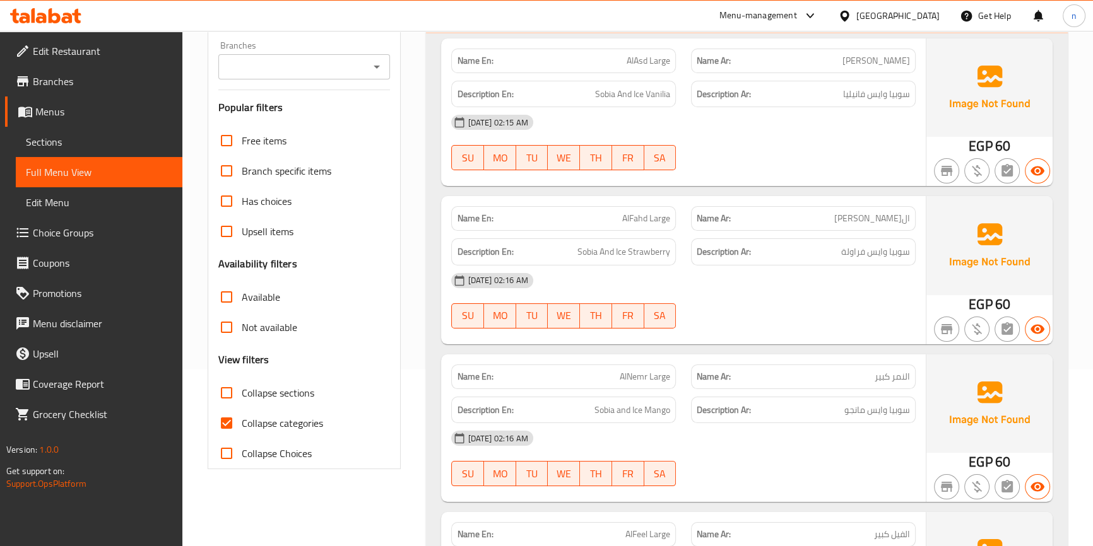
drag, startPoint x: 228, startPoint y: 423, endPoint x: 220, endPoint y: 391, distance: 33.4
click at [228, 423] on input "Collapse categories" at bounding box center [226, 423] width 30 height 30
checkbox input "false"
click at [226, 392] on input "Collapse sections" at bounding box center [226, 393] width 30 height 30
checkbox input "true"
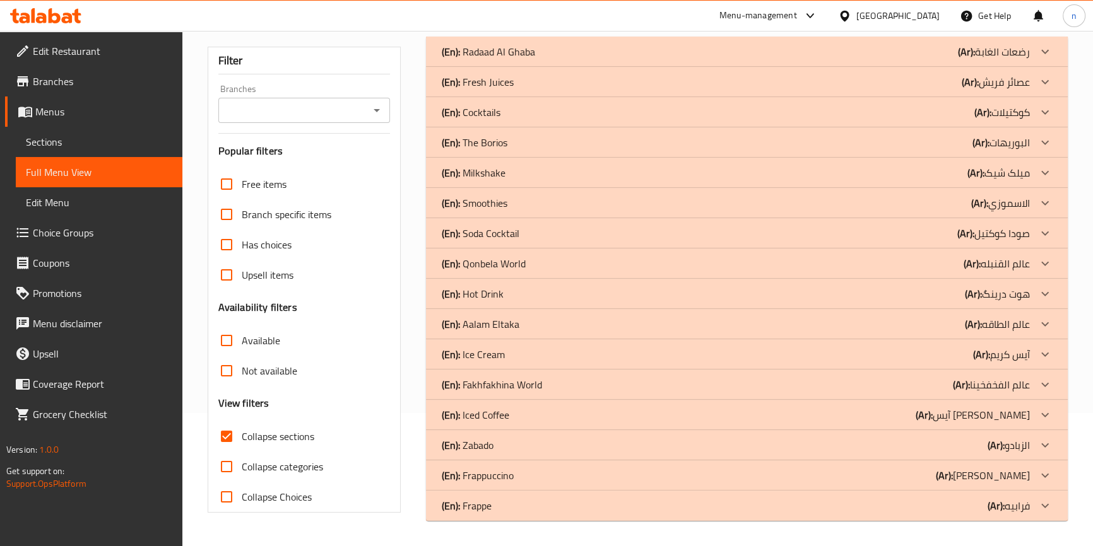
scroll to position [133, 0]
click at [517, 445] on div "(En): Zabado (Ar): الزبادو" at bounding box center [735, 446] width 588 height 15
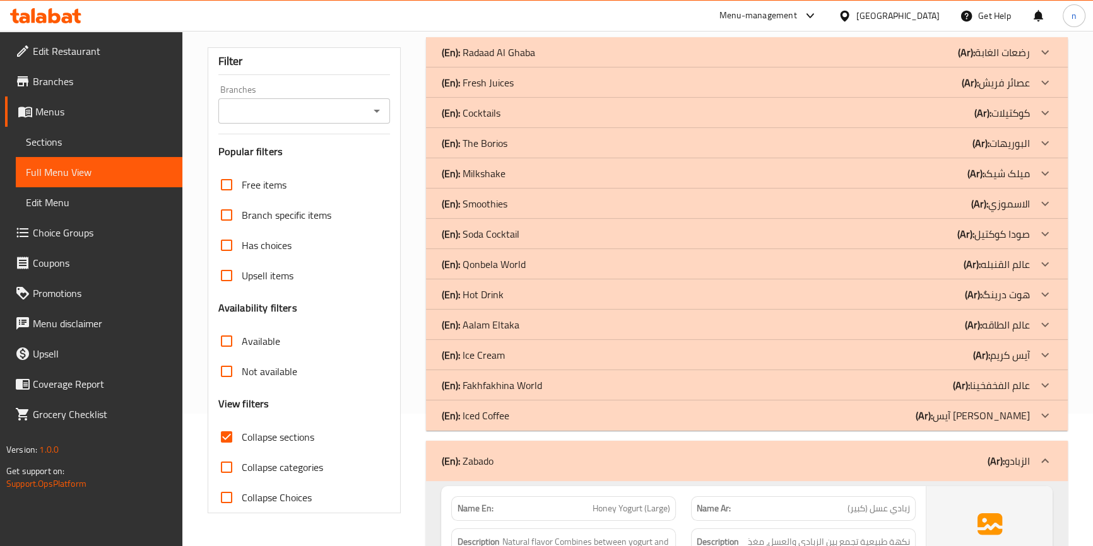
click at [540, 350] on div "(En): Ice Cream (Ar): آيس كريم" at bounding box center [735, 355] width 588 height 15
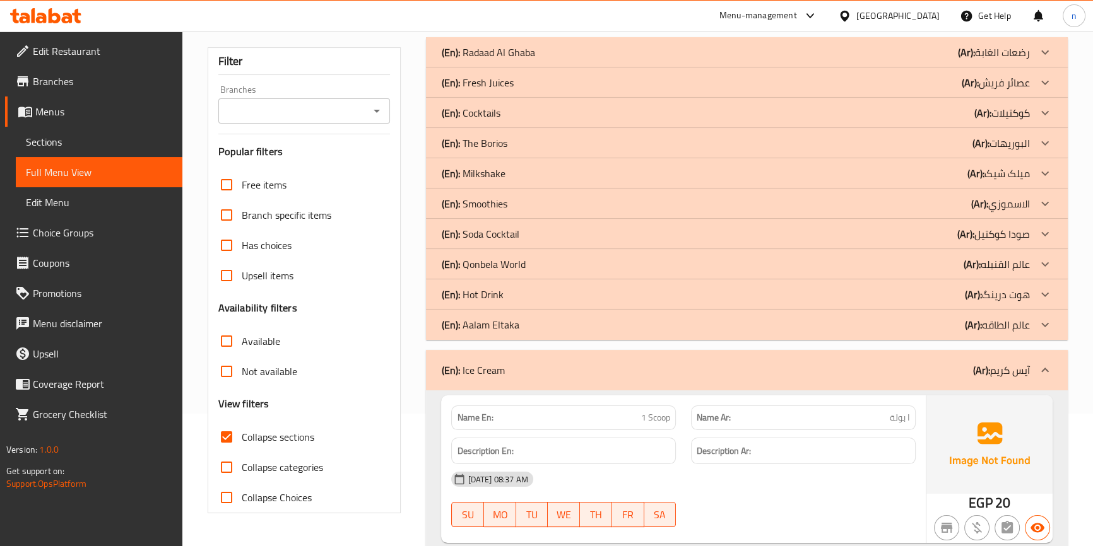
click at [561, 322] on div "(En): Aalam Eltaka (Ar): عالم الطاقه" at bounding box center [735, 324] width 588 height 15
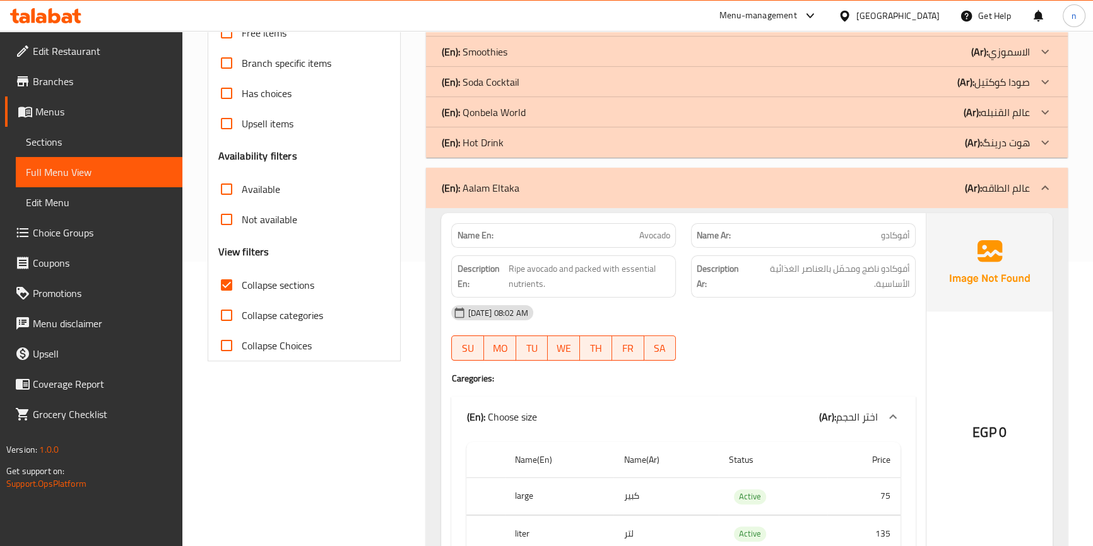
scroll to position [0, 0]
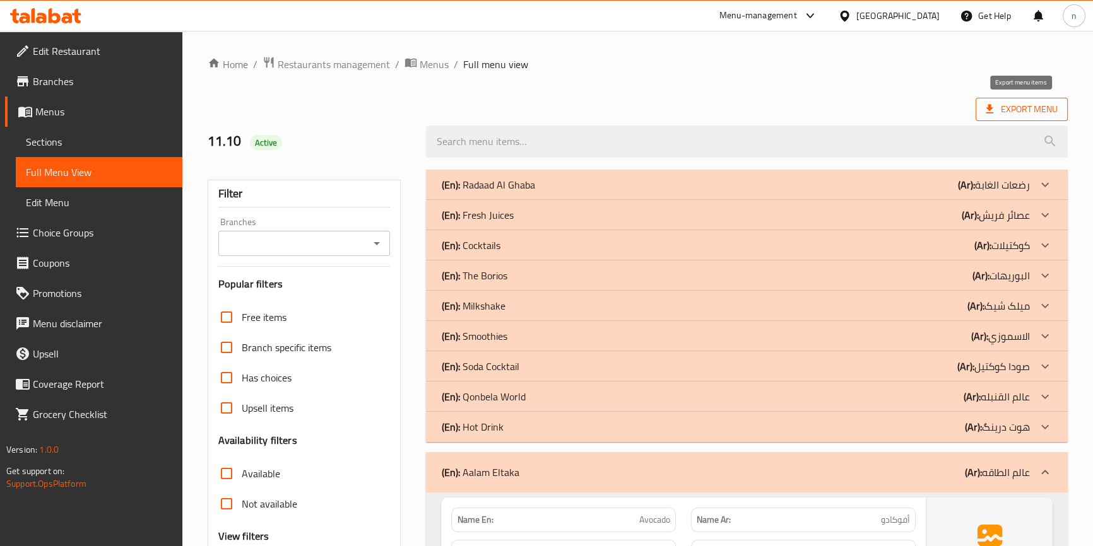
click at [998, 108] on span "Export Menu" at bounding box center [1022, 110] width 72 height 16
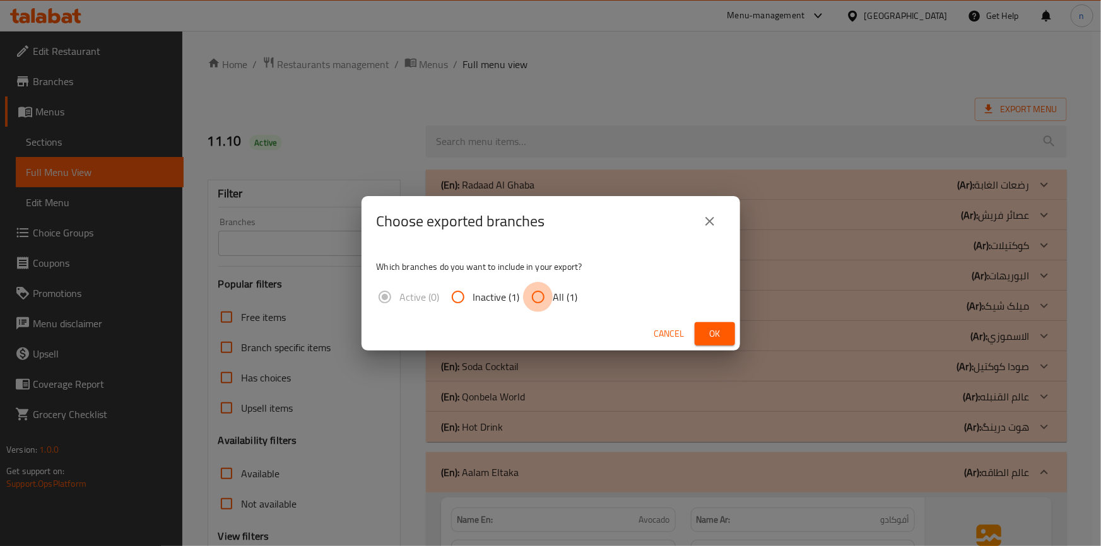
click at [535, 297] on input "All (1)" at bounding box center [538, 297] width 30 height 30
radio input "true"
click at [713, 337] on span "Ok" at bounding box center [715, 334] width 20 height 16
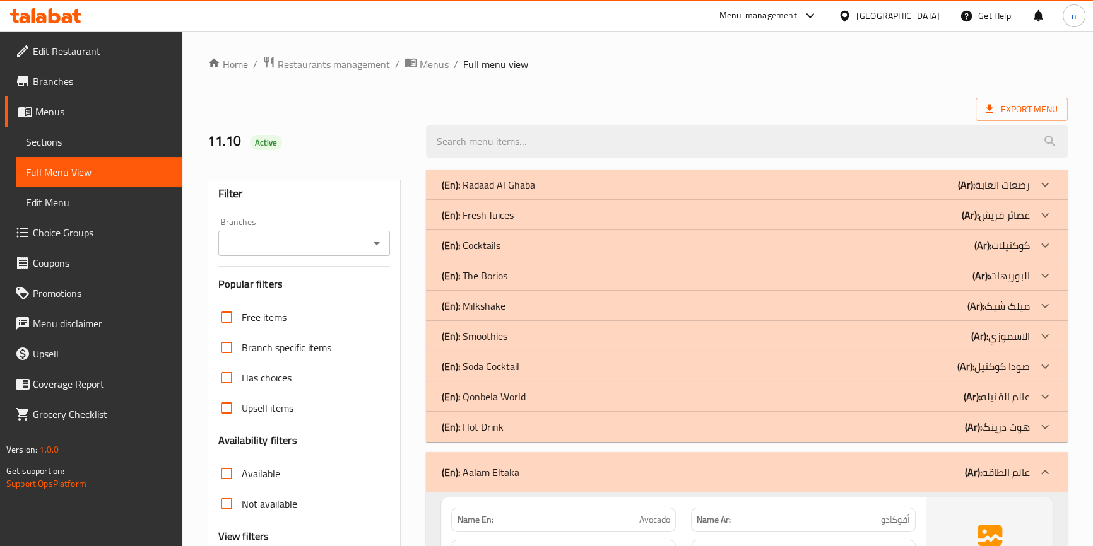
drag, startPoint x: 619, startPoint y: 243, endPoint x: 618, endPoint y: 251, distance: 7.7
click at [619, 243] on div "(En): Cocktails (Ar): كوكتيلات" at bounding box center [735, 245] width 588 height 15
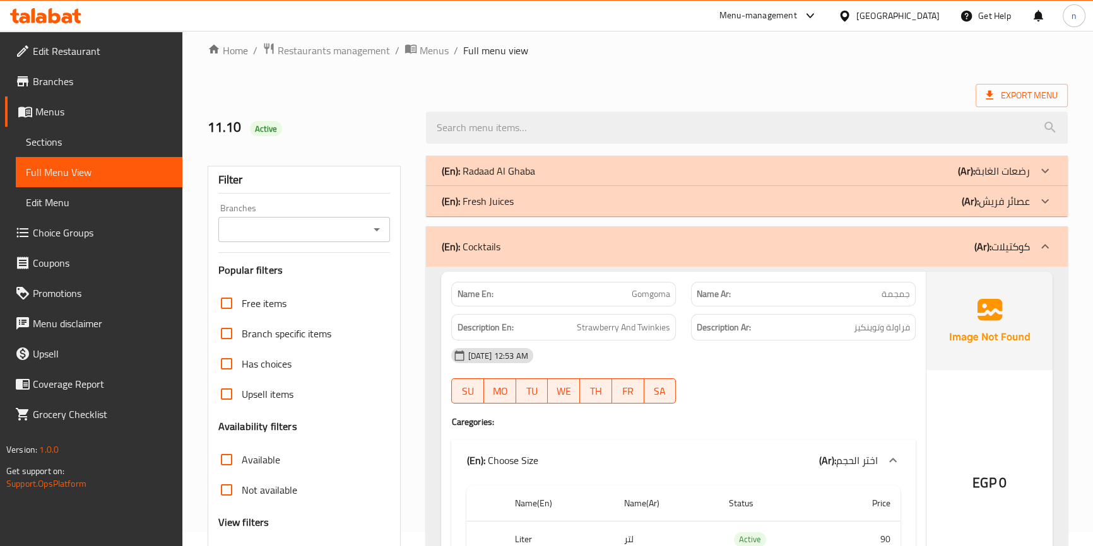
scroll to position [114, 0]
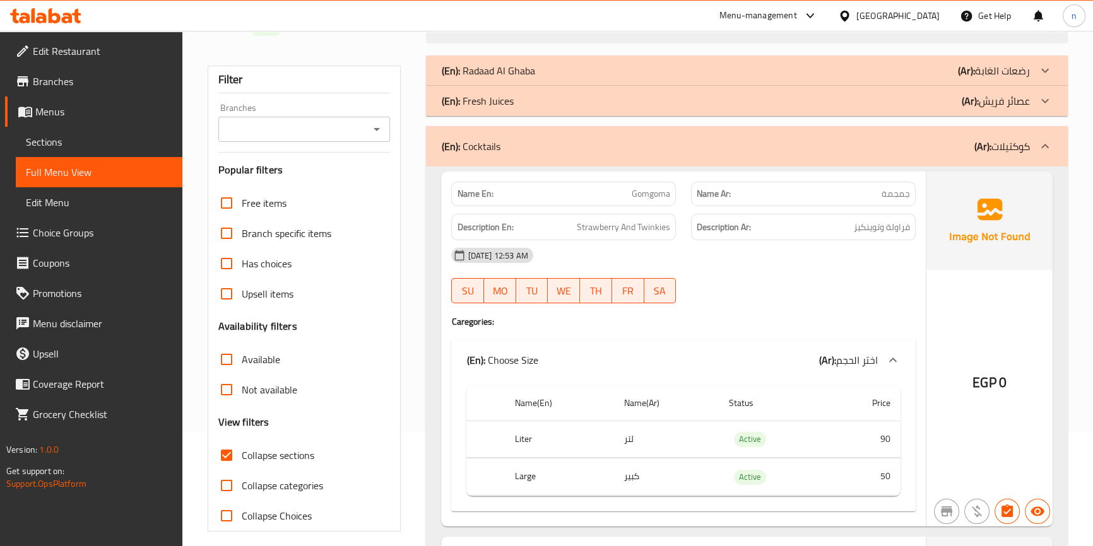
click at [569, 98] on div "(En): Fresh Juices (Ar): عصائر فريش" at bounding box center [735, 100] width 588 height 15
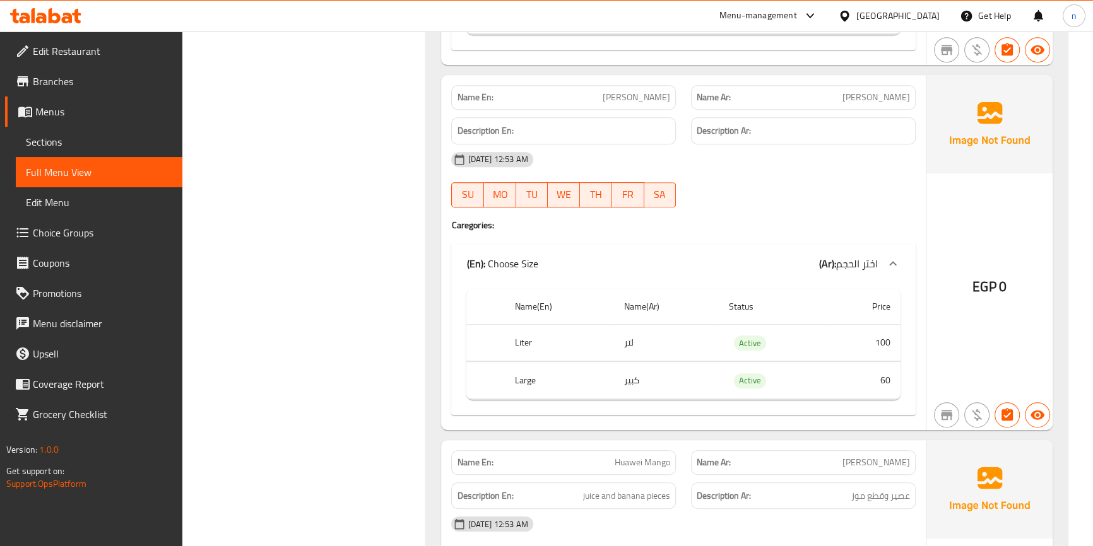
scroll to position [12735, 0]
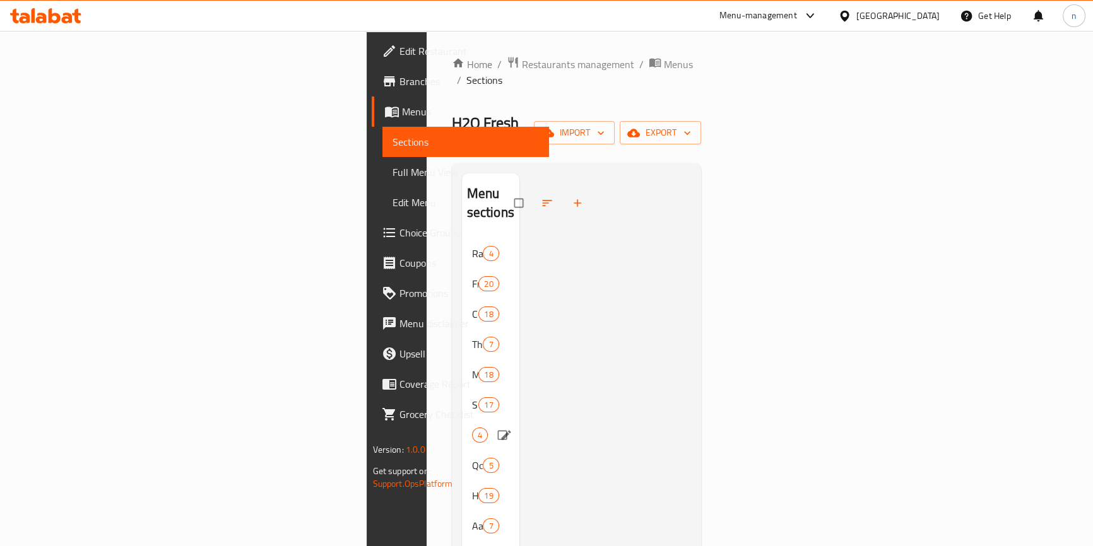
scroll to position [172, 0]
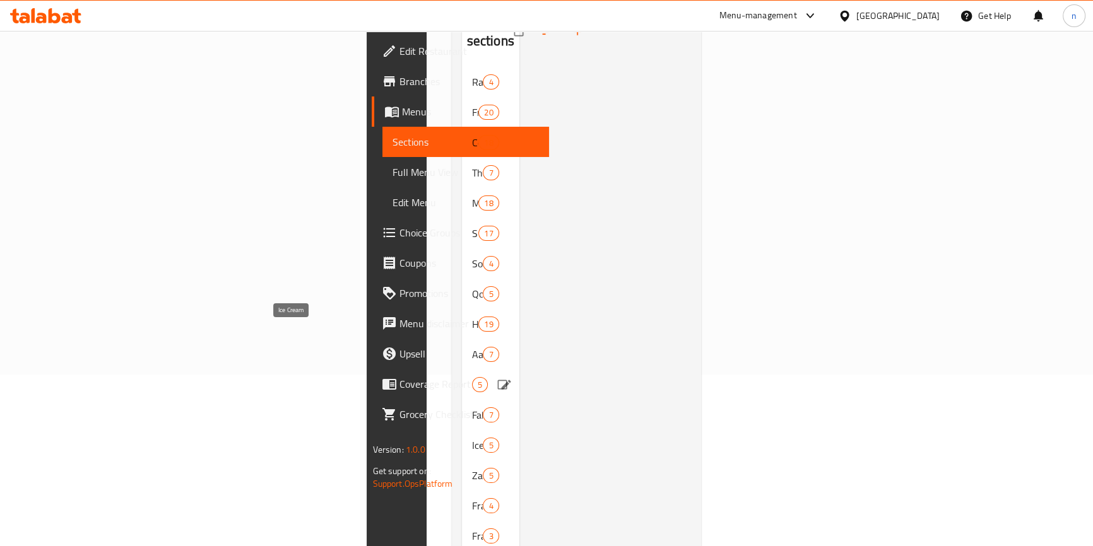
click at [472, 377] on span "Ice Cream" at bounding box center [472, 384] width 0 height 15
